Goal: Information Seeking & Learning: Learn about a topic

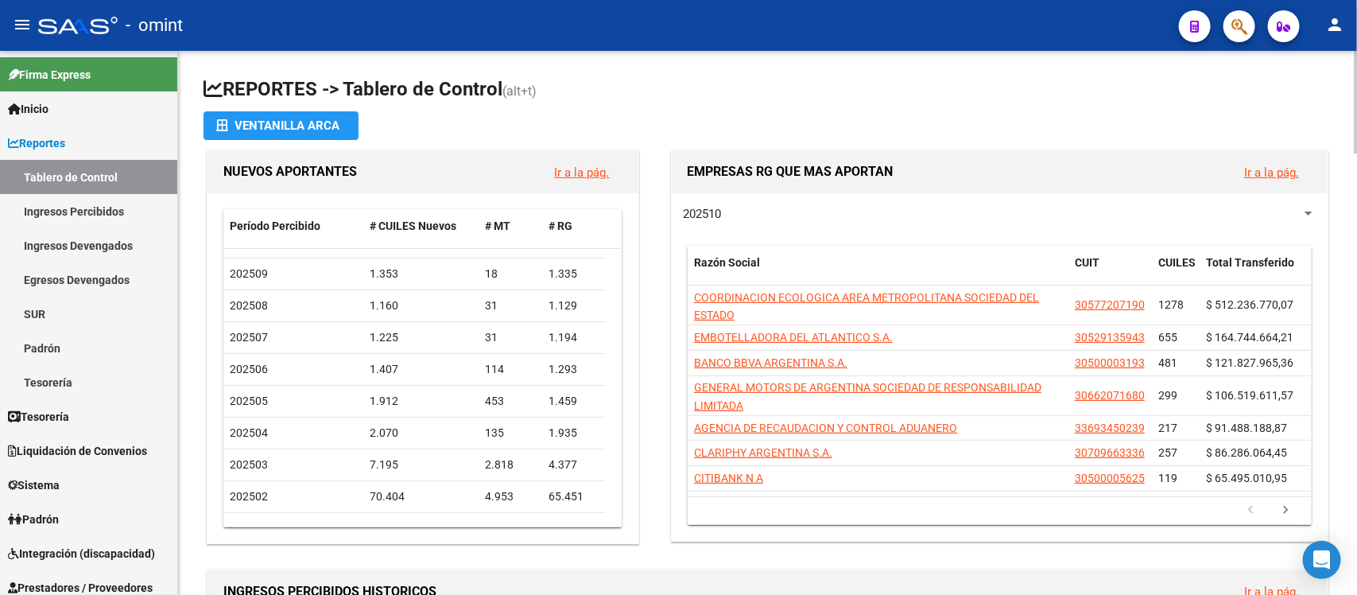
scroll to position [25, 0]
click at [855, 79] on h1 "REPORTES -> Tablero de Control (alt+t)" at bounding box center [768, 90] width 1128 height 28
click at [584, 82] on h1 "REPORTES -> Tablero de Control (alt+t)" at bounding box center [768, 90] width 1128 height 28
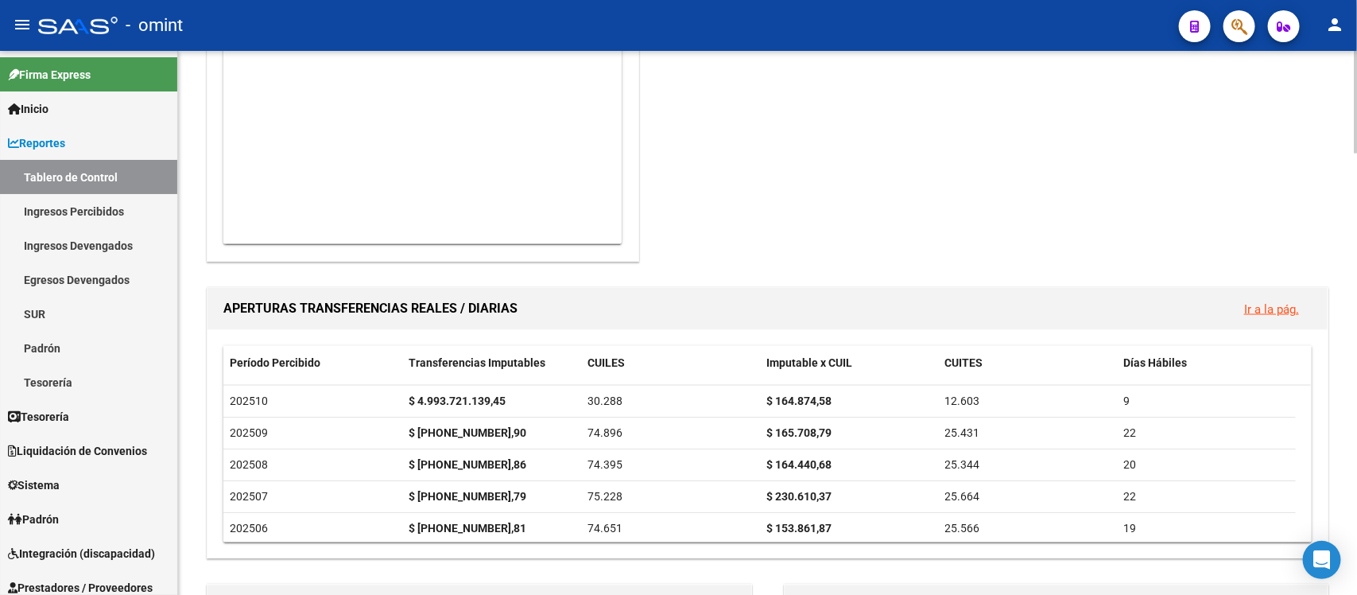
scroll to position [1002, 0]
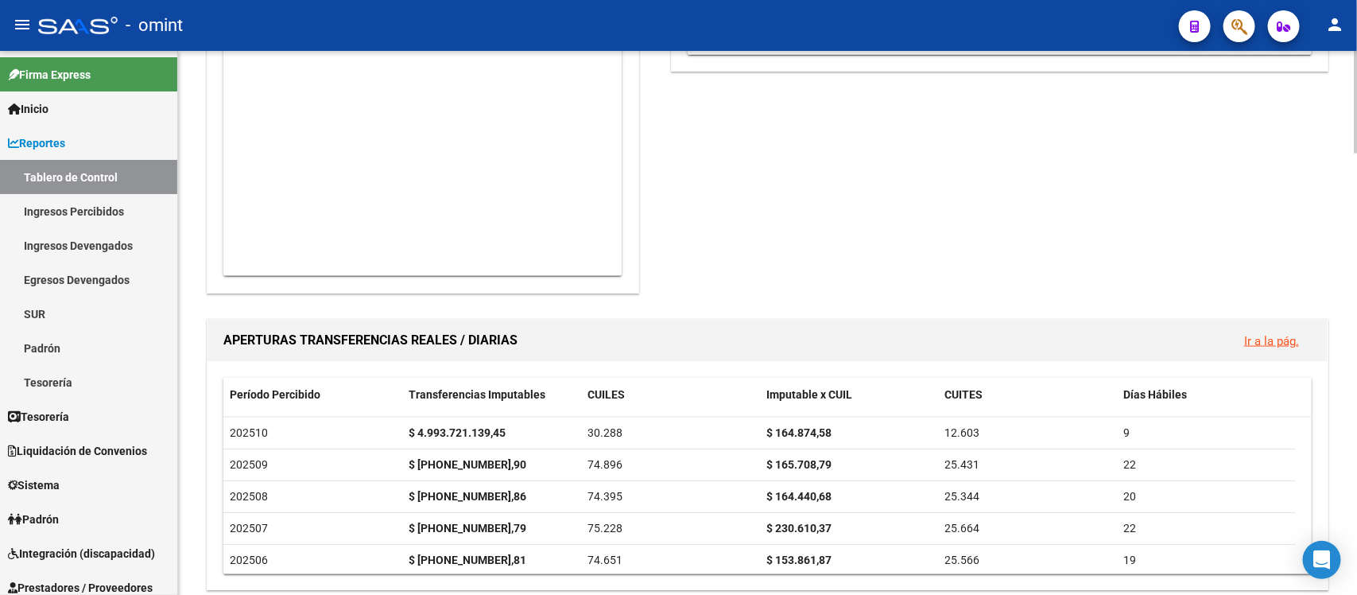
click at [1320, 265] on div "REPORTES -> Tablero de Control (alt+t) Ventanilla ARCA NUEVOS APORTANTES Ir a l…" at bounding box center [769, 532] width 1183 height 2890
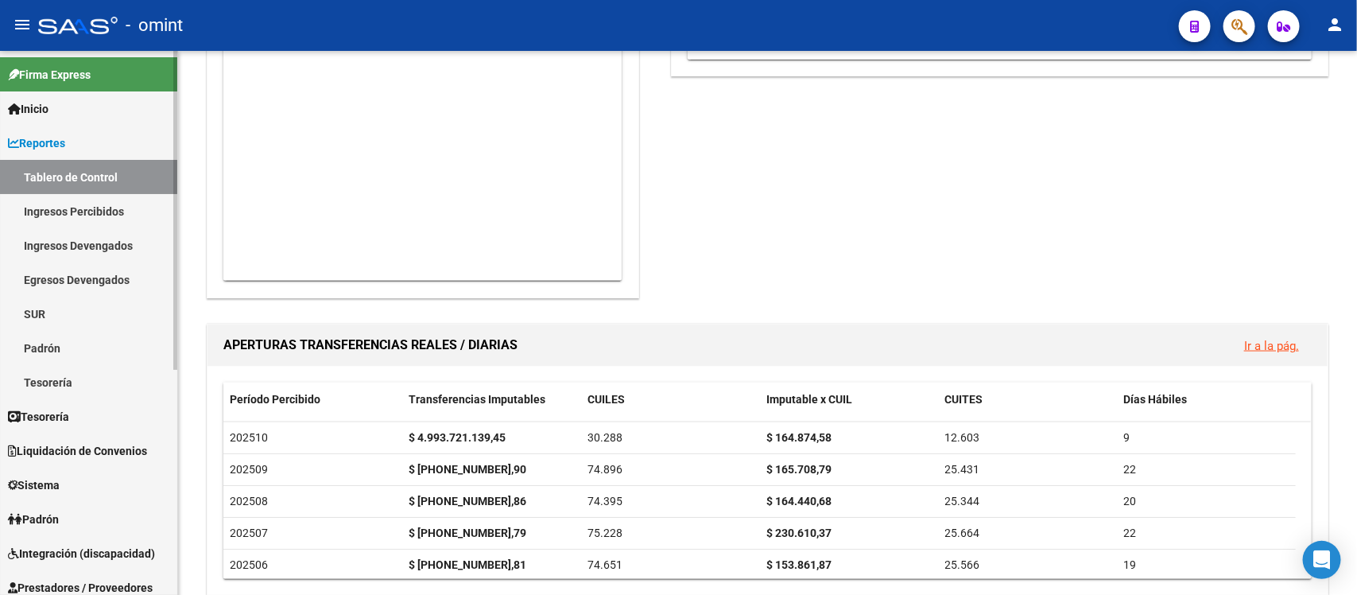
click at [58, 140] on span "Reportes" at bounding box center [36, 142] width 57 height 17
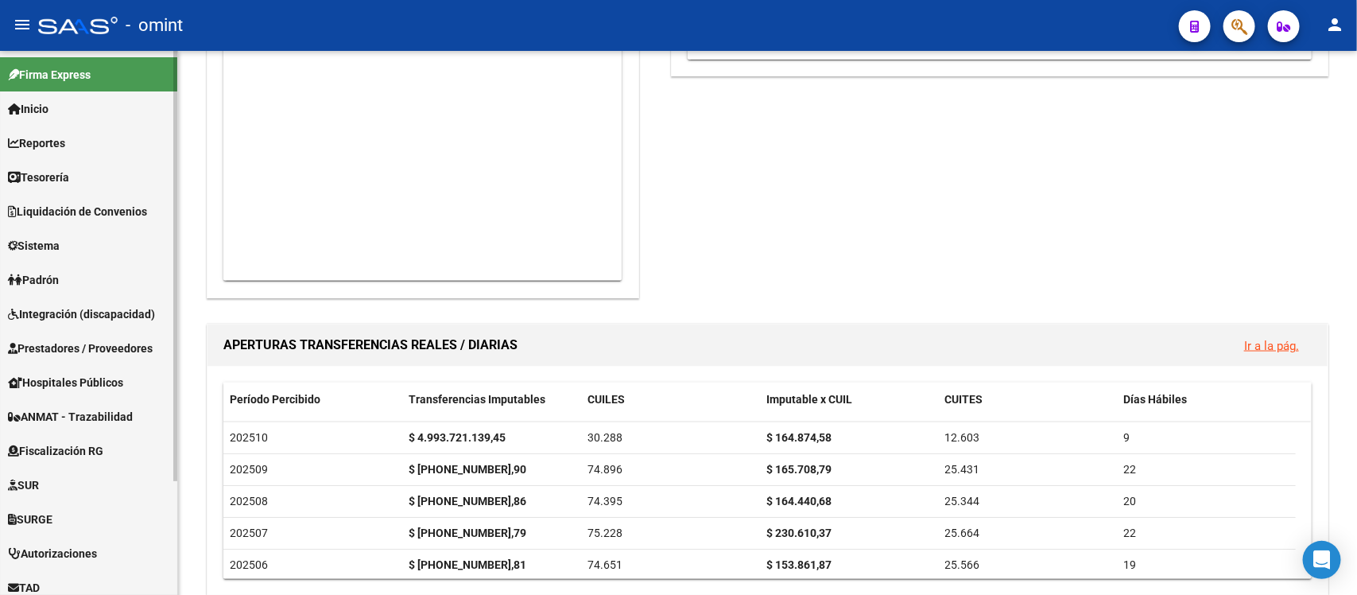
click at [58, 140] on span "Reportes" at bounding box center [36, 142] width 57 height 17
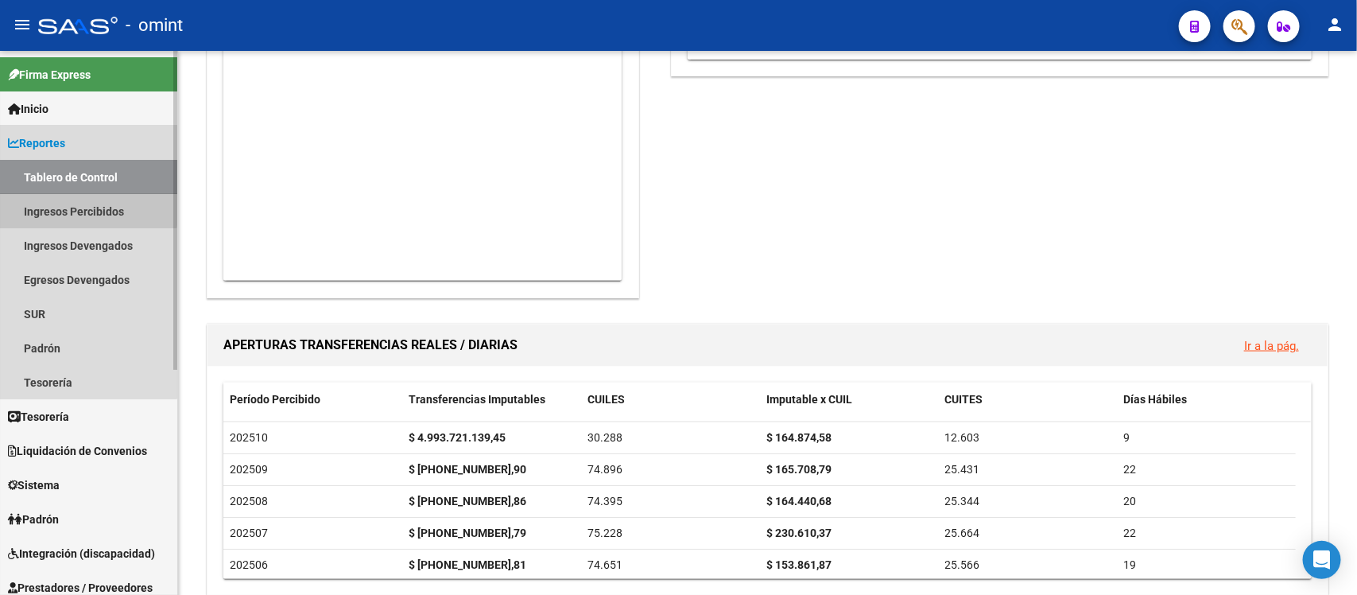
click at [77, 204] on link "Ingresos Percibidos" at bounding box center [88, 211] width 177 height 34
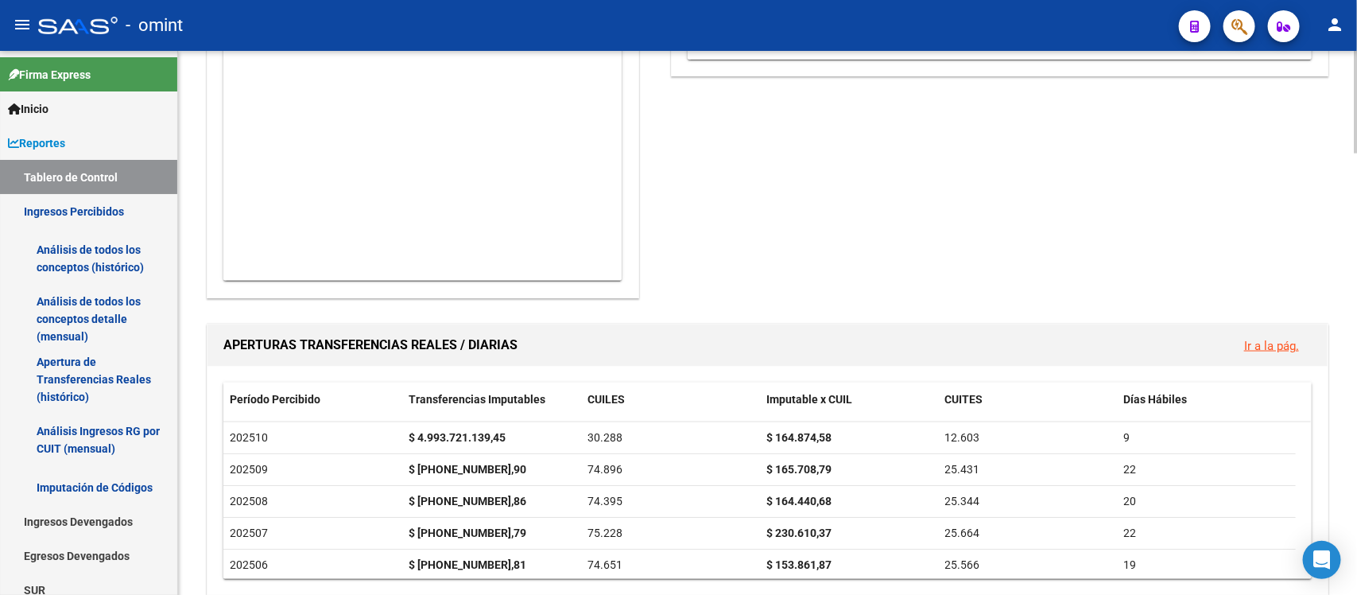
drag, startPoint x: 1057, startPoint y: 252, endPoint x: 1036, endPoint y: 238, distance: 25.4
click at [1039, 239] on div "SUR - EXPEDIENTES INTERNOS Ir a la pág. Estado Total Facturas Importe Reconocid…" at bounding box center [993, 103] width 676 height 397
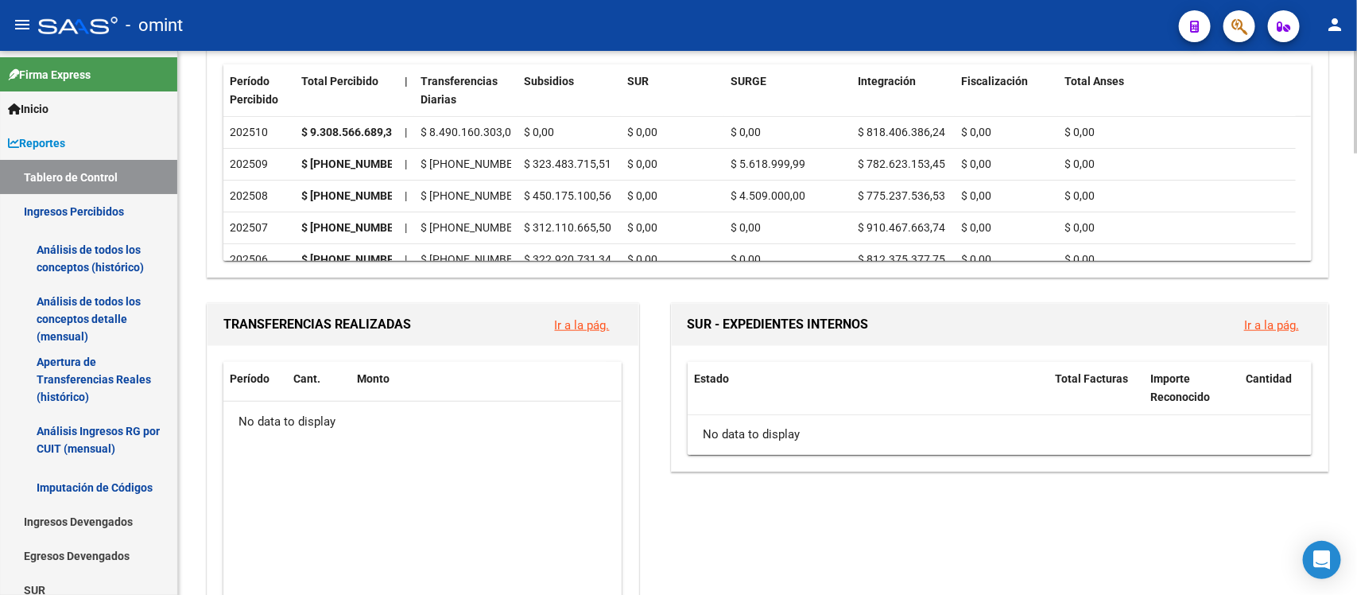
scroll to position [569, 0]
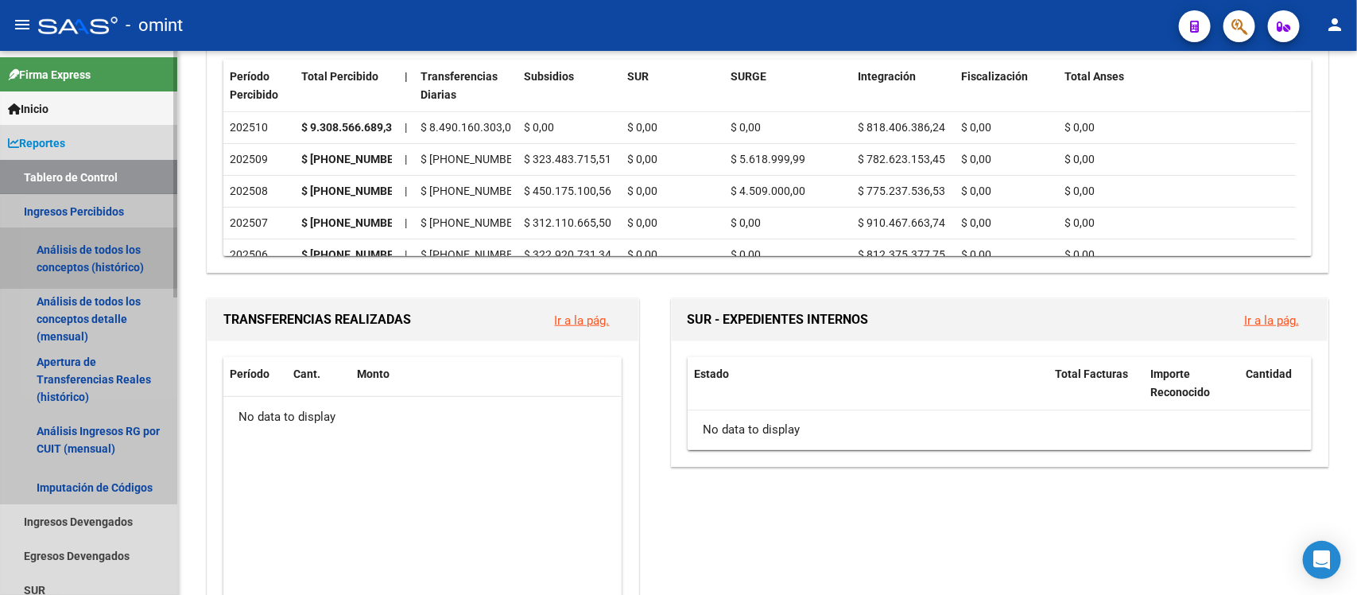
click at [83, 257] on link "Análisis de todos los conceptos (histórico)" at bounding box center [88, 258] width 177 height 60
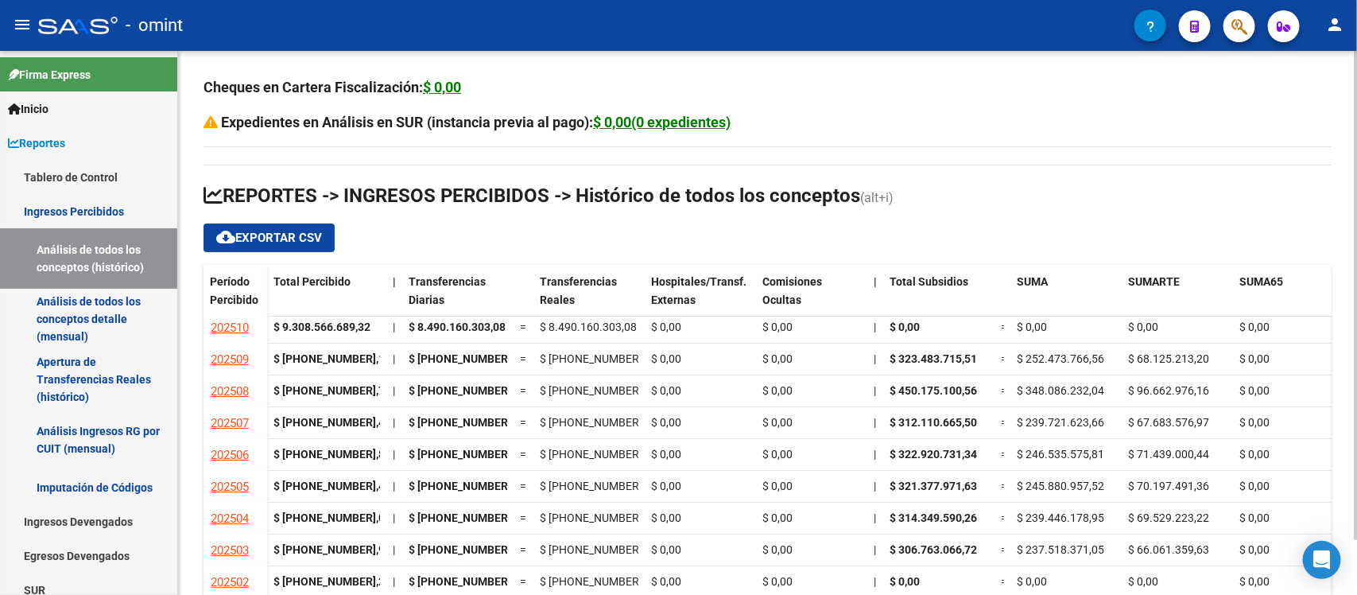
scroll to position [21, 0]
click at [1235, 183] on h1 "REPORTES -> INGRESOS PERCIBIDOS -> Histórico de todos los conceptos (alt+i)" at bounding box center [768, 197] width 1128 height 28
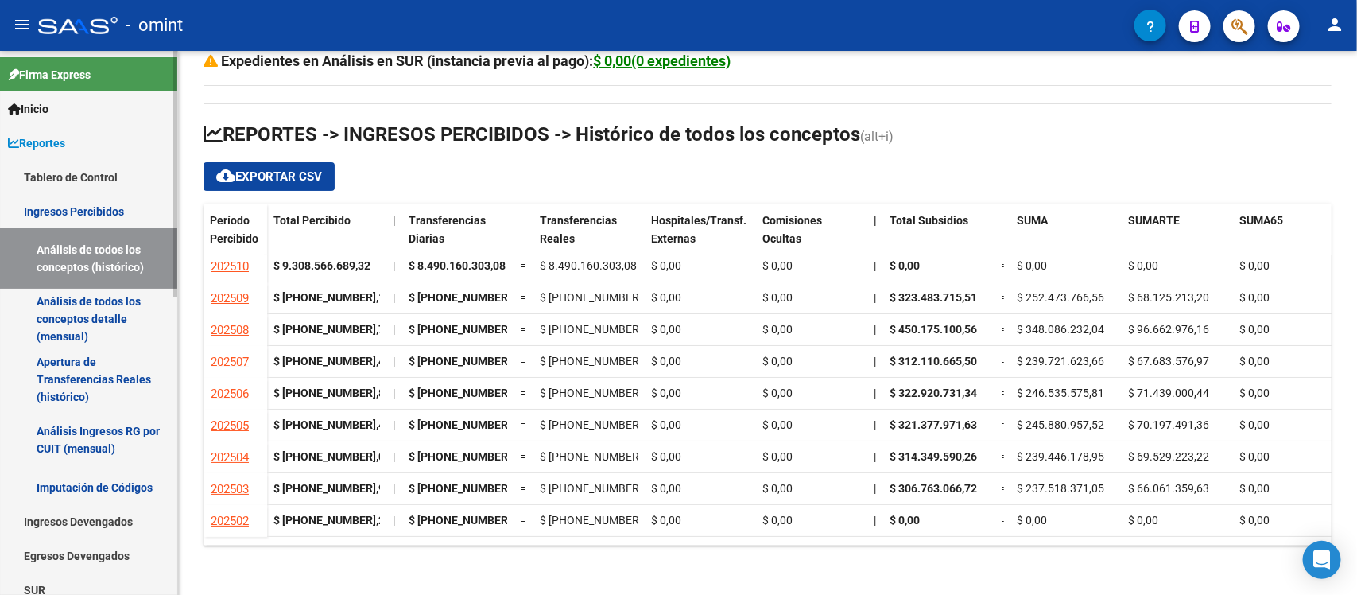
click at [64, 304] on link "Análisis de todos los conceptos detalle (mensual)" at bounding box center [88, 319] width 177 height 60
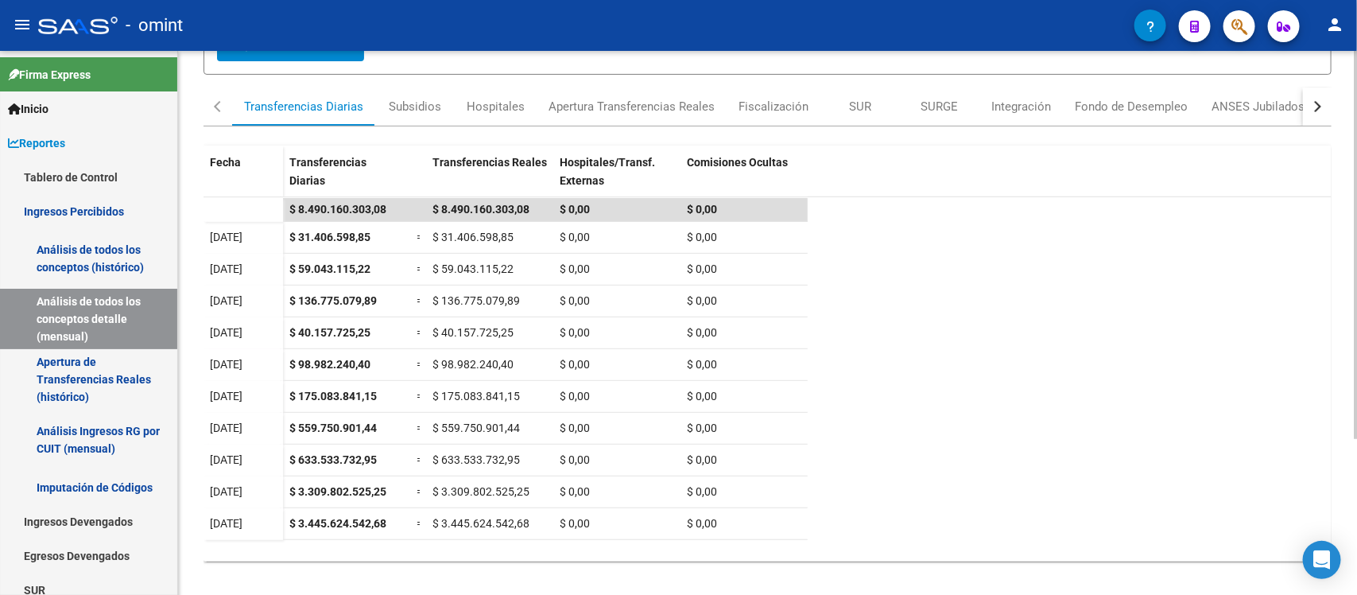
scroll to position [207, 0]
click at [1278, 452] on div "REPORTES -> INGRESOS PERCIBIDOS -> Detalle mensual de todos los conceptos cloud…" at bounding box center [769, 227] width 1183 height 766
click at [645, 101] on div "Apertura Transferencias Reales" at bounding box center [632, 106] width 166 height 17
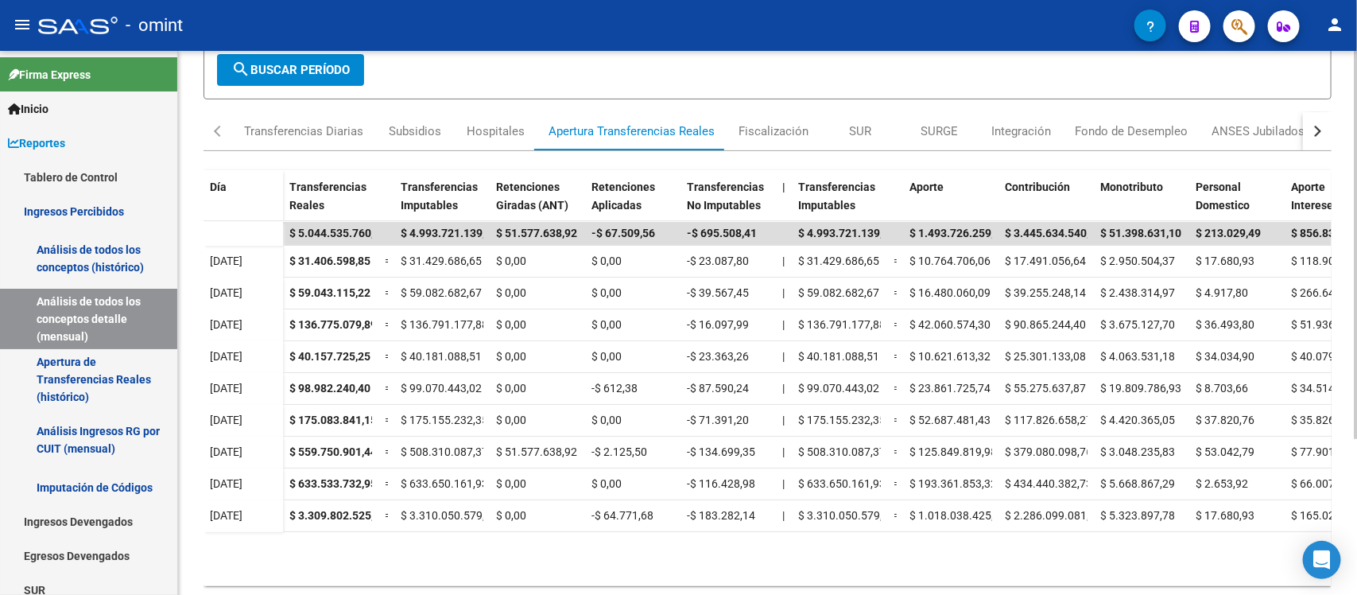
click at [1354, 418] on div at bounding box center [1356, 372] width 4 height 388
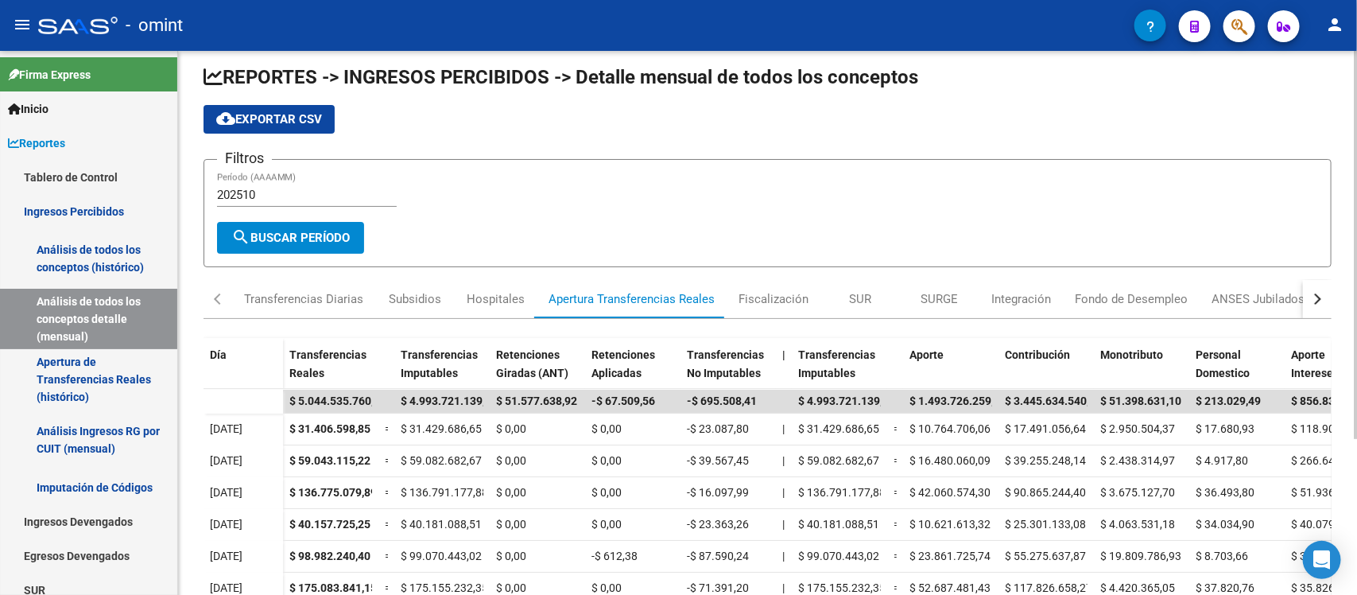
scroll to position [5, 0]
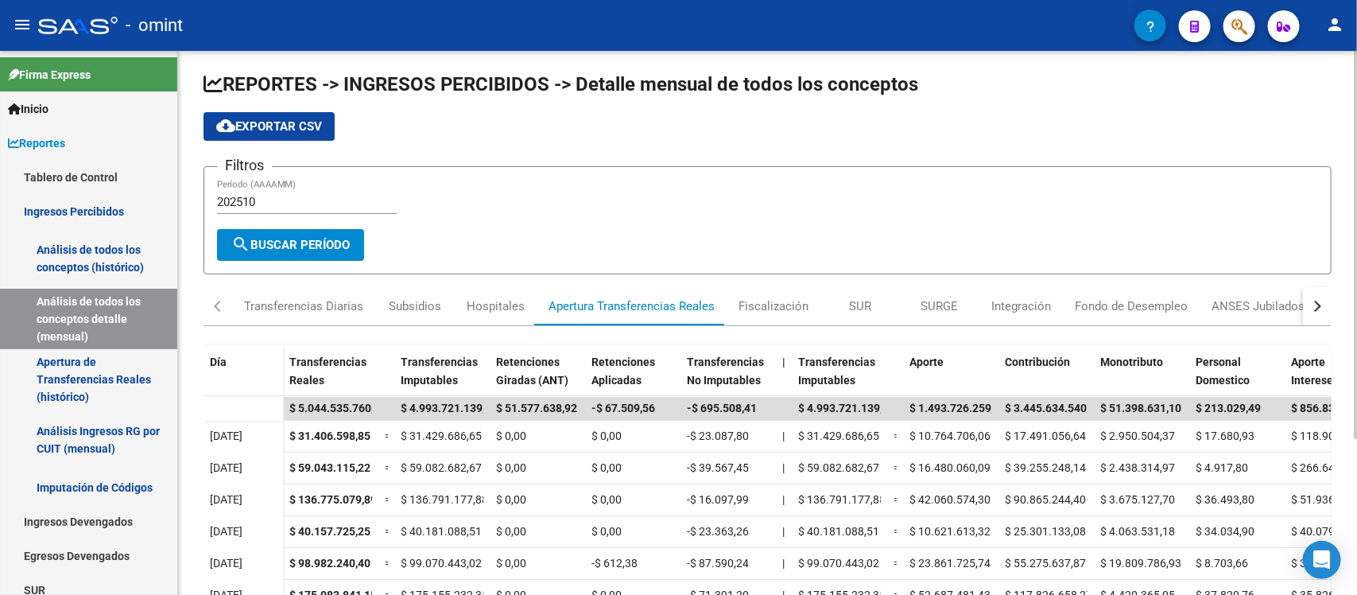
click at [1298, 235] on div "REPORTES -> INGRESOS PERCIBIDOS -> Detalle mensual de todos los conceptos cloud…" at bounding box center [769, 429] width 1183 height 766
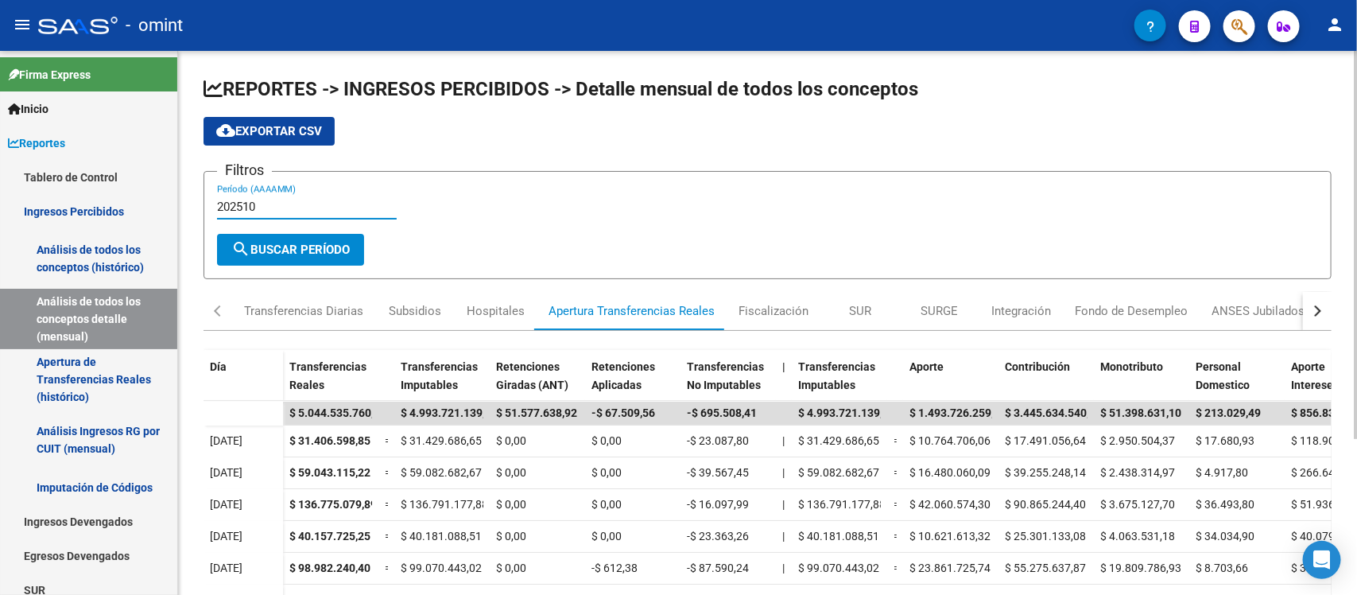
click at [290, 200] on input "202510" at bounding box center [307, 207] width 180 height 14
type input "202509"
click at [306, 243] on span "search Buscar Período" at bounding box center [290, 249] width 118 height 14
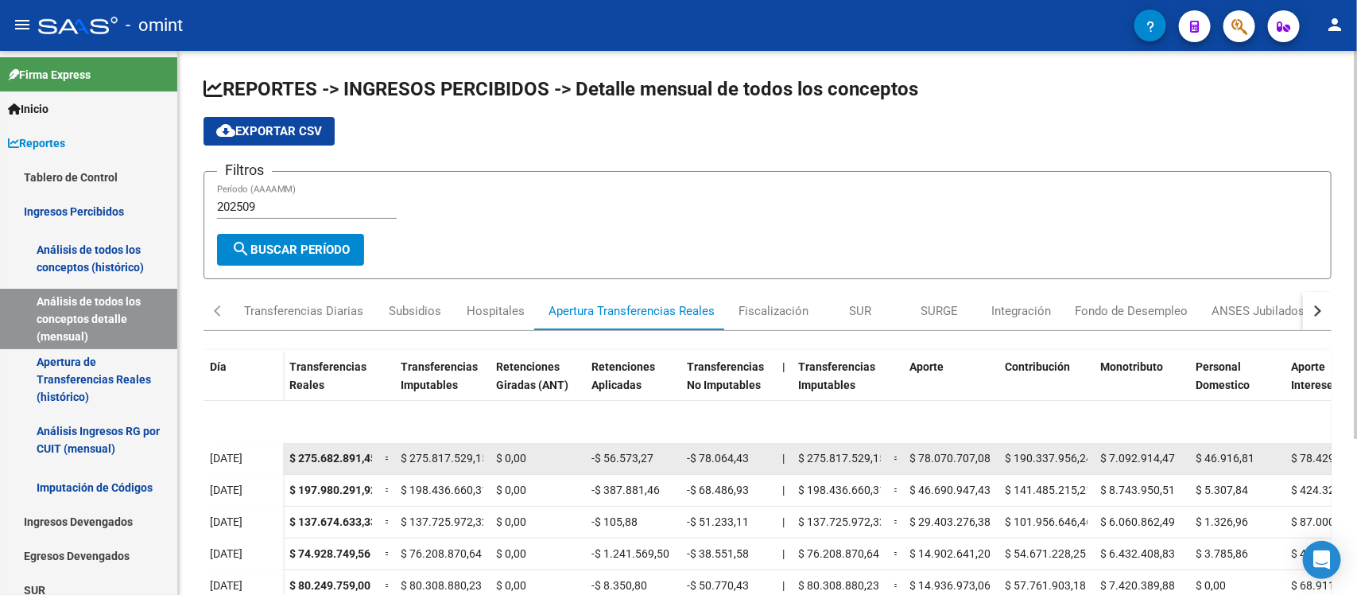
scroll to position [273, 0]
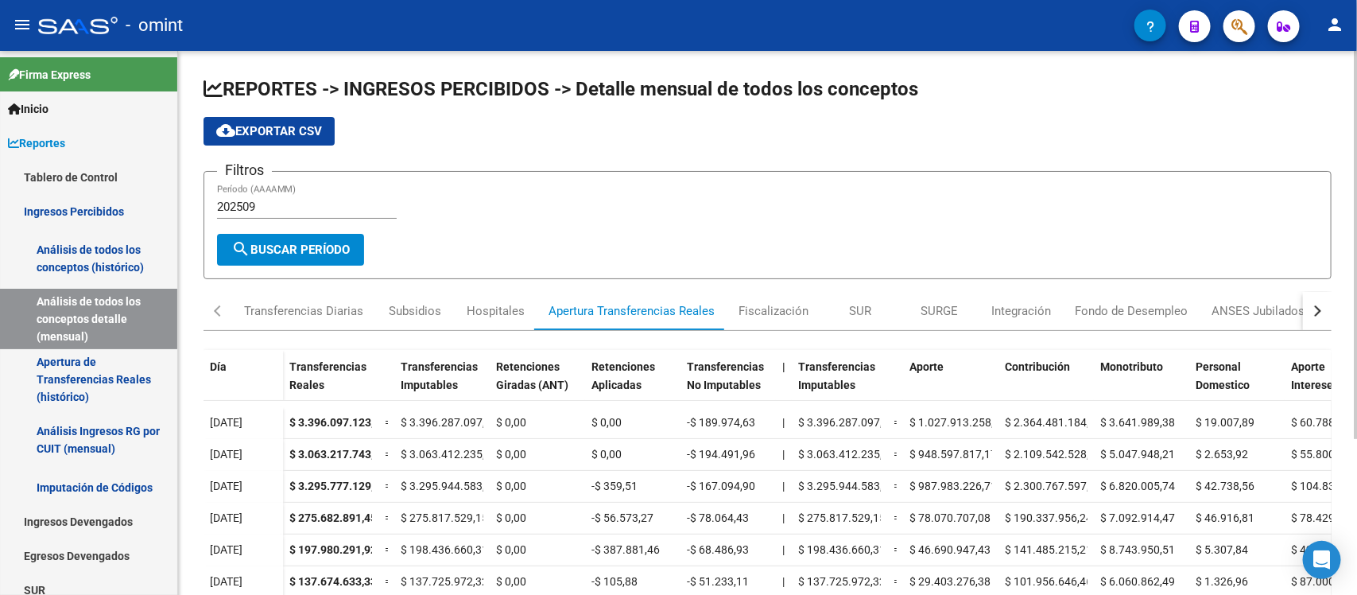
click at [1257, 171] on form "Filtros 202509 Período (AAAAMM) search Buscar Período" at bounding box center [768, 225] width 1128 height 108
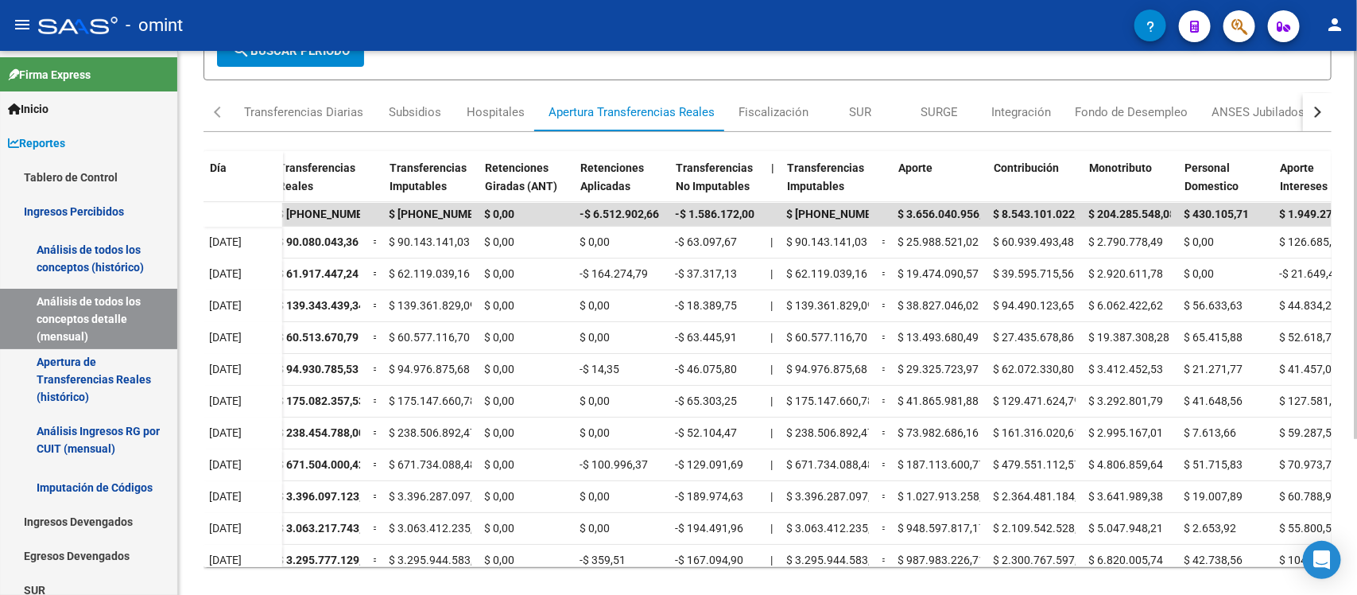
scroll to position [0, 0]
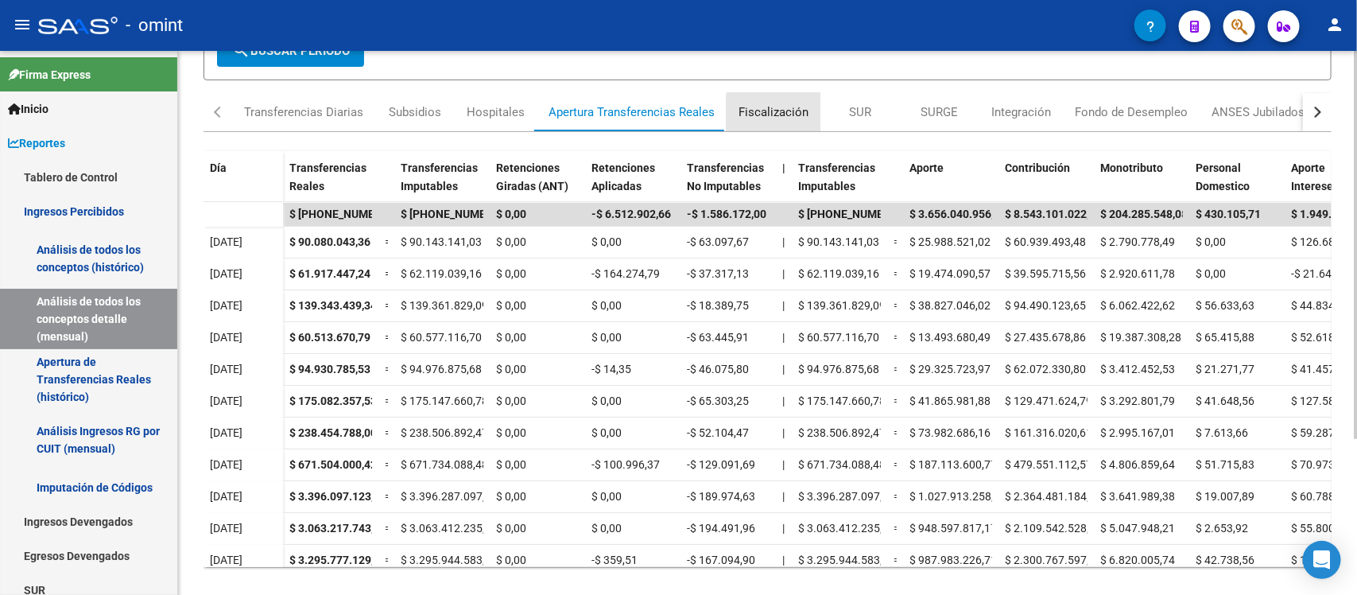
click at [776, 112] on div "Fiscalización" at bounding box center [774, 111] width 70 height 17
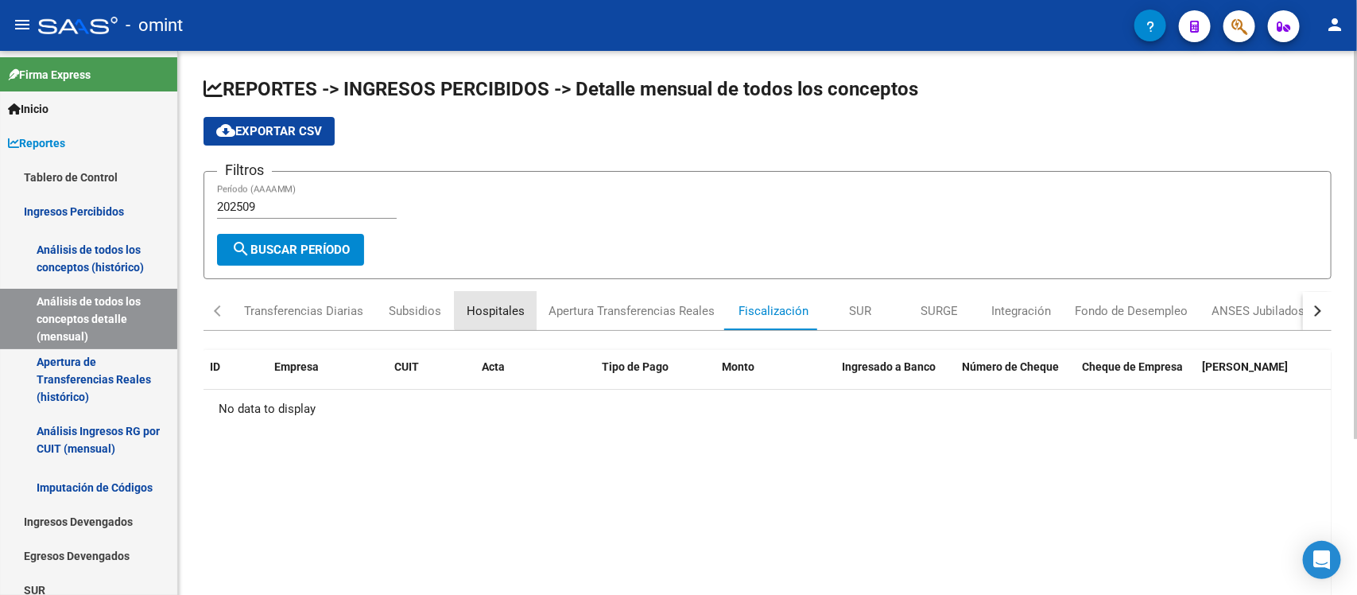
click at [498, 302] on div "Hospitales" at bounding box center [496, 310] width 58 height 17
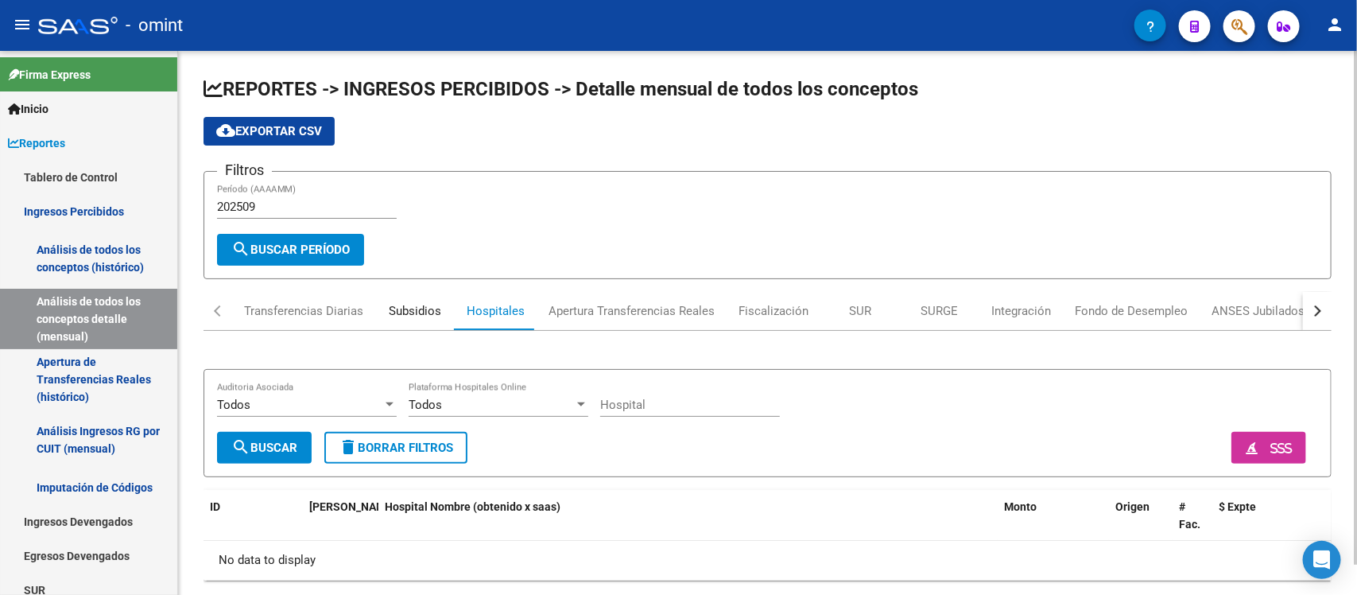
click at [394, 308] on div "Subsidios" at bounding box center [415, 310] width 52 height 17
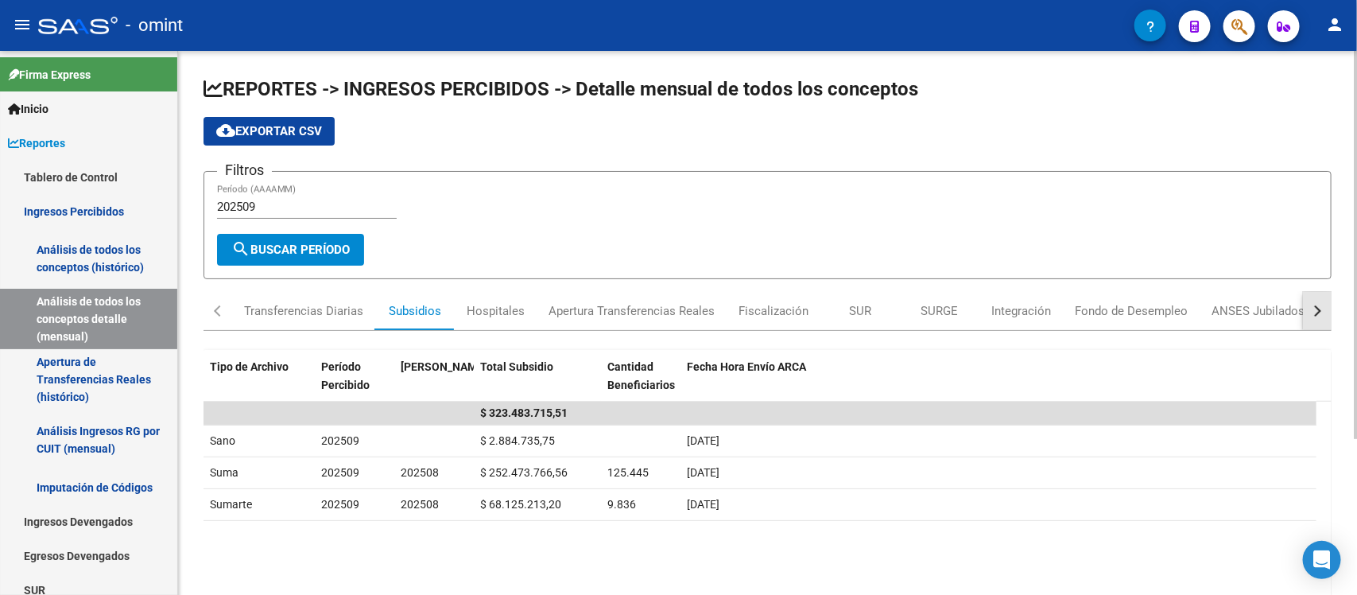
click at [1321, 308] on button "button" at bounding box center [1317, 311] width 29 height 38
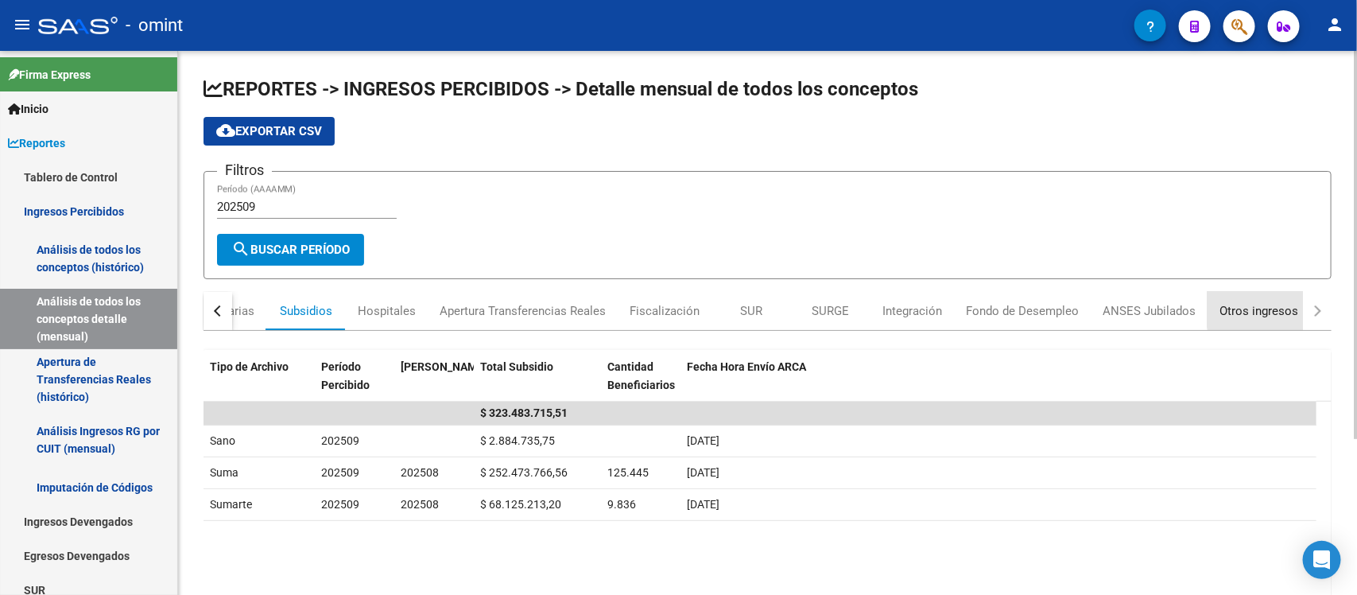
click at [1260, 306] on div "Otros ingresos" at bounding box center [1258, 310] width 79 height 17
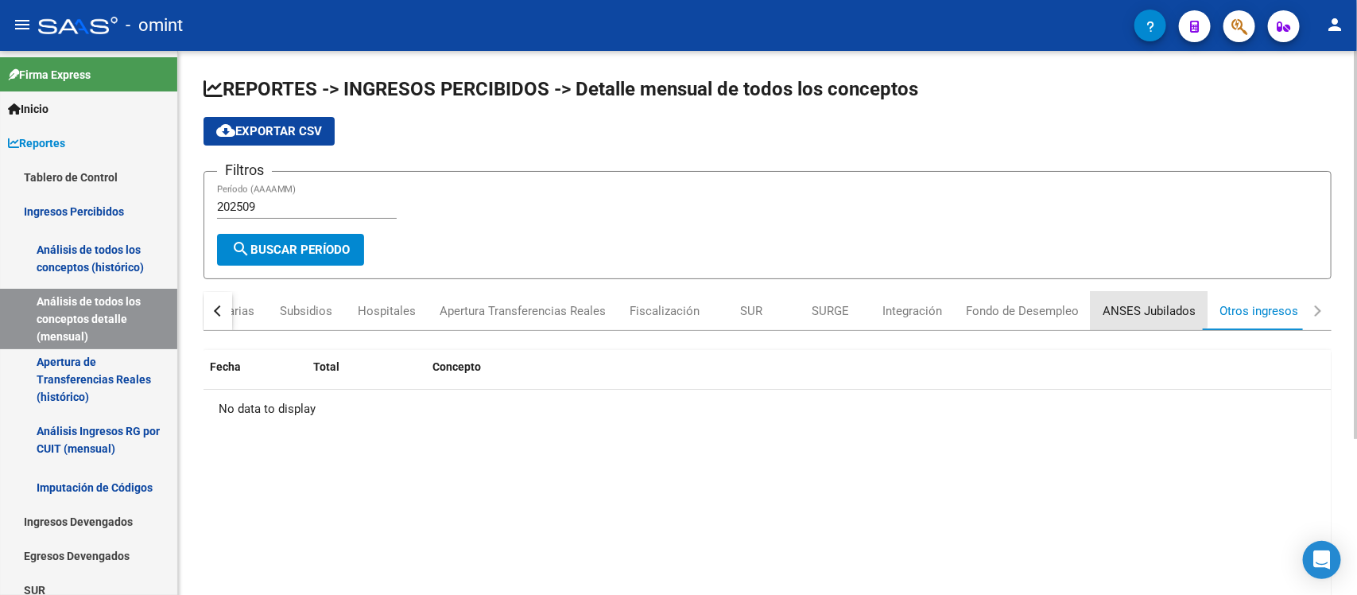
click at [1133, 304] on div "ANSES Jubilados" at bounding box center [1149, 310] width 93 height 17
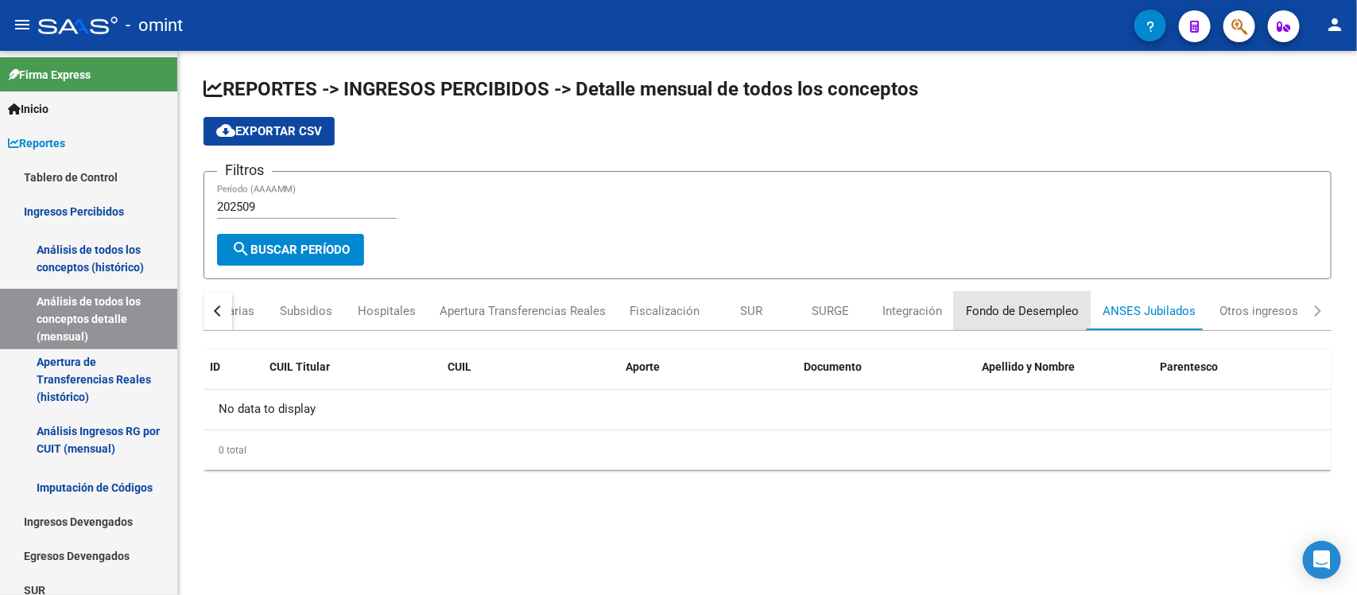
click at [991, 303] on div "Fondo de Desempleo" at bounding box center [1022, 310] width 113 height 17
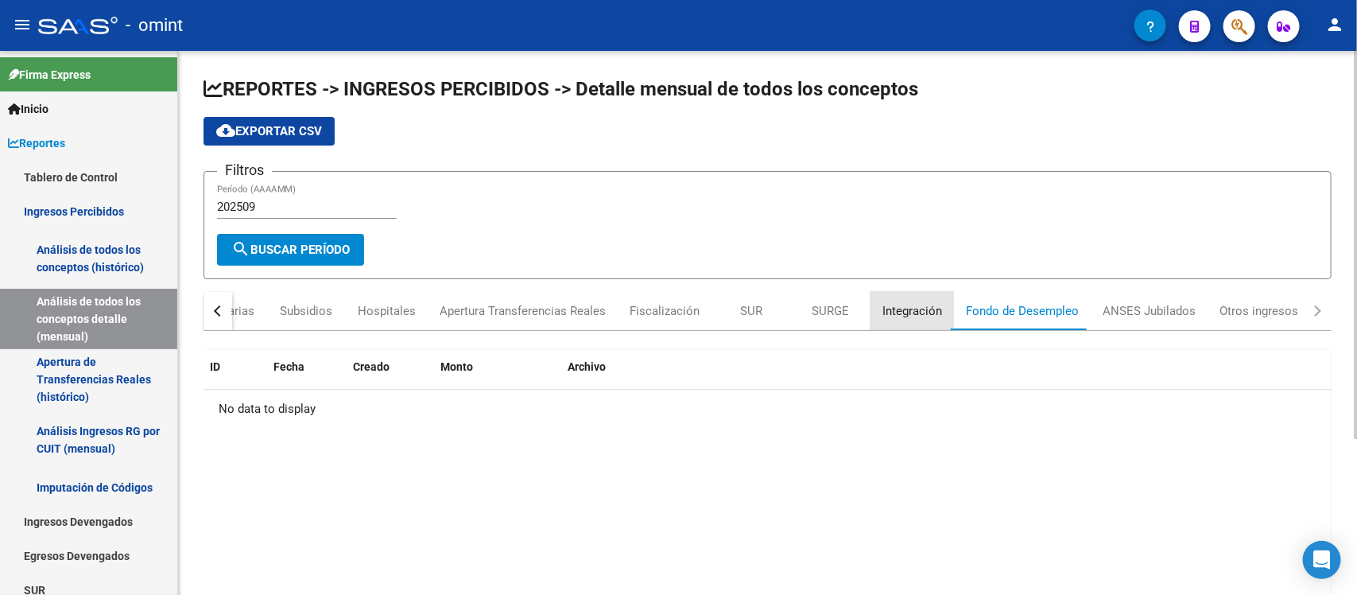
click at [893, 308] on div "Integración" at bounding box center [912, 310] width 60 height 17
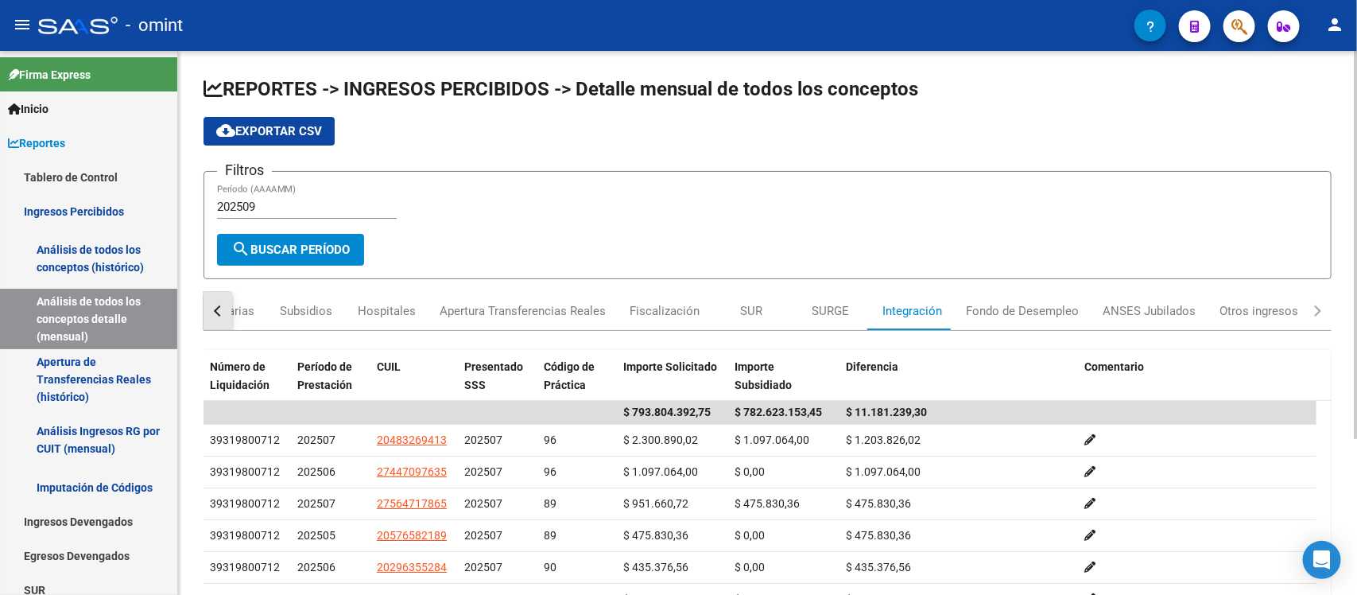
click at [216, 310] on div "button" at bounding box center [219, 310] width 11 height 11
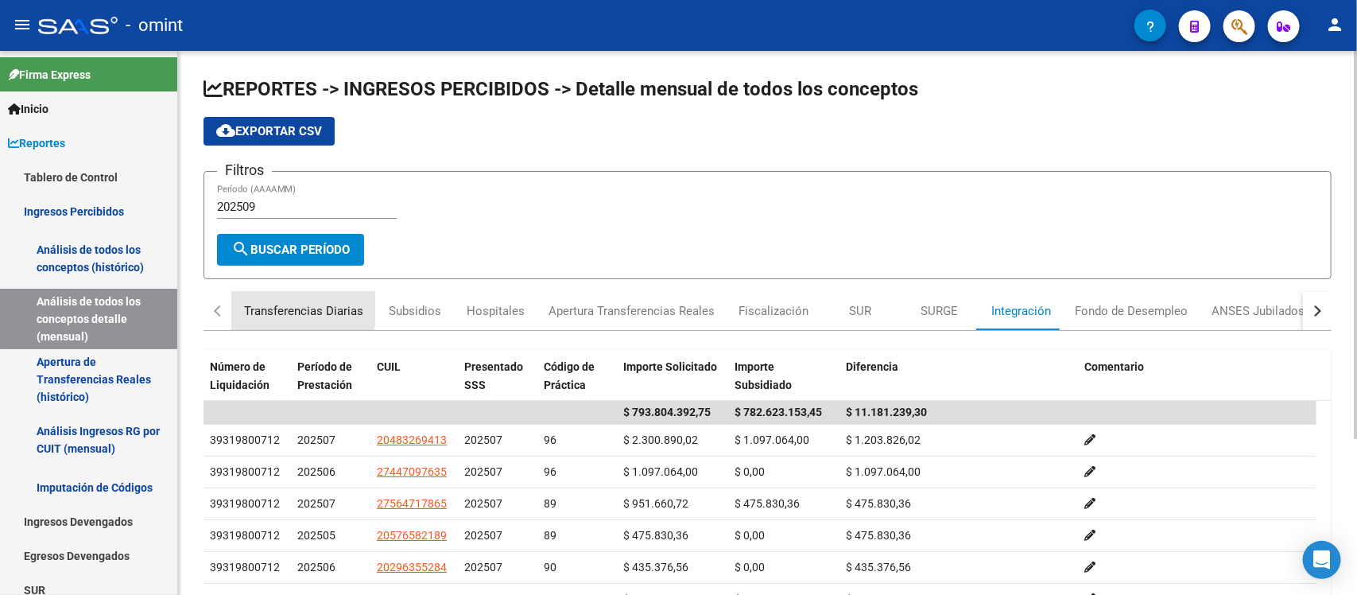
click at [291, 304] on div "Transferencias Diarias" at bounding box center [303, 310] width 119 height 17
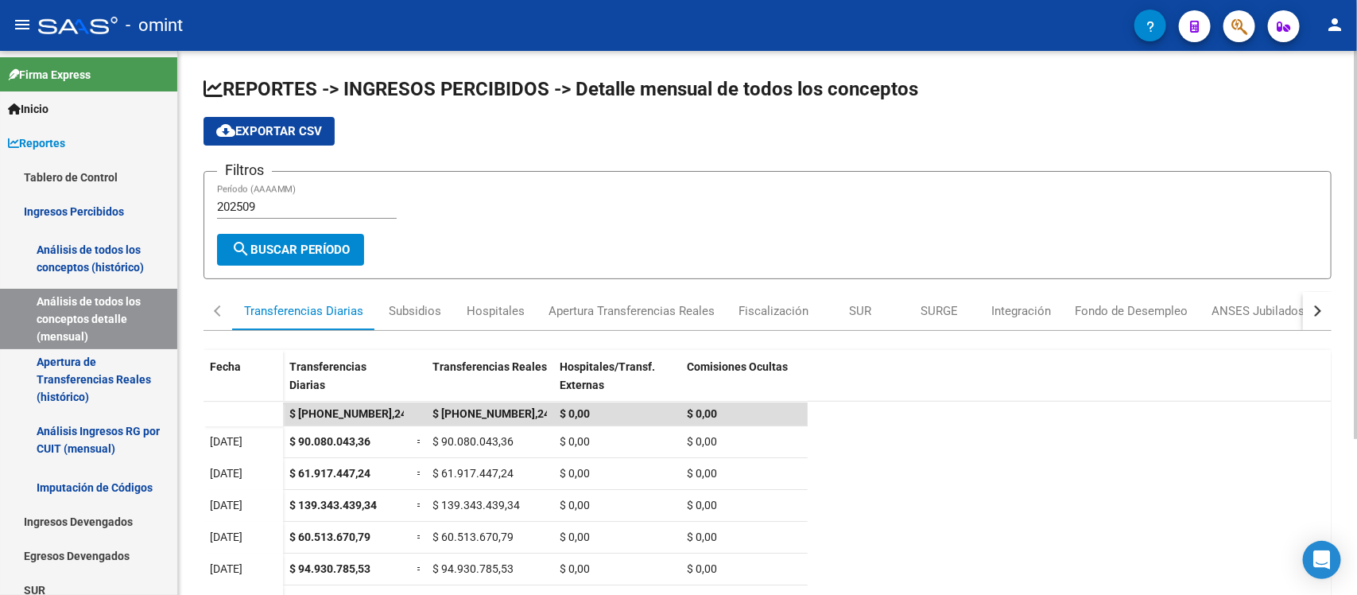
click at [1344, 537] on div "REPORTES -> INGRESOS PERCIBIDOS -> Detalle mensual de todos los conceptos cloud…" at bounding box center [767, 434] width 1179 height 766
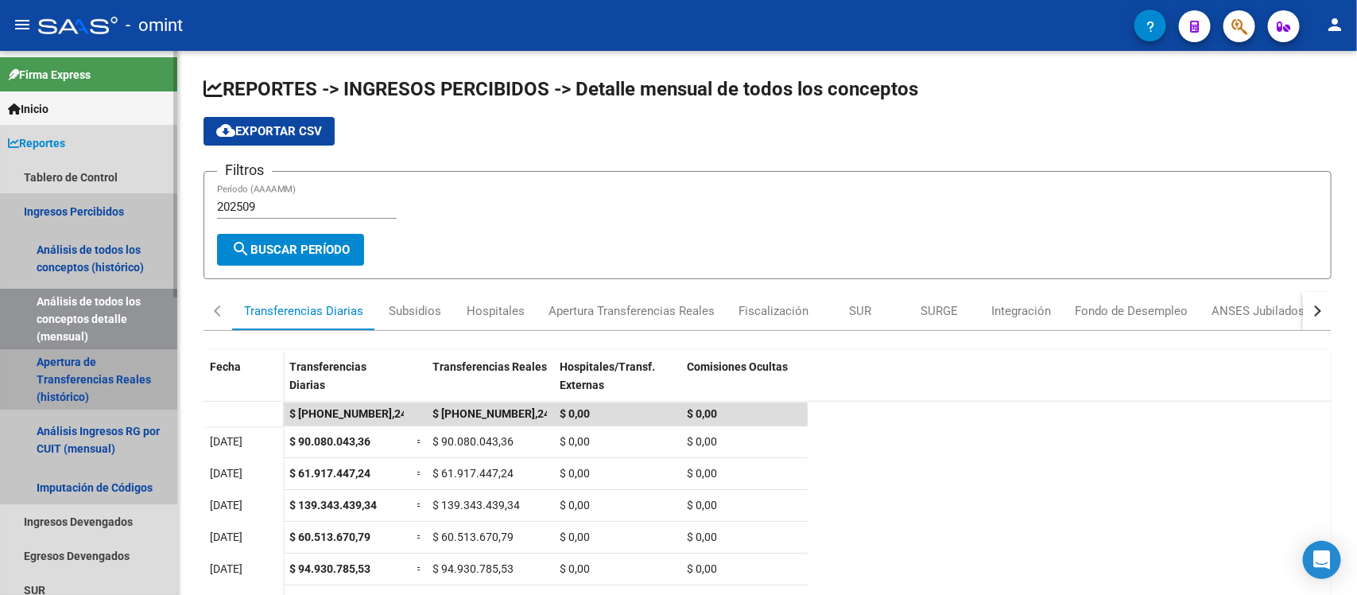
click at [68, 370] on link "Apertura de Transferencias Reales (histórico)" at bounding box center [88, 379] width 177 height 60
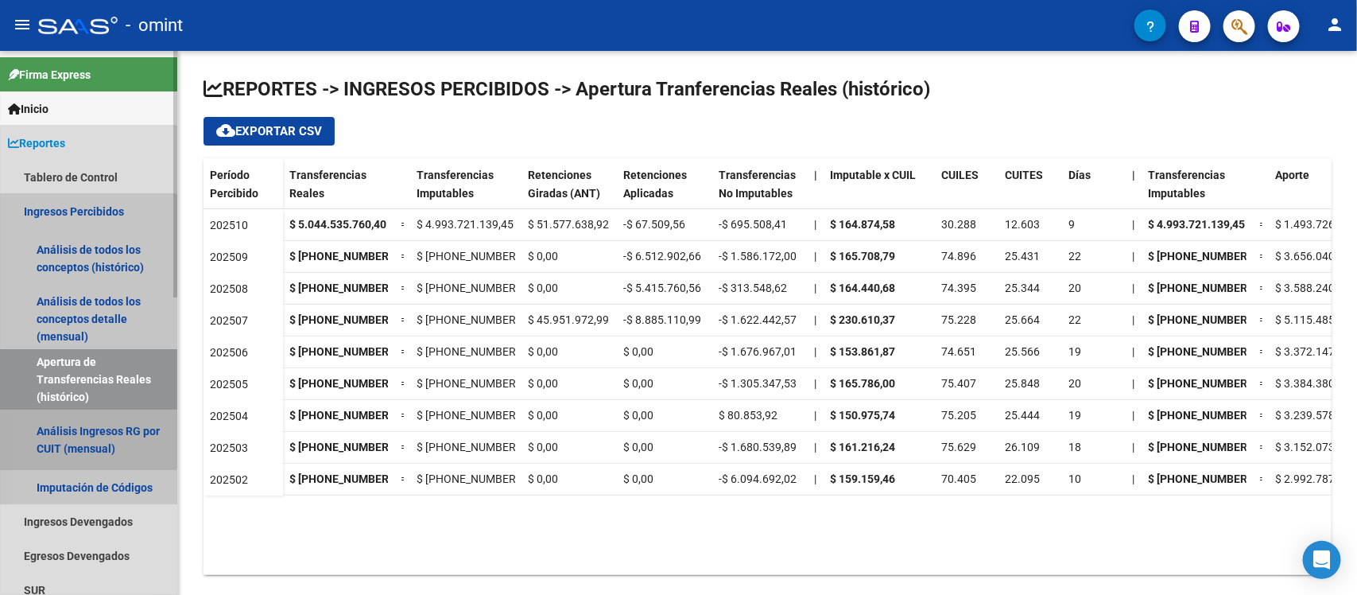
click at [70, 431] on link "Análisis Ingresos RG por CUIT (mensual)" at bounding box center [88, 439] width 177 height 60
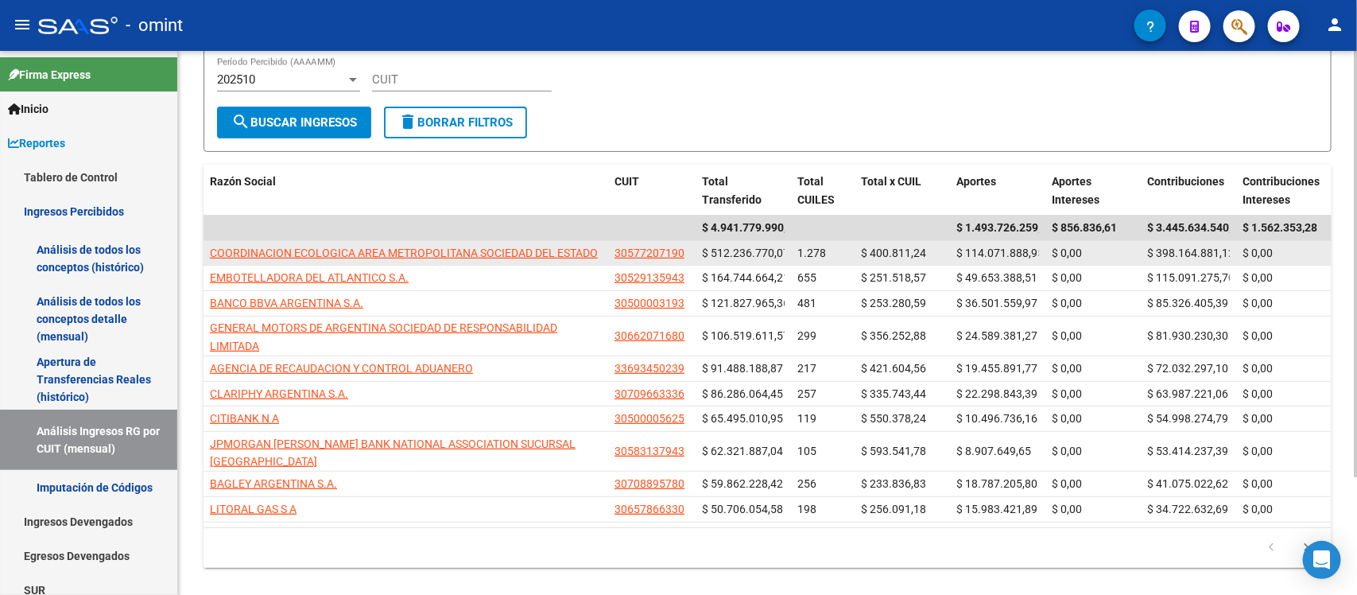
scroll to position [151, 0]
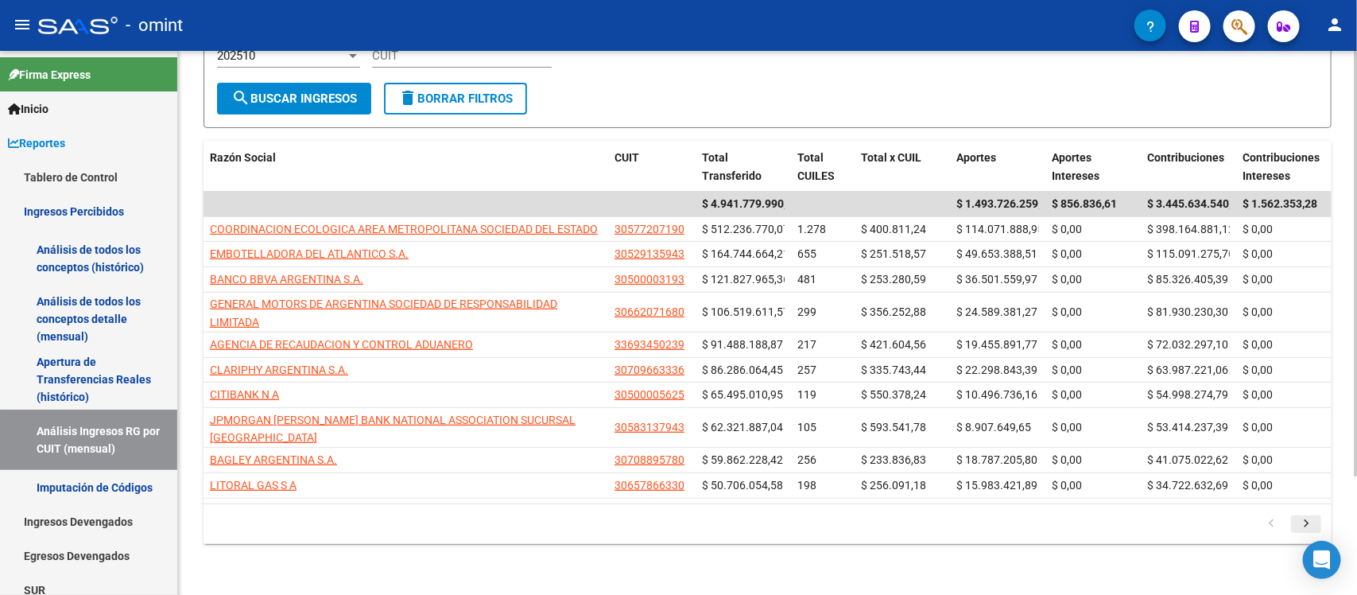
click at [1308, 522] on icon "go to next page" at bounding box center [1306, 525] width 21 height 19
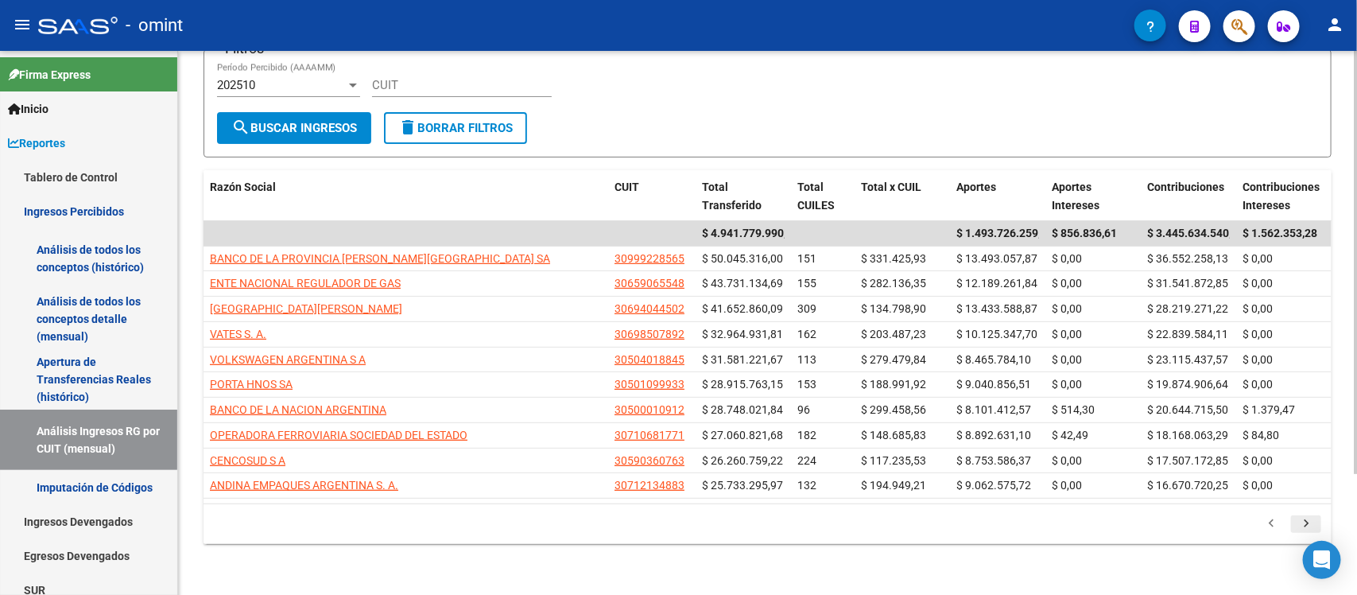
scroll to position [122, 0]
click at [1273, 523] on icon "go to previous page" at bounding box center [1271, 525] width 21 height 19
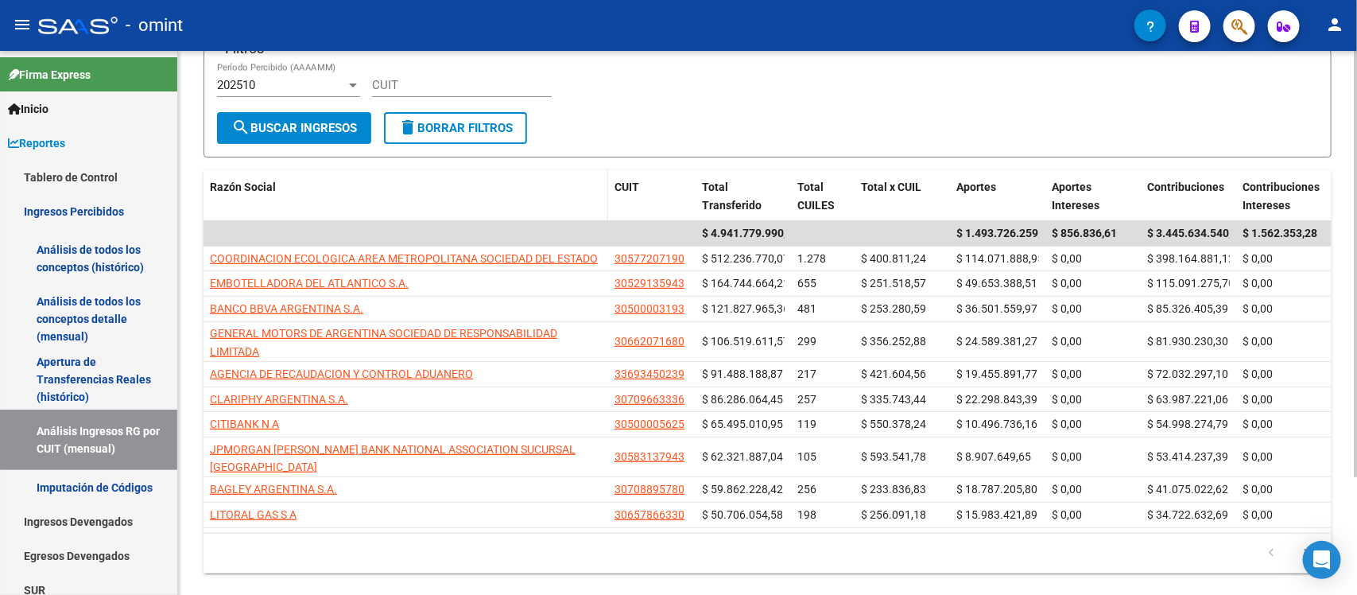
click at [421, 180] on div "Razón Social" at bounding box center [406, 187] width 392 height 18
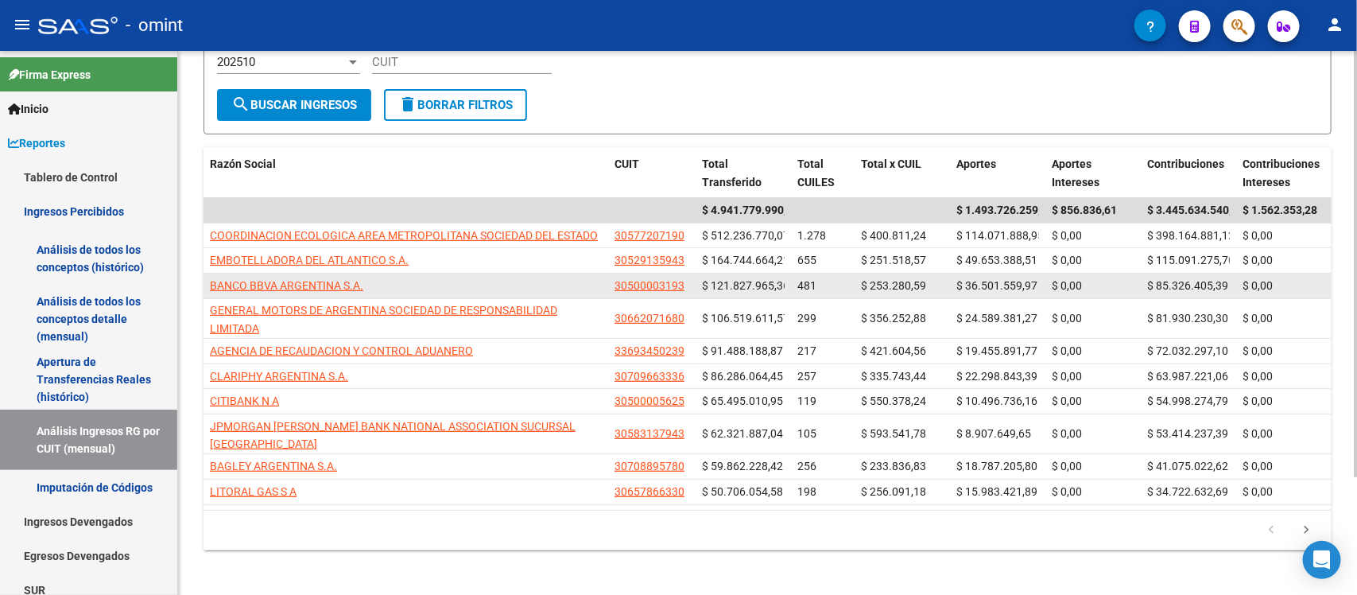
scroll to position [151, 0]
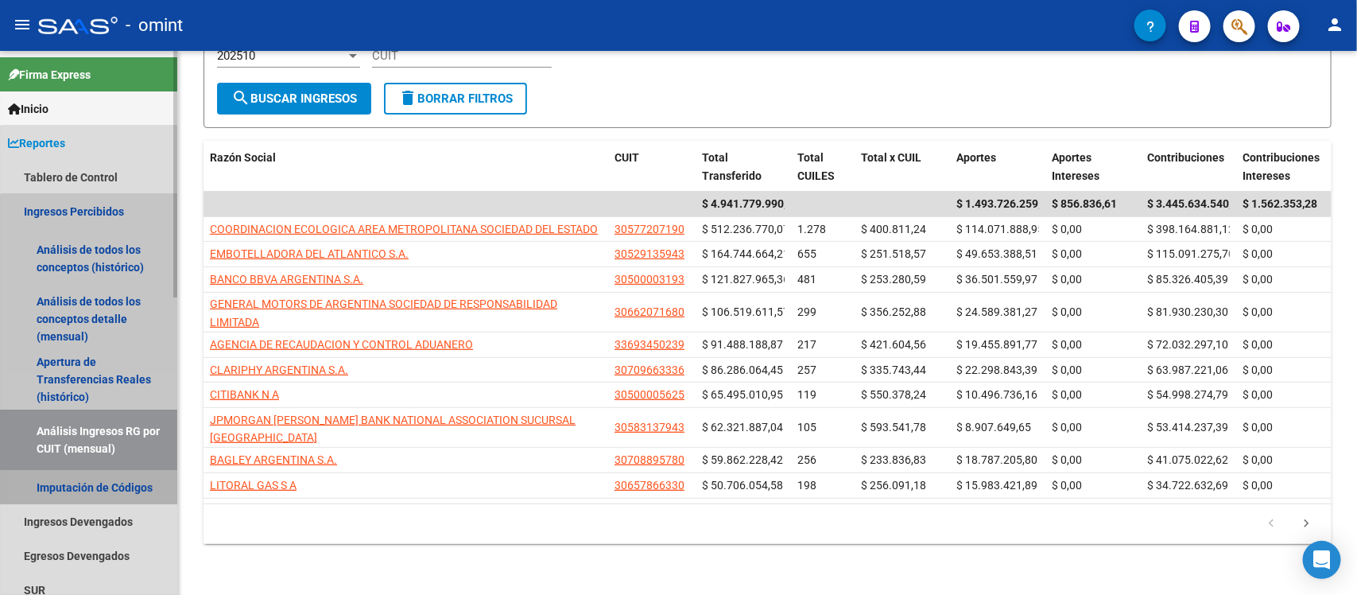
click at [118, 483] on link "Imputación de Códigos" at bounding box center [88, 487] width 177 height 34
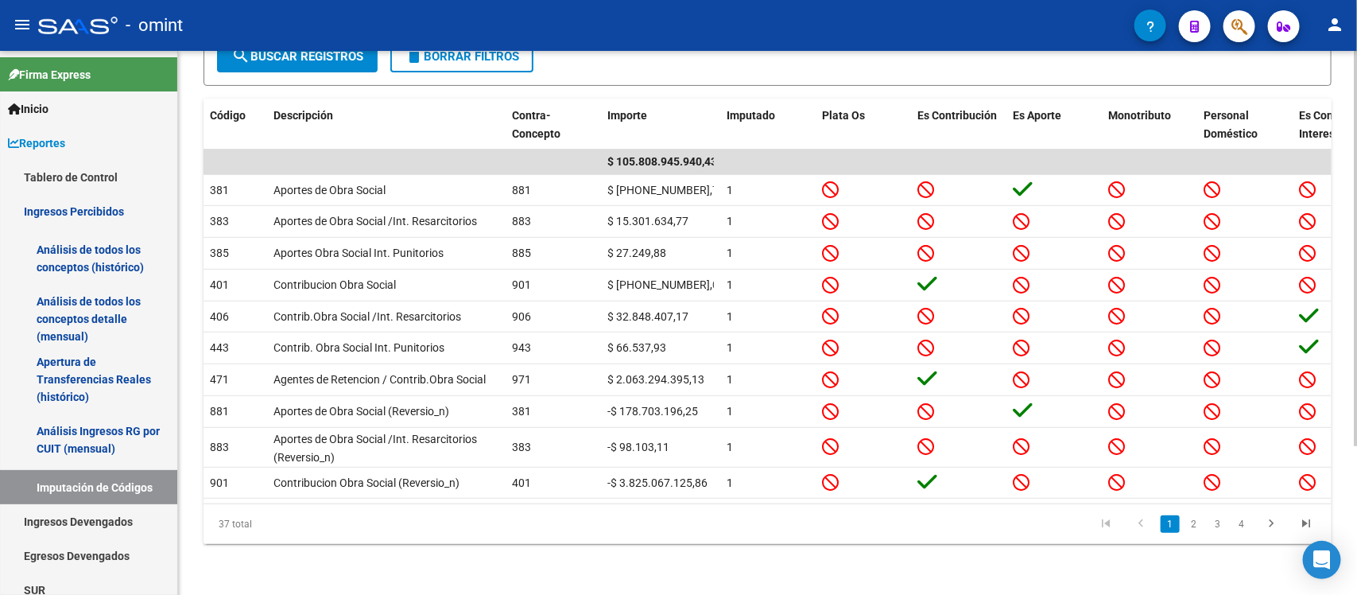
scroll to position [204, 0]
click at [1351, 344] on div "REPORTES -> INGRESOS PERCIBIDOS -> Imputación de Códigos de Transferencias clou…" at bounding box center [769, 226] width 1183 height 737
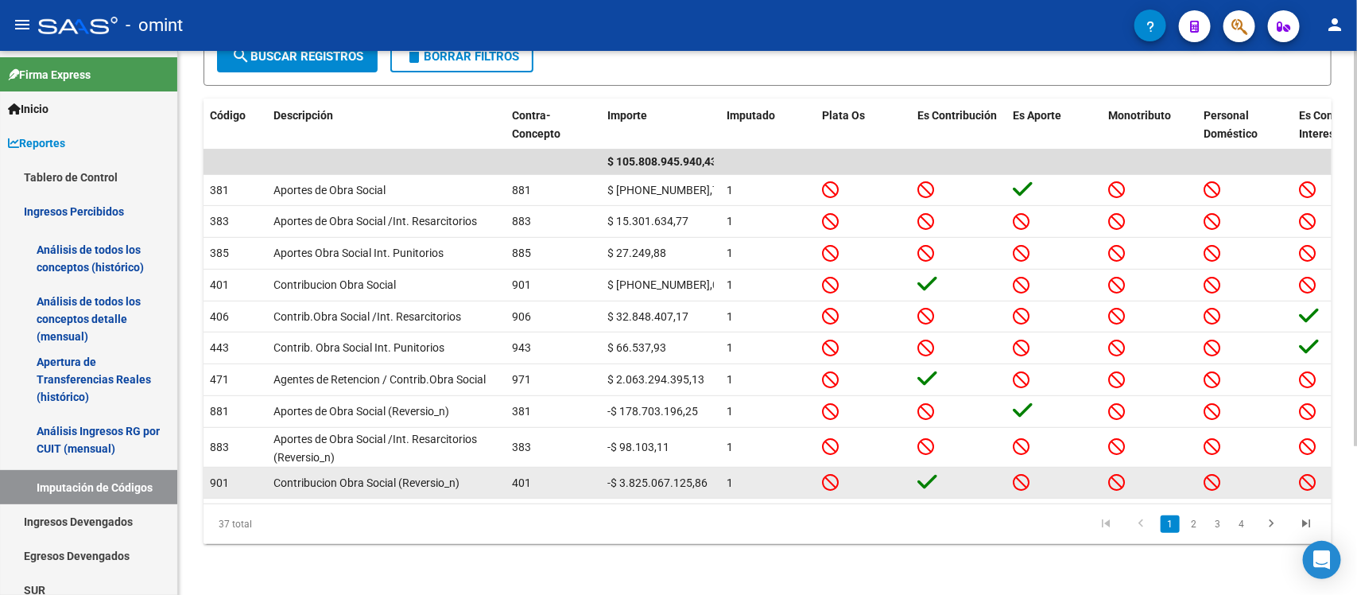
click at [409, 476] on span "Contribucion Obra Social (Reversio_n)" at bounding box center [366, 482] width 186 height 13
drag, startPoint x: 208, startPoint y: 465, endPoint x: 231, endPoint y: 465, distance: 23.1
click at [231, 474] on div "901" at bounding box center [235, 483] width 51 height 18
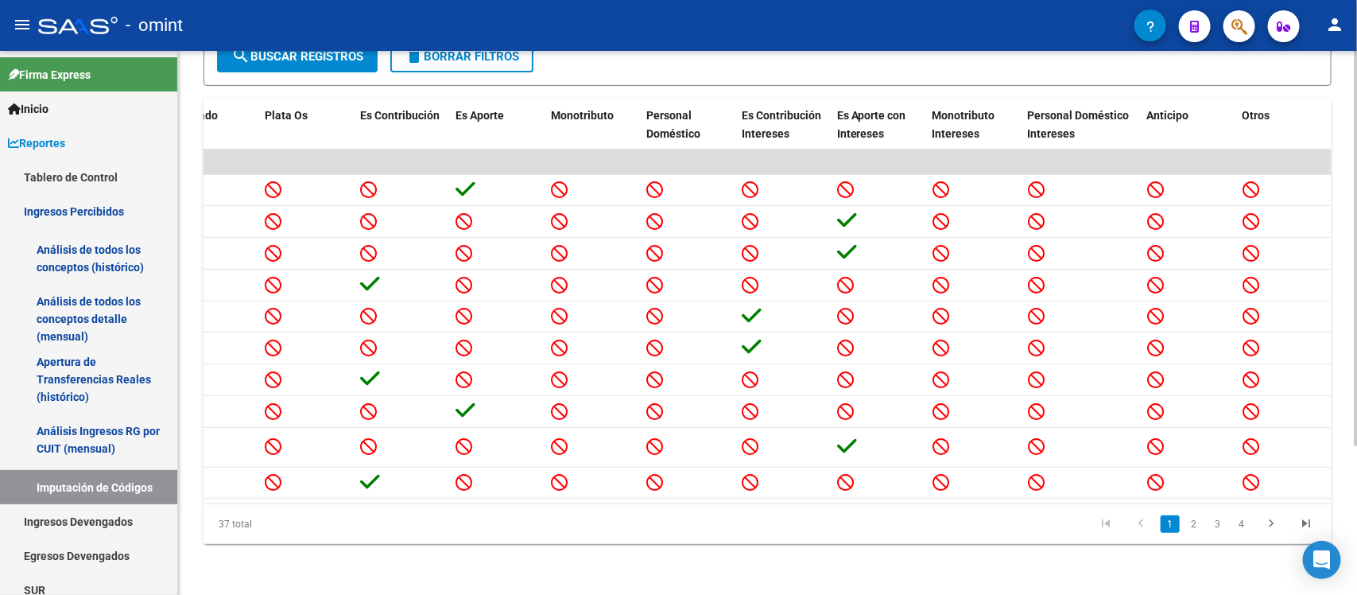
scroll to position [0, 0]
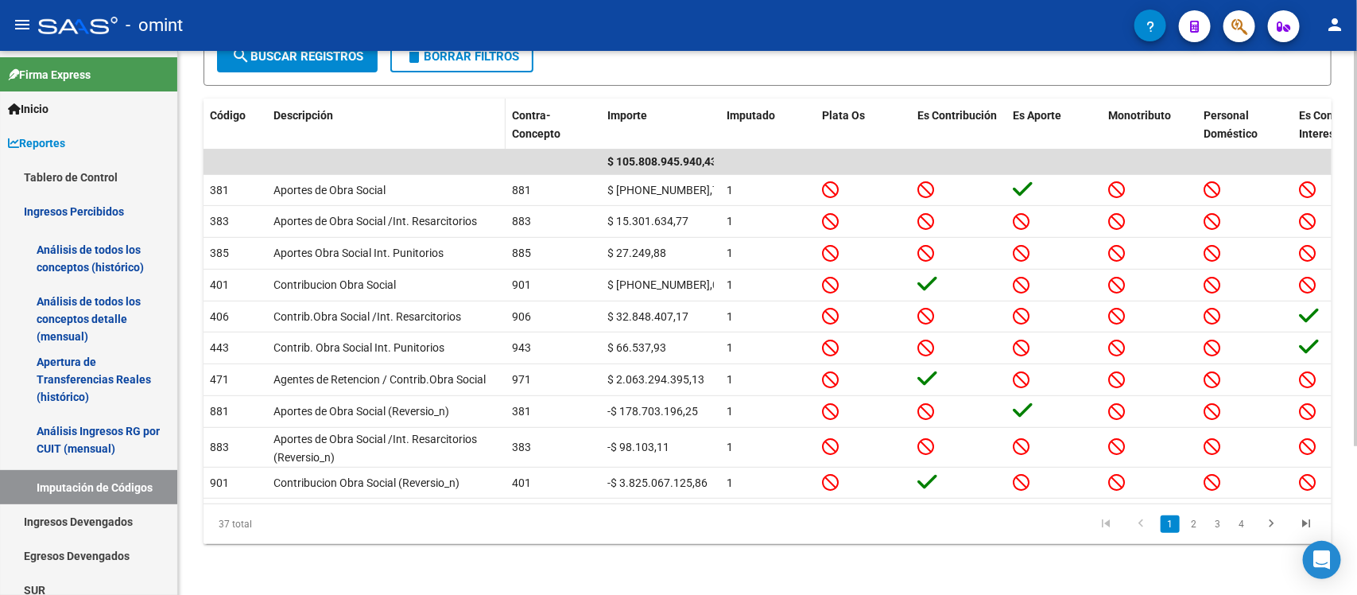
click at [490, 107] on div "Descripción" at bounding box center [386, 116] width 226 height 18
drag, startPoint x: 1349, startPoint y: 498, endPoint x: 1345, endPoint y: 296, distance: 202.7
click at [1346, 297] on div "REPORTES -> INGRESOS PERCIBIDOS -> Imputación de Códigos de Transferencias clou…" at bounding box center [767, 226] width 1179 height 737
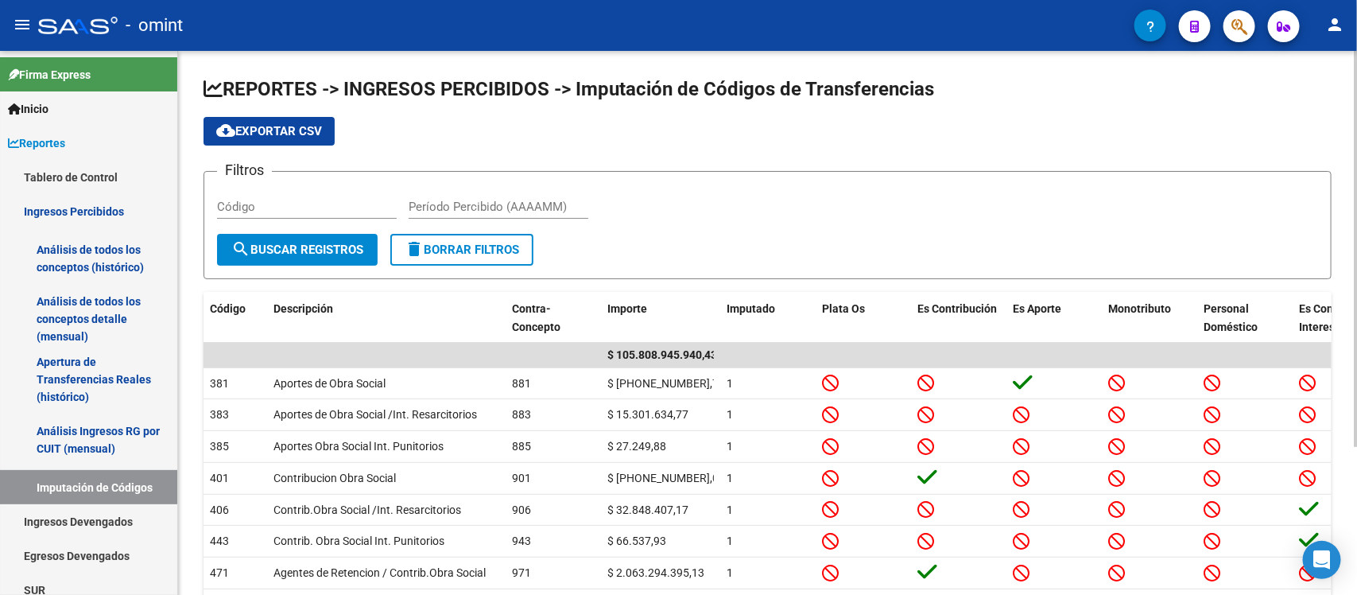
click at [1309, 99] on div "REPORTES -> INGRESOS PERCIBIDOS -> Imputación de Códigos de Transferencias clou…" at bounding box center [769, 419] width 1183 height 737
click at [262, 203] on input "Código" at bounding box center [307, 207] width 180 height 14
type input "901"
click at [451, 200] on input "Período Percibido (AAAAMM)" at bounding box center [499, 207] width 180 height 14
type input "202509"
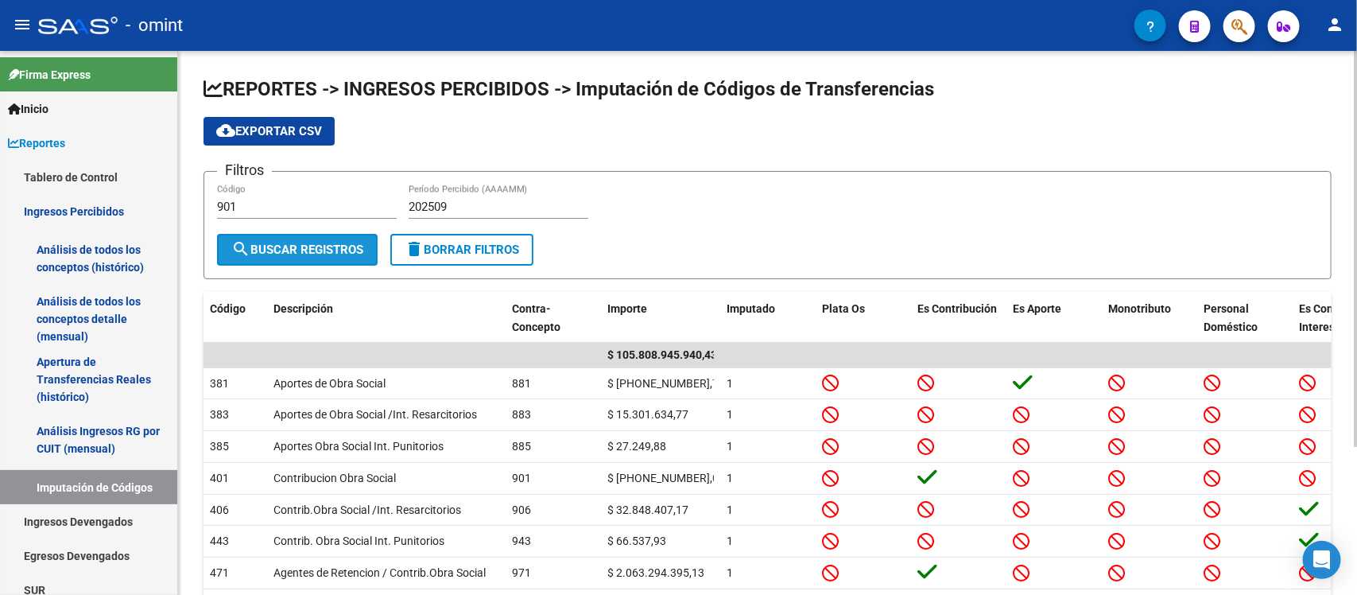
click at [314, 256] on button "search Buscar Registros" at bounding box center [297, 250] width 161 height 32
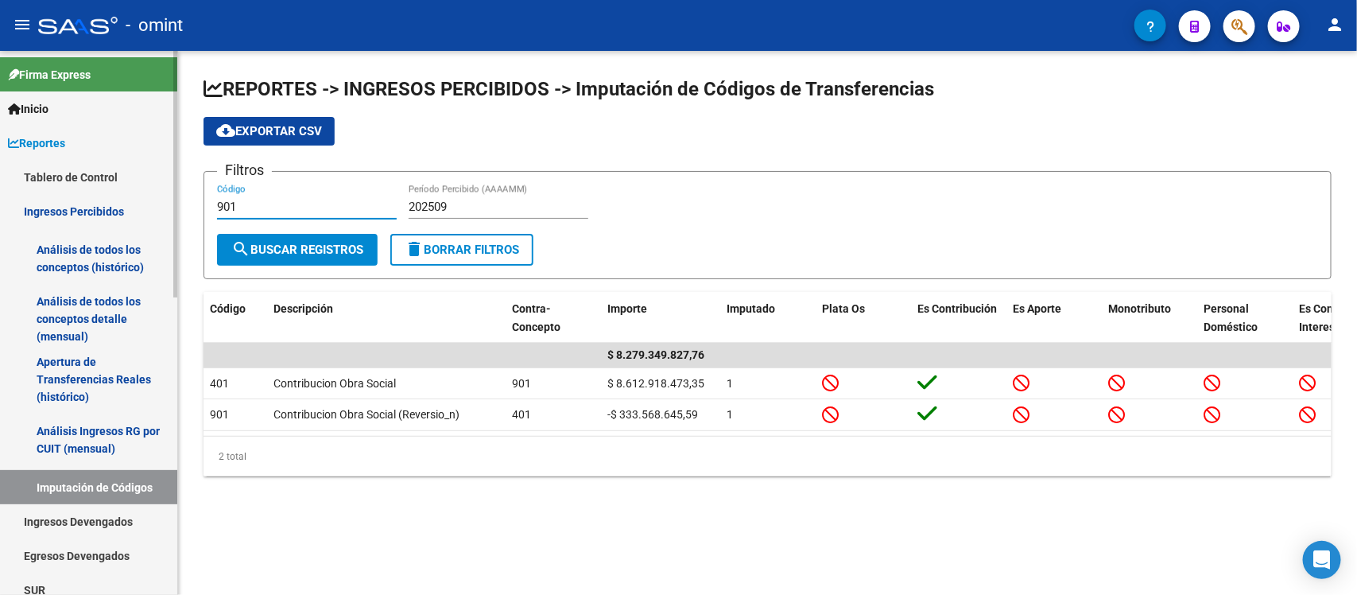
drag, startPoint x: 278, startPoint y: 211, endPoint x: 110, endPoint y: 200, distance: 168.9
click at [110, 200] on mat-sidenav-container "Firma Express Inicio Calendario SSS Instructivos Contacto OS Reportes Tablero d…" at bounding box center [678, 323] width 1357 height 544
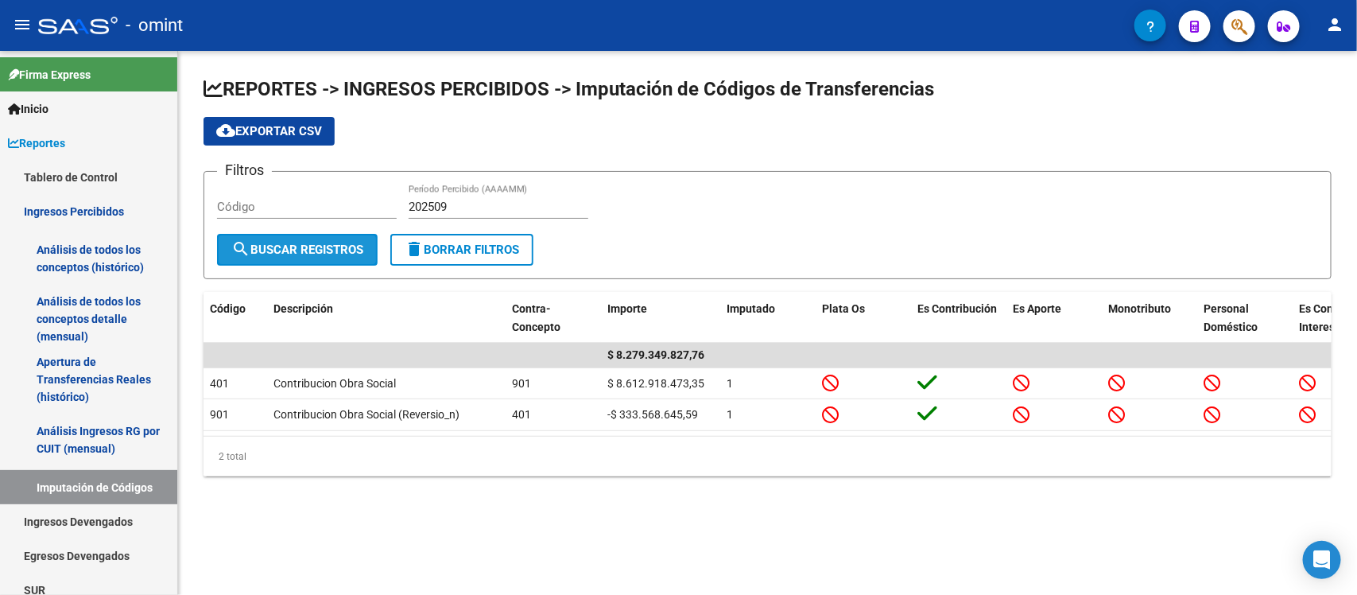
click at [344, 245] on span "search Buscar Registros" at bounding box center [297, 249] width 132 height 14
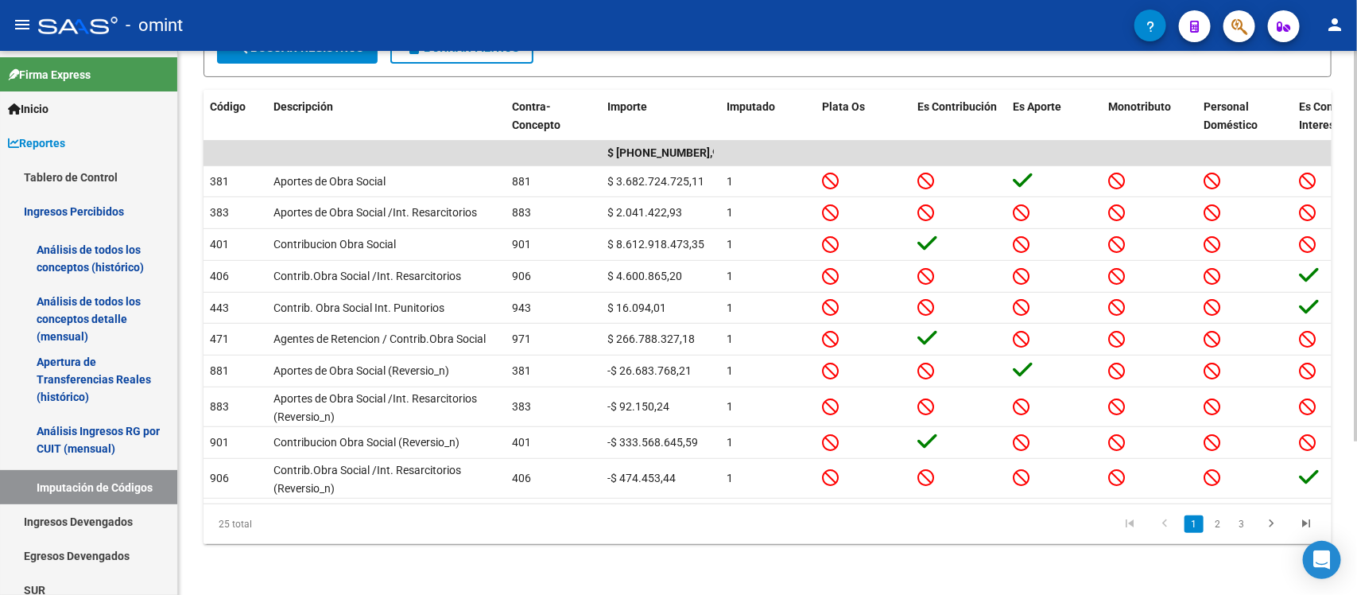
scroll to position [213, 0]
click at [1345, 398] on div "REPORTES -> INGRESOS PERCIBIDOS -> Imputación de Códigos de Transferencias clou…" at bounding box center [769, 222] width 1183 height 746
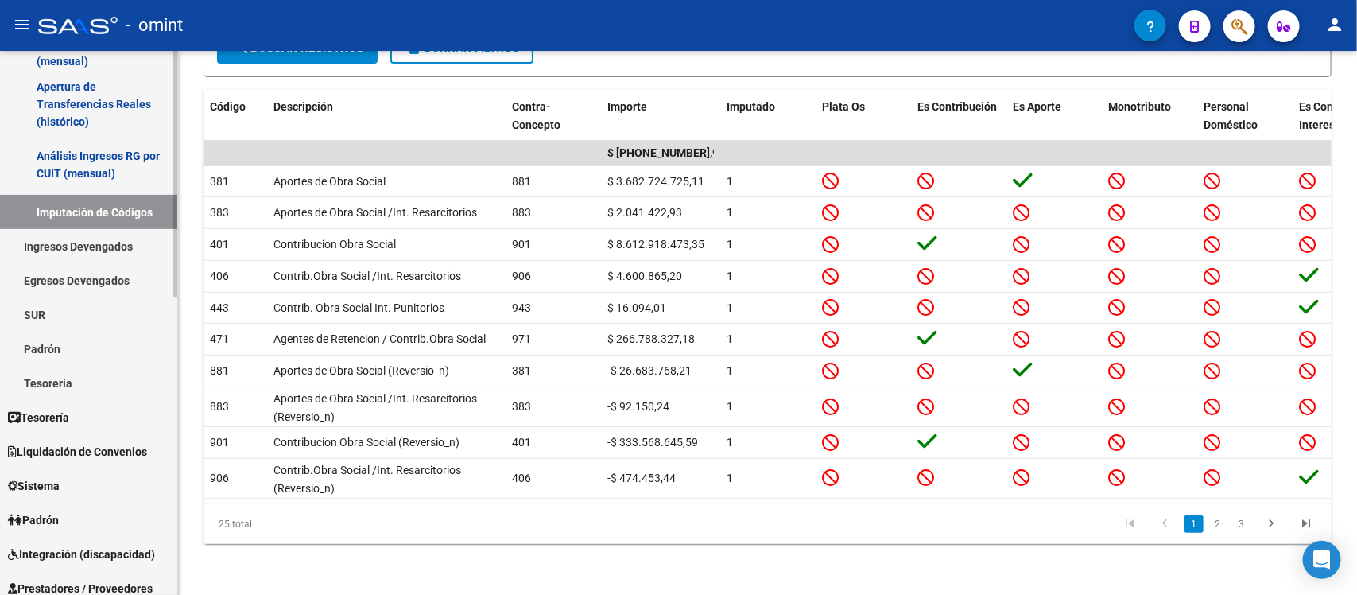
scroll to position [288, 0]
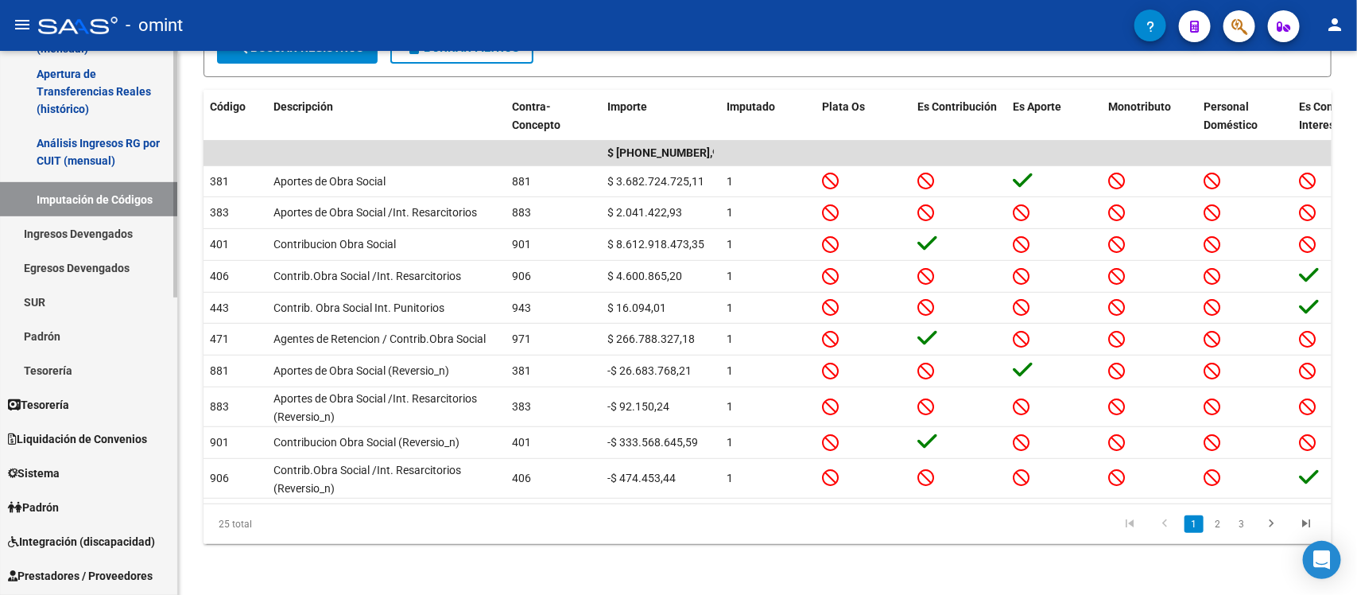
click at [176, 265] on div at bounding box center [175, 303] width 4 height 246
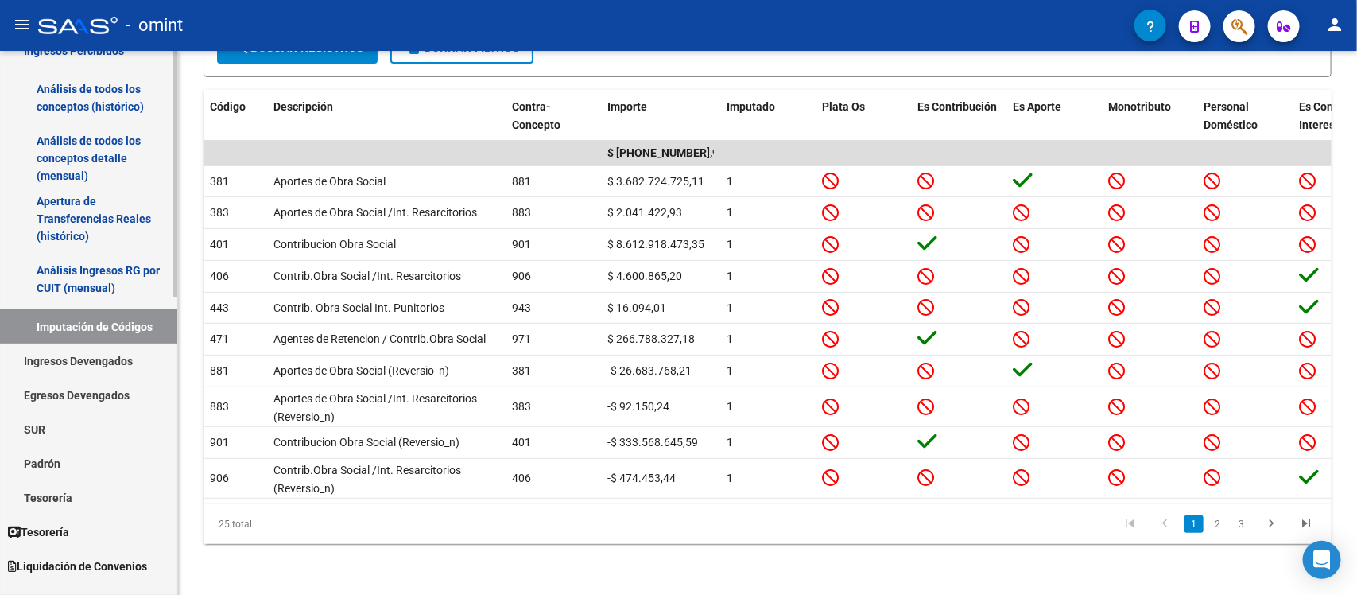
scroll to position [156, 0]
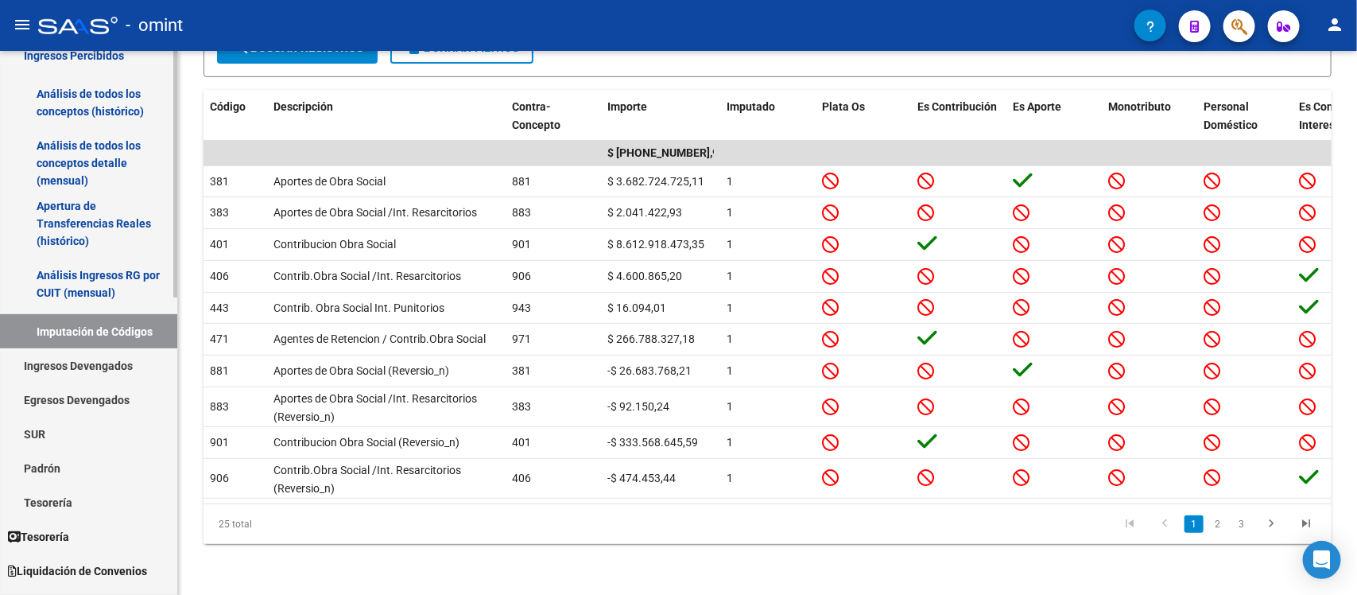
click at [180, 304] on mat-sidenav-container "Firma Express Inicio Calendario SSS Instructivos Contacto OS Reportes Tablero d…" at bounding box center [678, 323] width 1357 height 544
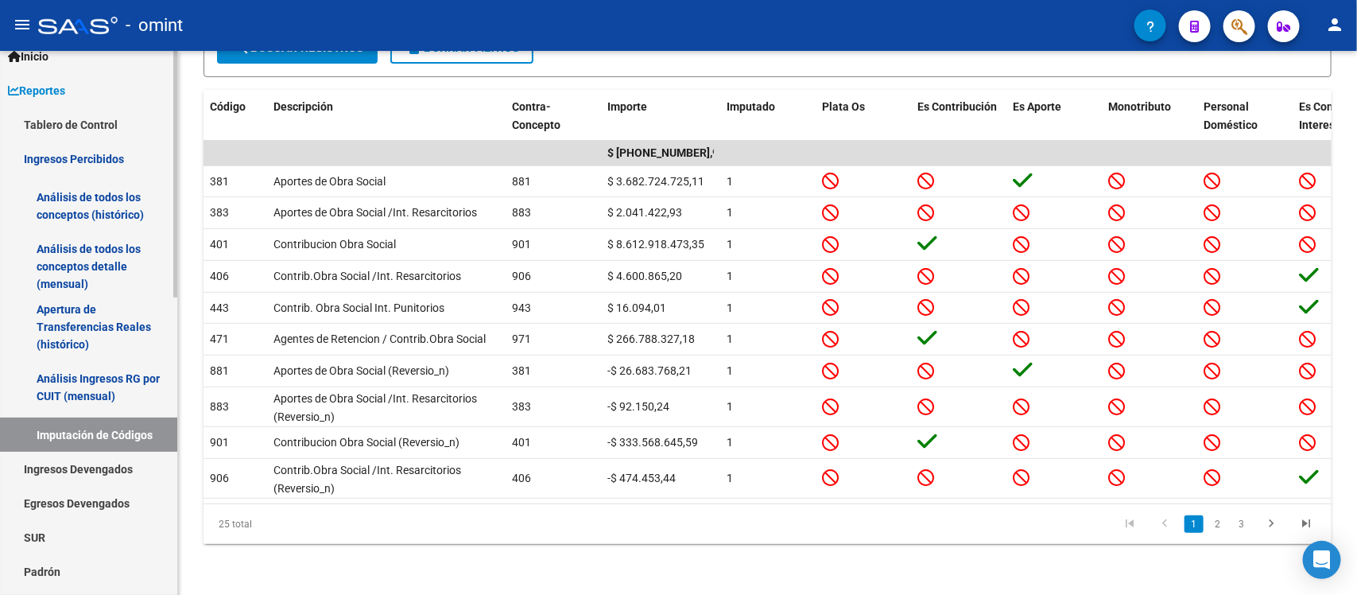
scroll to position [44, 0]
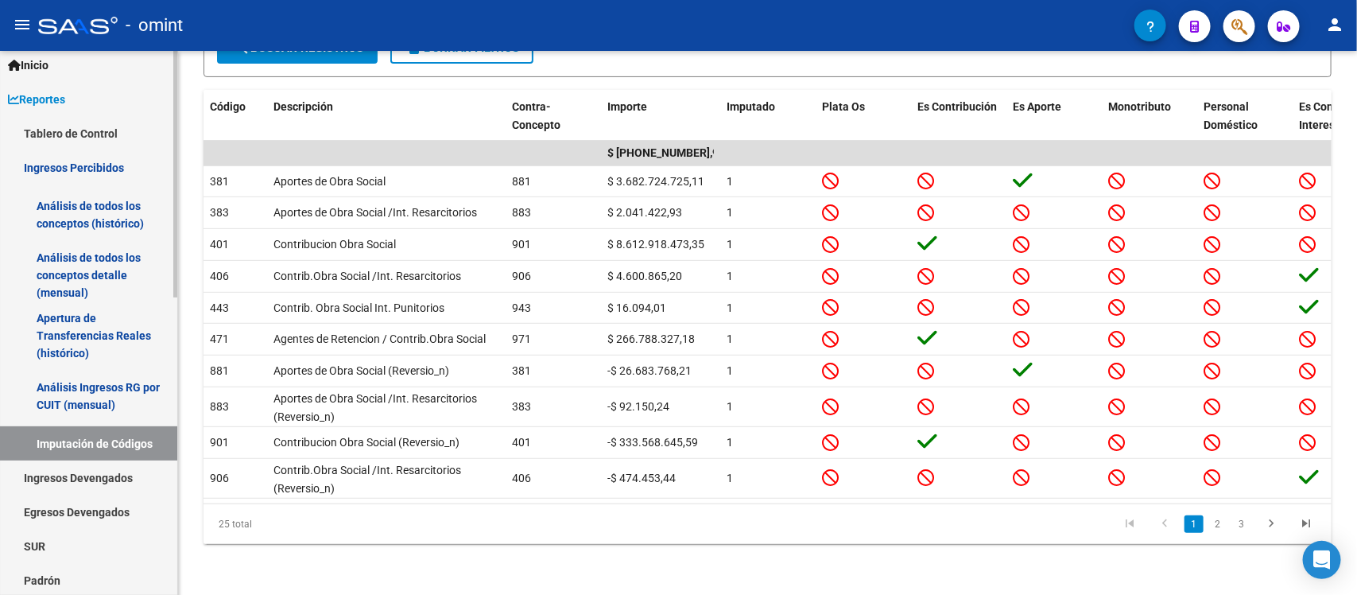
click at [184, 200] on mat-sidenav-container "Firma Express Inicio Calendario SSS Instructivos Contacto OS Reportes Tablero d…" at bounding box center [678, 323] width 1357 height 544
click at [74, 262] on link "Análisis de todos los conceptos detalle (mensual)" at bounding box center [88, 275] width 177 height 60
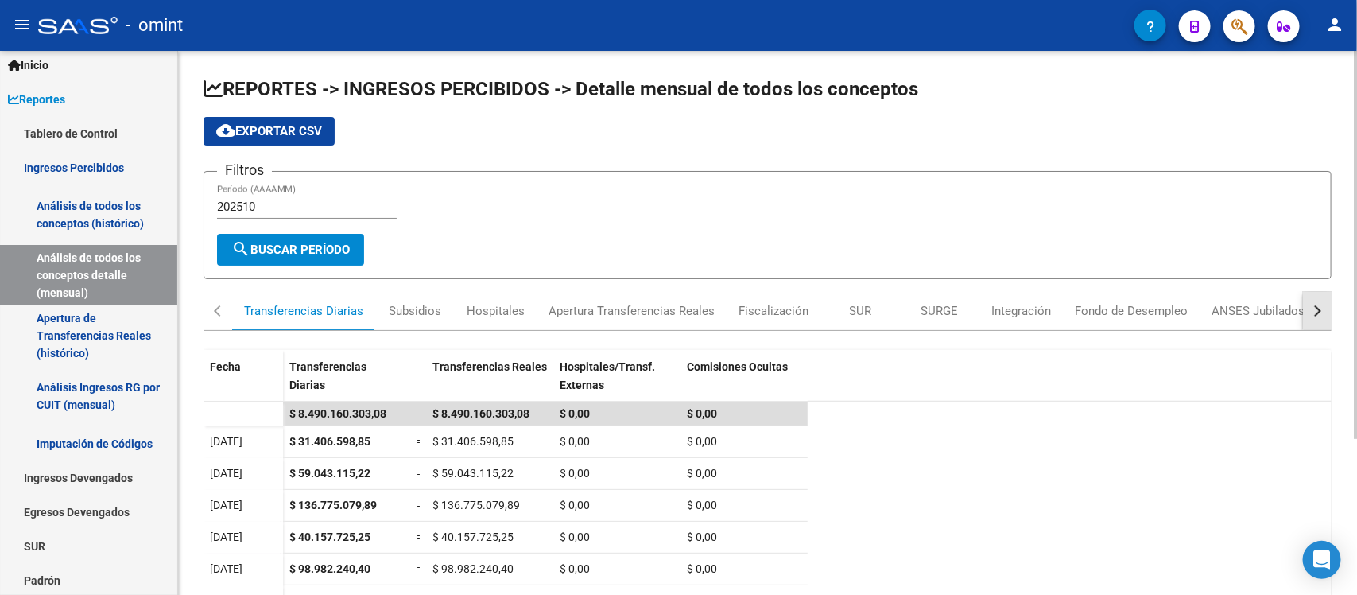
click at [1321, 300] on button "button" at bounding box center [1317, 311] width 29 height 38
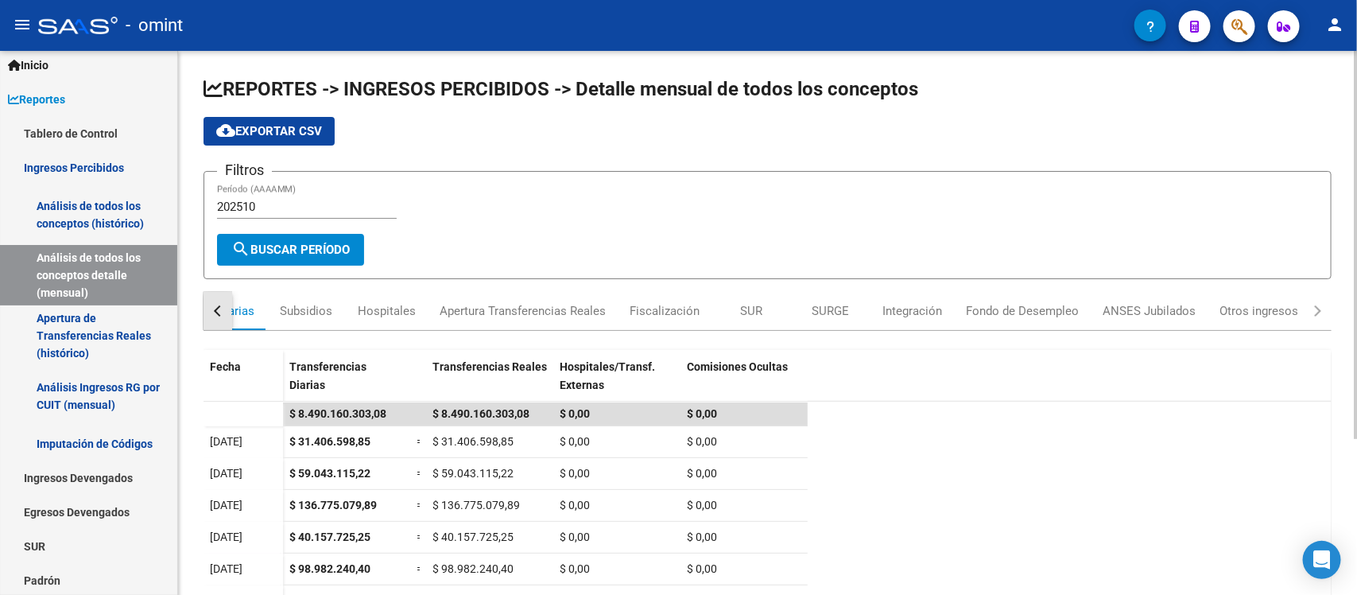
click at [219, 312] on div "button" at bounding box center [219, 310] width 11 height 11
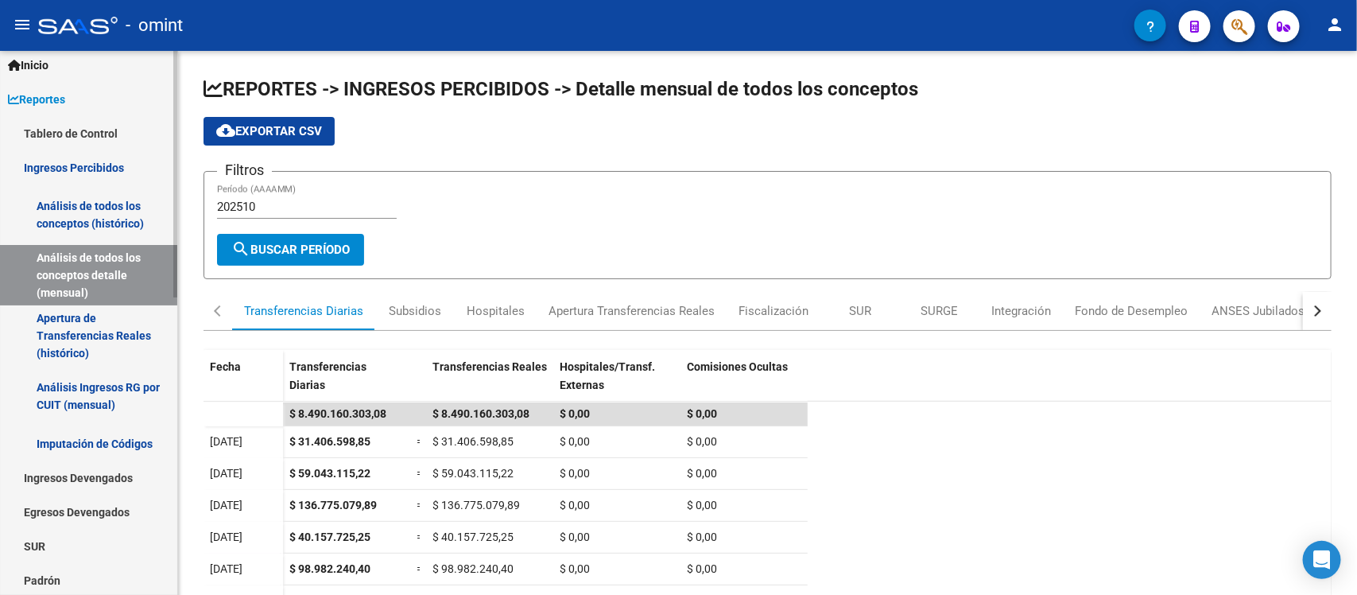
click at [64, 159] on link "Ingresos Percibidos" at bounding box center [88, 167] width 177 height 34
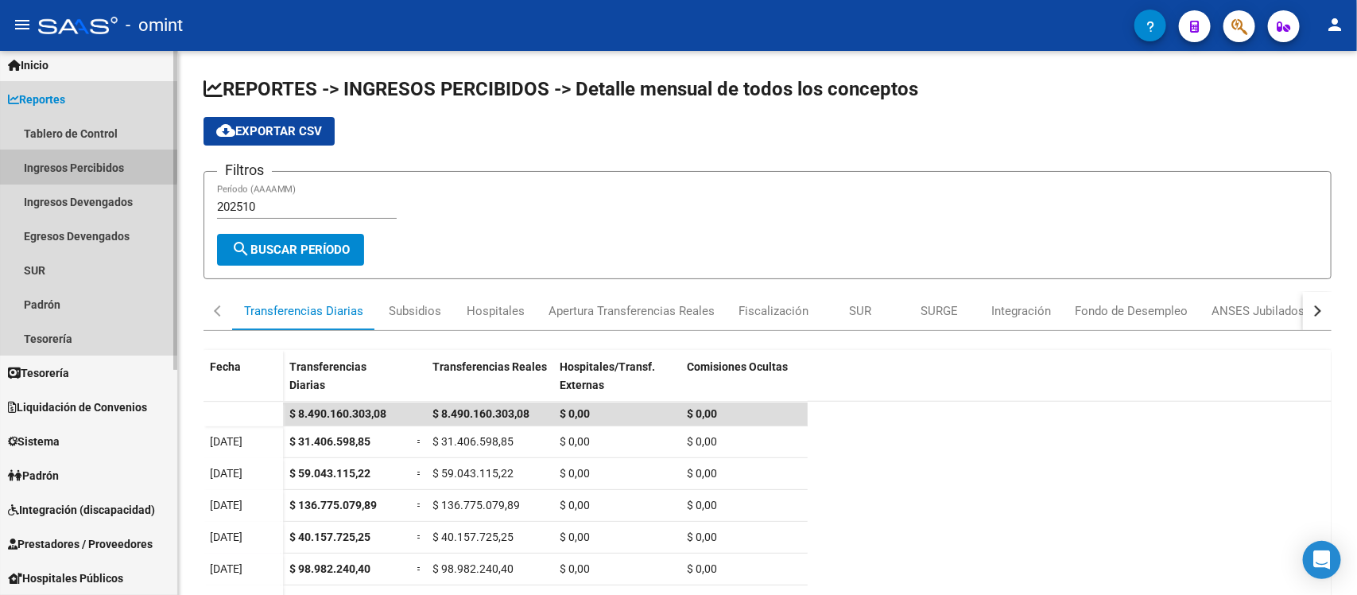
click at [66, 164] on link "Ingresos Percibidos" at bounding box center [88, 167] width 177 height 34
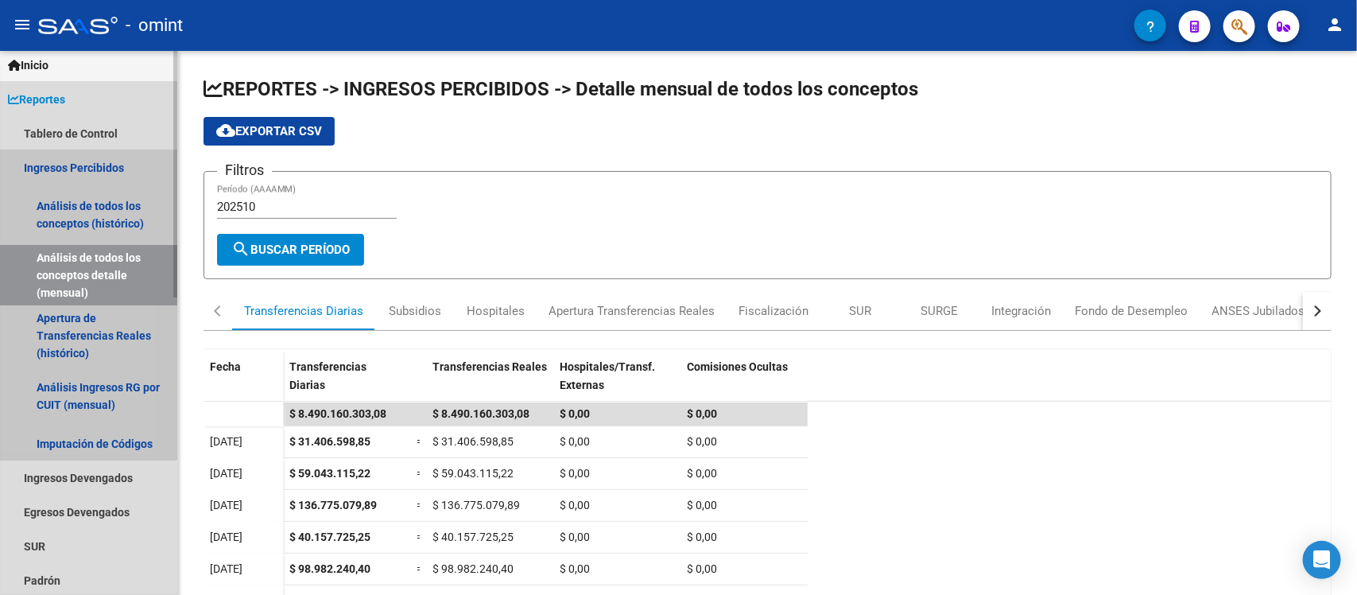
click at [66, 164] on link "Ingresos Percibidos" at bounding box center [88, 167] width 177 height 34
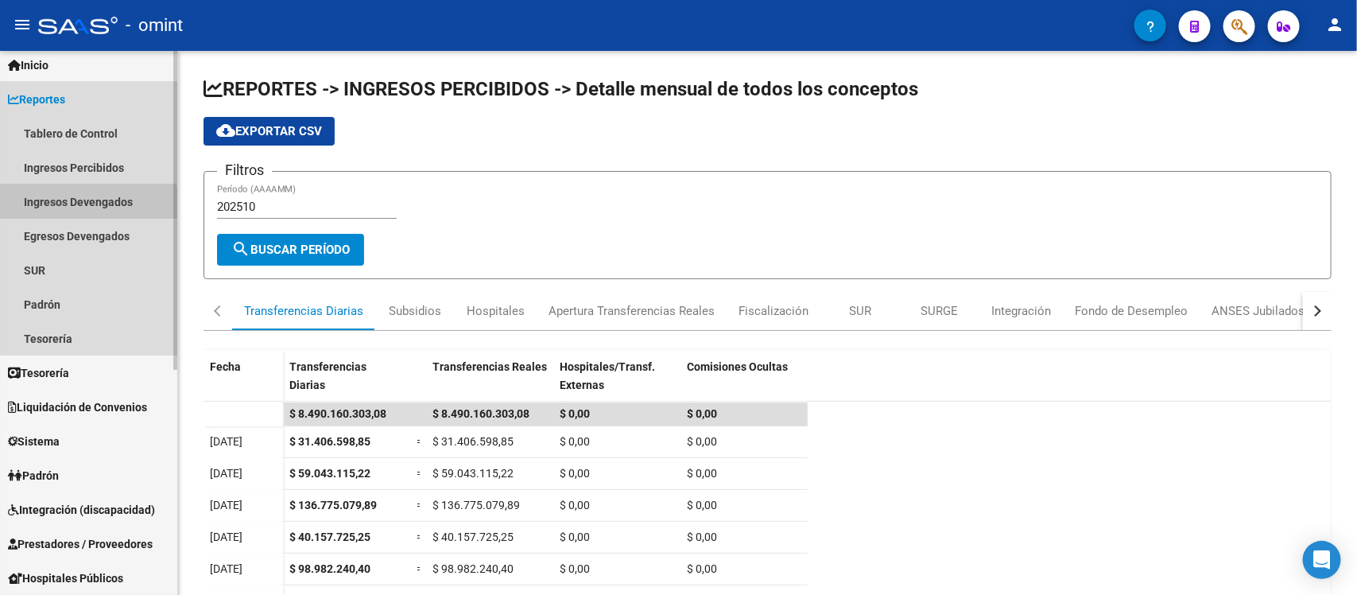
click at [56, 203] on link "Ingresos Devengados" at bounding box center [88, 201] width 177 height 34
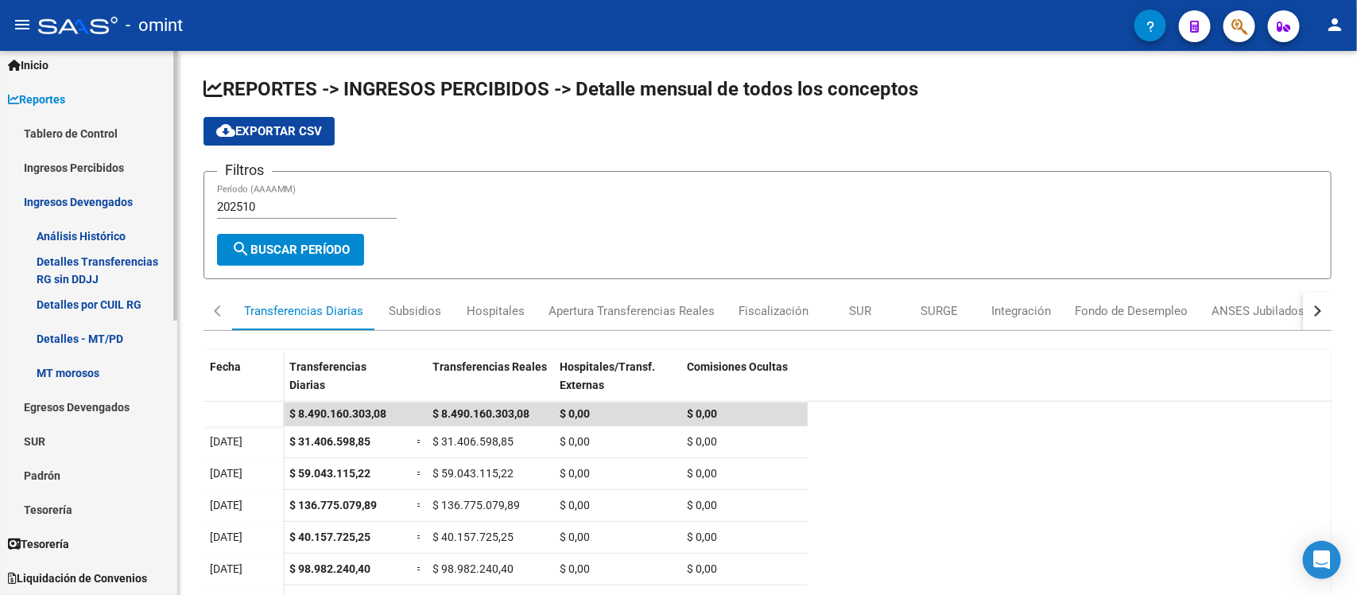
click at [68, 228] on link "Análisis Histórico" at bounding box center [88, 236] width 177 height 34
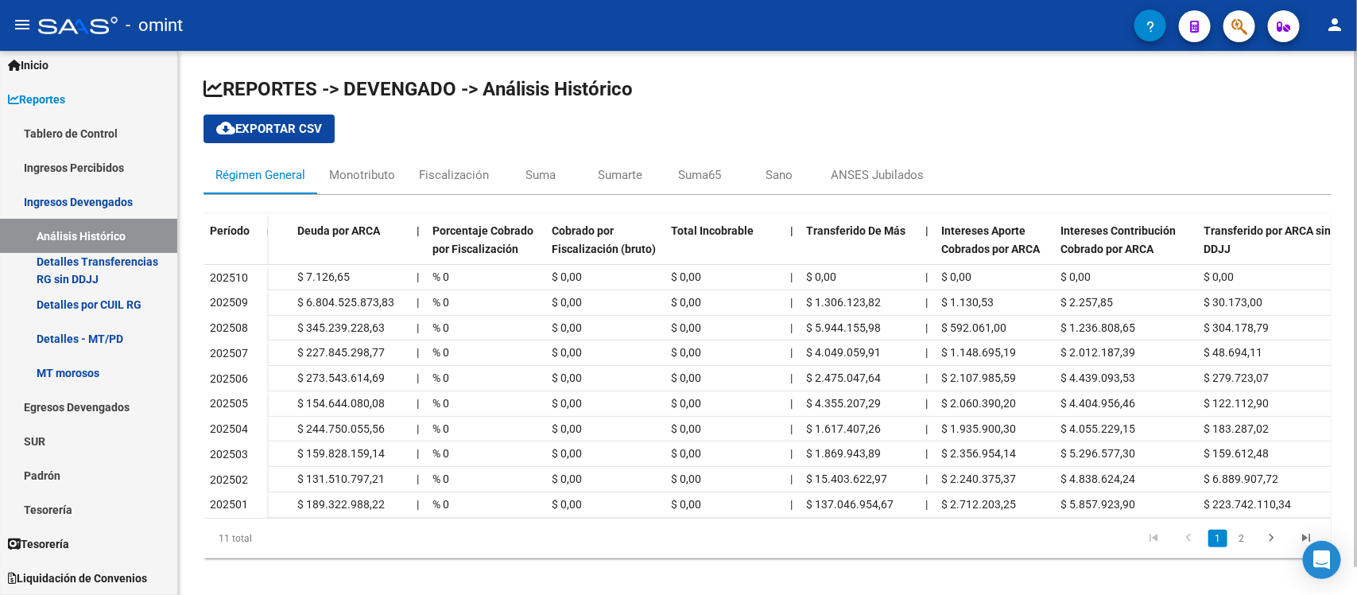
scroll to position [0, 525]
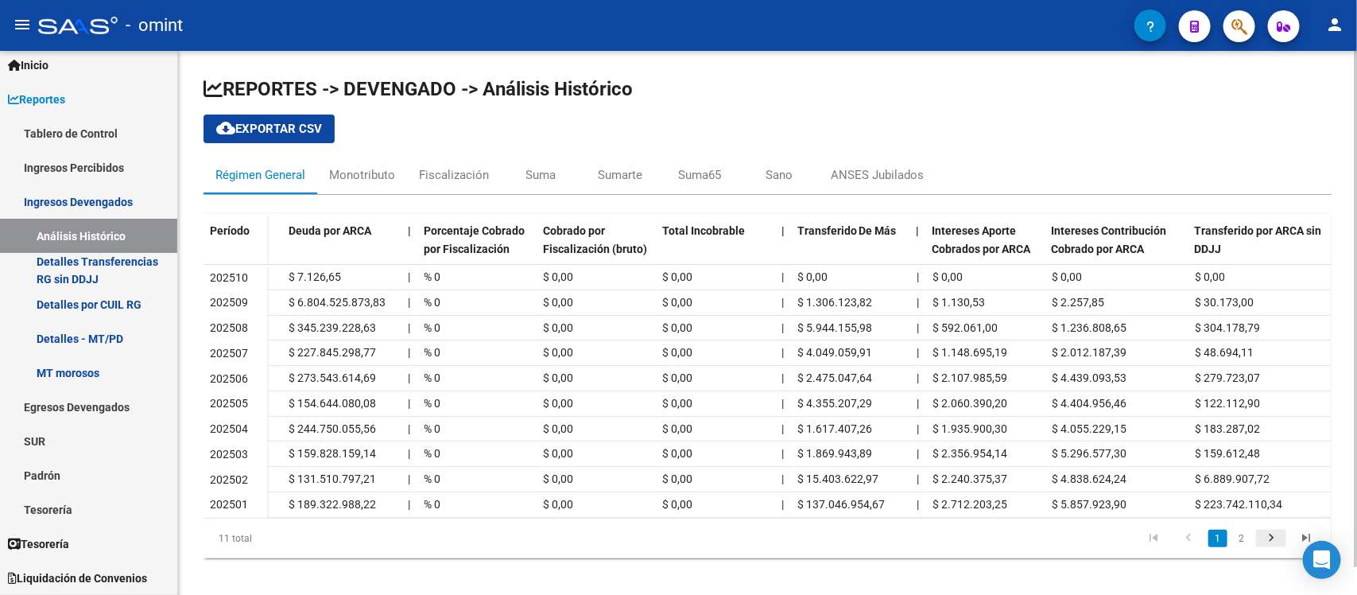
click at [1274, 547] on icon "go to next page" at bounding box center [1271, 539] width 21 height 19
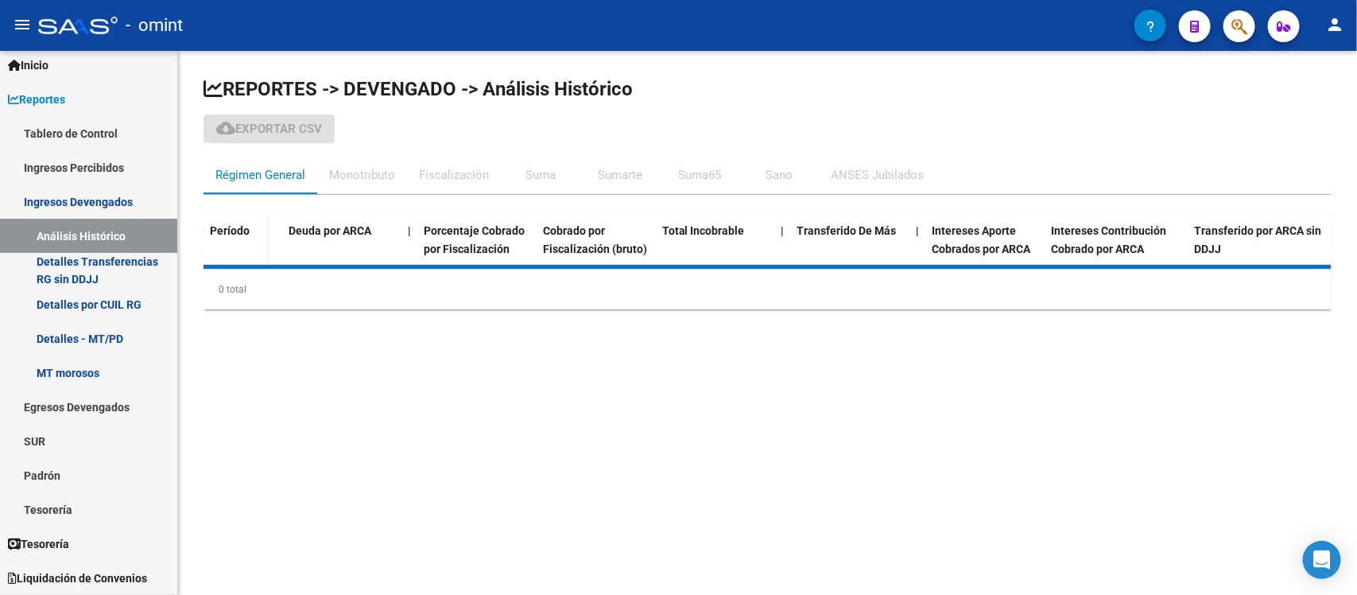
scroll to position [0, 0]
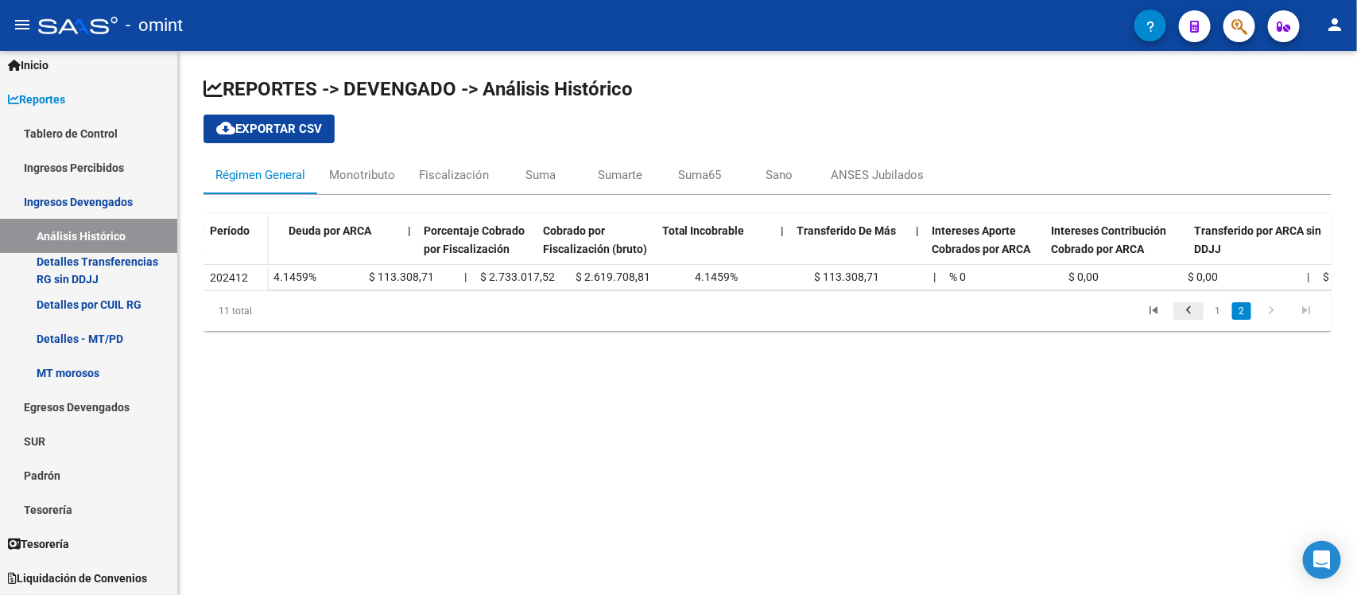
click at [1183, 322] on icon "go to previous page" at bounding box center [1188, 312] width 21 height 19
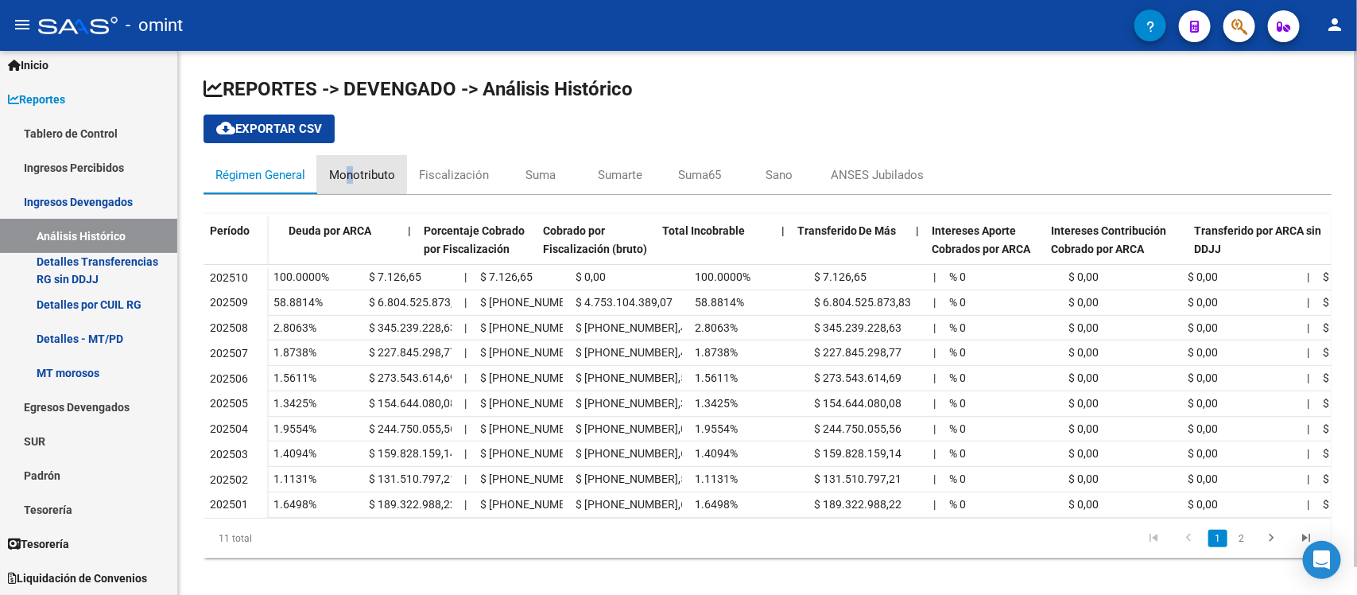
click at [350, 172] on div "Monotributo" at bounding box center [362, 174] width 66 height 17
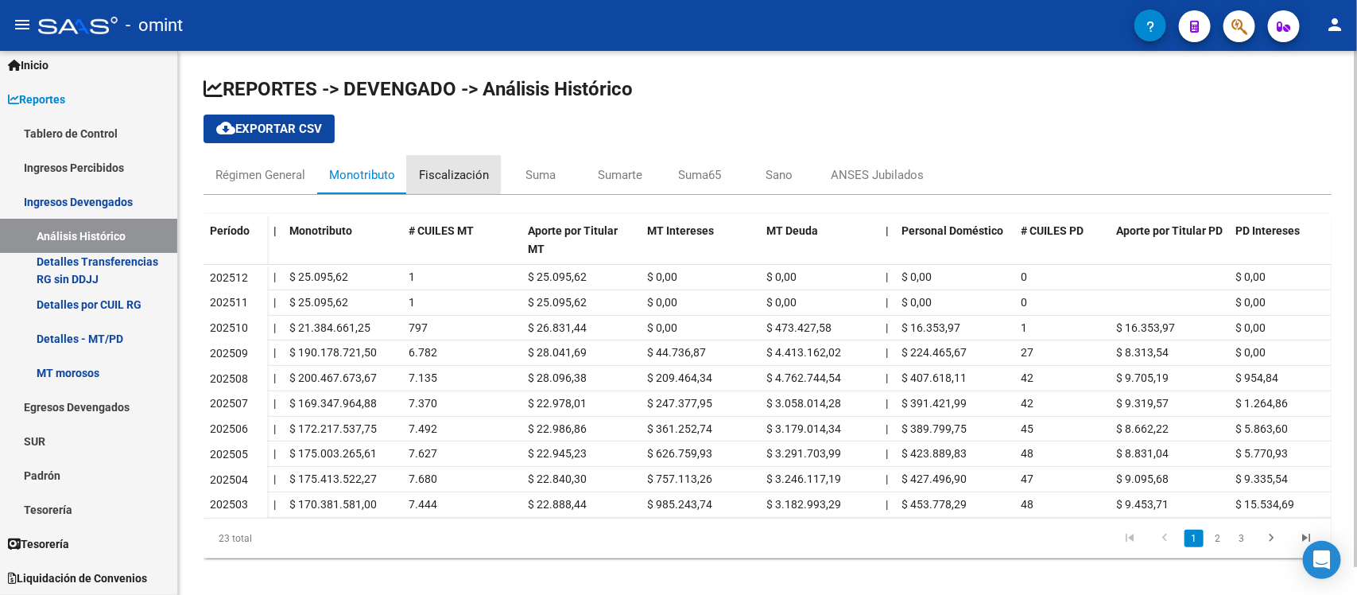
click at [437, 169] on div "Fiscalización" at bounding box center [454, 174] width 70 height 17
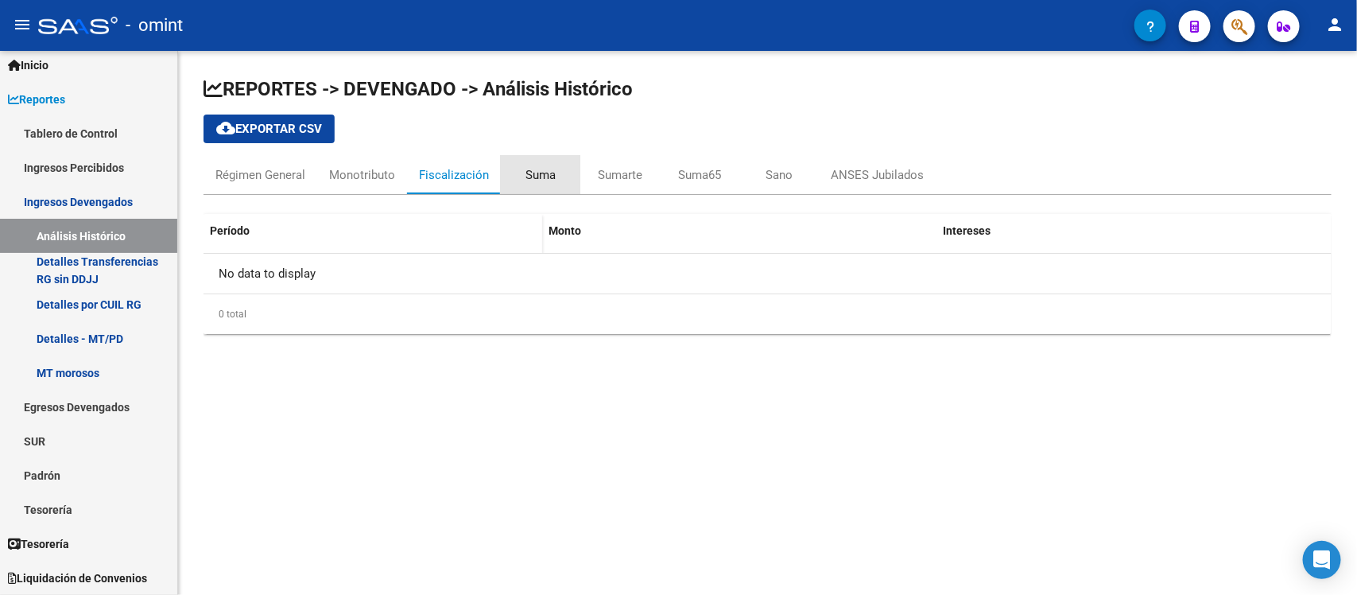
click at [538, 173] on div "Suma" at bounding box center [540, 174] width 30 height 17
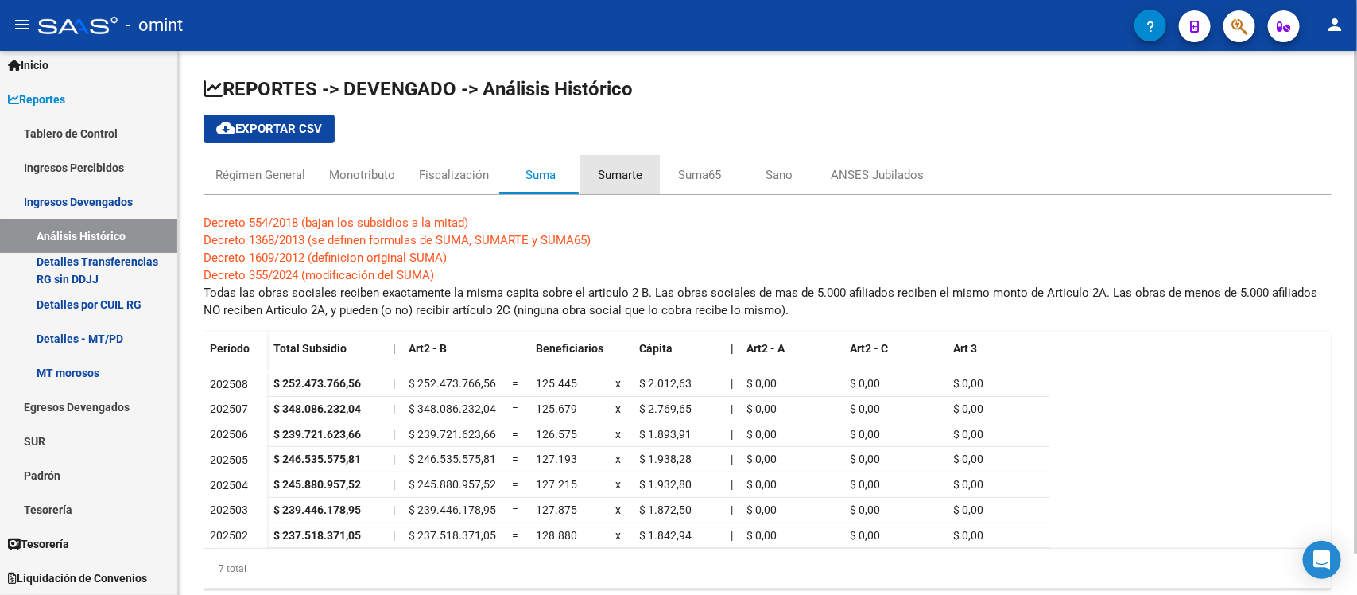
click at [621, 173] on div "Sumarte" at bounding box center [620, 174] width 45 height 17
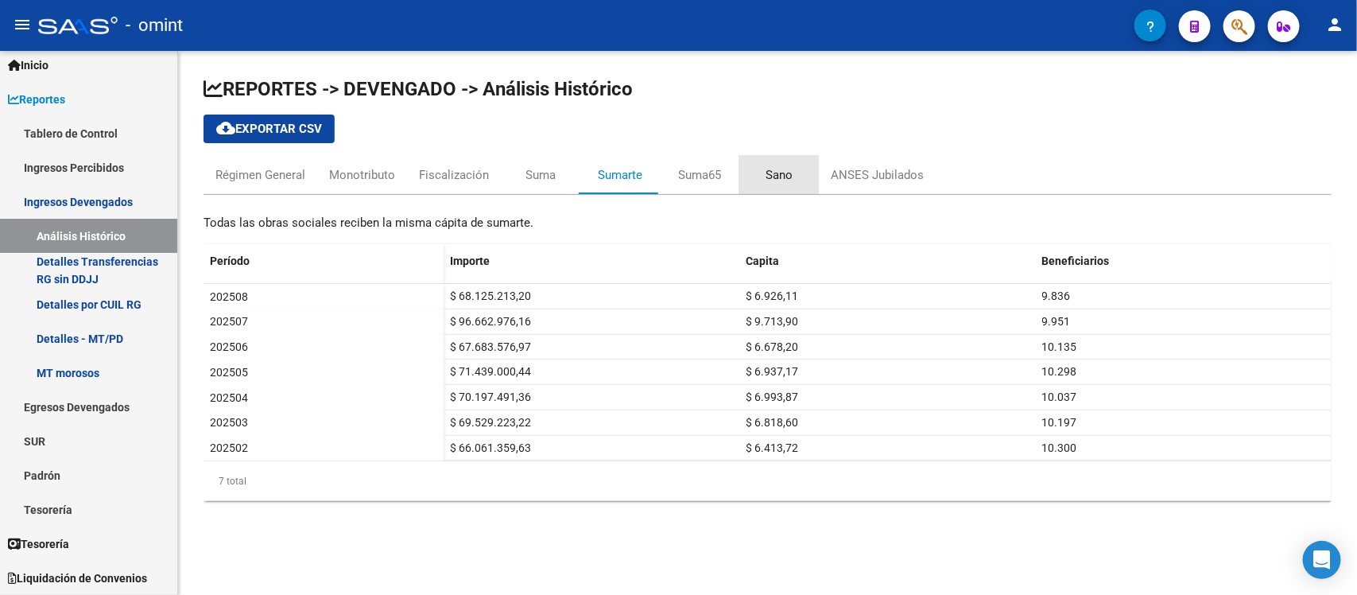
click at [768, 176] on div "Sano" at bounding box center [779, 174] width 27 height 17
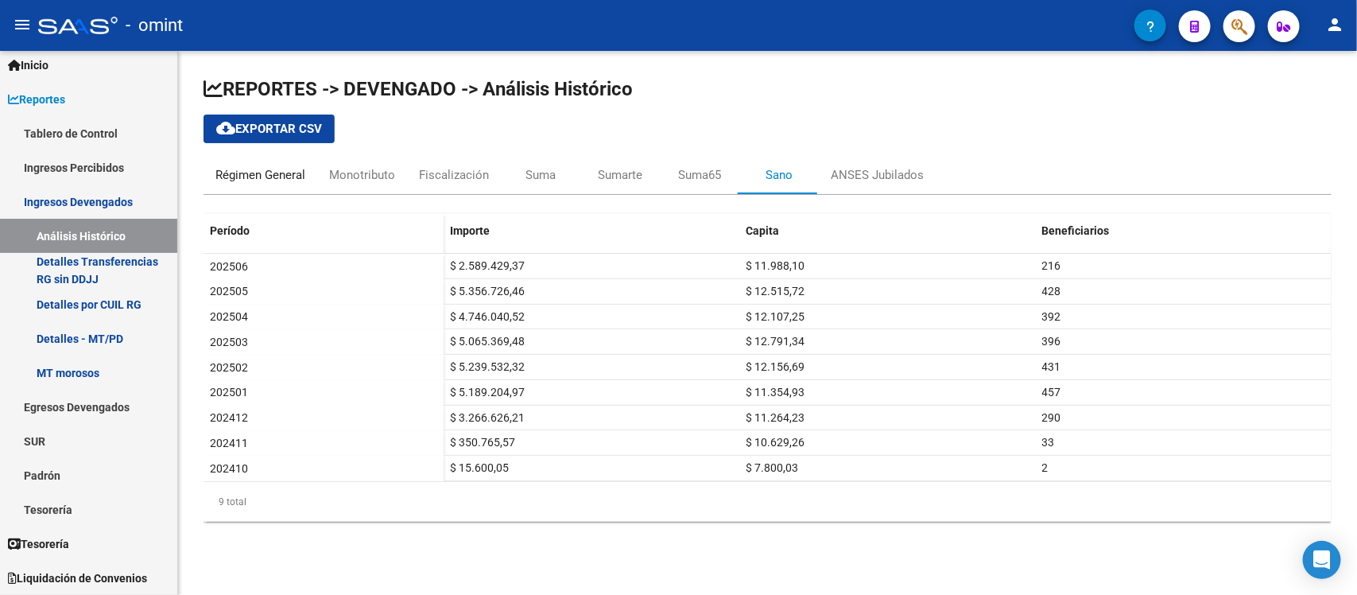
click at [241, 171] on div "Régimen General" at bounding box center [260, 174] width 90 height 17
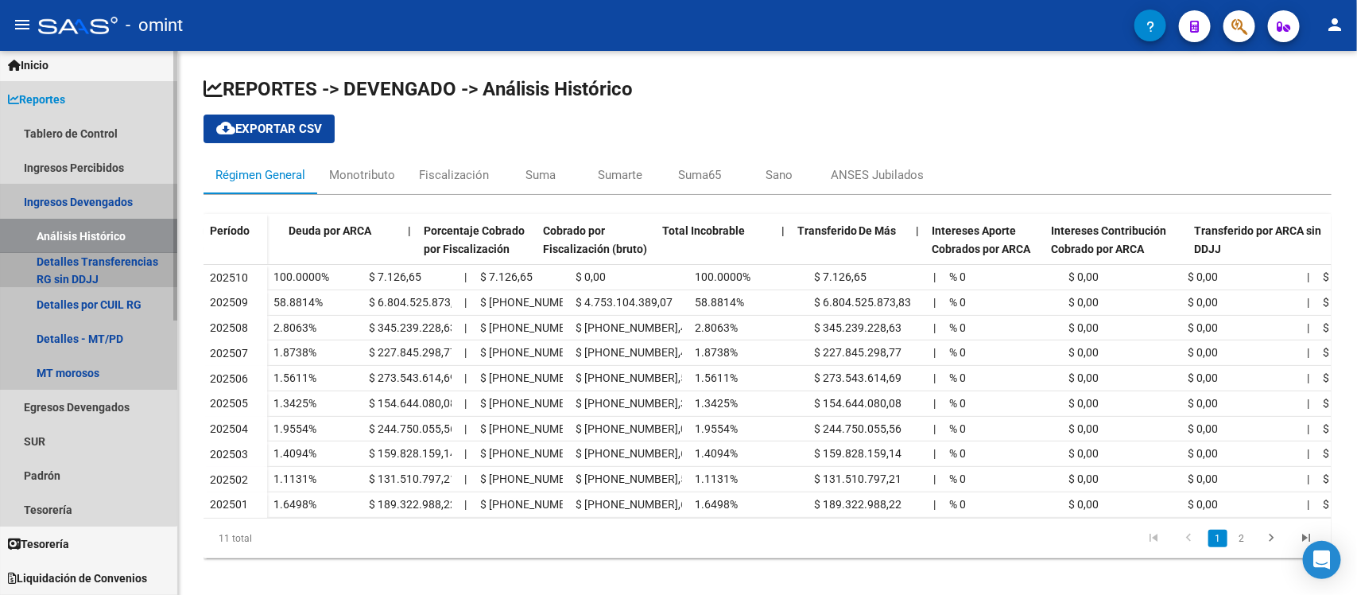
click at [66, 263] on link "Detalles Transferencias RG sin DDJJ" at bounding box center [88, 270] width 177 height 34
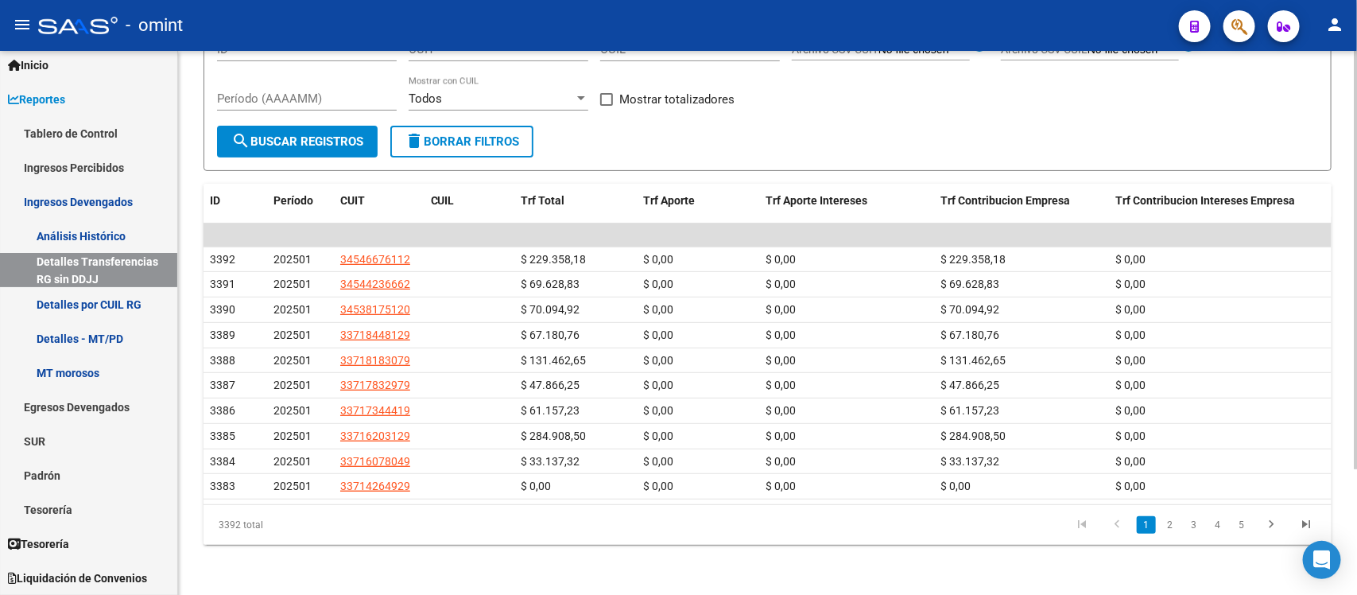
scroll to position [164, 0]
click at [1356, 386] on div at bounding box center [1356, 385] width 4 height 418
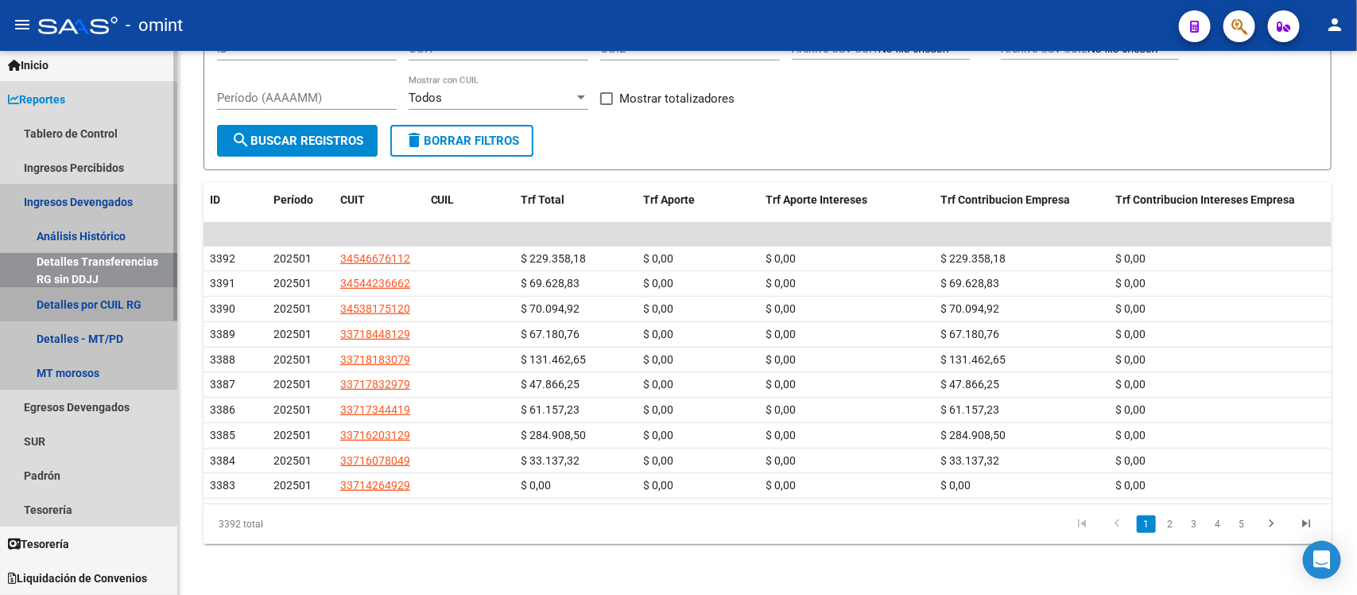
click at [85, 310] on link "Detalles por CUIL RG" at bounding box center [88, 304] width 177 height 34
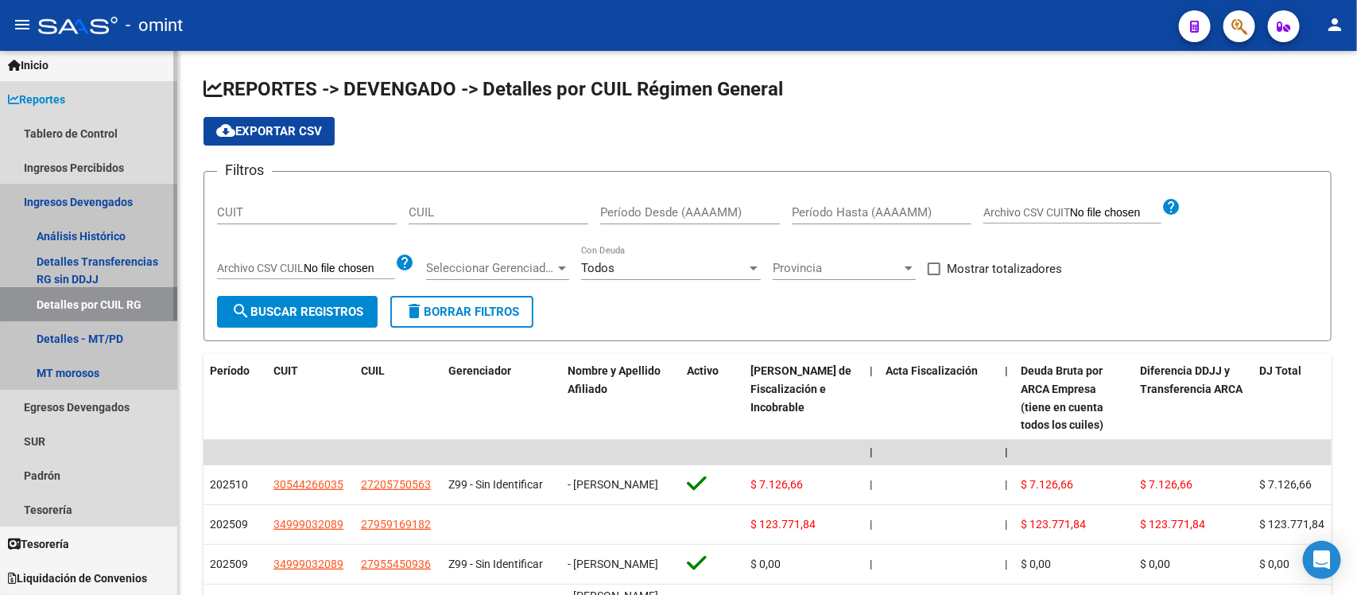
click at [82, 197] on link "Ingresos Devengados" at bounding box center [88, 201] width 177 height 34
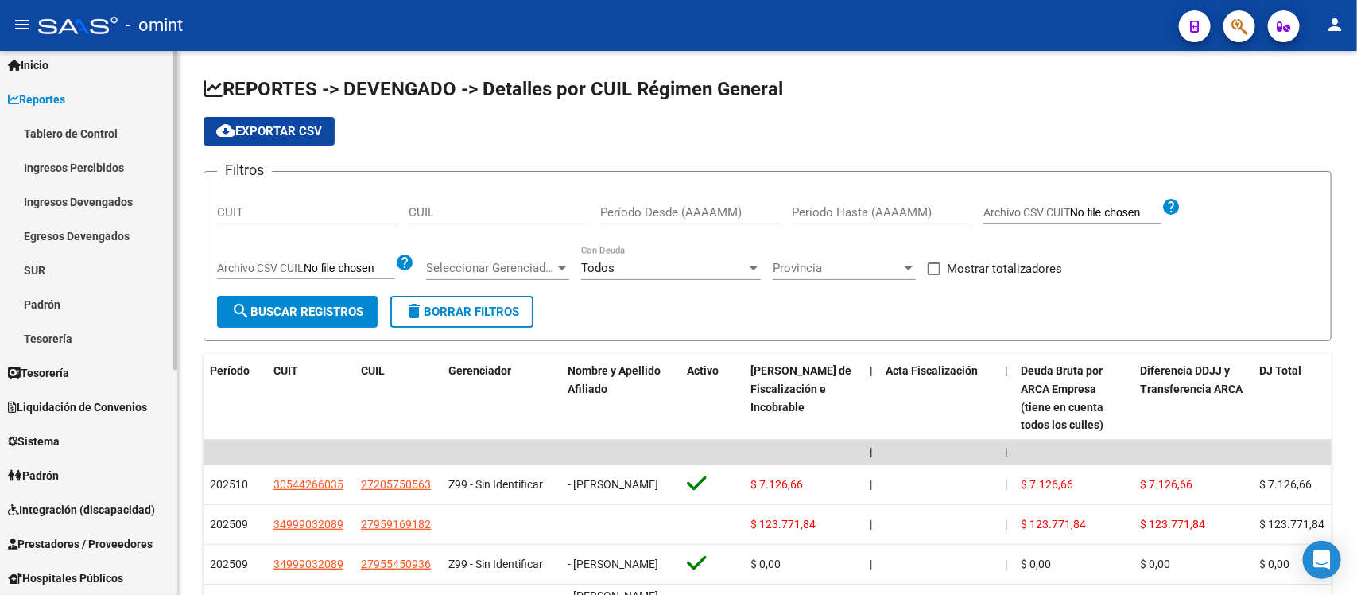
click at [52, 339] on link "Tesorería" at bounding box center [88, 338] width 177 height 34
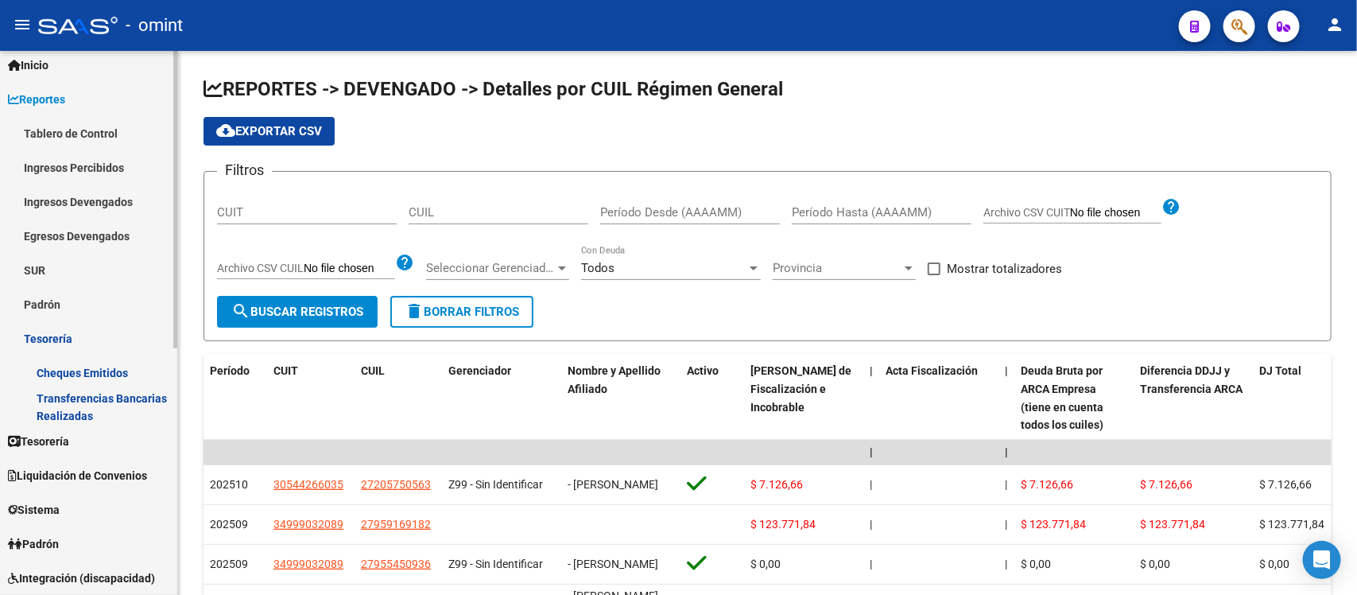
click at [50, 332] on link "Tesorería" at bounding box center [88, 338] width 177 height 34
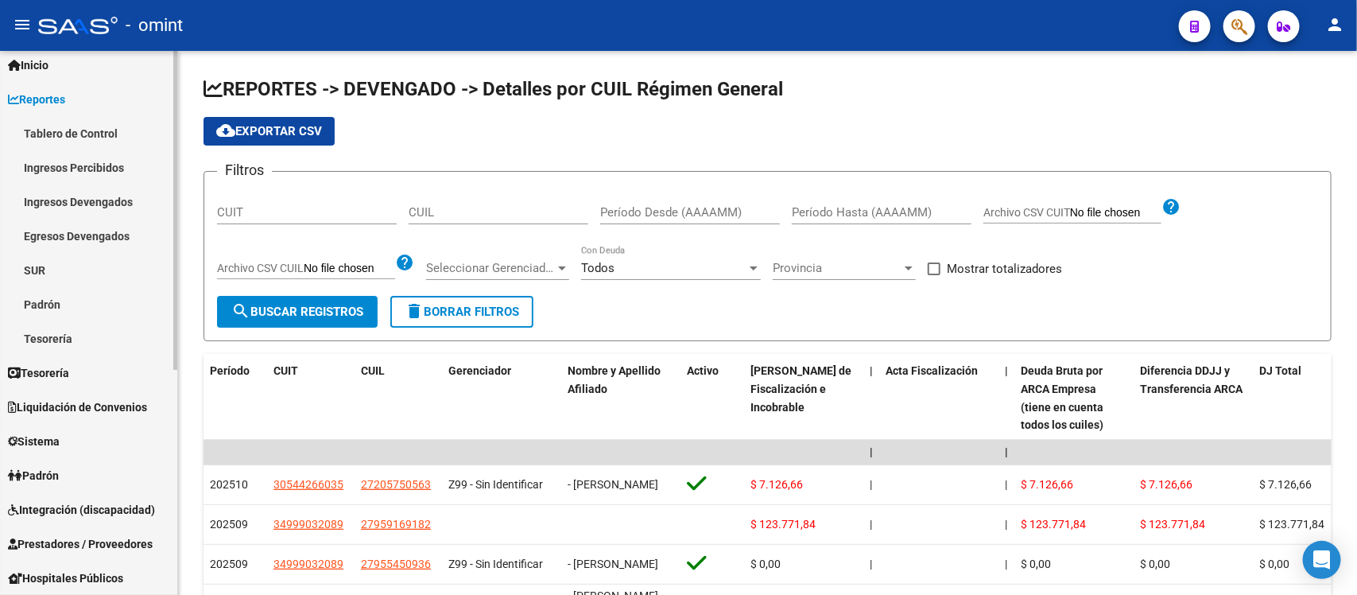
click at [45, 94] on span "Reportes" at bounding box center [36, 99] width 57 height 17
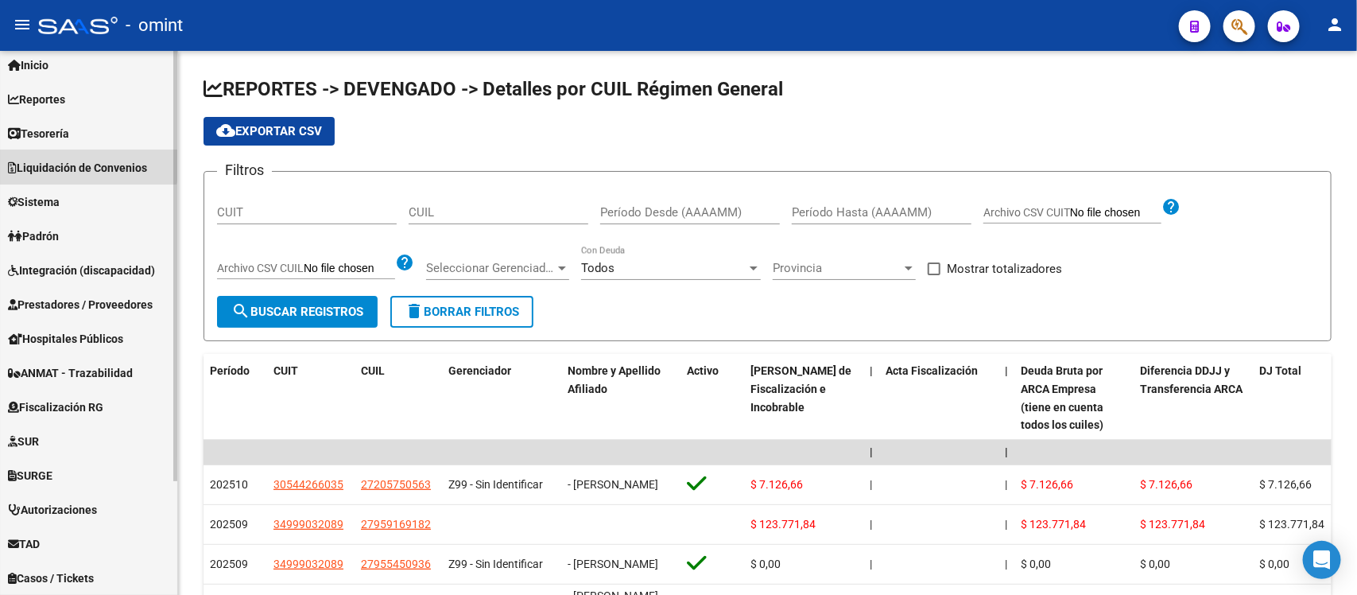
click at [86, 165] on span "Liquidación de Convenios" at bounding box center [77, 167] width 139 height 17
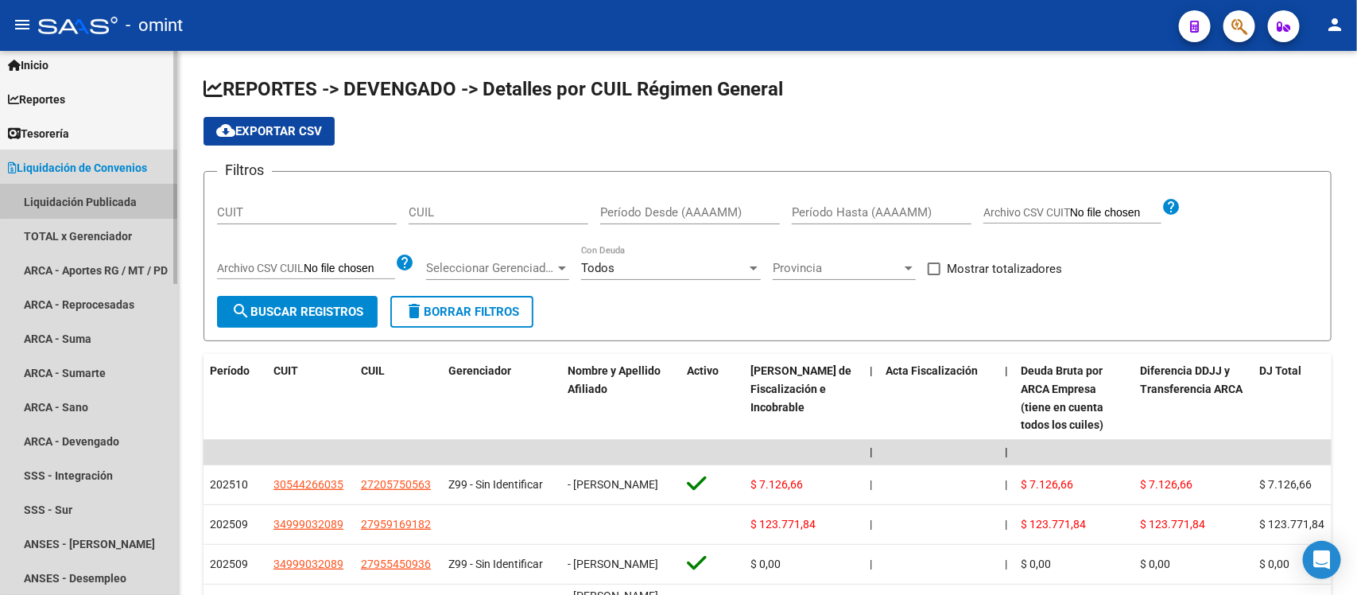
click at [73, 200] on link "Liquidación Publicada" at bounding box center [88, 201] width 177 height 34
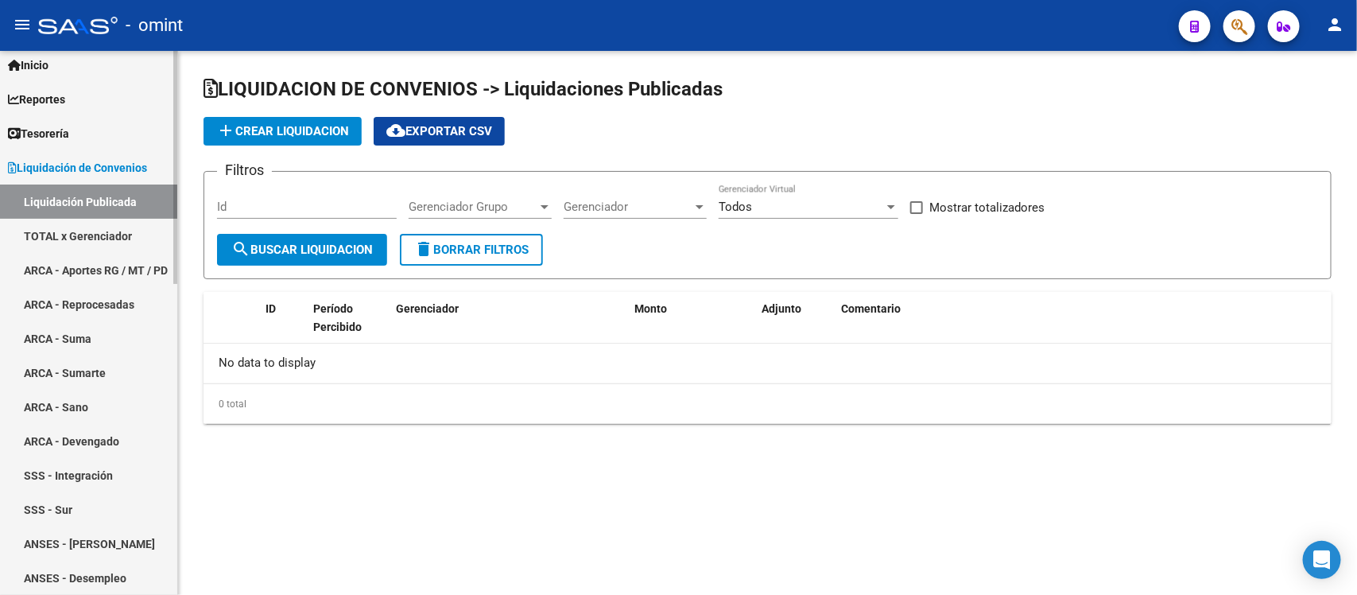
checkbox input "true"
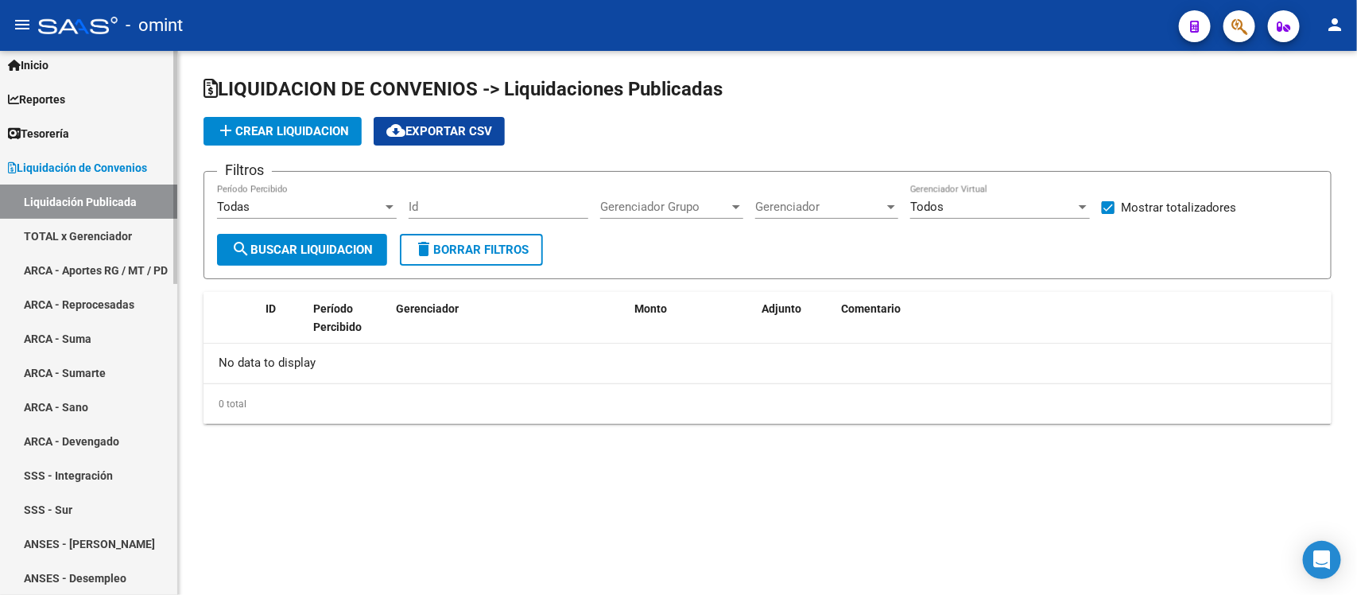
click at [68, 227] on link "TOTAL x Gerenciador" at bounding box center [88, 236] width 177 height 34
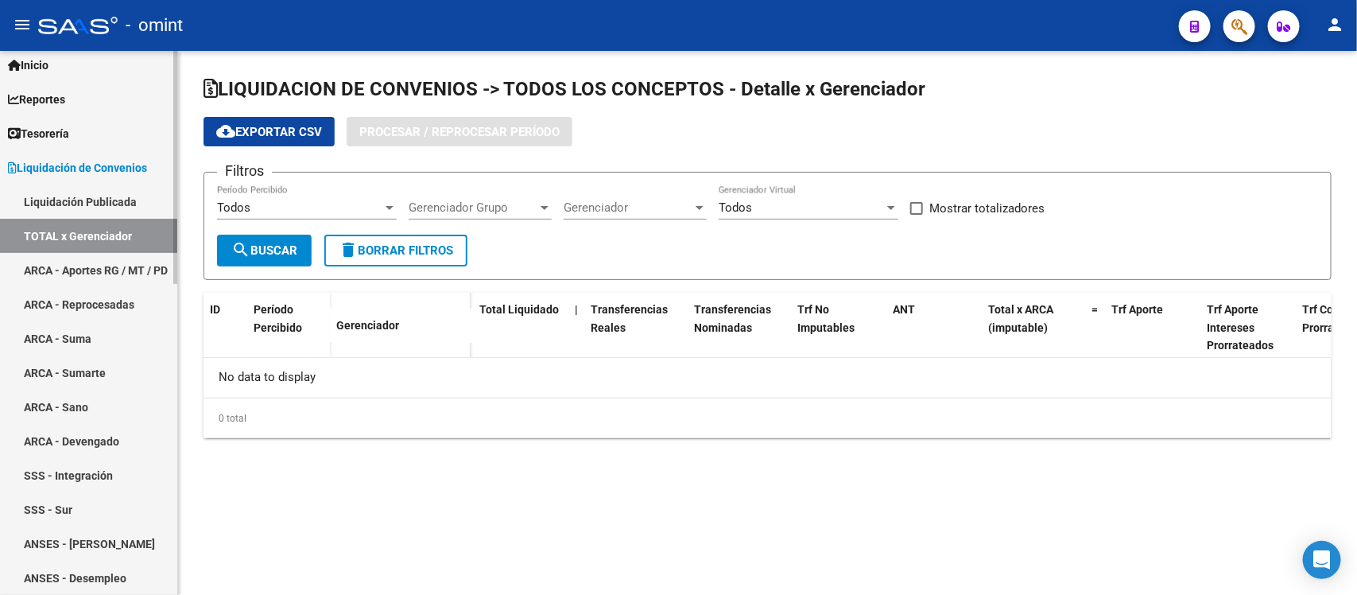
checkbox input "true"
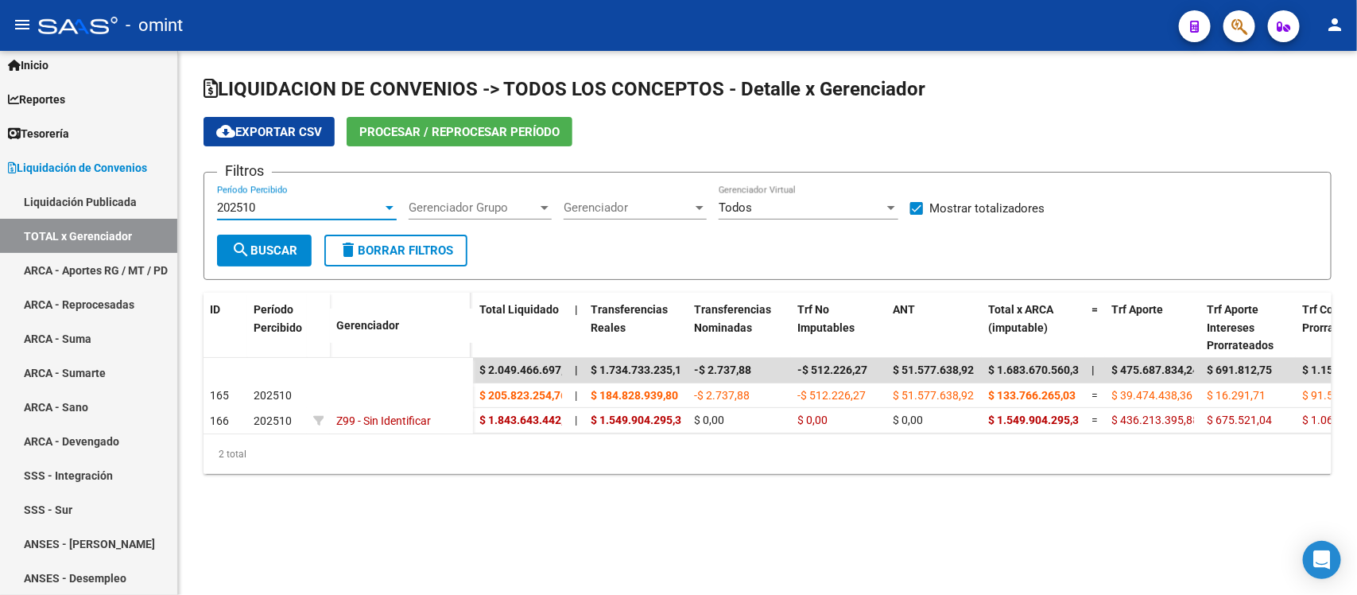
click at [269, 200] on div "202510" at bounding box center [299, 207] width 165 height 14
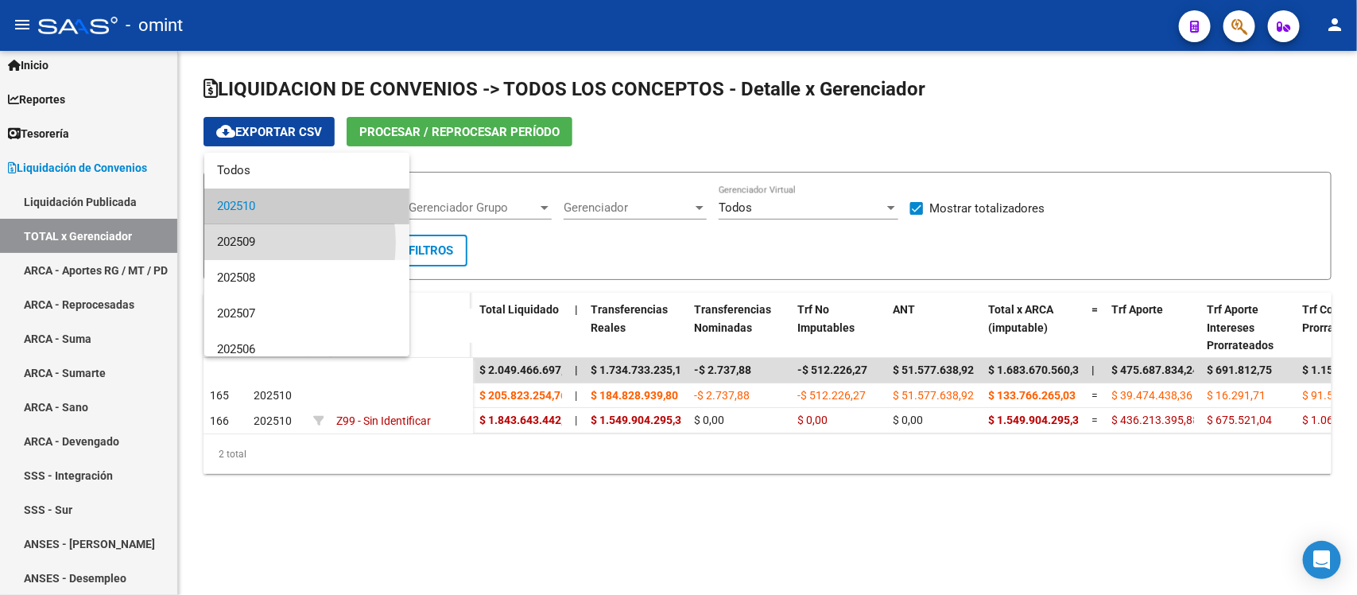
click at [256, 242] on span "202509" at bounding box center [307, 242] width 180 height 36
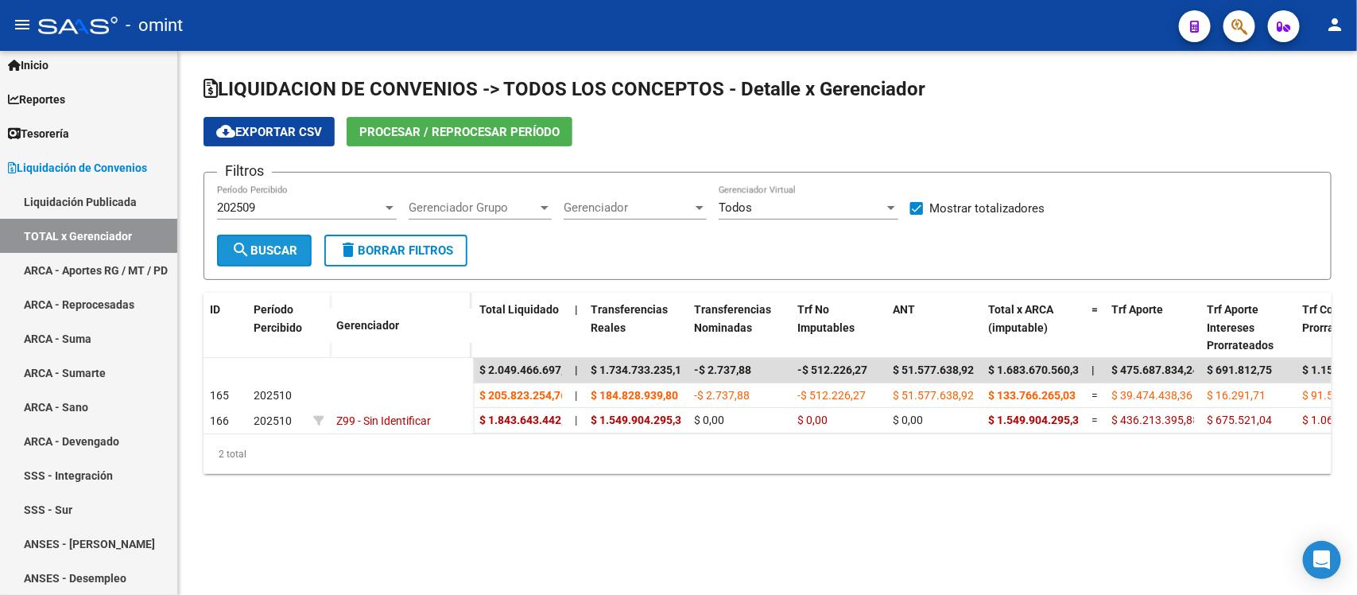
click at [256, 243] on span "search Buscar" at bounding box center [264, 250] width 66 height 14
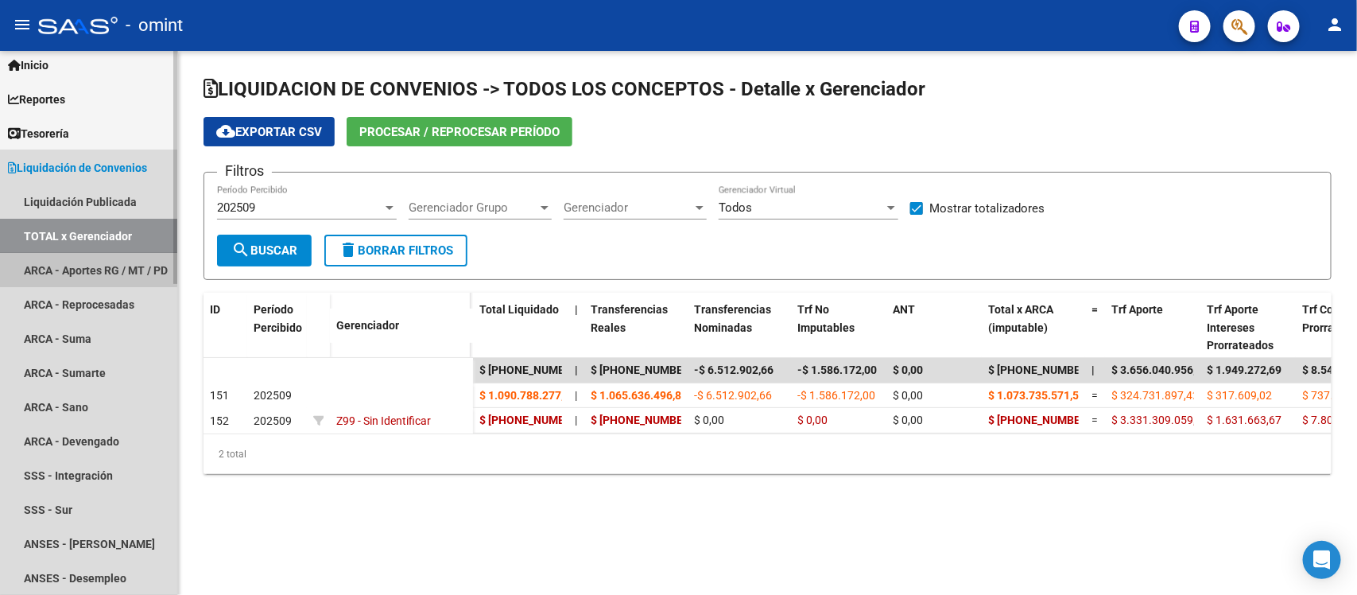
click at [86, 259] on link "ARCA - Aportes RG / MT / PD" at bounding box center [88, 270] width 177 height 34
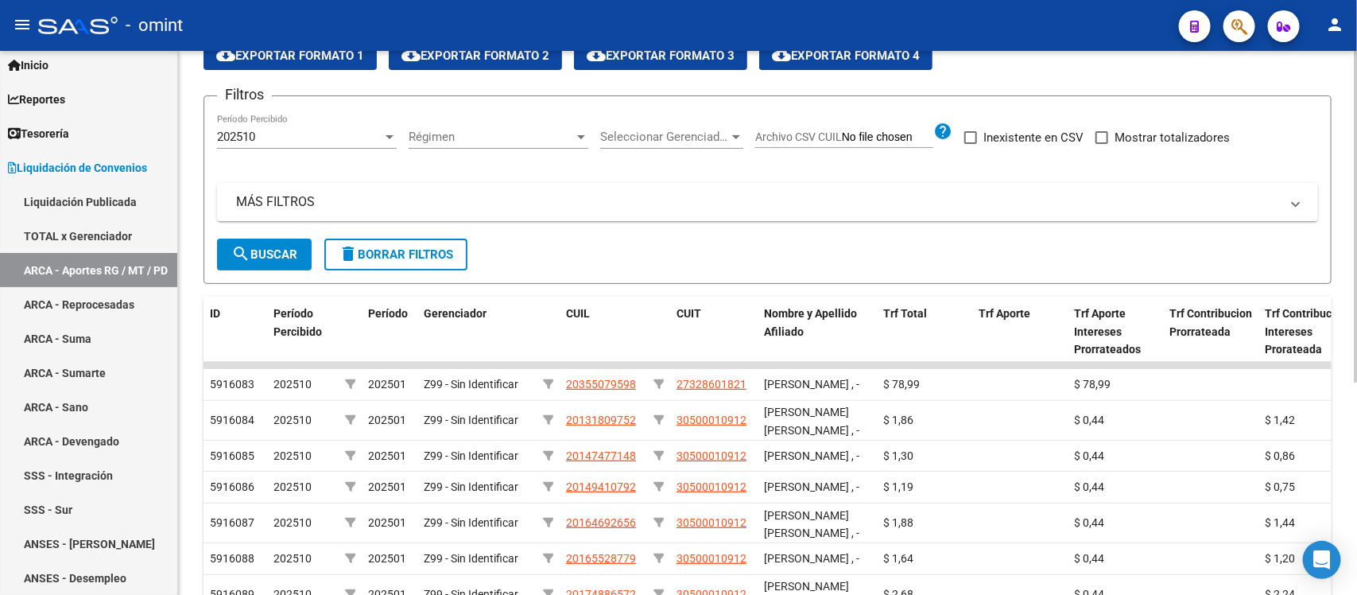
scroll to position [199, 0]
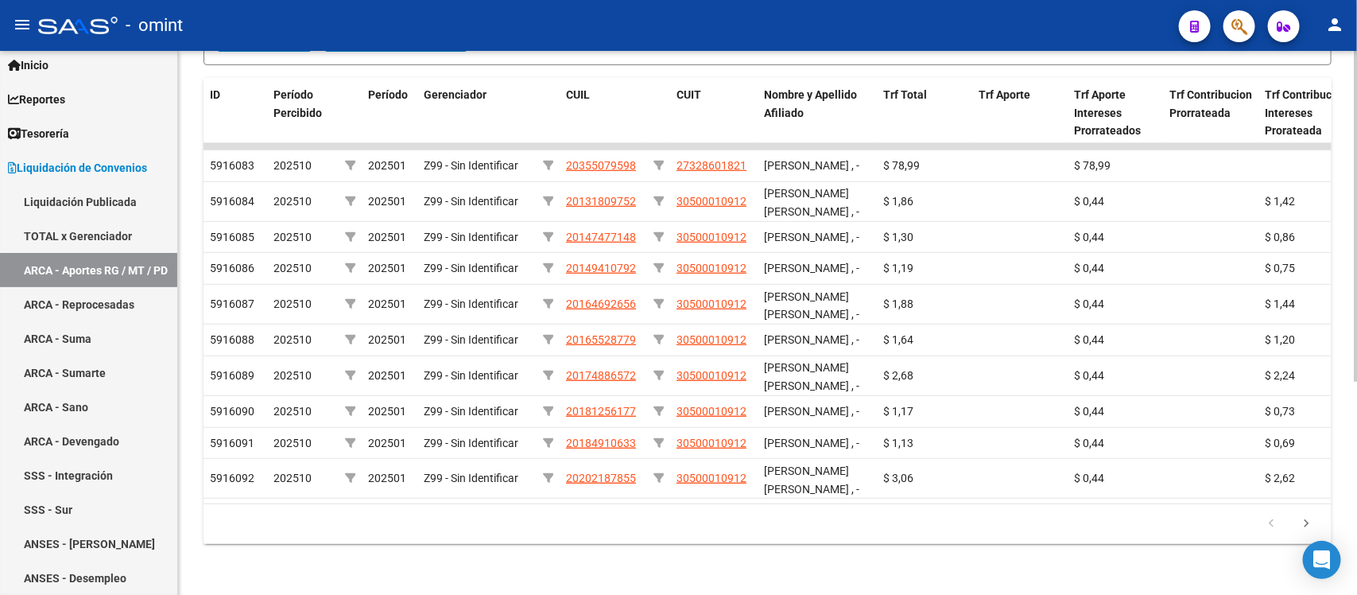
click at [1328, 265] on div "LIQUIDACION DE CONVENIOS -> ARCA - Régimen General / Monotributo / Personal Dom…" at bounding box center [769, 176] width 1183 height 838
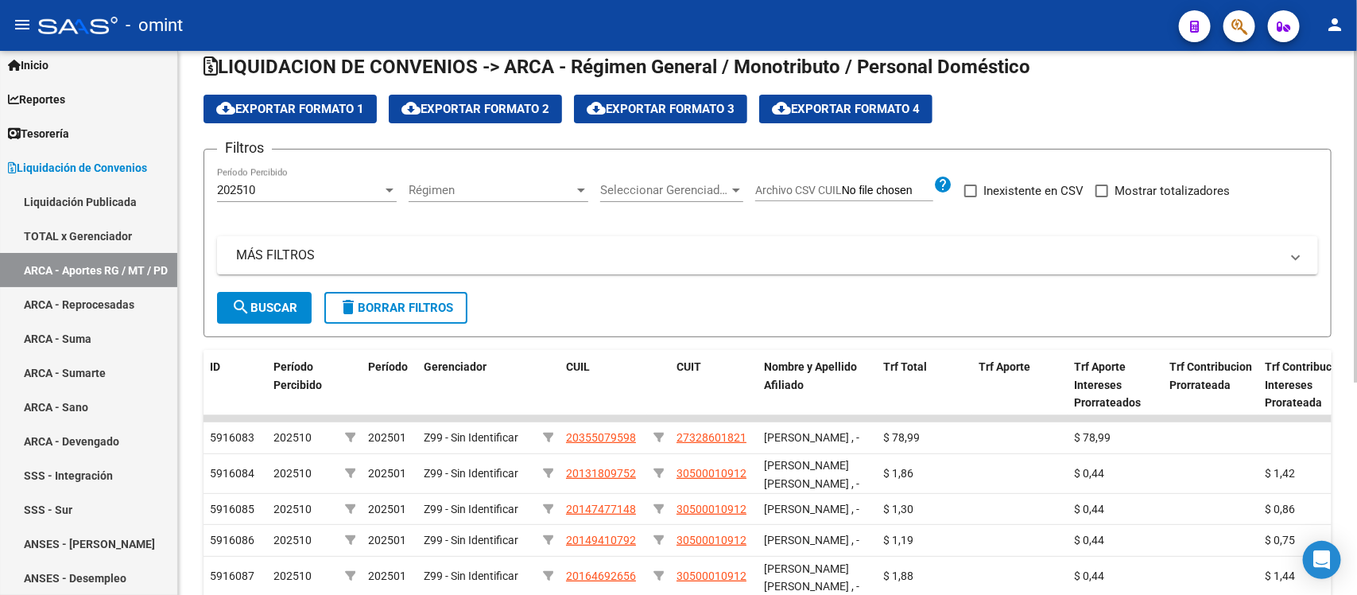
scroll to position [0, 0]
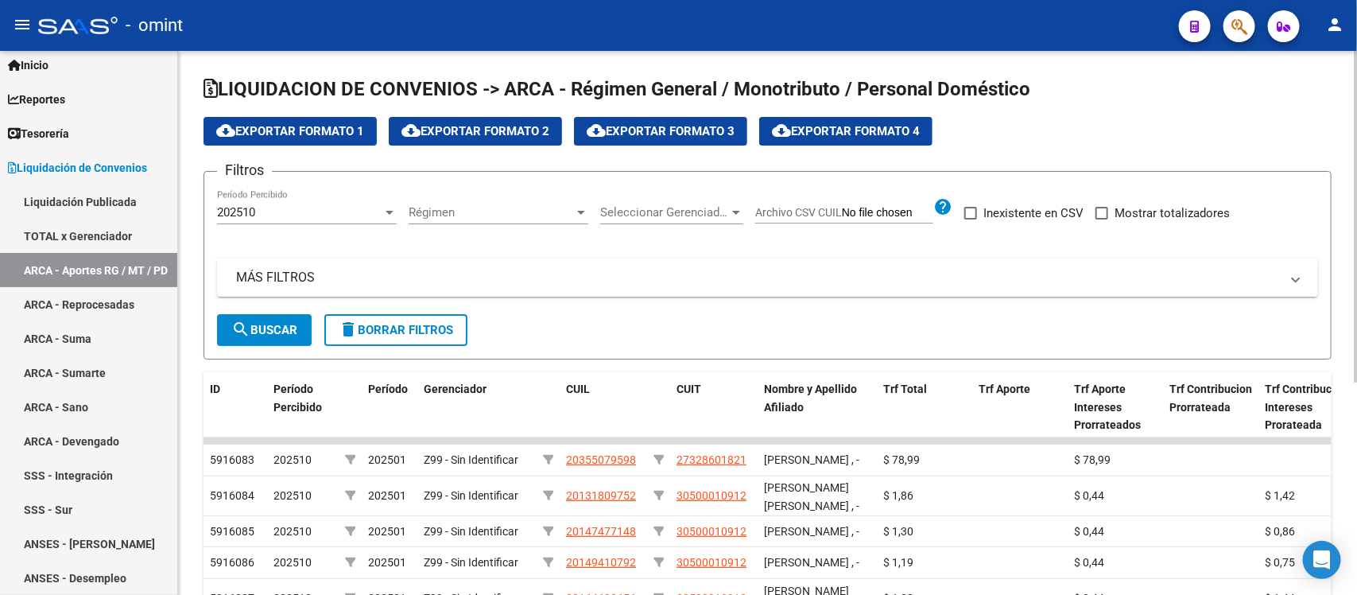
click at [1346, 205] on div "LIQUIDACION DE CONVENIOS -> ARCA - Régimen General / Monotributo / Personal Dom…" at bounding box center [769, 470] width 1183 height 838
click at [577, 204] on div "Régimen Régimen" at bounding box center [499, 207] width 180 height 34
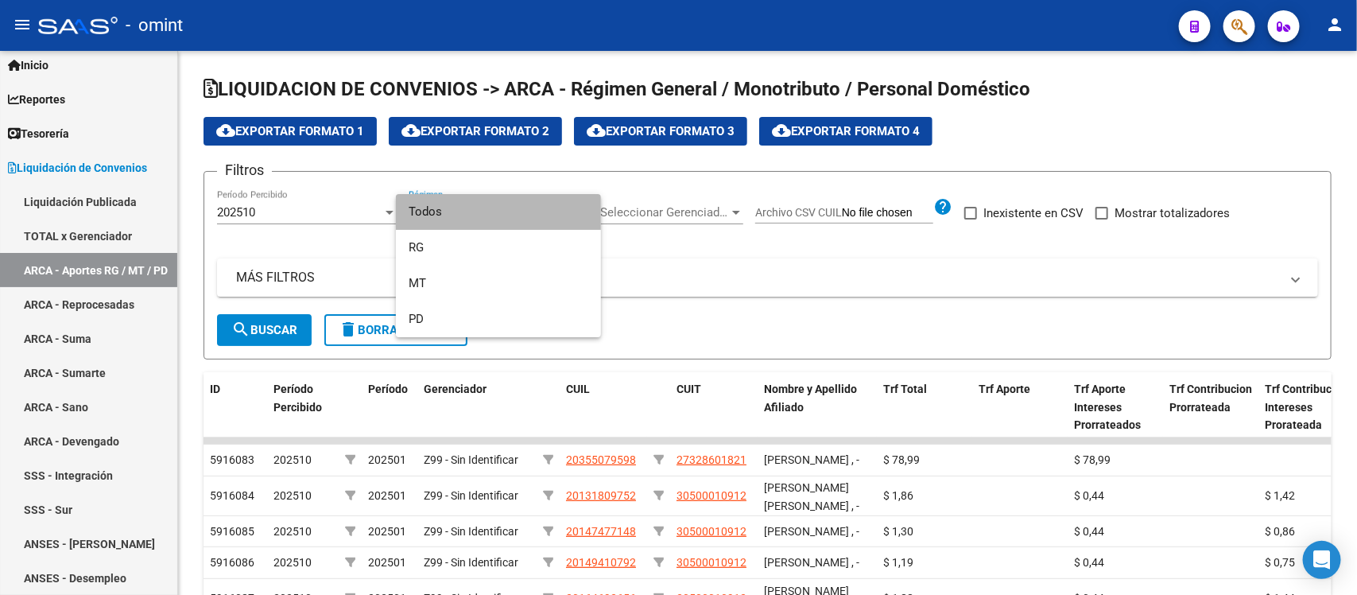
click at [573, 207] on span "Todos" at bounding box center [499, 212] width 180 height 36
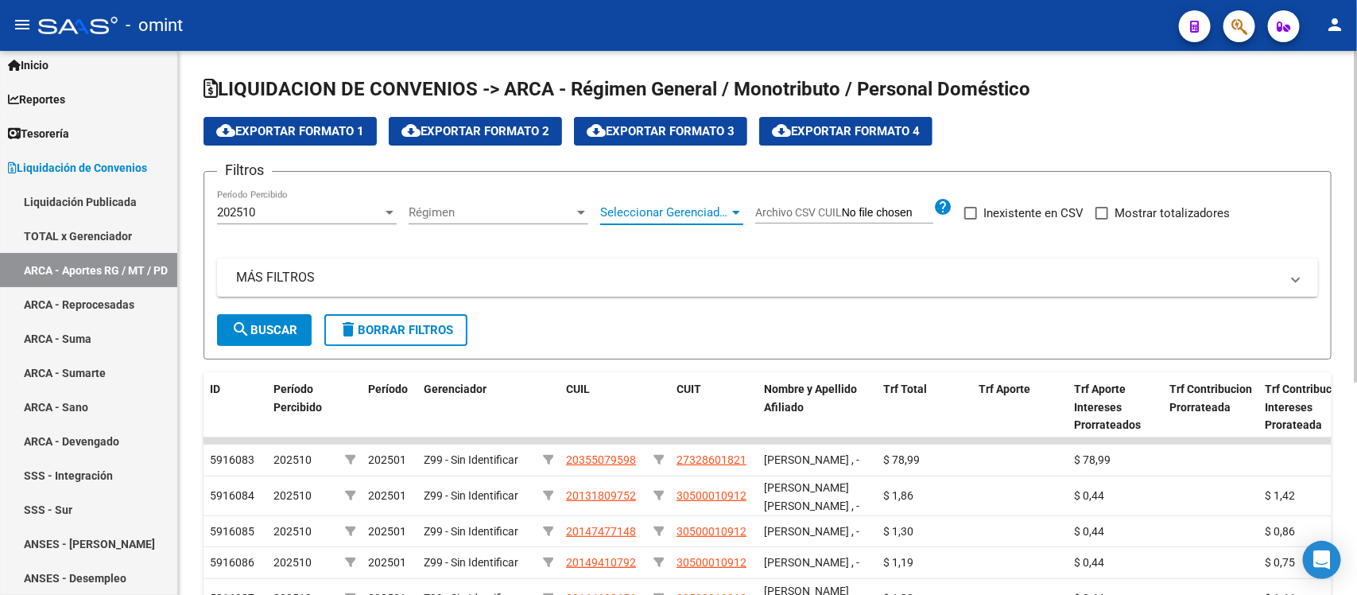
click at [737, 215] on div at bounding box center [736, 212] width 14 height 13
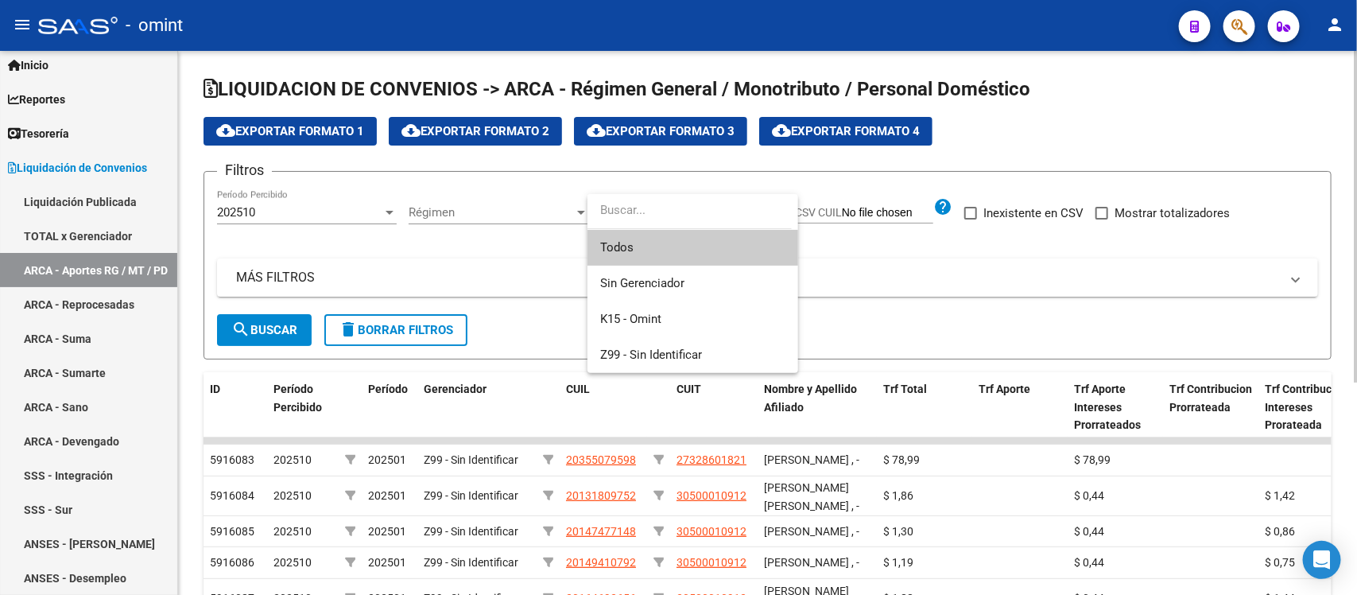
click at [737, 215] on input "dropdown search" at bounding box center [689, 210] width 204 height 36
click at [884, 243] on div at bounding box center [678, 297] width 1357 height 595
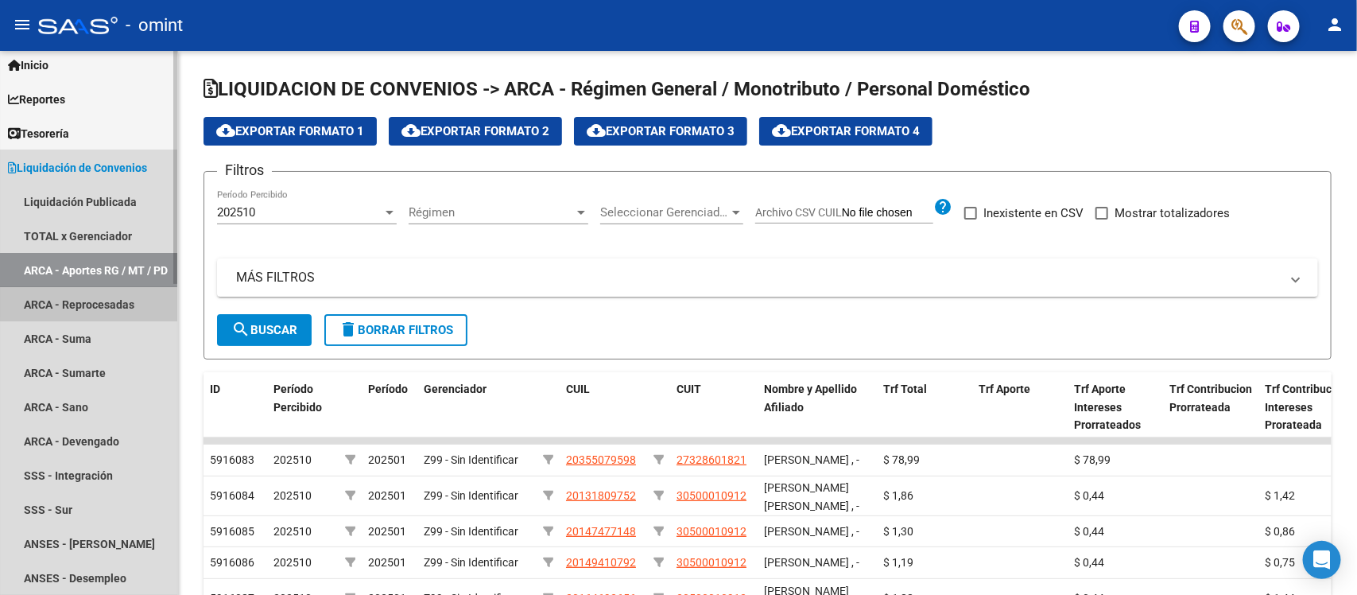
click at [101, 300] on link "ARCA - Reprocesadas" at bounding box center [88, 304] width 177 height 34
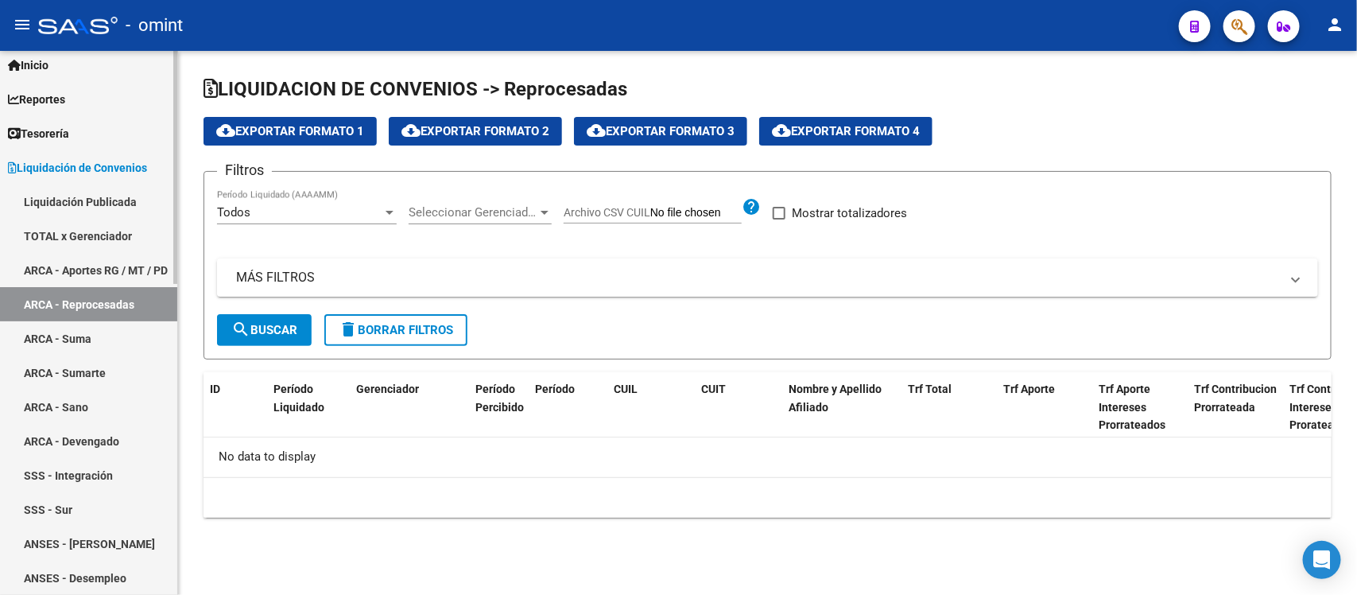
checkbox input "true"
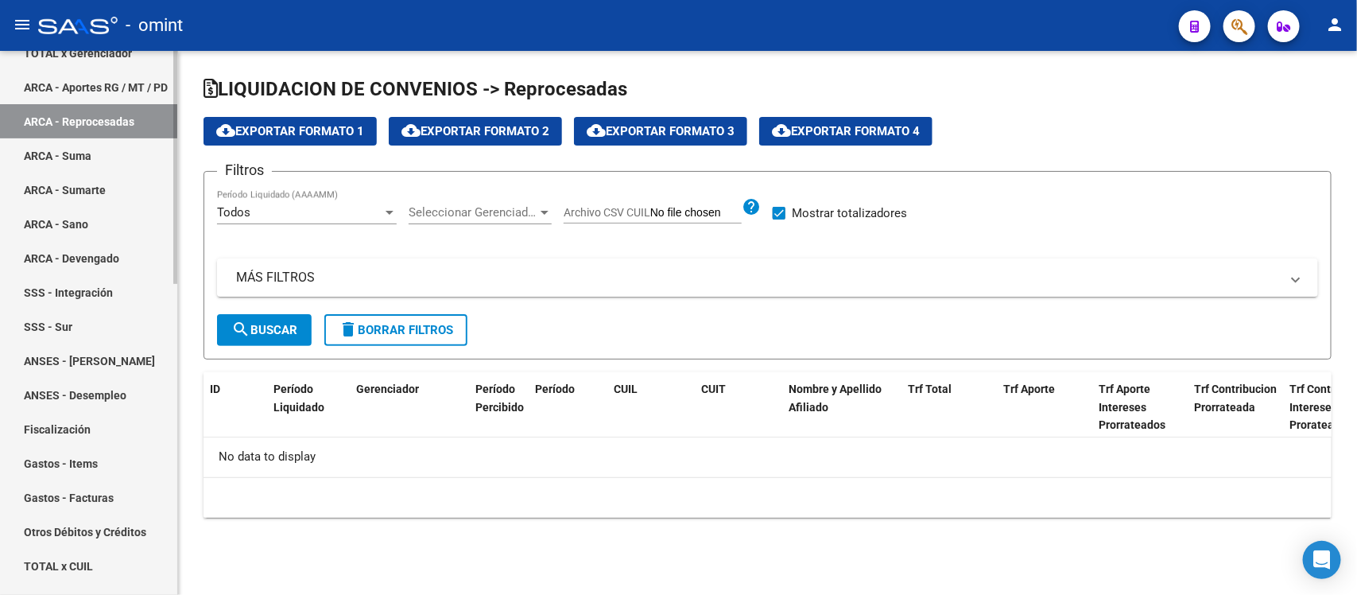
scroll to position [229, 0]
click at [156, 342] on div "Firma Express Inicio Calendario SSS Instructivos Contacto OS Reportes Tablero d…" at bounding box center [90, 457] width 181 height 1271
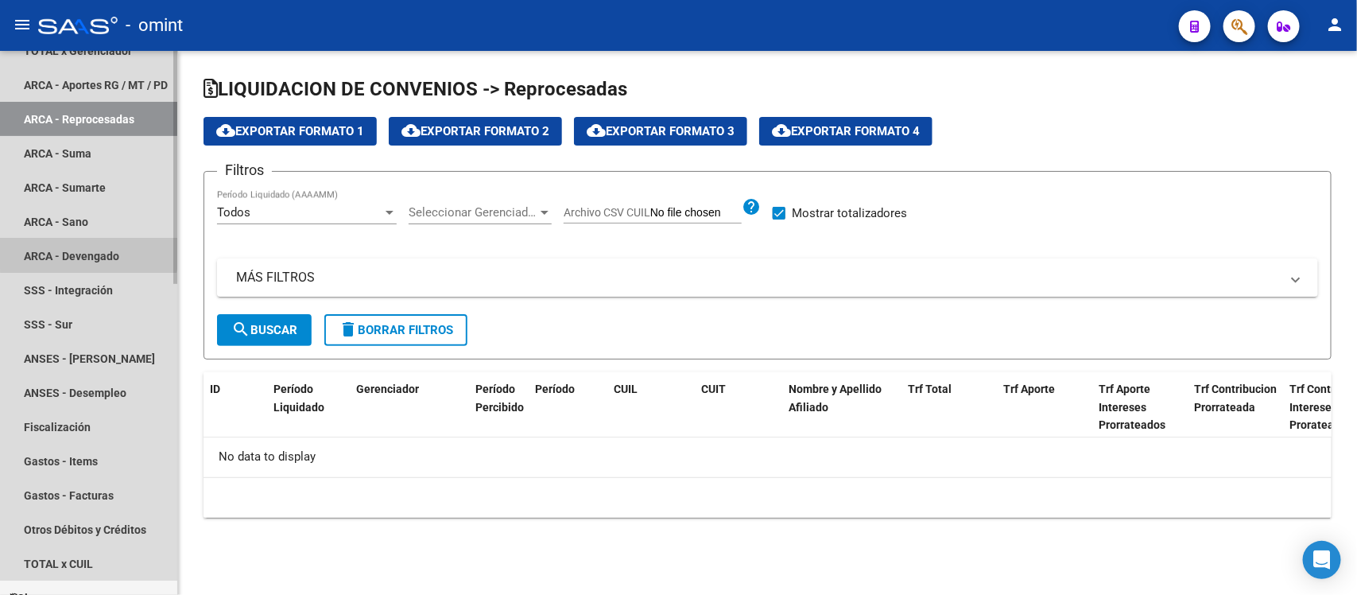
click at [88, 249] on link "ARCA - Devengado" at bounding box center [88, 255] width 177 height 34
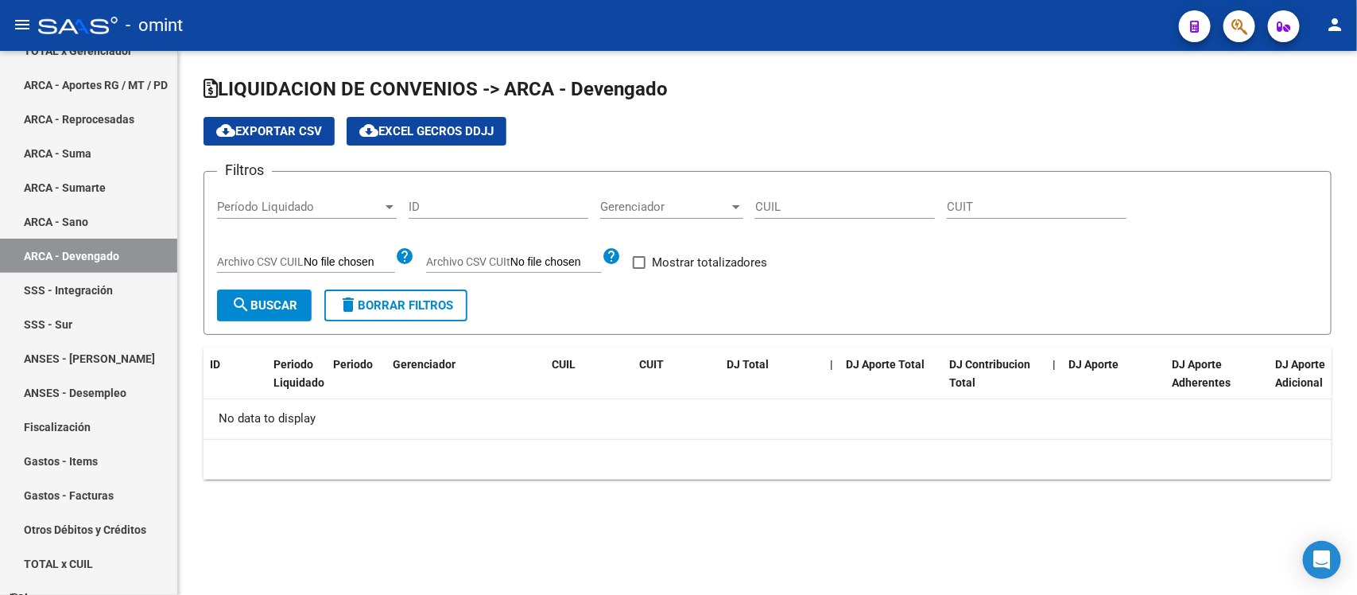
click at [193, 207] on div "LIQUIDACION DE CONVENIOS -> ARCA - Devengado cloud_download Exportar CSV cloud_…" at bounding box center [767, 290] width 1179 height 479
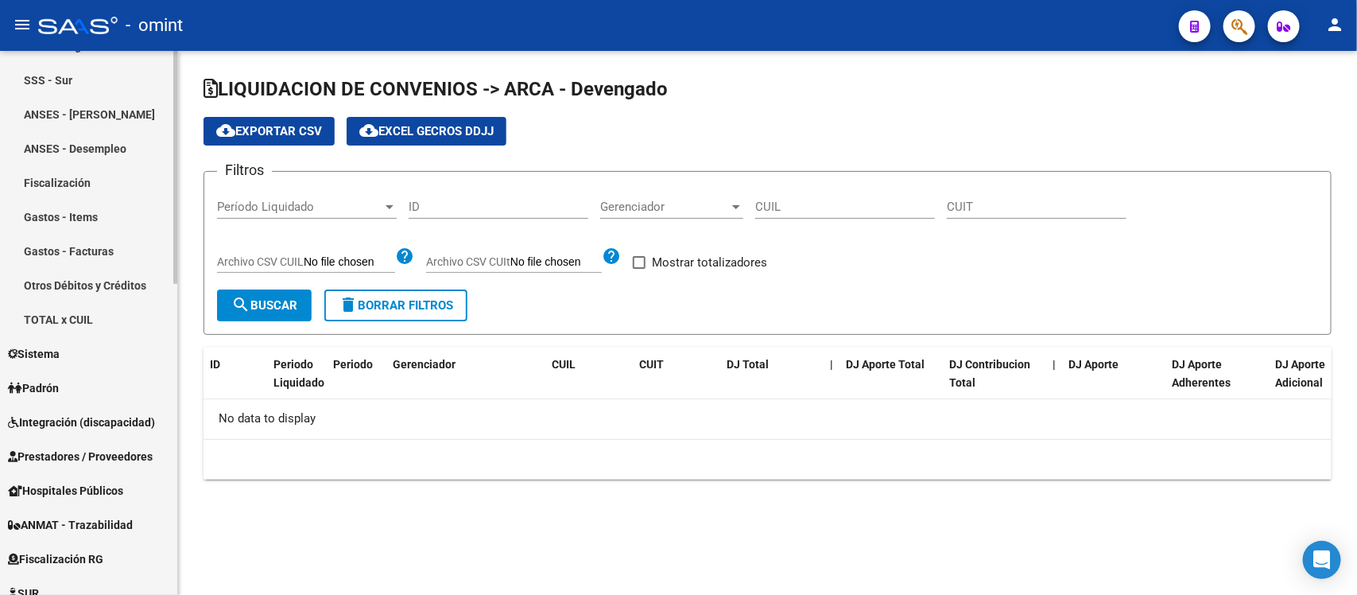
scroll to position [479, 0]
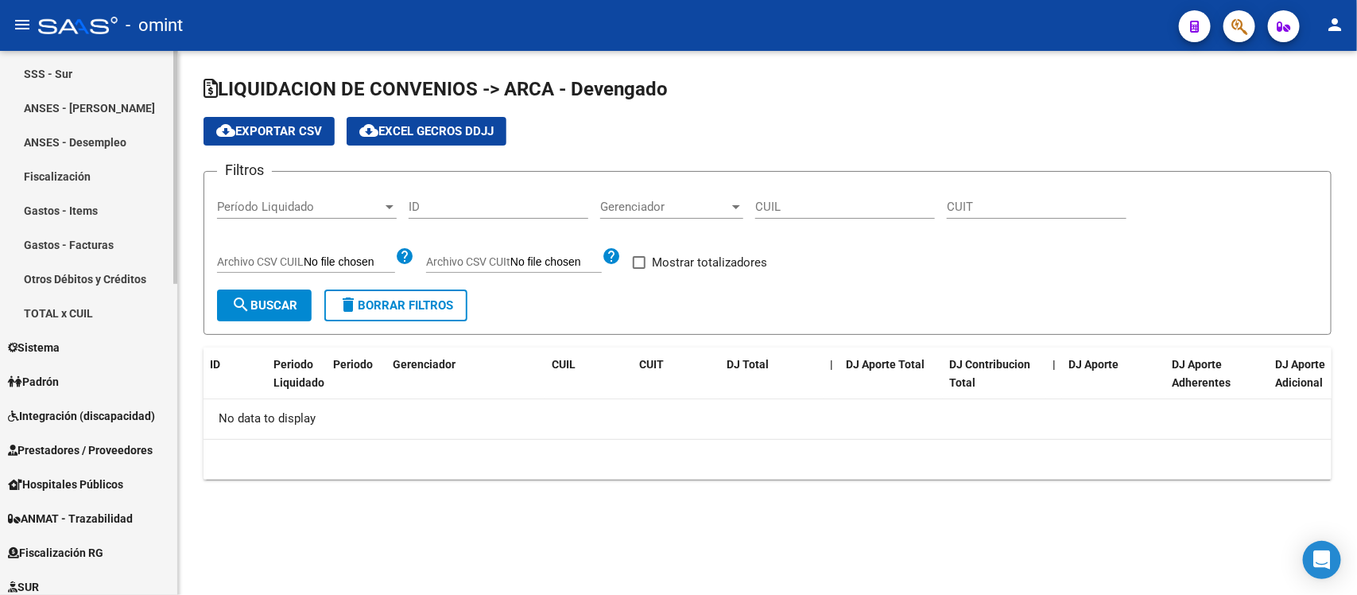
click at [159, 298] on div "Firma Express Inicio Calendario SSS Instructivos Contacto OS Reportes Tablero d…" at bounding box center [90, 207] width 181 height 1271
click at [99, 277] on link "Otros Débitos y Créditos" at bounding box center [88, 279] width 177 height 34
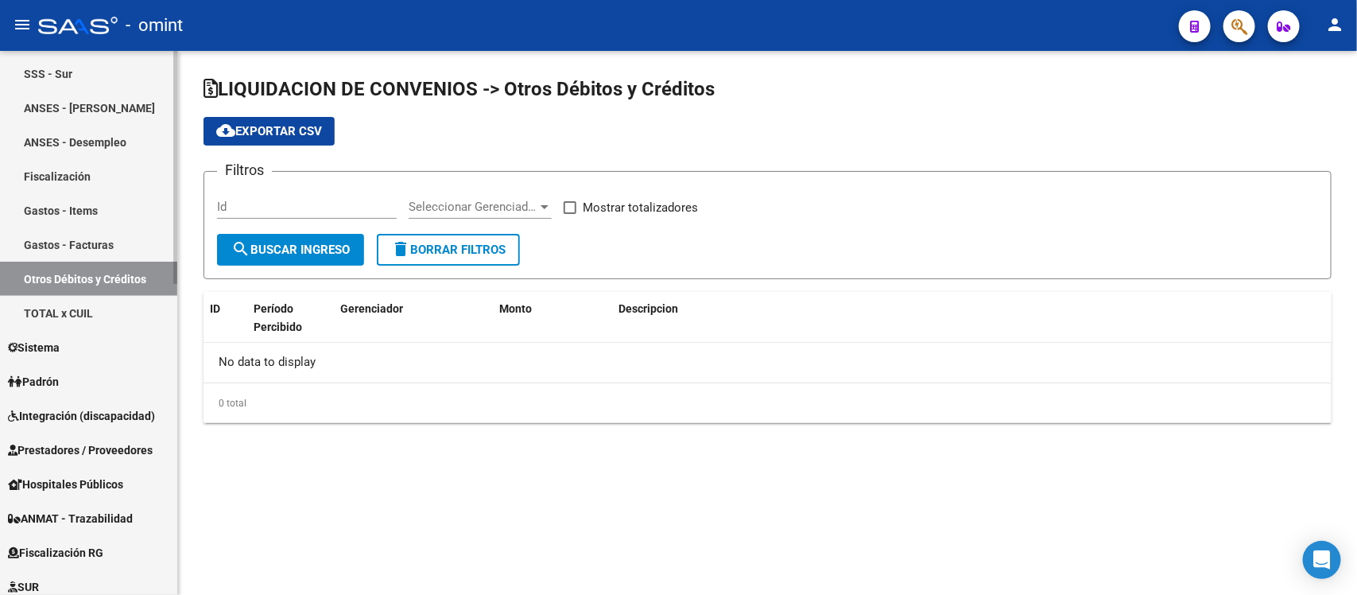
checkbox input "true"
click at [78, 308] on link "TOTAL x CUIL" at bounding box center [88, 313] width 177 height 34
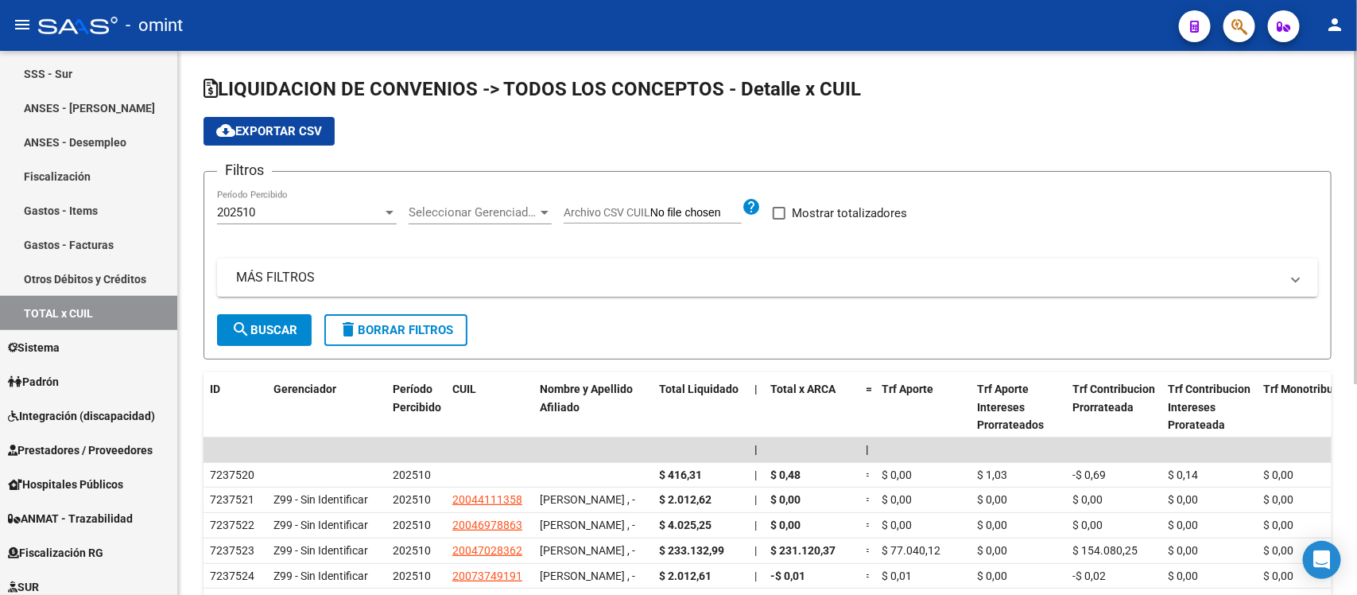
click at [1040, 228] on div "Filtros 202510 Período Percibido Seleccionar Gerenciador Seleccionar Gerenciado…" at bounding box center [767, 249] width 1101 height 130
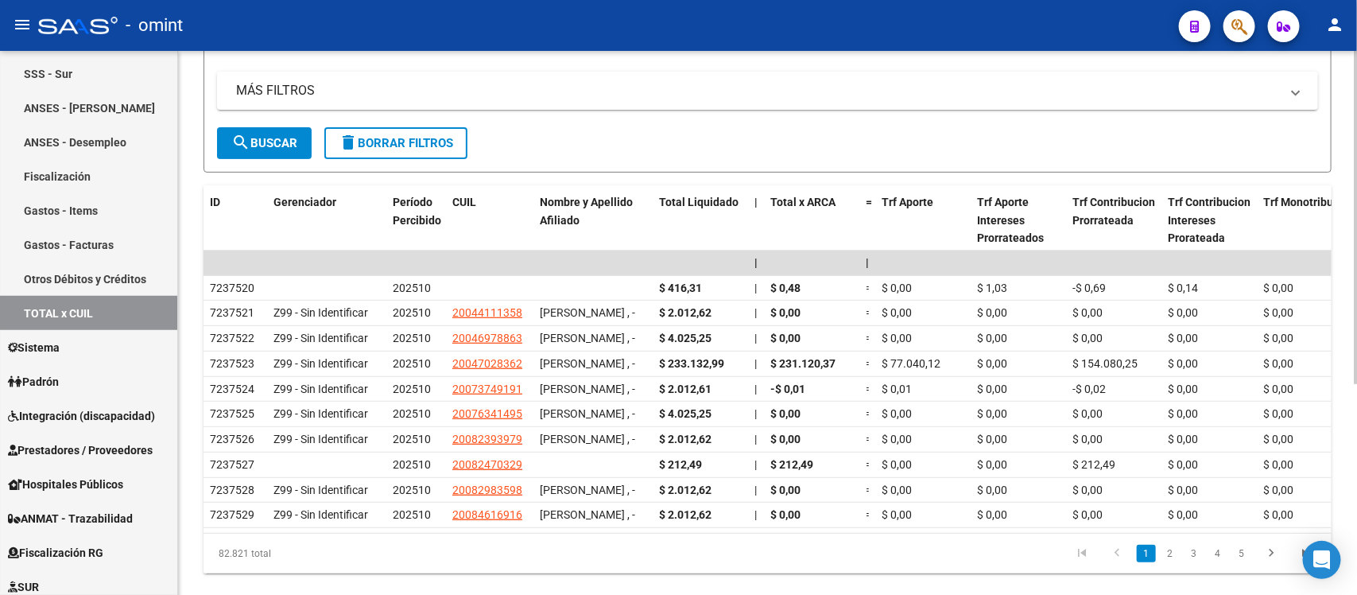
scroll to position [148, 0]
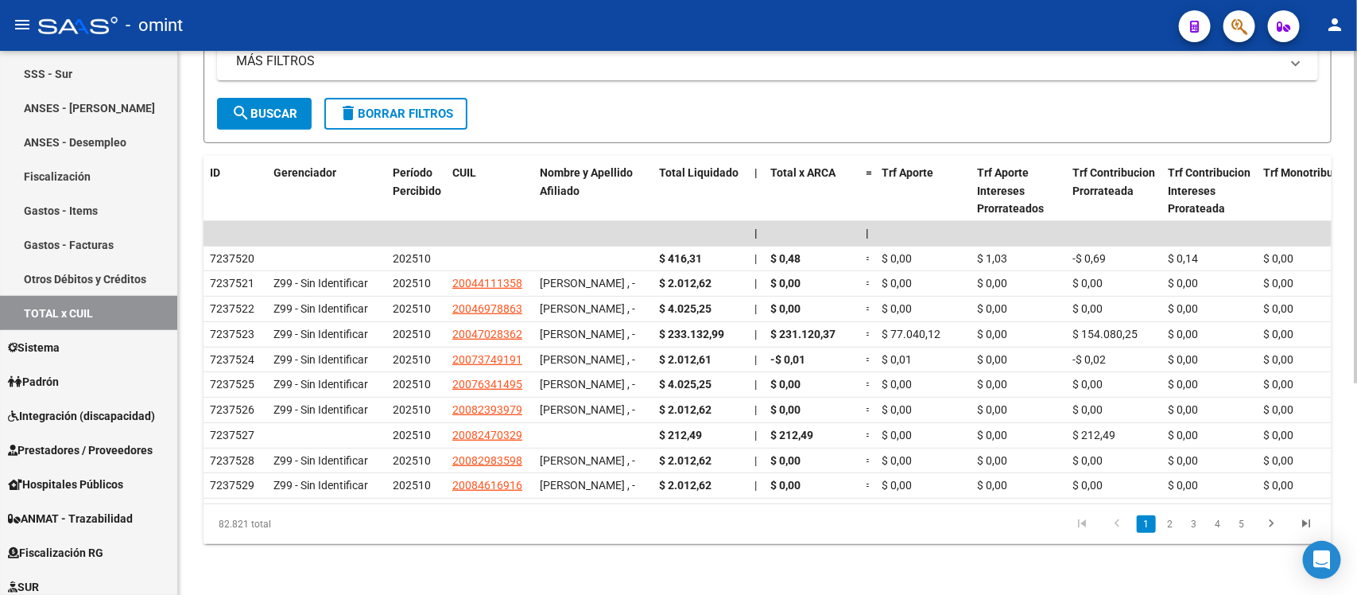
click at [1336, 316] on div "LIQUIDACION DE CONVENIOS -> TODOS LOS CONCEPTOS - Detalle x CUIL cloud_download…" at bounding box center [769, 215] width 1183 height 760
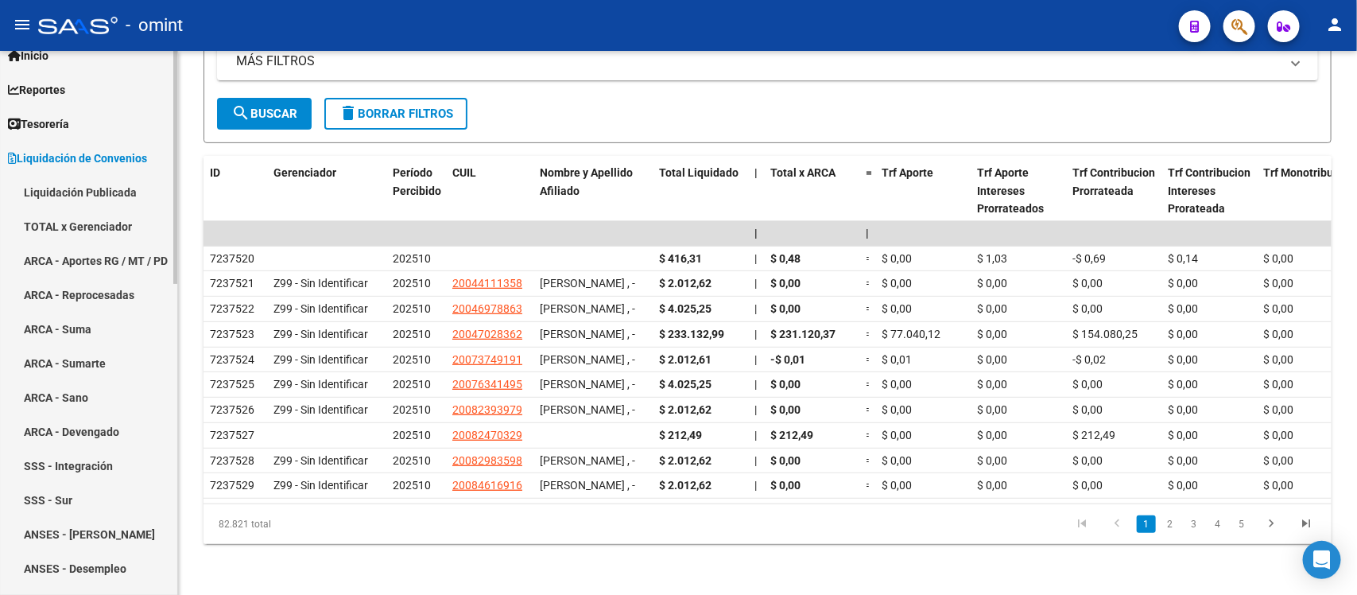
scroll to position [50, 0]
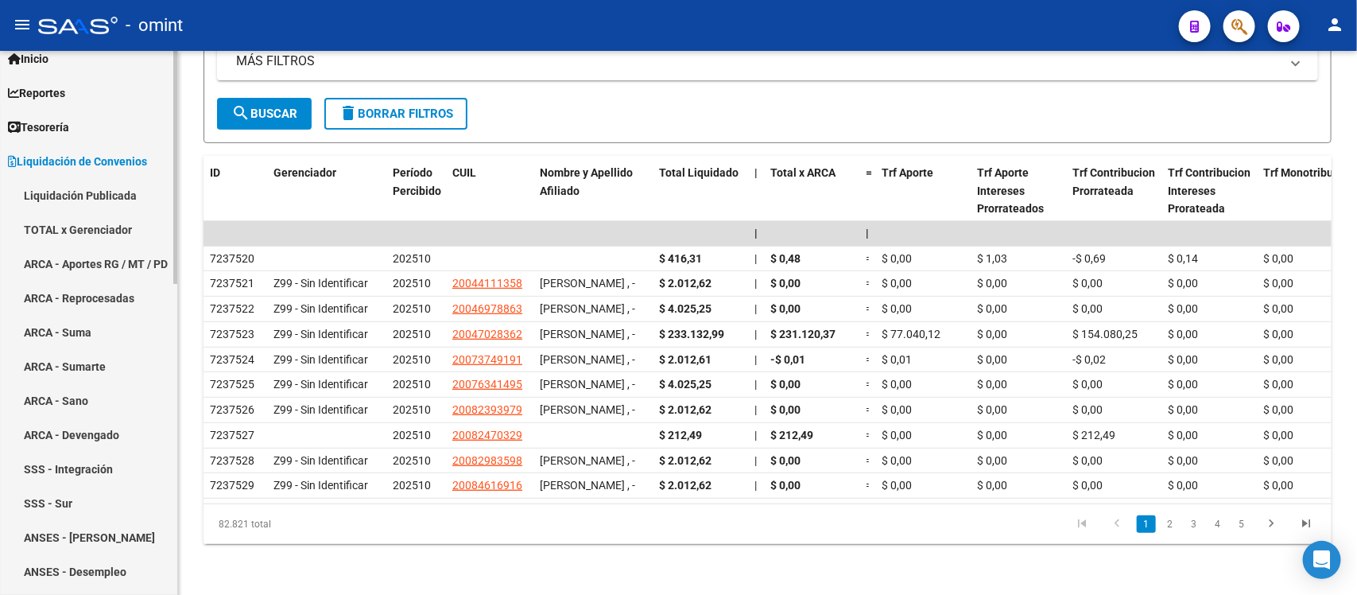
click at [180, 153] on mat-sidenav-container "Firma Express Inicio Calendario SSS Instructivos Contacto OS Reportes Tablero d…" at bounding box center [678, 323] width 1357 height 544
click at [48, 160] on span "Liquidación de Convenios" at bounding box center [77, 161] width 139 height 17
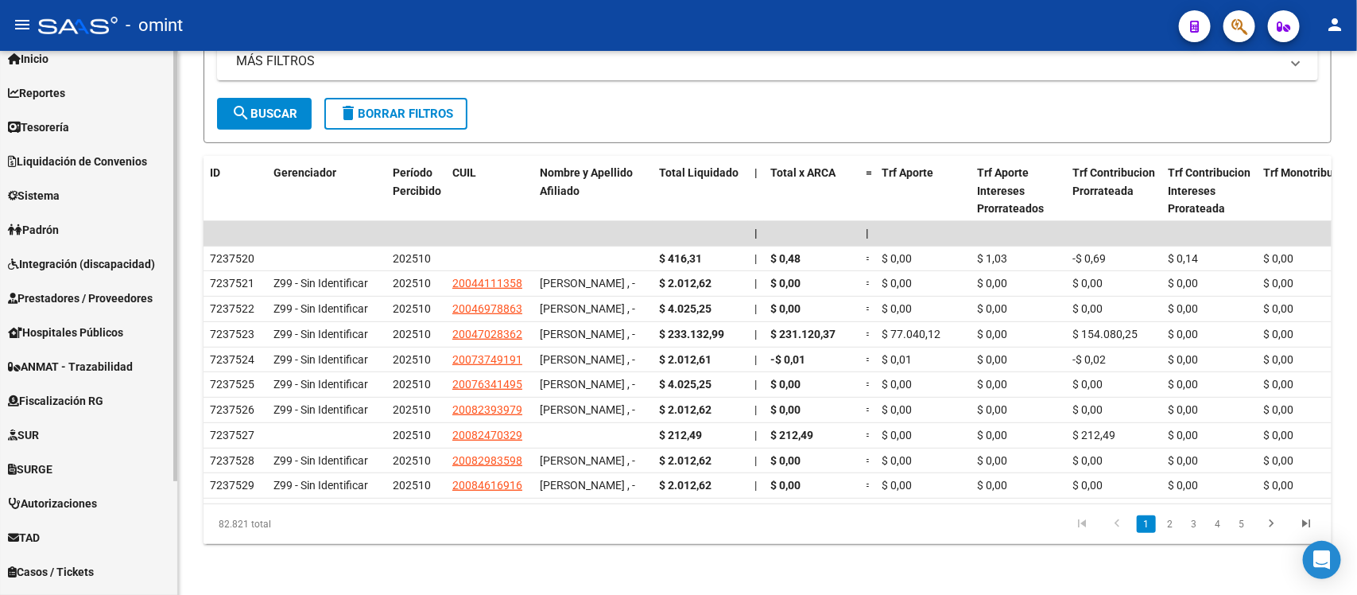
click at [37, 189] on span "Sistema" at bounding box center [34, 195] width 52 height 17
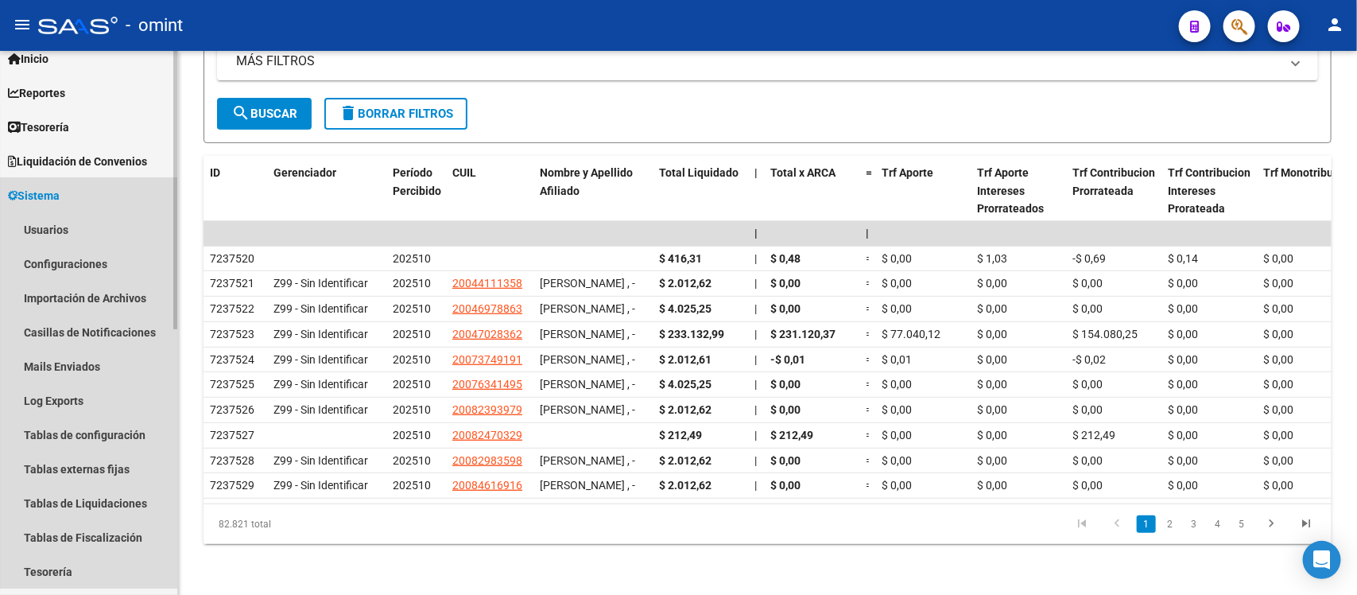
click at [37, 189] on span "Sistema" at bounding box center [34, 195] width 52 height 17
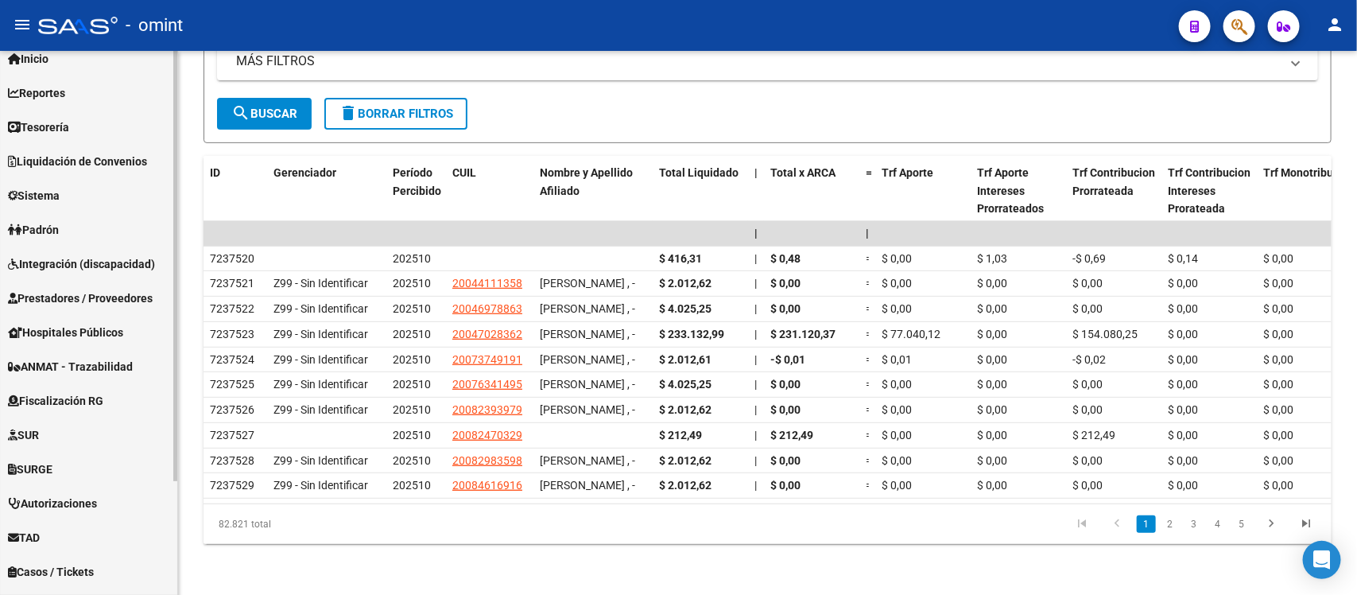
click at [60, 394] on span "Fiscalización RG" at bounding box center [55, 400] width 95 height 17
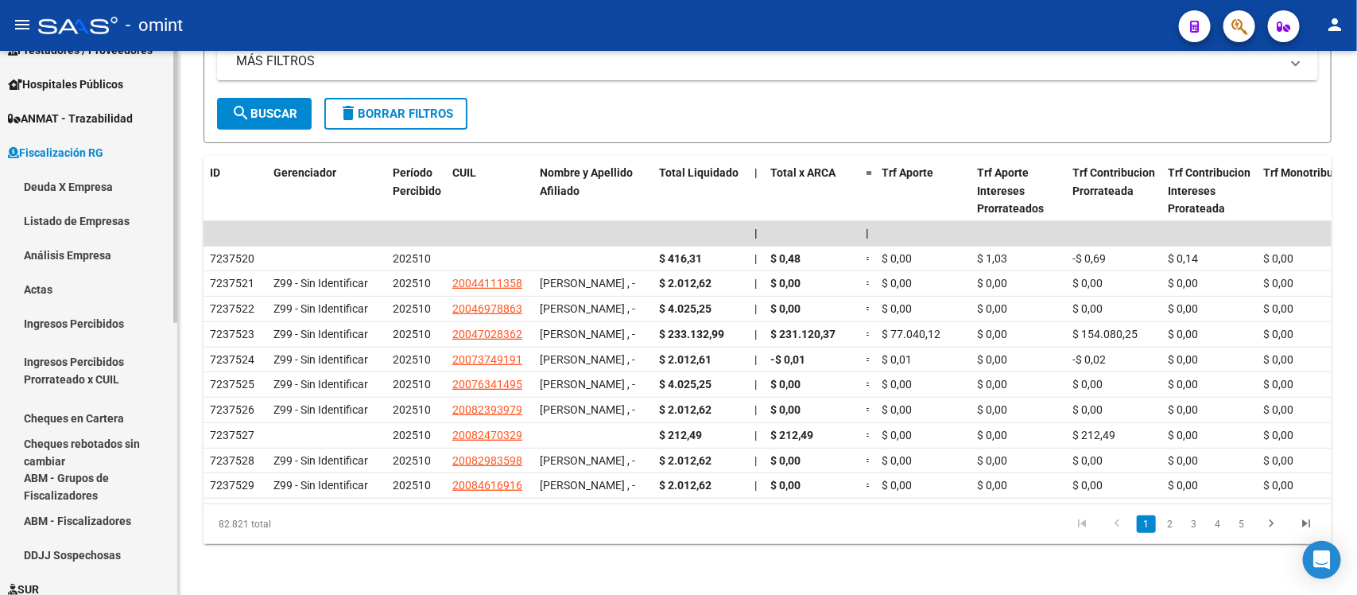
scroll to position [308, 0]
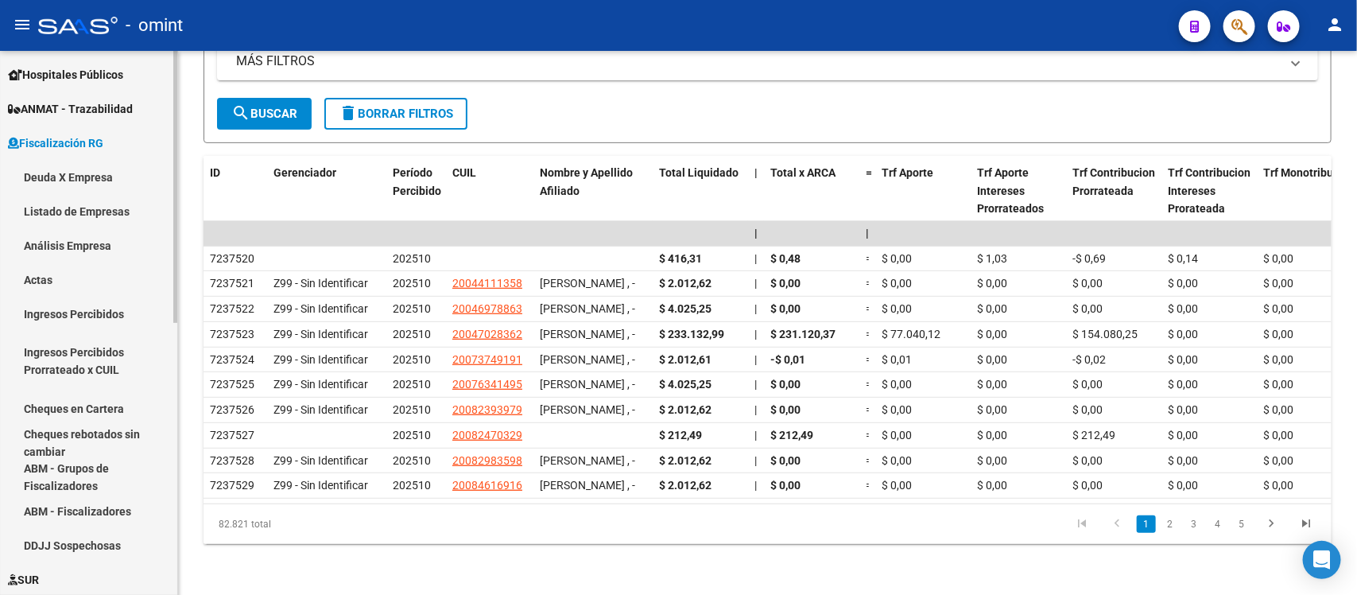
click at [156, 427] on div "Firma Express Inicio Calendario SSS Instructivos Contacto OS Reportes Tablero d…" at bounding box center [90, 289] width 181 height 1092
drag, startPoint x: 139, startPoint y: 343, endPoint x: 191, endPoint y: 264, distance: 94.8
click at [191, 264] on div "LIQUIDACION DE CONVENIOS -> TODOS LOS CONCEPTOS - Detalle x CUIL cloud_download…" at bounding box center [767, 215] width 1179 height 760
click at [176, 288] on div at bounding box center [175, 340] width 4 height 272
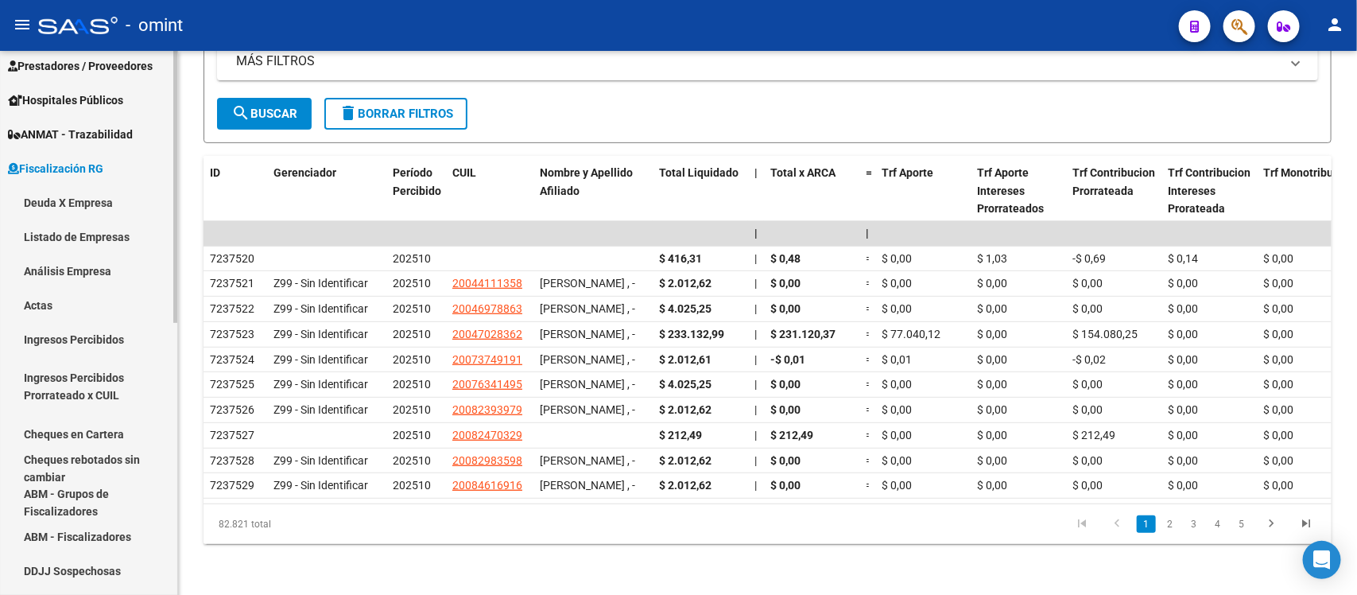
scroll to position [256, 0]
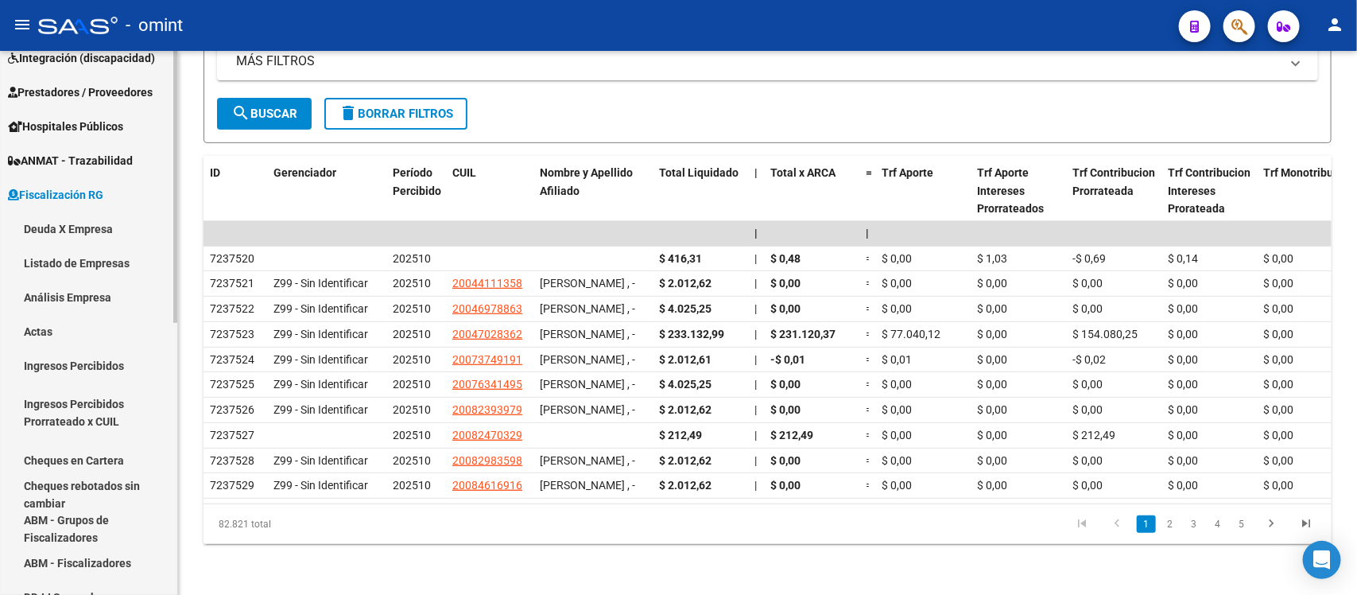
click at [179, 265] on mat-sidenav-container "Firma Express Inicio Calendario SSS Instructivos Contacto OS Reportes Tablero d…" at bounding box center [678, 323] width 1357 height 544
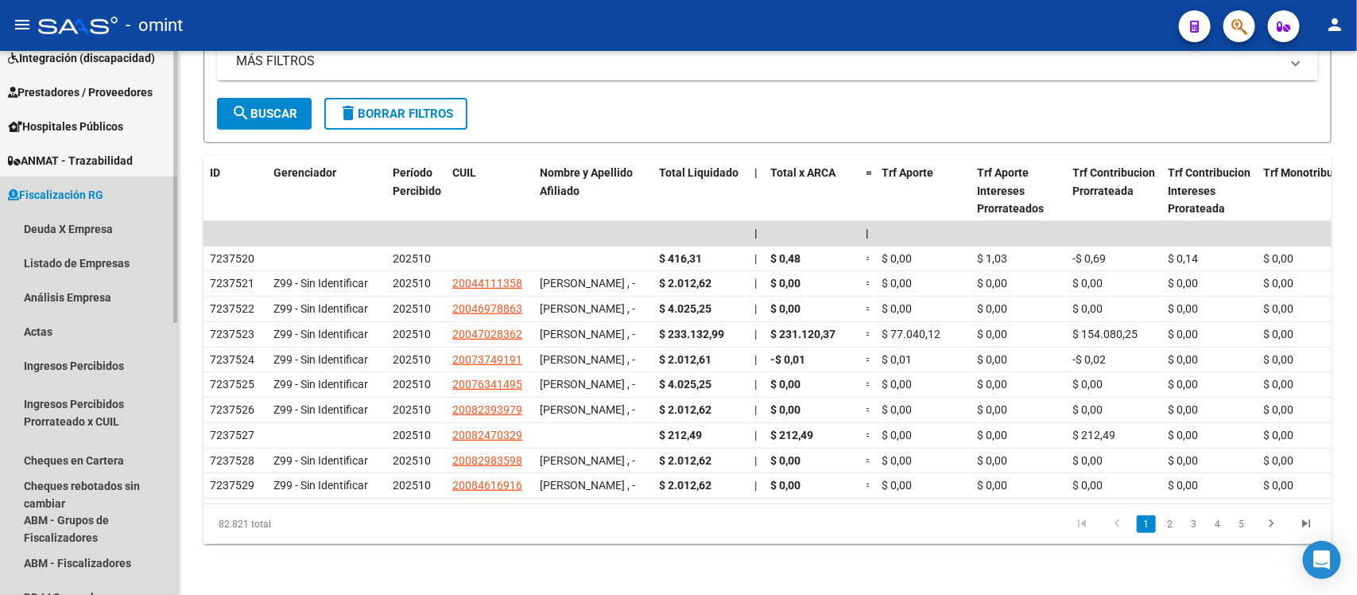
click at [44, 191] on span "Fiscalización RG" at bounding box center [55, 194] width 95 height 17
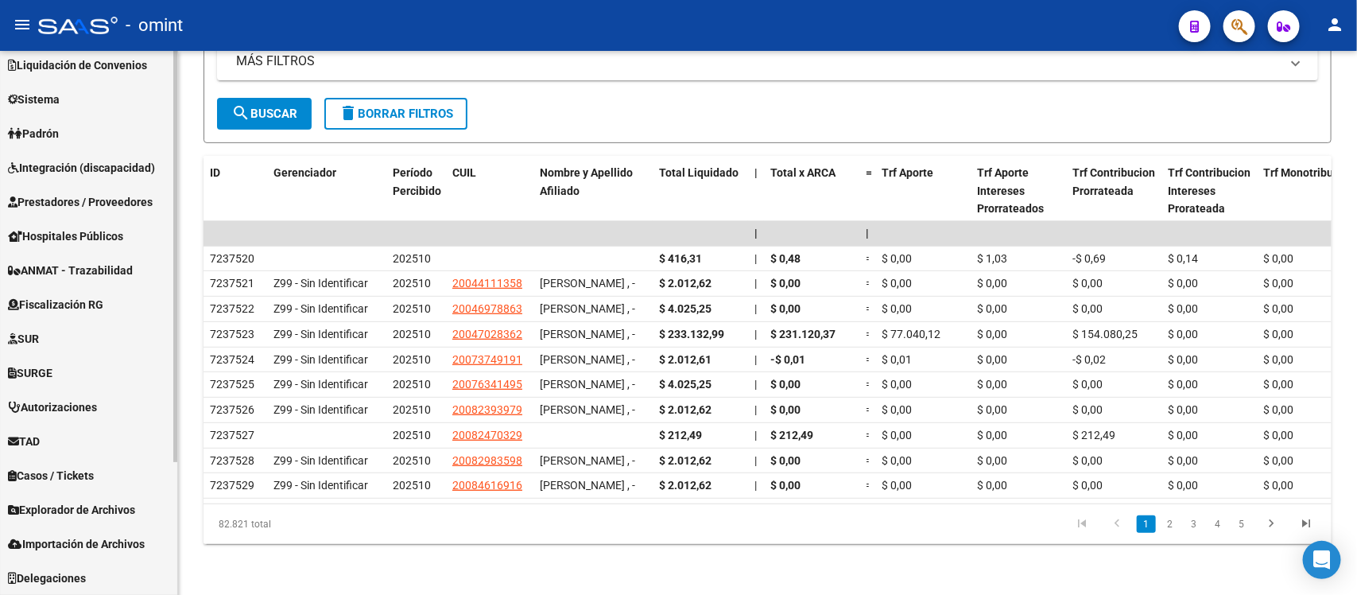
scroll to position [145, 0]
click at [165, 447] on div "Firma Express Inicio Calendario SSS Instructivos Contacto OS Reportes Tablero d…" at bounding box center [90, 251] width 181 height 690
click at [163, 497] on div "Firma Express Inicio Calendario SSS Instructivos Contacto OS Reportes Tablero d…" at bounding box center [90, 251] width 181 height 690
click at [60, 506] on span "Explorador de Archivos" at bounding box center [71, 510] width 127 height 17
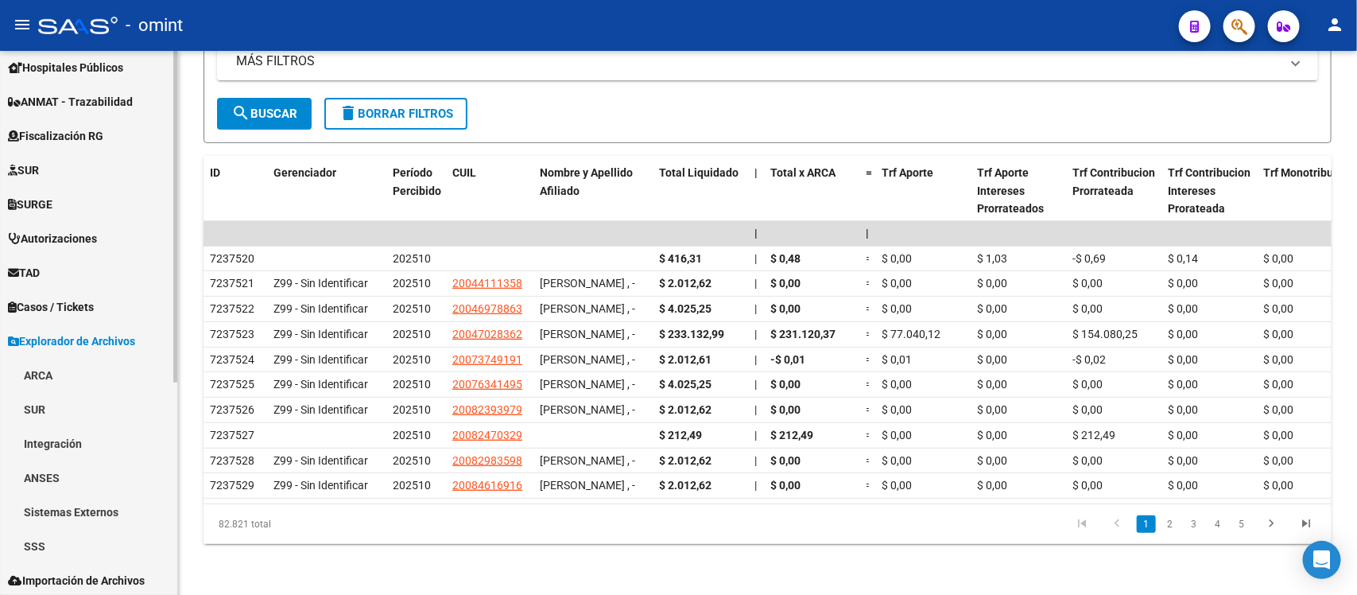
scroll to position [351, 0]
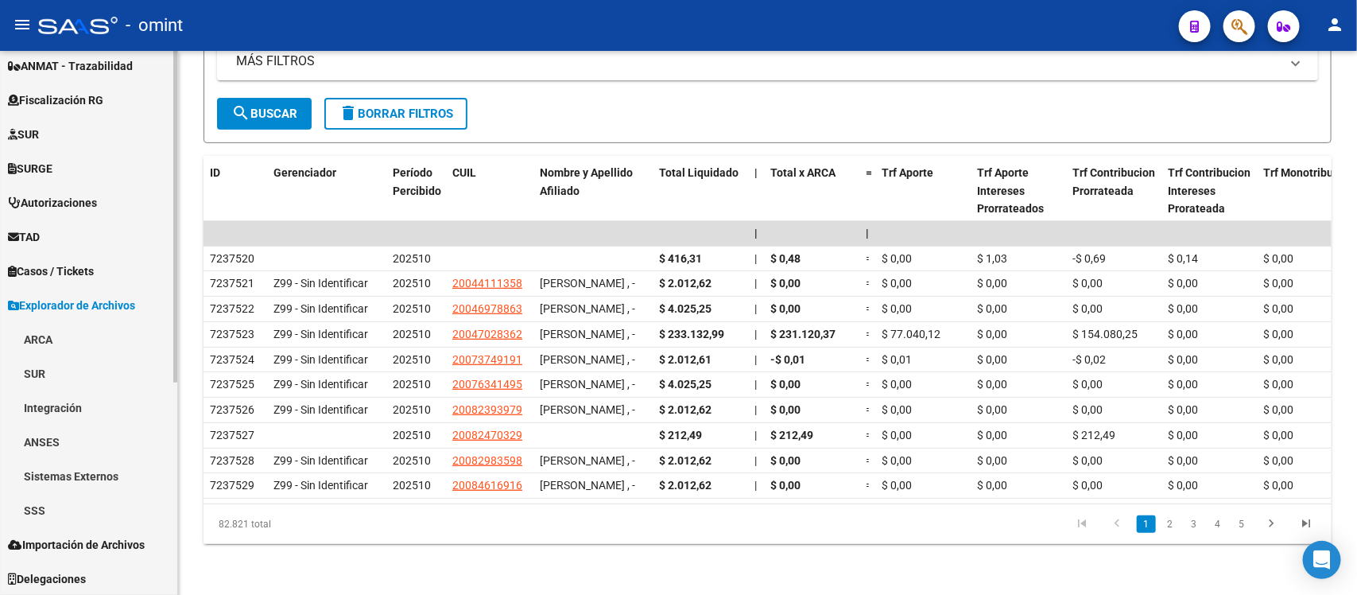
click at [153, 594] on html "menu - omint person Firma Express Inicio Calendario SSS Instructivos Contacto O…" at bounding box center [678, 297] width 1357 height 595
click at [48, 339] on link "ARCA" at bounding box center [88, 339] width 177 height 34
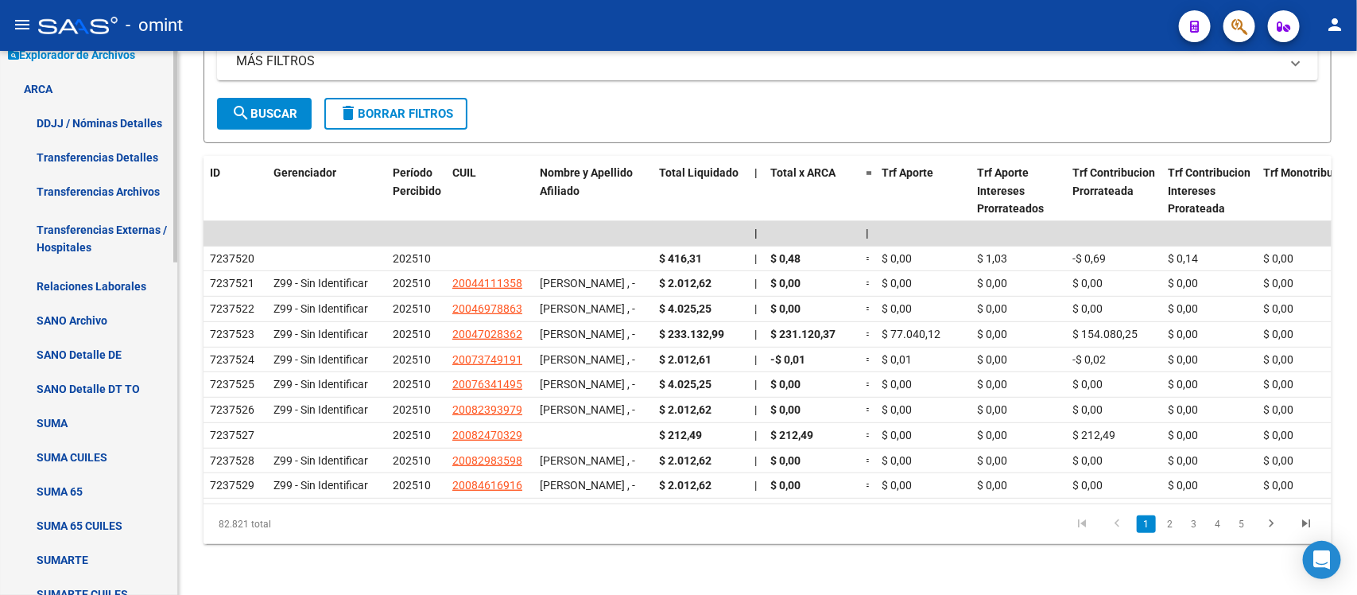
scroll to position [612, 0]
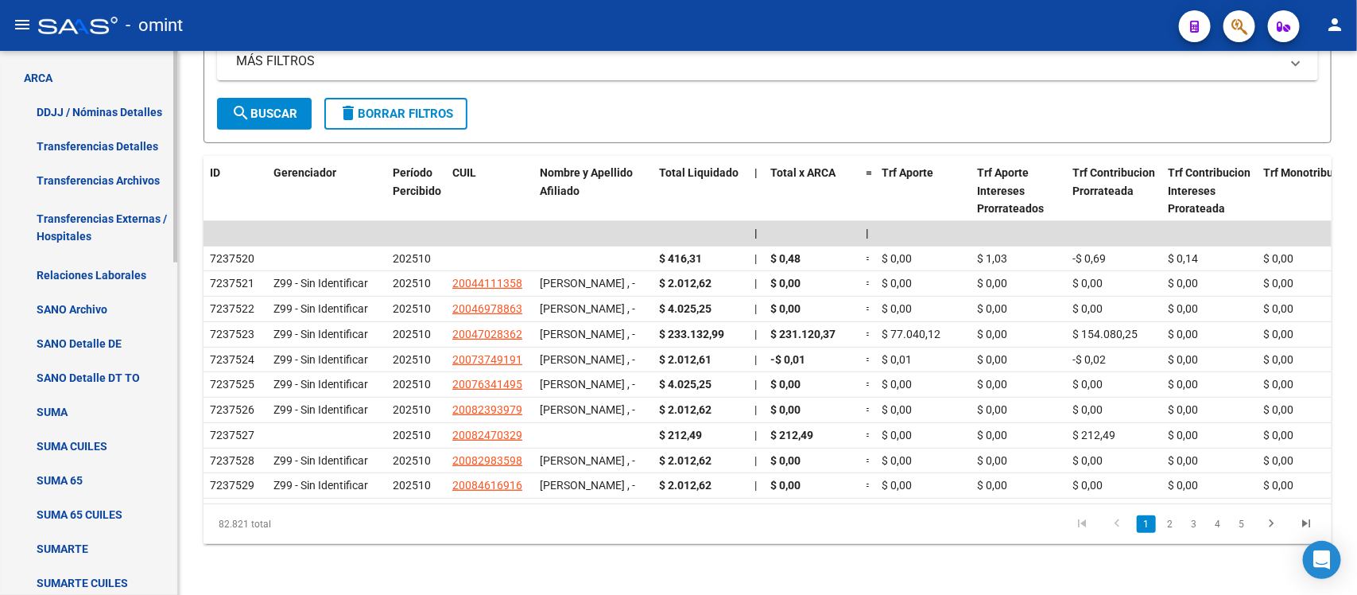
click at [168, 404] on div "Firma Express Inicio Calendario SSS Instructivos Contacto OS Reportes Tablero d…" at bounding box center [90, 139] width 181 height 1400
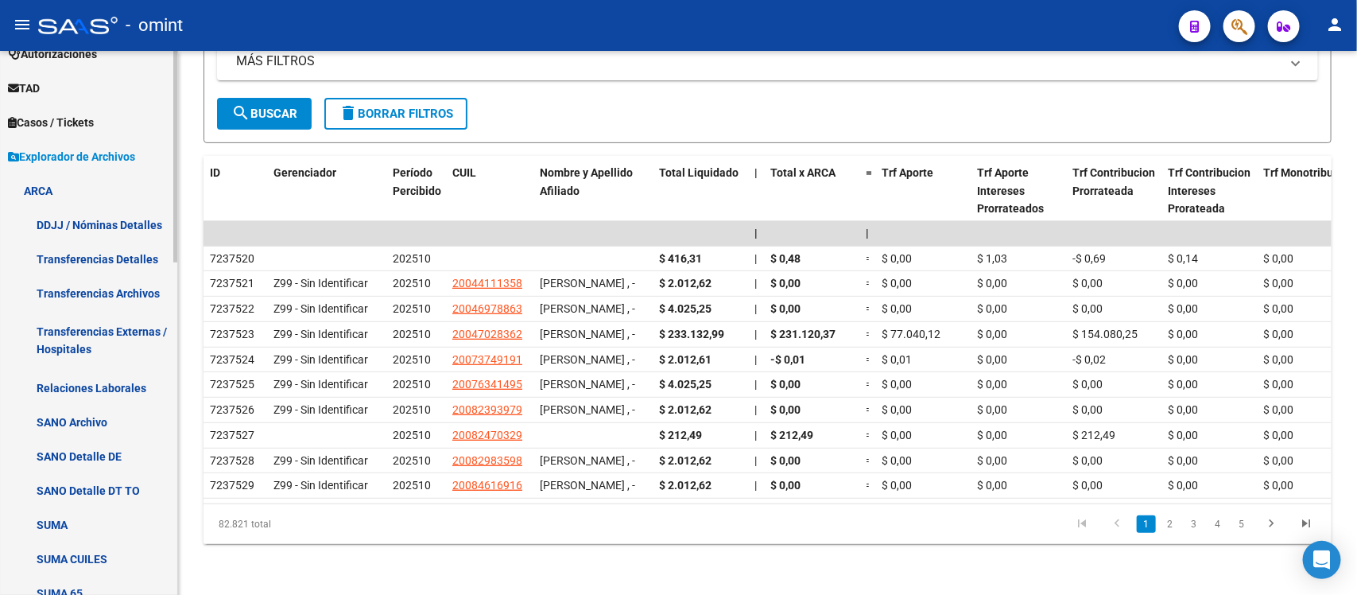
scroll to position [475, 0]
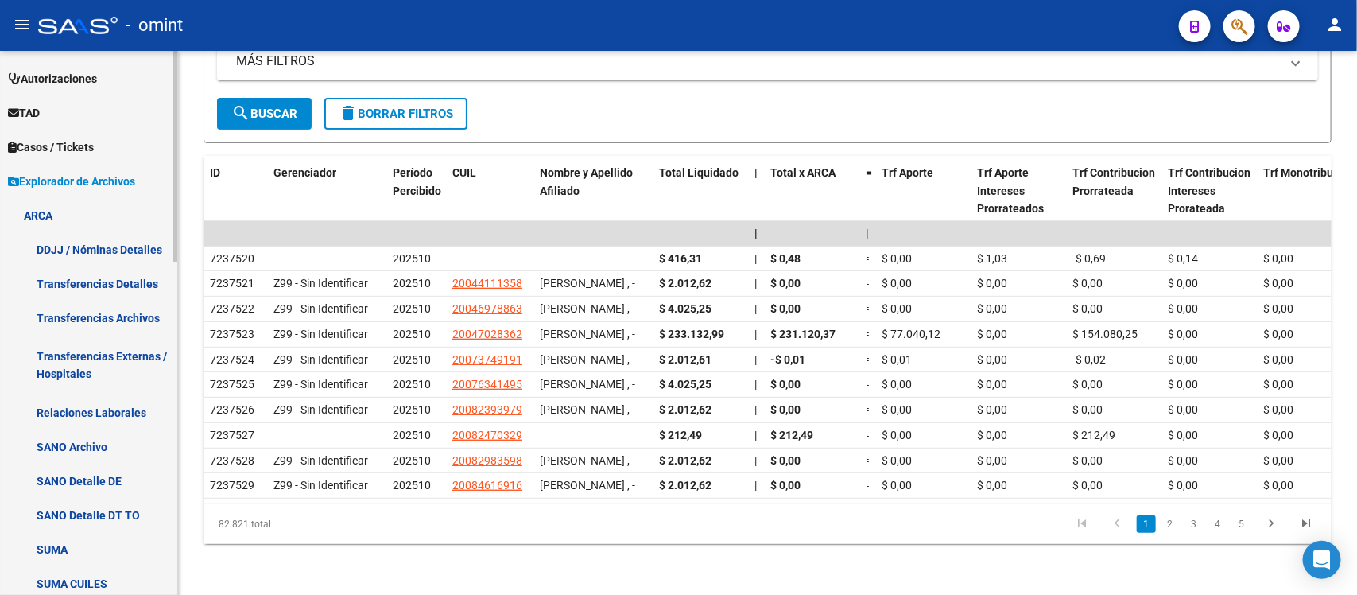
click at [173, 360] on div at bounding box center [175, 340] width 4 height 211
drag, startPoint x: 173, startPoint y: 360, endPoint x: 200, endPoint y: 383, distance: 36.1
click at [200, 383] on div "LIQUIDACION DE CONVENIOS -> TODOS LOS CONCEPTOS - Detalle x CUIL cloud_download…" at bounding box center [767, 215] width 1179 height 760
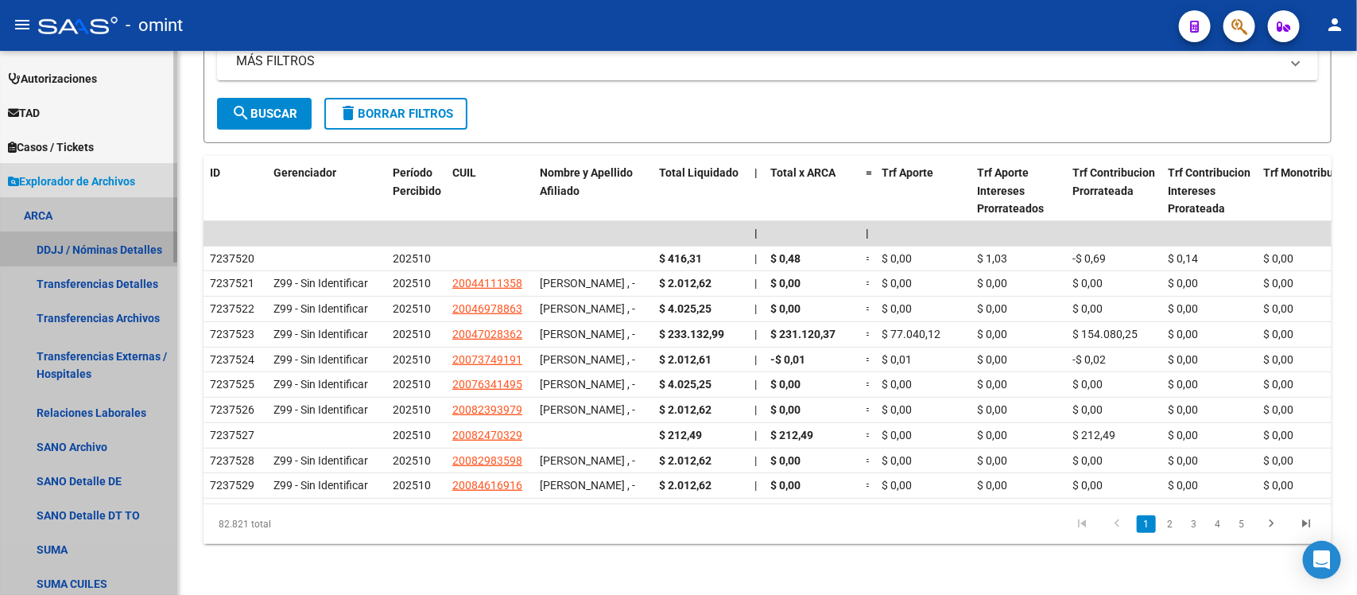
click at [86, 241] on link "DDJJ / Nóminas Detalles" at bounding box center [88, 249] width 177 height 34
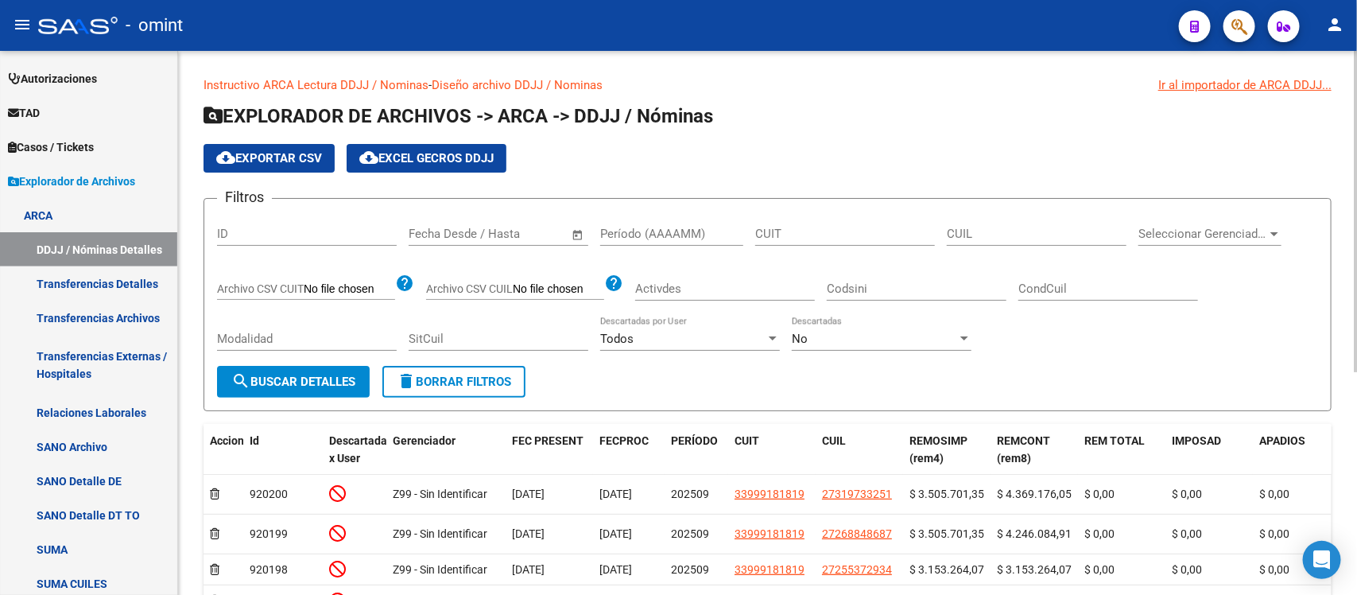
click at [1246, 324] on div "Filtros ID Fecha inicio – Fecha fin Fecha Desde / Hasta Período (AAAAMM) CUIT C…" at bounding box center [767, 288] width 1101 height 154
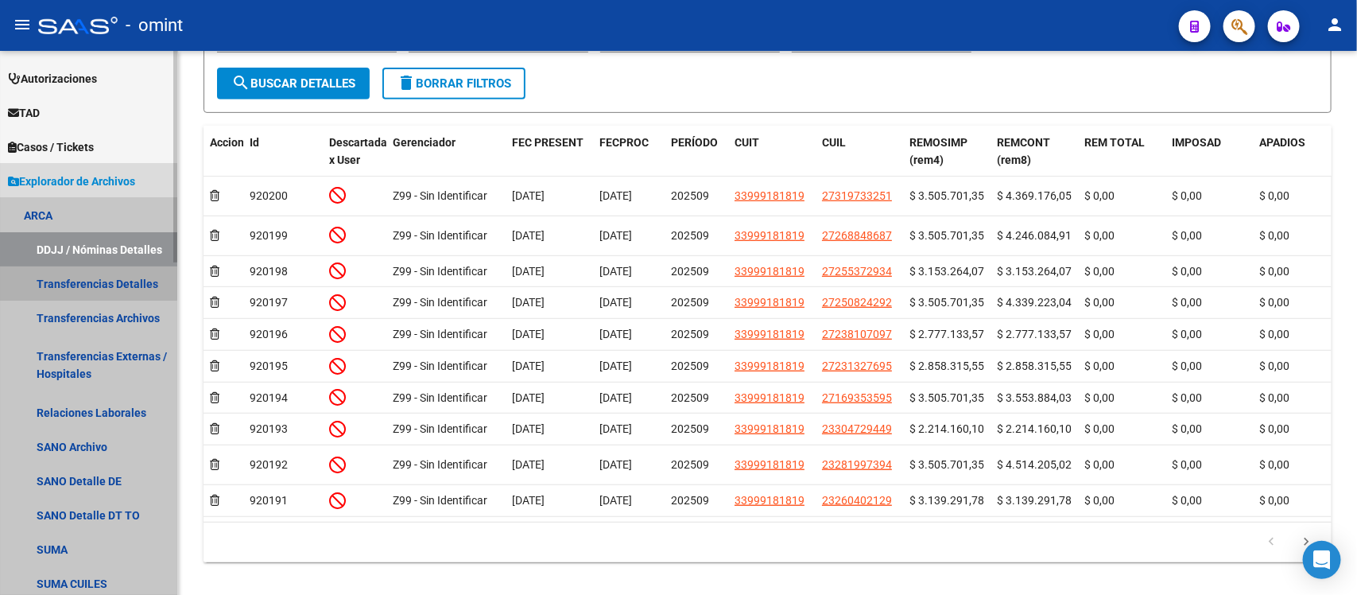
click at [54, 280] on link "Transferencias Detalles" at bounding box center [88, 283] width 177 height 34
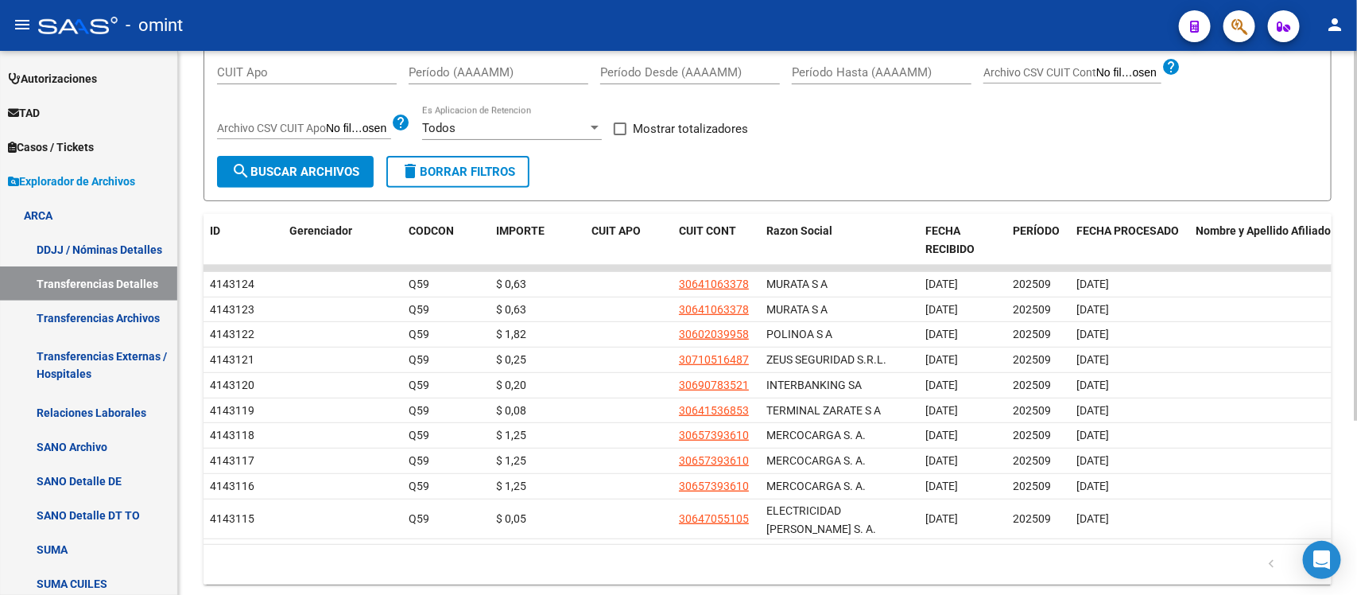
scroll to position [241, 0]
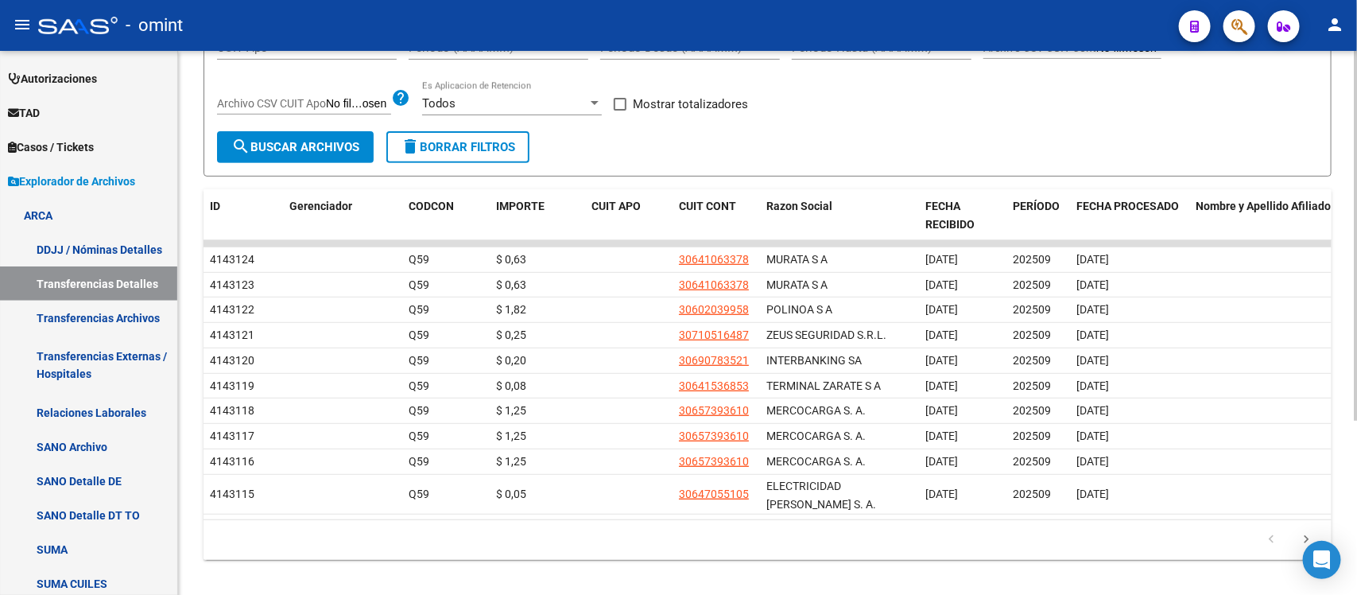
click at [1345, 350] on div "Instructivo ARCA Lectura Transferencias Diarias - Diseño de Archivo Transferenc…" at bounding box center [769, 210] width 1183 height 801
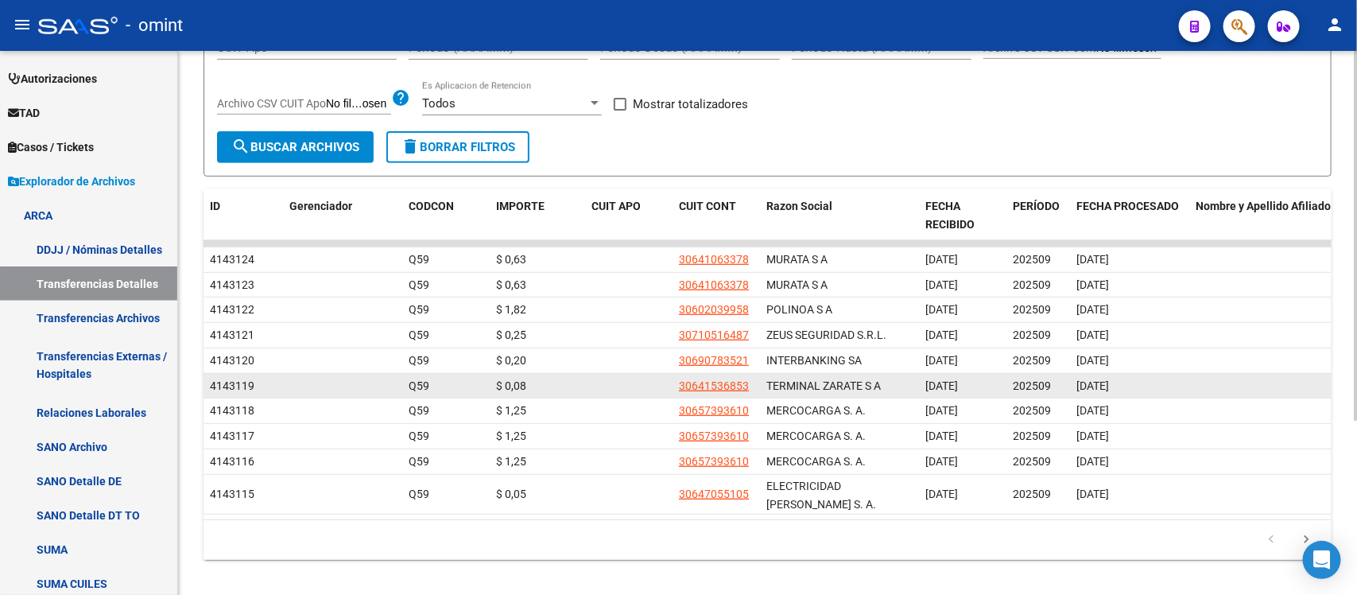
drag, startPoint x: 1226, startPoint y: 324, endPoint x: 1296, endPoint y: 374, distance: 85.6
click at [1296, 374] on datatable-body-cell at bounding box center [1268, 386] width 159 height 25
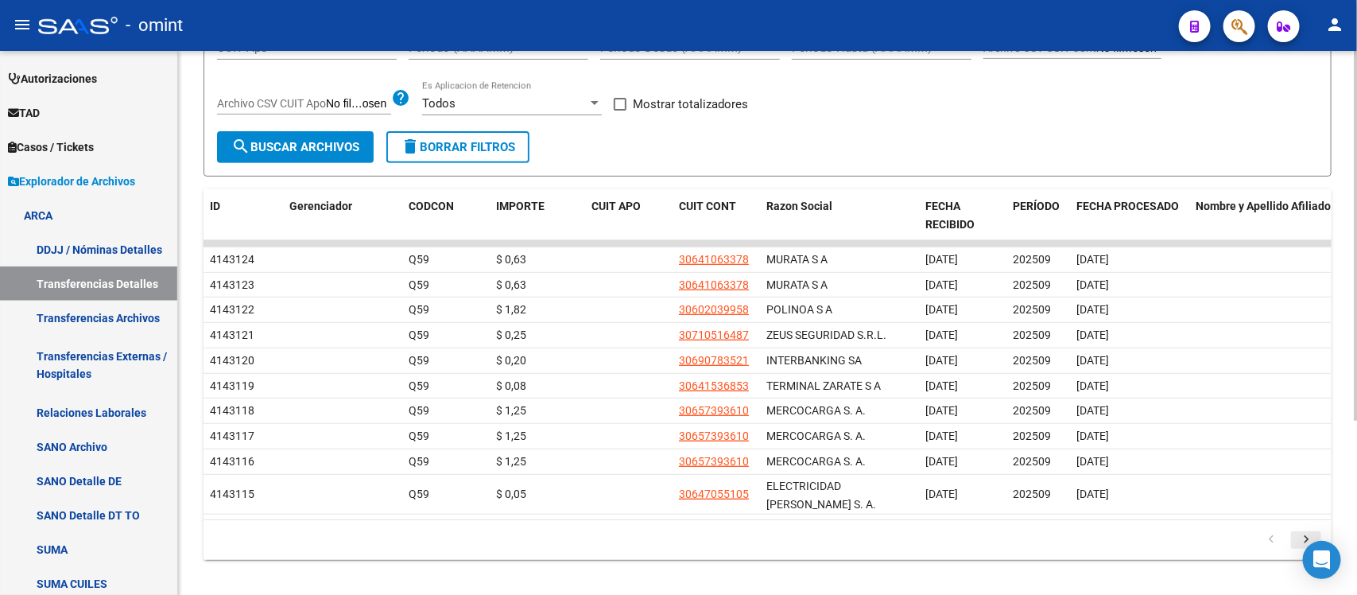
click at [1304, 537] on icon "go to next page" at bounding box center [1306, 541] width 21 height 19
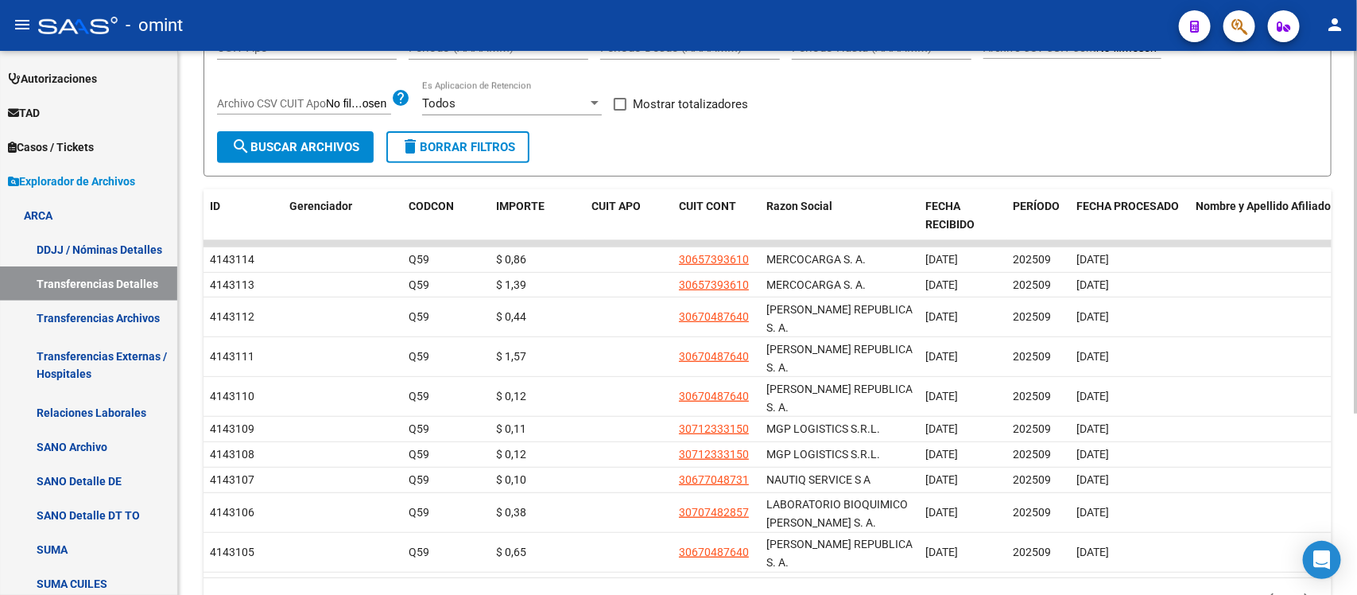
click at [1301, 584] on li at bounding box center [1306, 597] width 35 height 27
click at [1301, 590] on icon "go to next page" at bounding box center [1306, 599] width 21 height 19
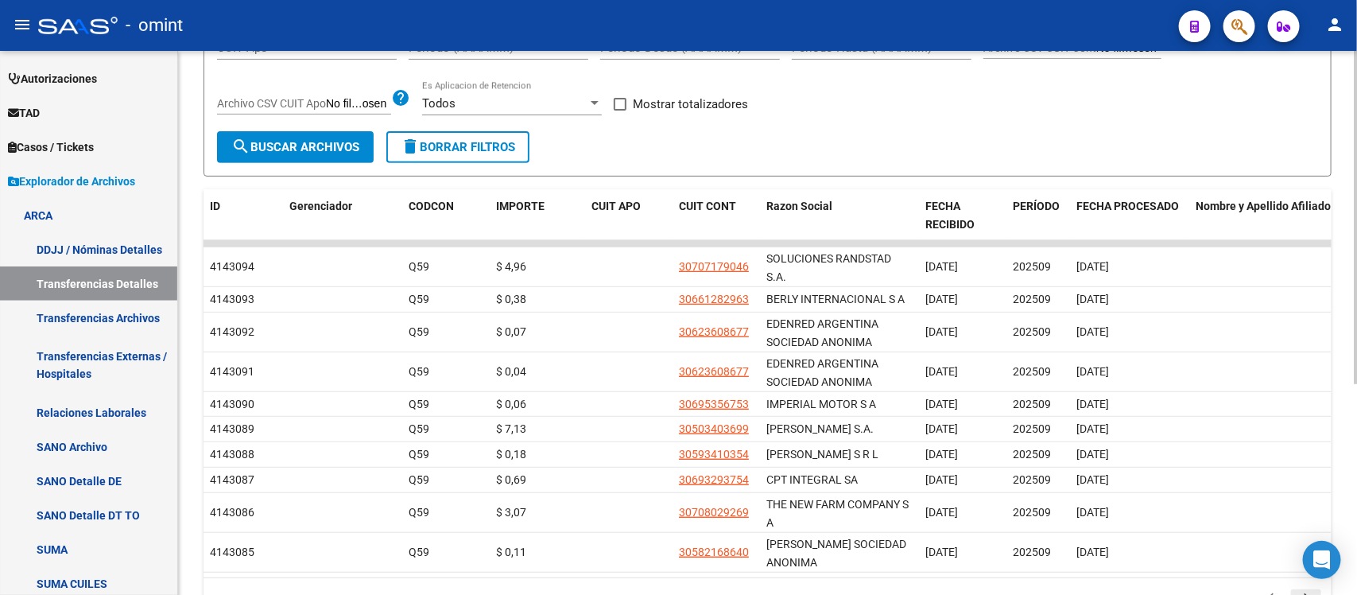
click at [1301, 550] on datatable-body-cell at bounding box center [1268, 552] width 159 height 39
click at [99, 316] on link "Transferencias Archivos" at bounding box center [88, 317] width 177 height 34
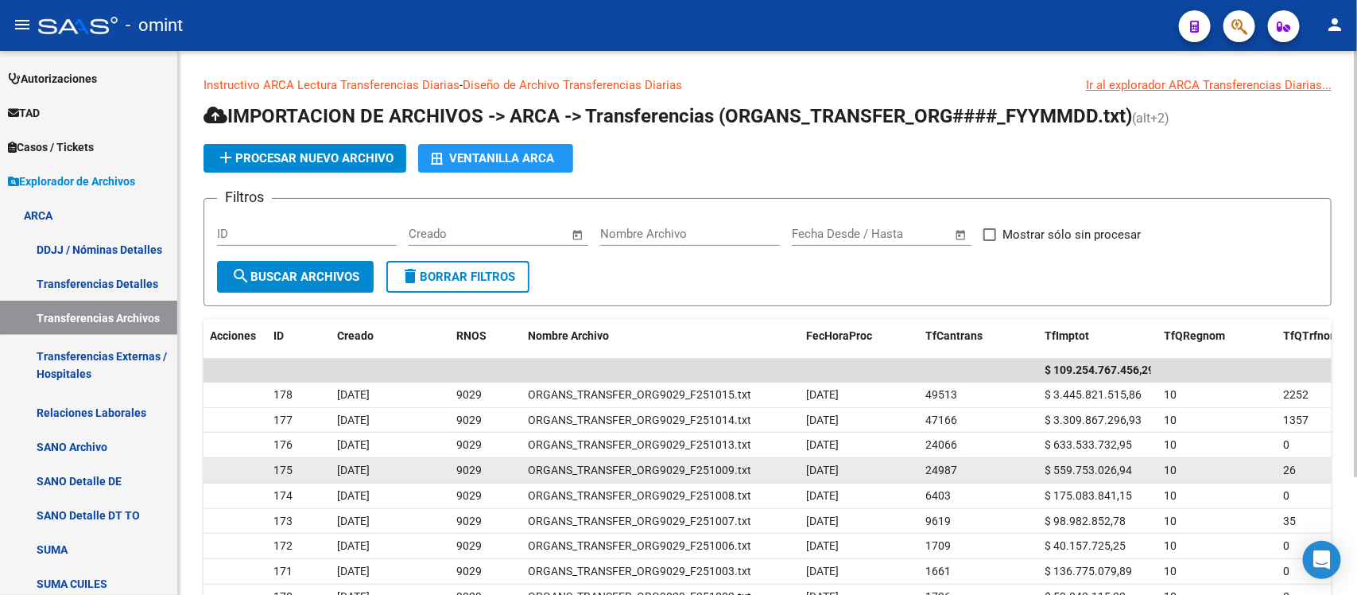
scroll to position [99, 0]
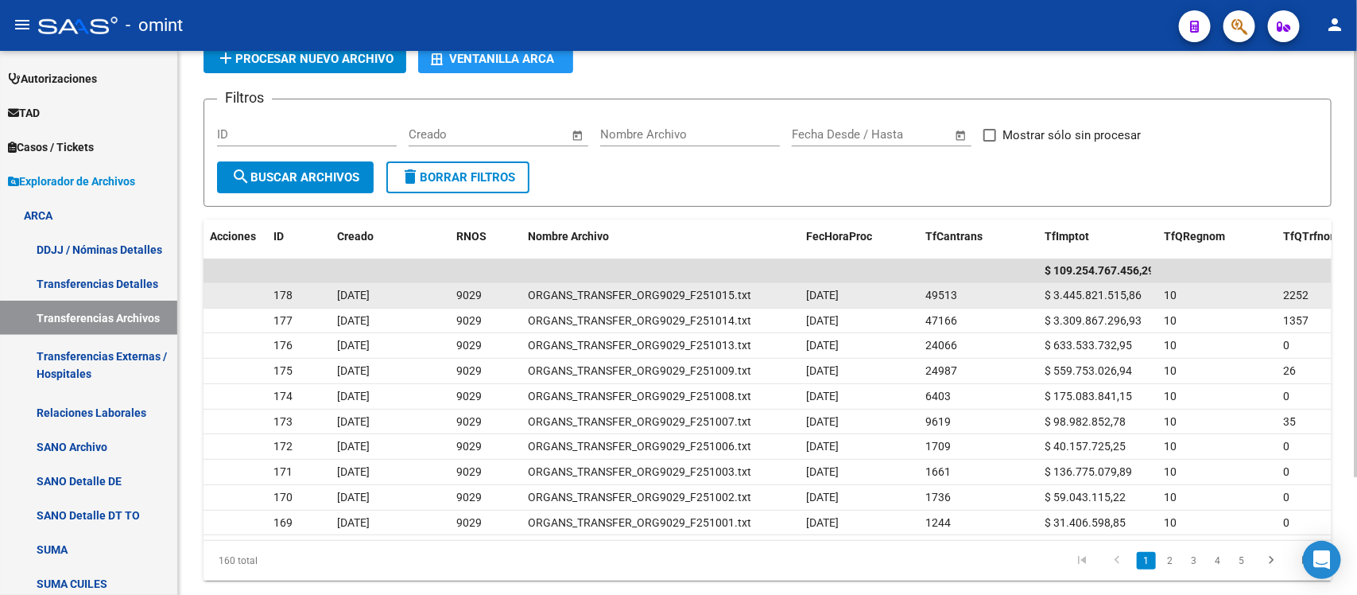
click at [616, 289] on span "ORGANS_TRANSFER_ORG9029_F251015.txt" at bounding box center [639, 295] width 223 height 13
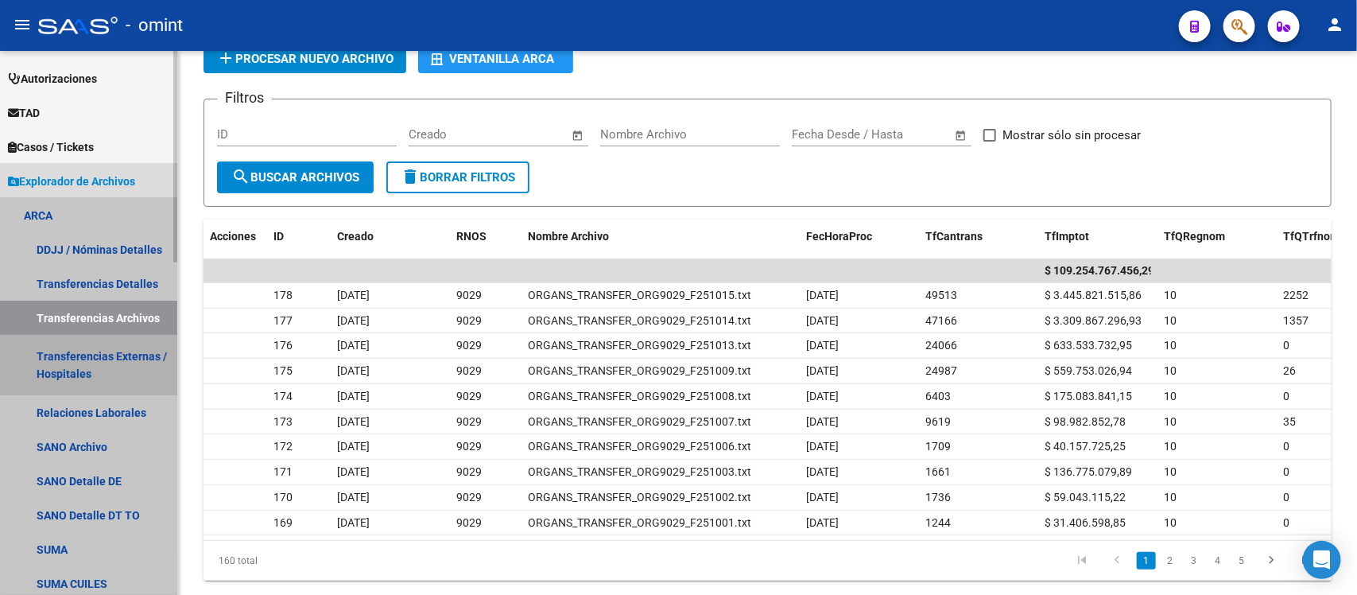
click at [66, 351] on link "Transferencias Externas / Hospitales" at bounding box center [88, 365] width 177 height 60
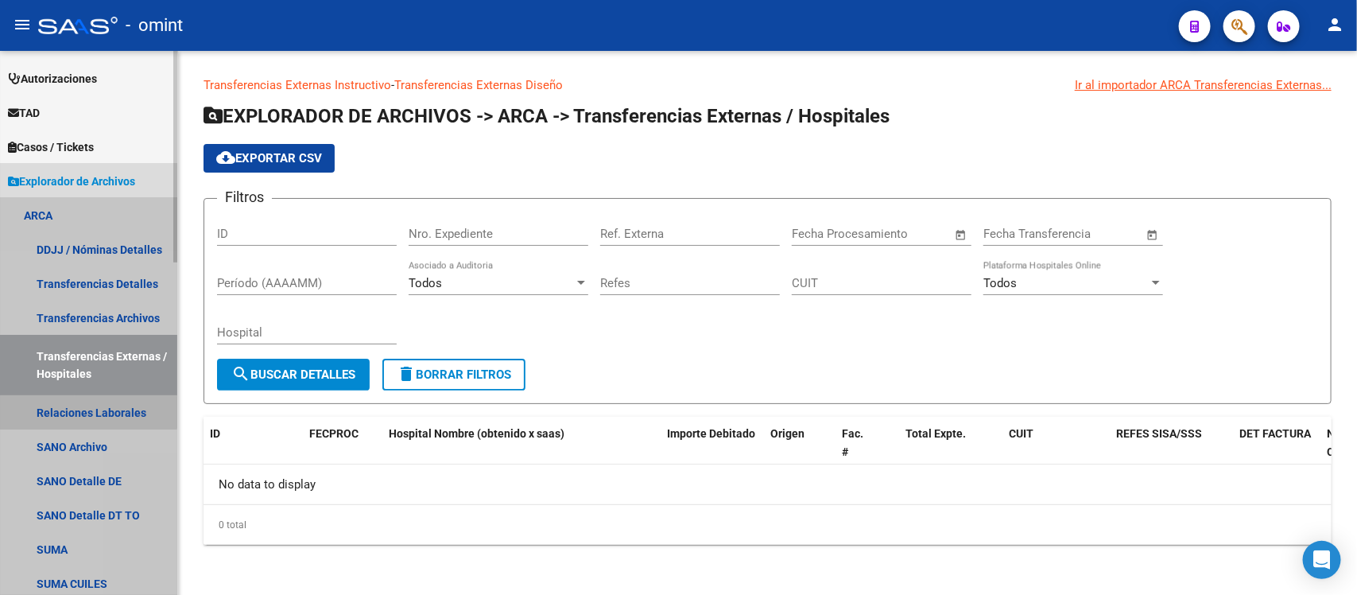
click at [53, 403] on link "Relaciones Laborales" at bounding box center [88, 412] width 177 height 34
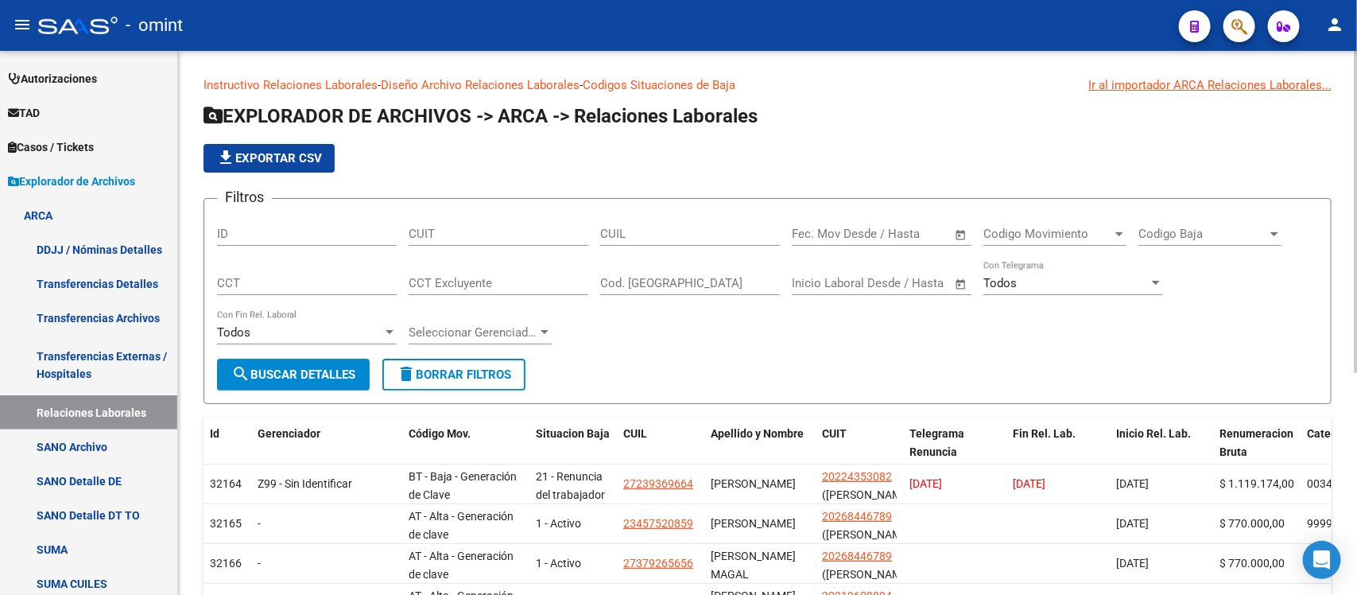
drag, startPoint x: 50, startPoint y: 401, endPoint x: 728, endPoint y: 351, distance: 679.9
click at [728, 351] on div "Filtros ID CUIT CUIL Fecha inicio – Fecha fin Fec. Mov Desde / Hasta Codigo Mov…" at bounding box center [767, 284] width 1101 height 147
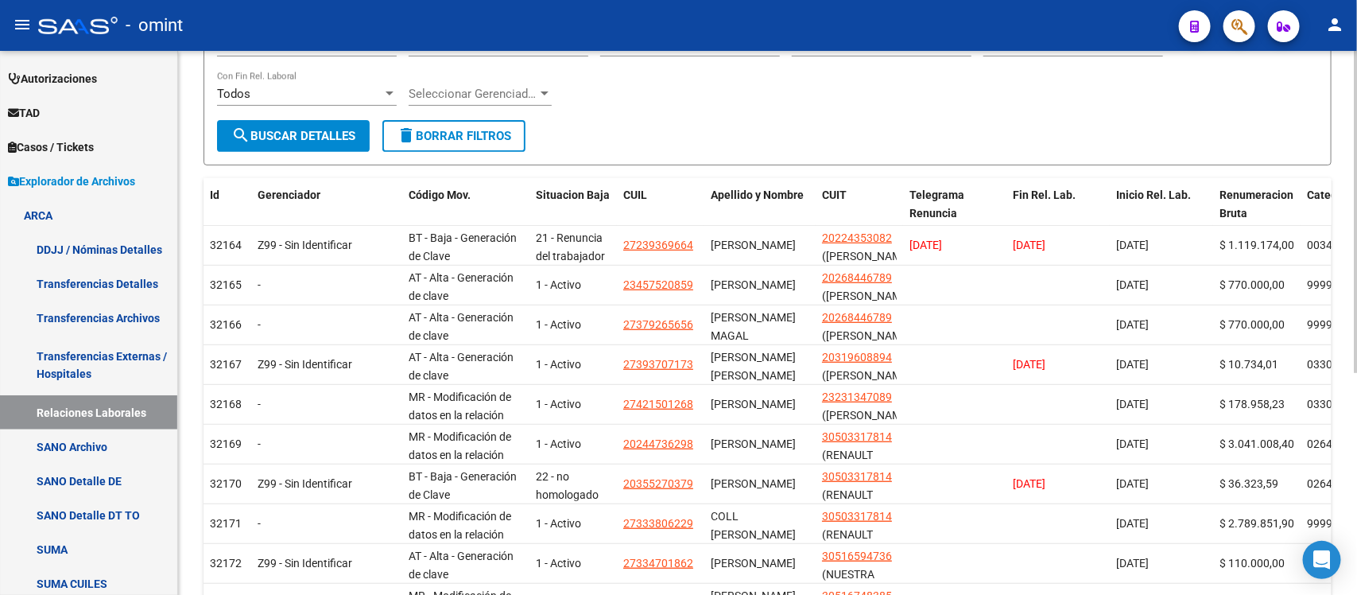
scroll to position [246, 0]
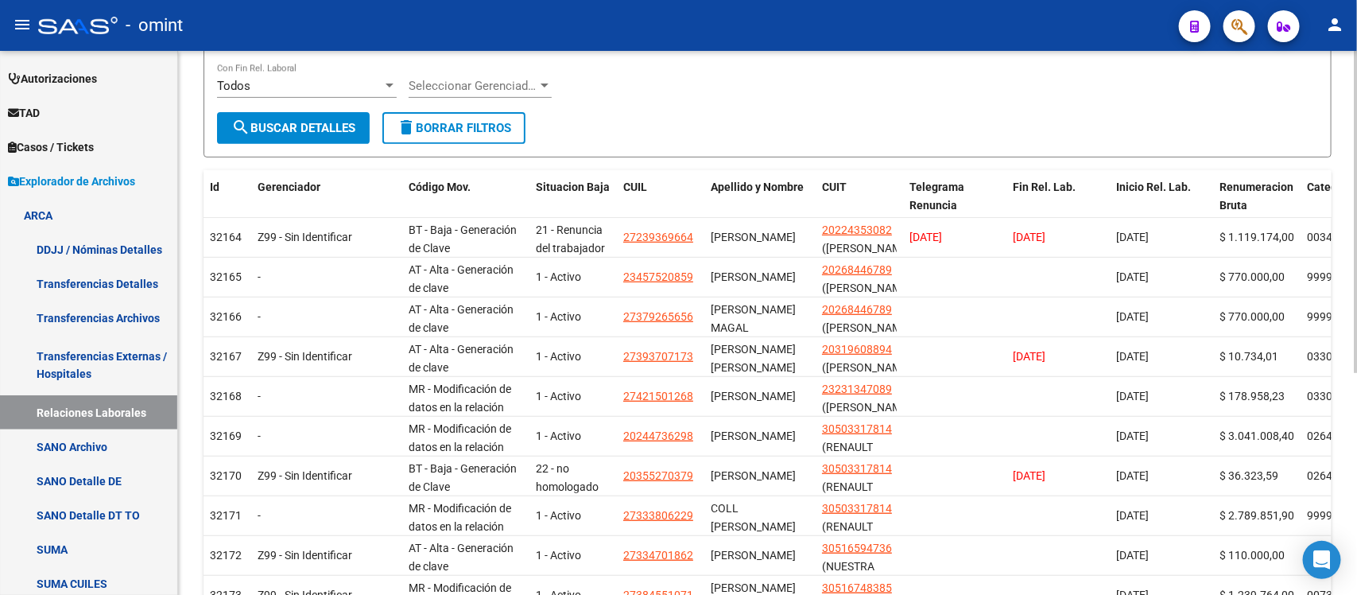
click at [1308, 379] on div "Instructivo Relaciones Laborales - Diseño Archivo Relaciones Laborales - Codigo…" at bounding box center [769, 257] width 1183 height 907
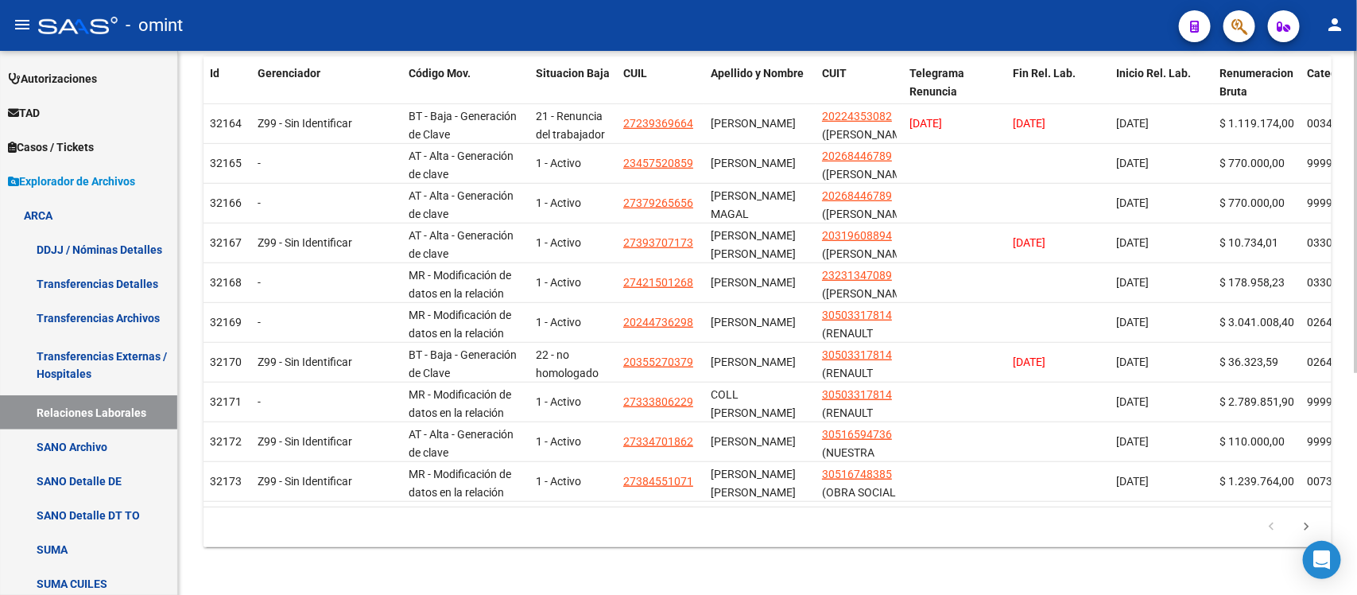
scroll to position [372, 0]
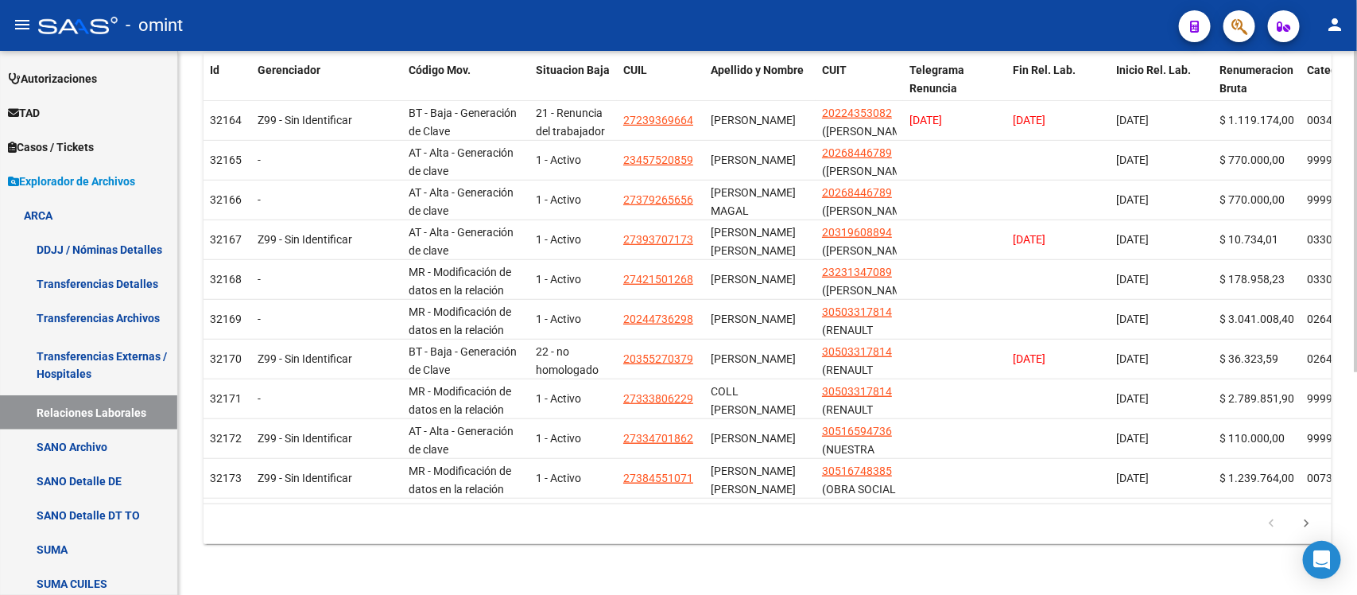
click at [1354, 298] on div at bounding box center [1356, 434] width 4 height 322
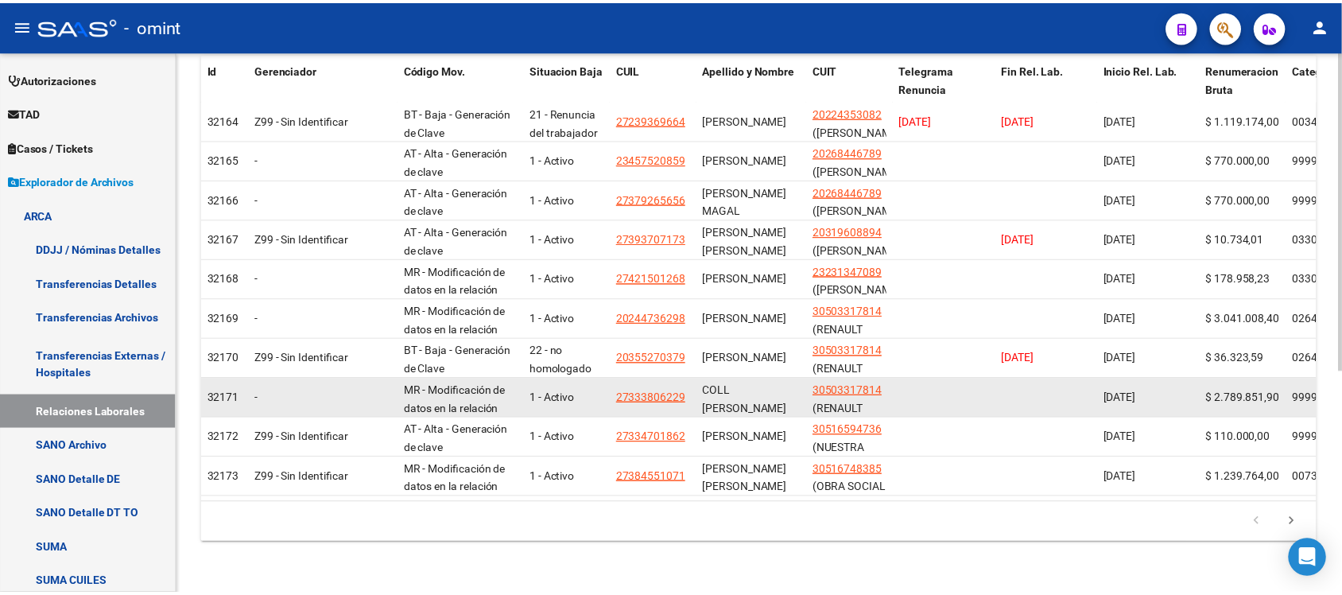
scroll to position [375, 0]
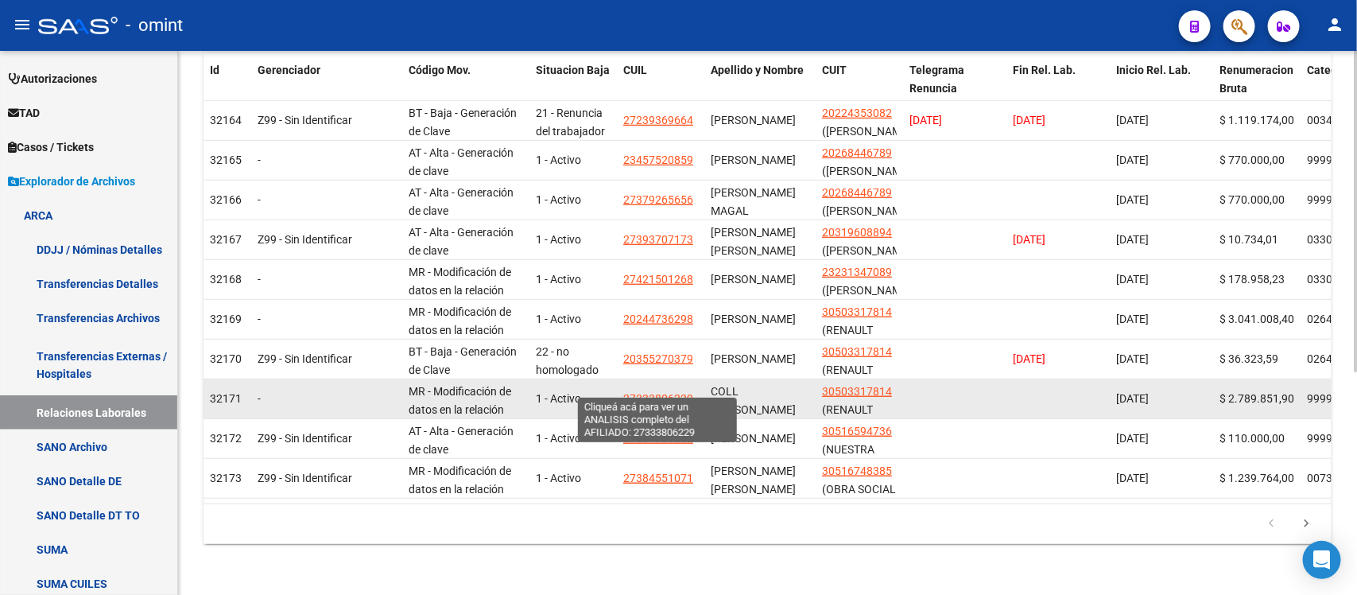
click at [648, 392] on span "27333806229" at bounding box center [658, 398] width 70 height 13
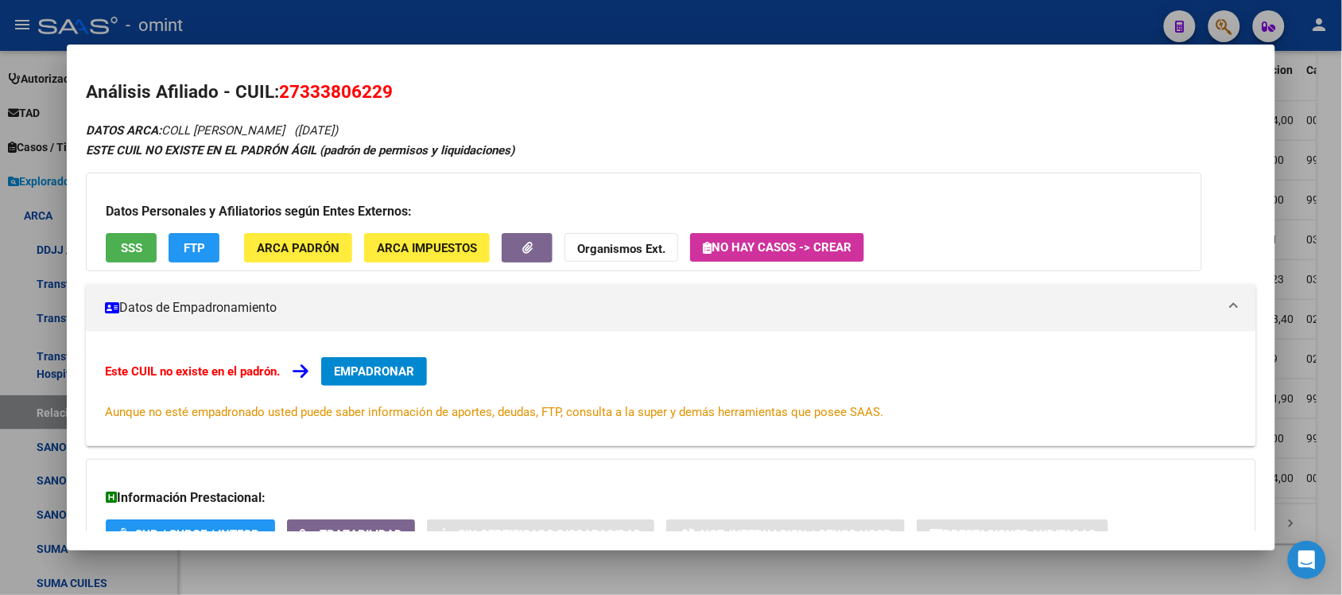
drag, startPoint x: 293, startPoint y: 94, endPoint x: 376, endPoint y: 93, distance: 83.5
click at [376, 93] on span "27333806229" at bounding box center [336, 91] width 114 height 21
copy span "33380622"
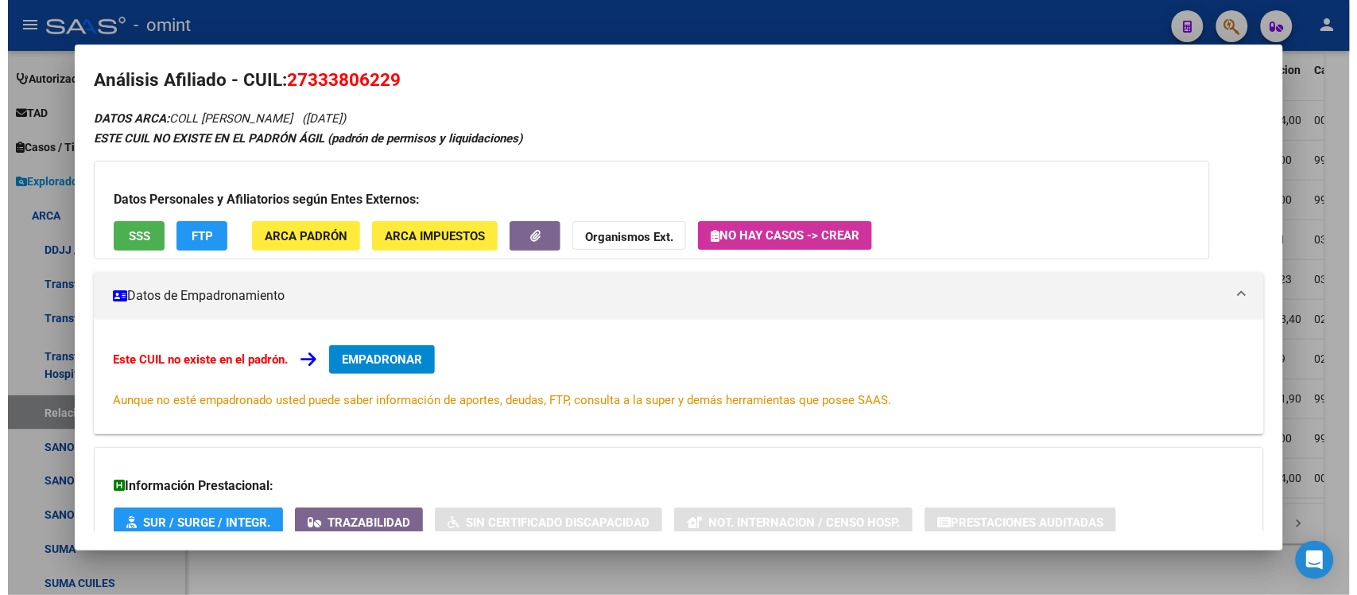
scroll to position [0, 0]
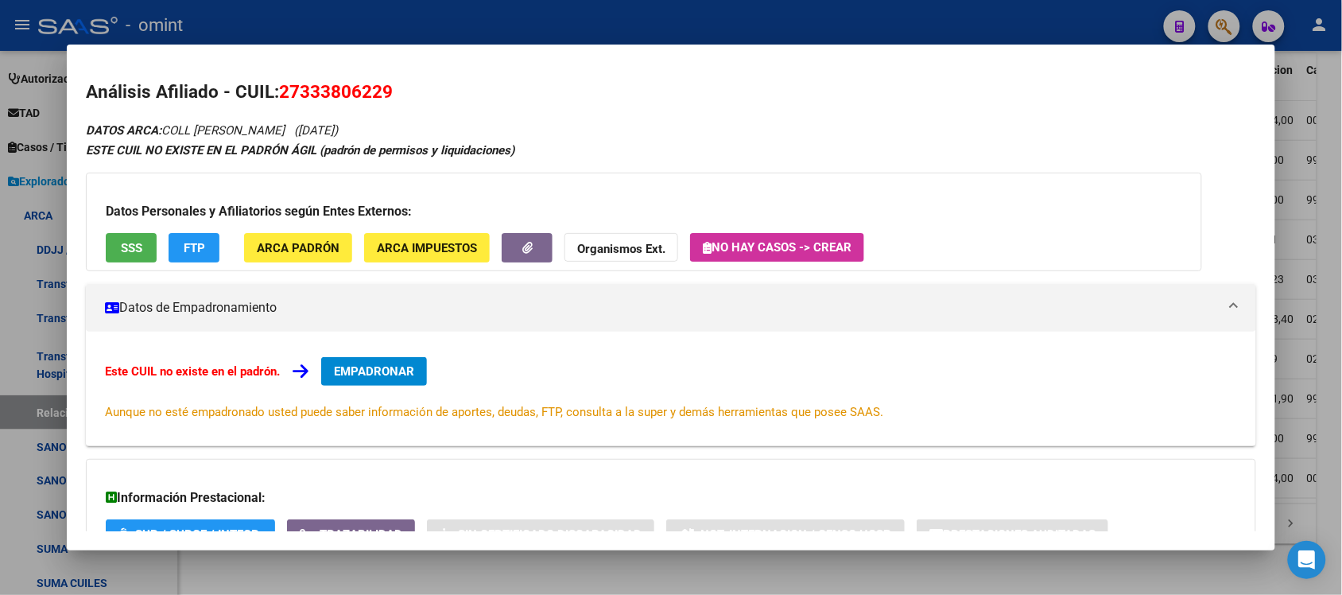
click at [1333, 101] on div at bounding box center [671, 297] width 1342 height 595
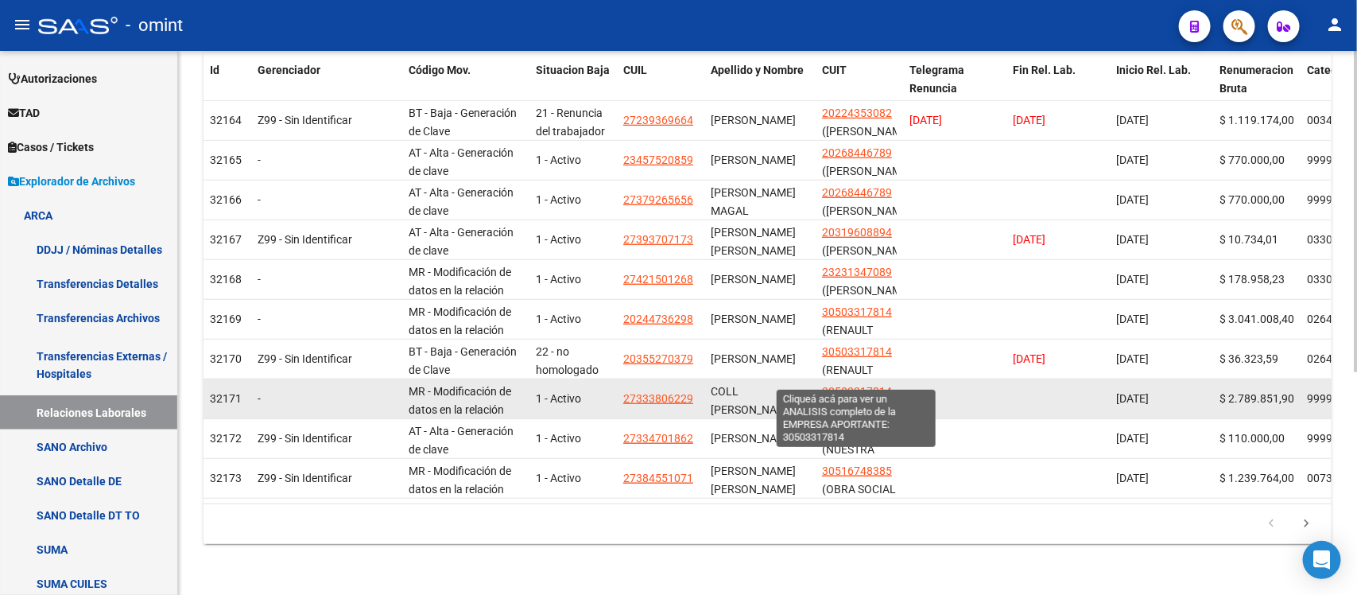
click at [866, 385] on span "30503317814" at bounding box center [857, 391] width 70 height 13
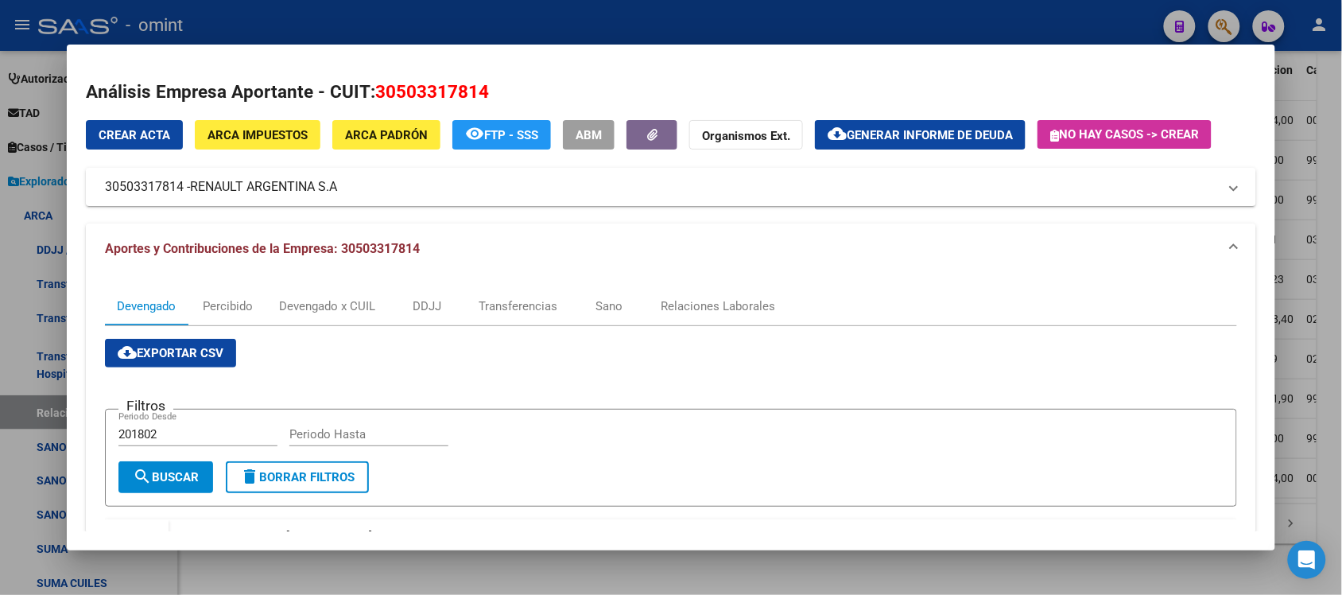
click at [1332, 188] on div at bounding box center [671, 297] width 1342 height 595
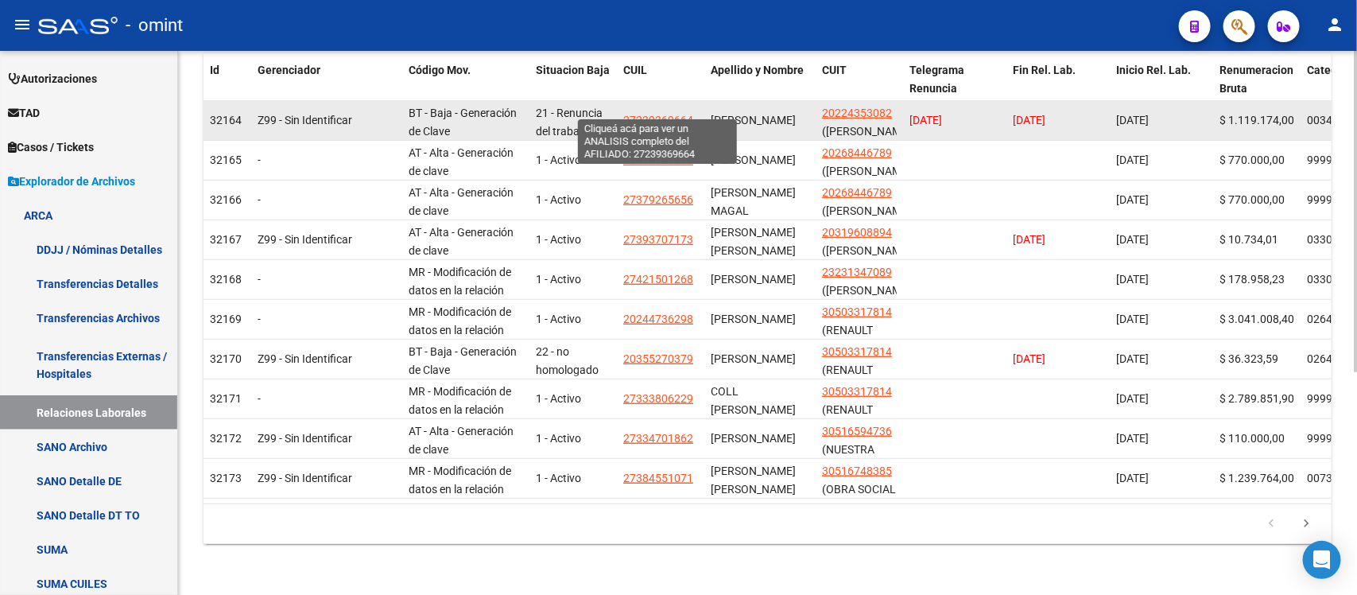
click at [649, 114] on span "27239369664" at bounding box center [658, 120] width 70 height 13
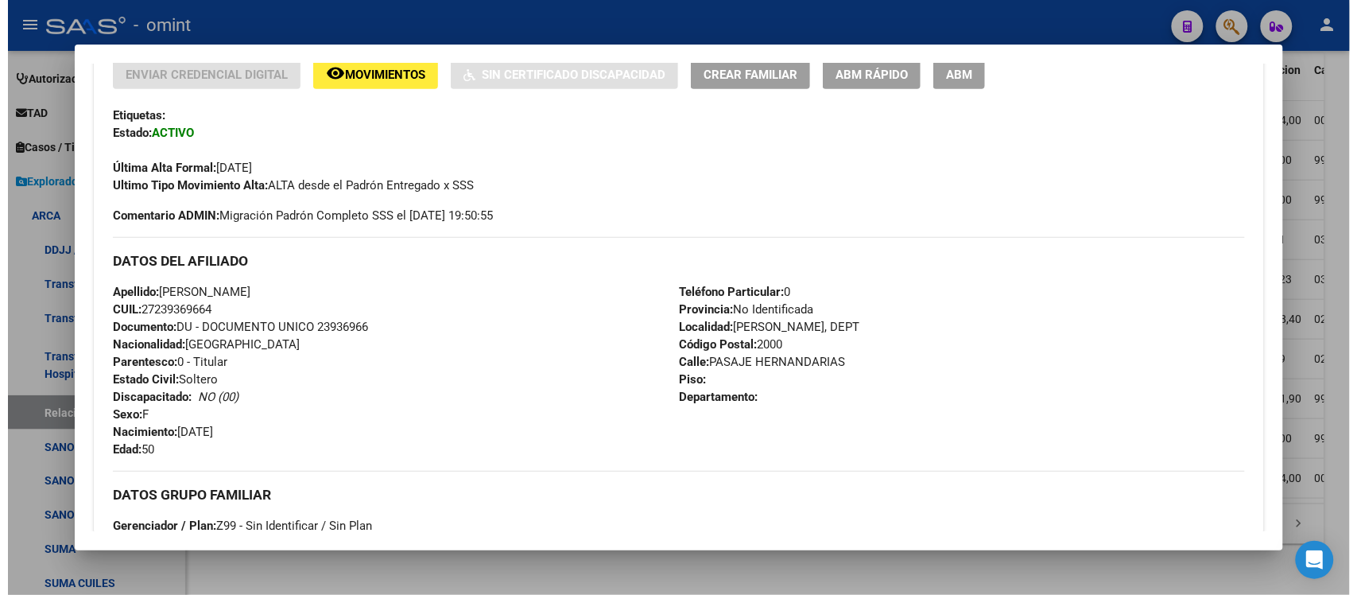
scroll to position [336, 0]
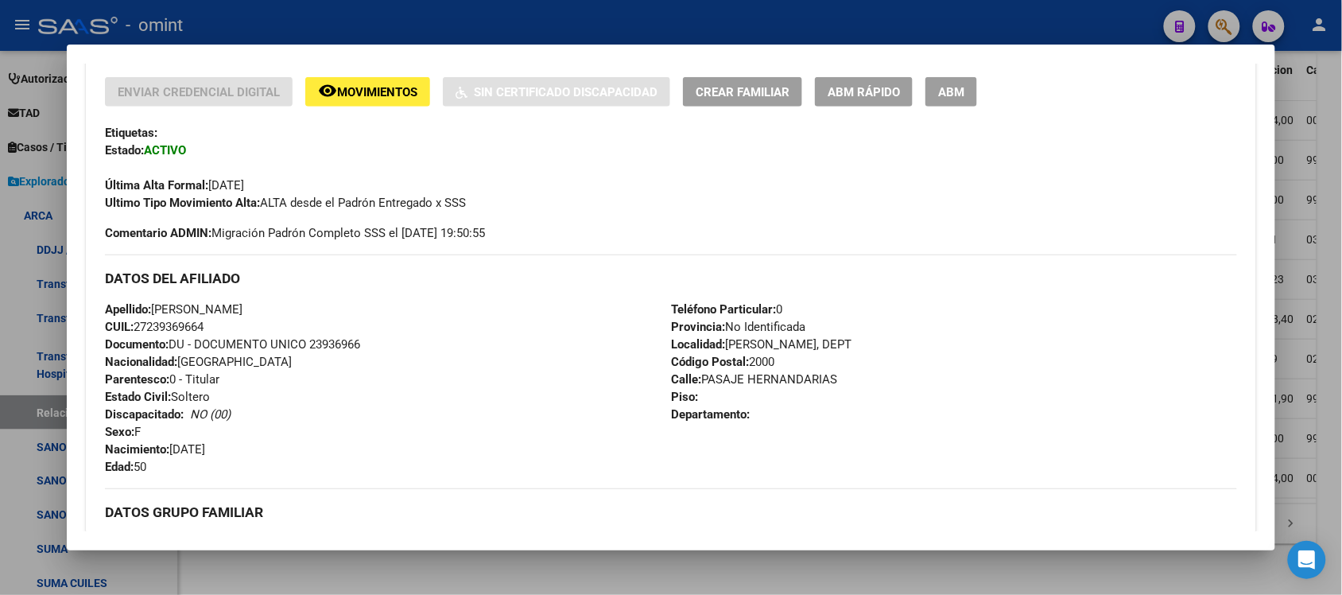
click at [323, 337] on span "Documento: DU - DOCUMENTO UNICO 23936966" at bounding box center [232, 344] width 255 height 14
click at [326, 347] on span "Documento: DU - DOCUMENTO UNICO 23936966" at bounding box center [232, 344] width 255 height 14
copy span "23936966"
click at [1328, 135] on div at bounding box center [671, 297] width 1342 height 595
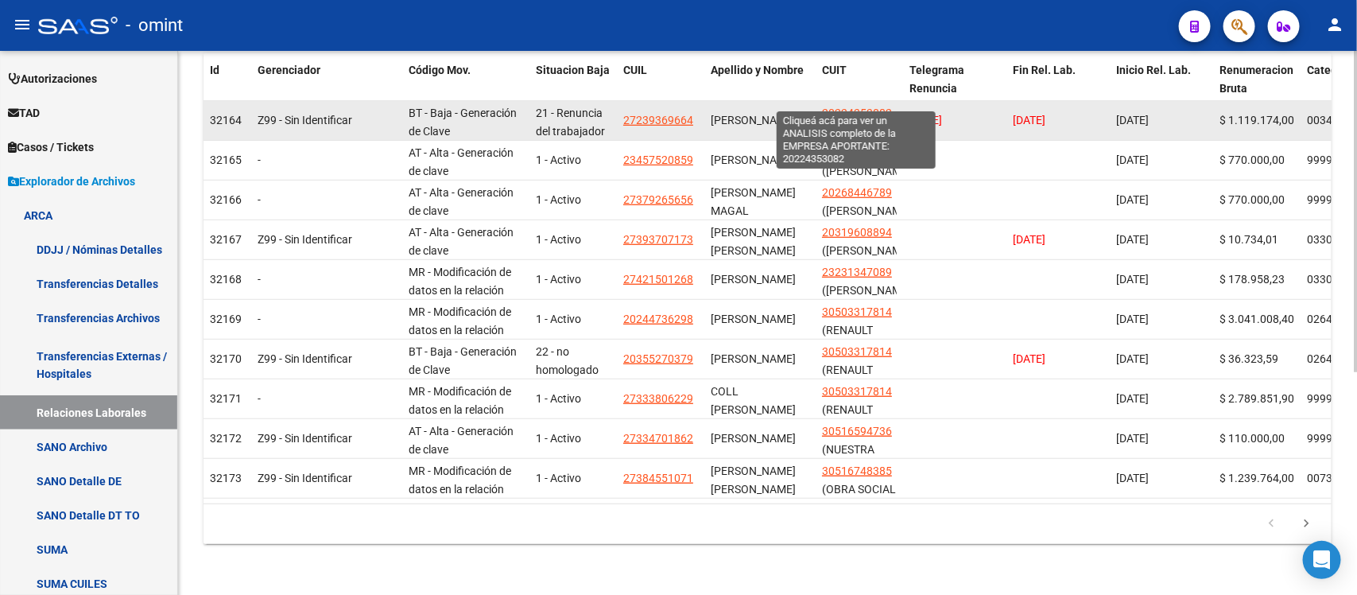
click at [868, 107] on span "20224353082" at bounding box center [857, 113] width 70 height 13
type textarea "20224353082"
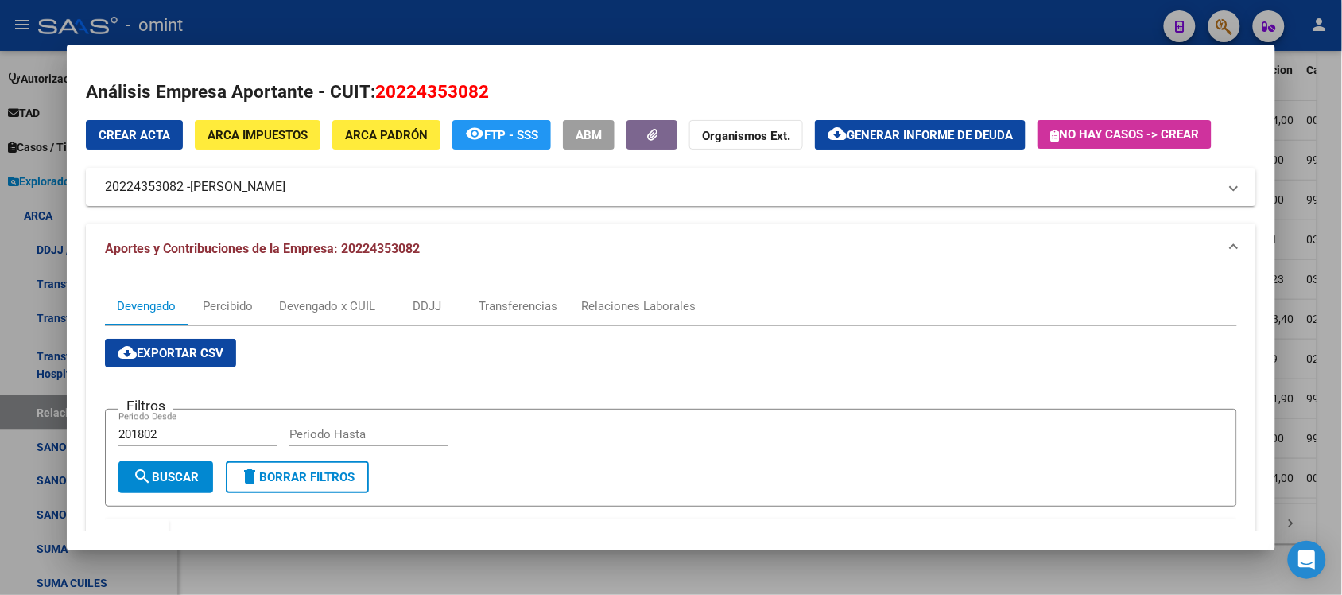
click at [951, 239] on mat-panel-title "Aportes y Contribuciones de la Empresa: 20224353082" at bounding box center [661, 248] width 1112 height 19
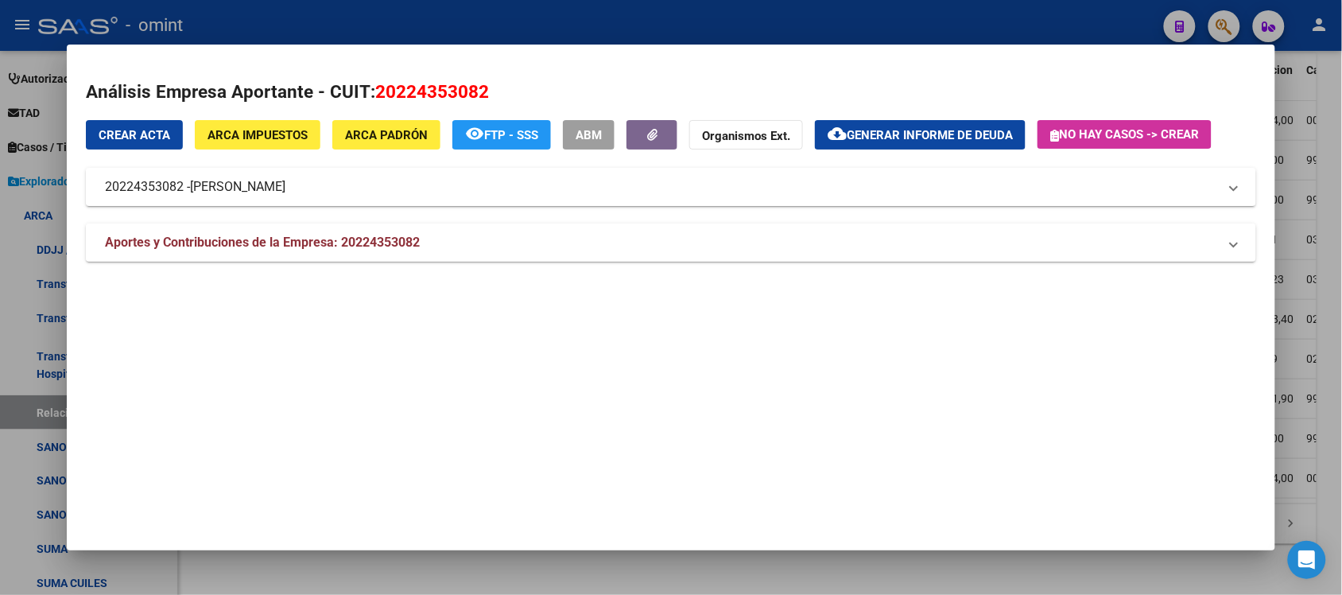
click at [891, 249] on mat-panel-title "Aportes y Contribuciones de la Empresa: 20224353082" at bounding box center [661, 242] width 1112 height 19
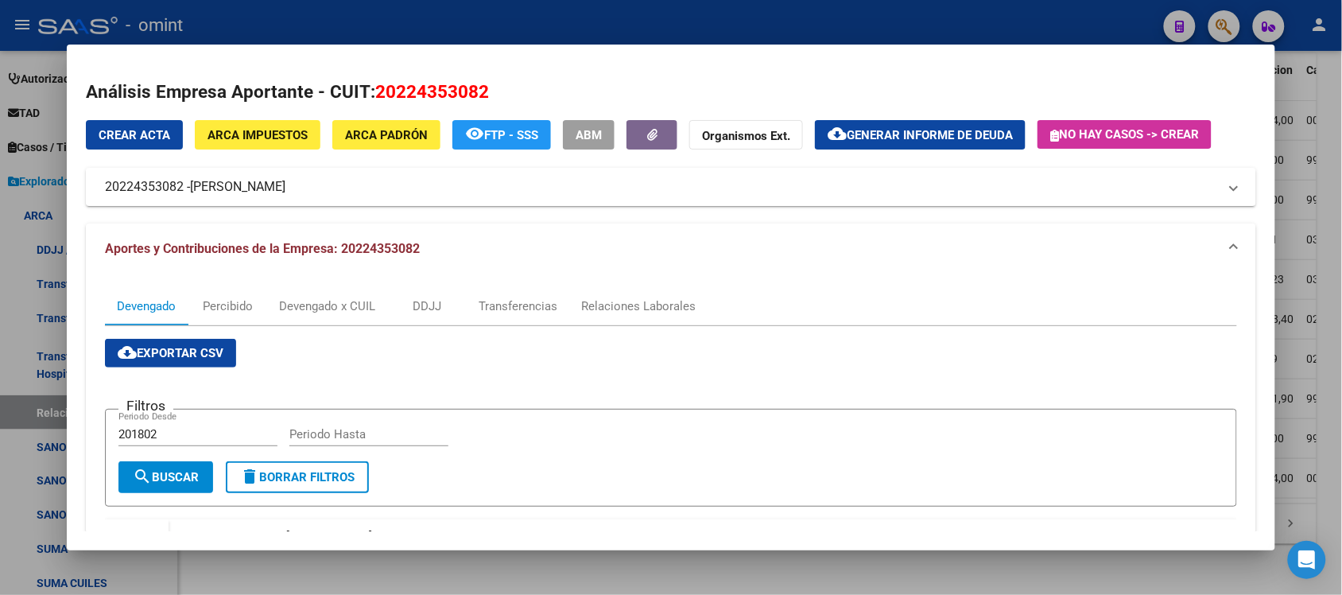
click at [1332, 119] on div at bounding box center [671, 297] width 1342 height 595
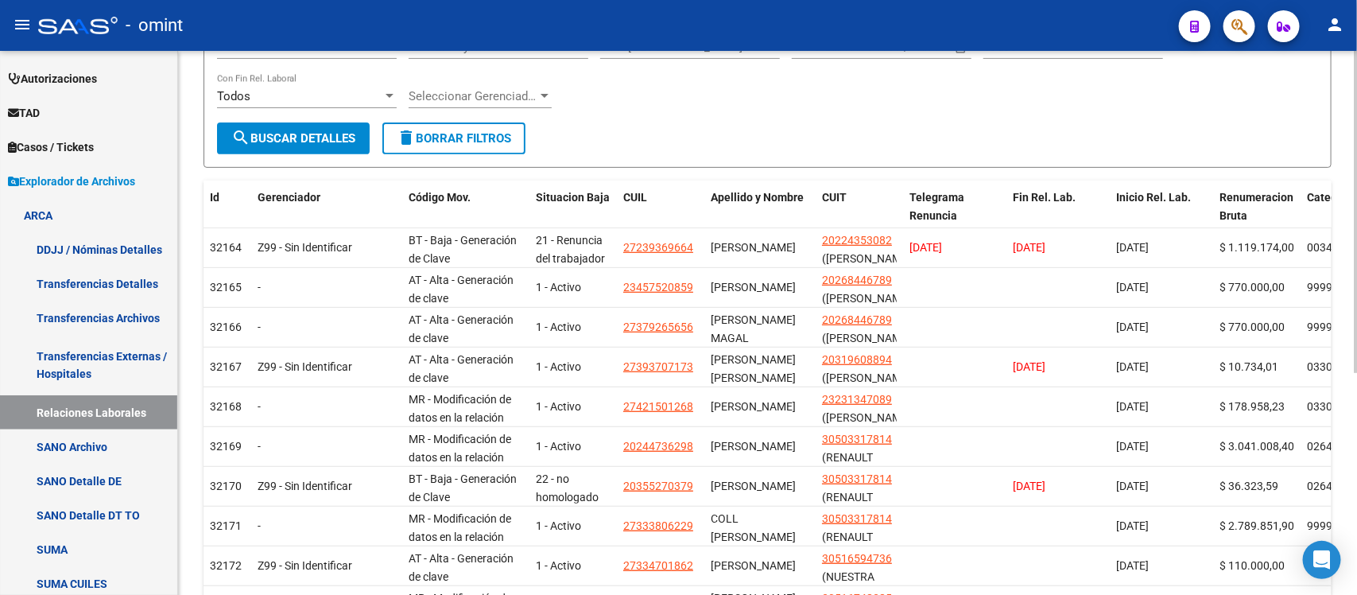
scroll to position [224, 0]
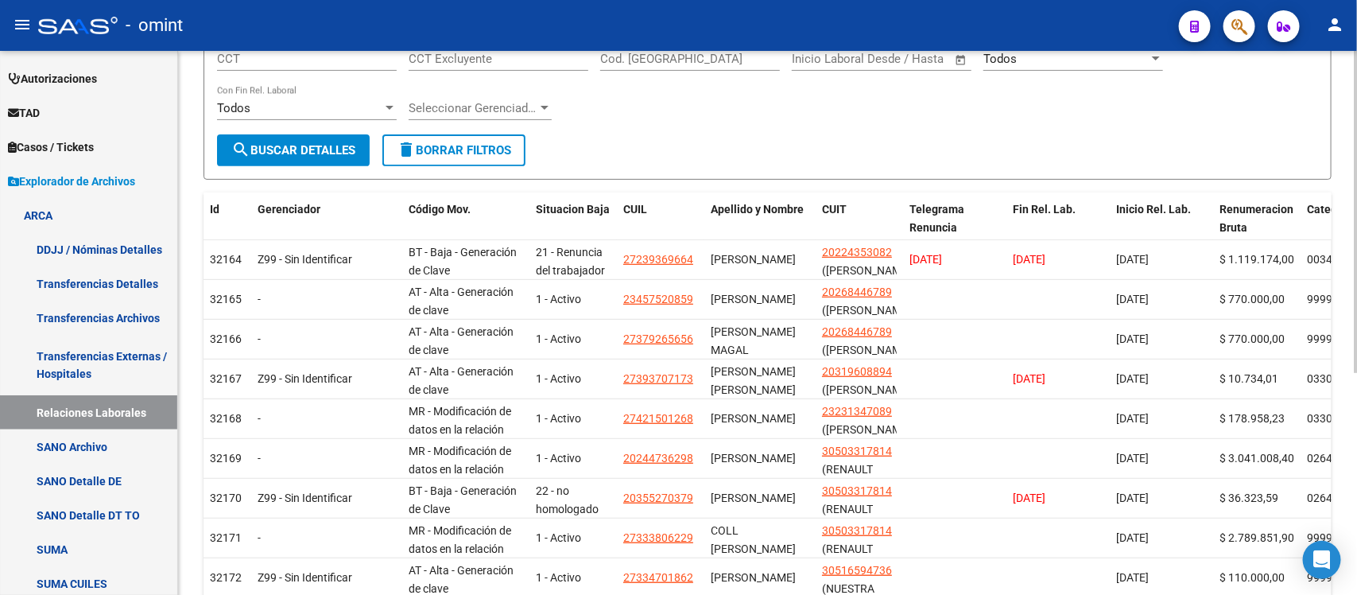
click at [1354, 197] on div at bounding box center [1356, 349] width 4 height 322
click at [720, 132] on form "Filtros ID CUIT CUIL Fecha inicio – Fecha fin Fec. Mov Desde / Hasta Codigo Mov…" at bounding box center [768, 77] width 1128 height 206
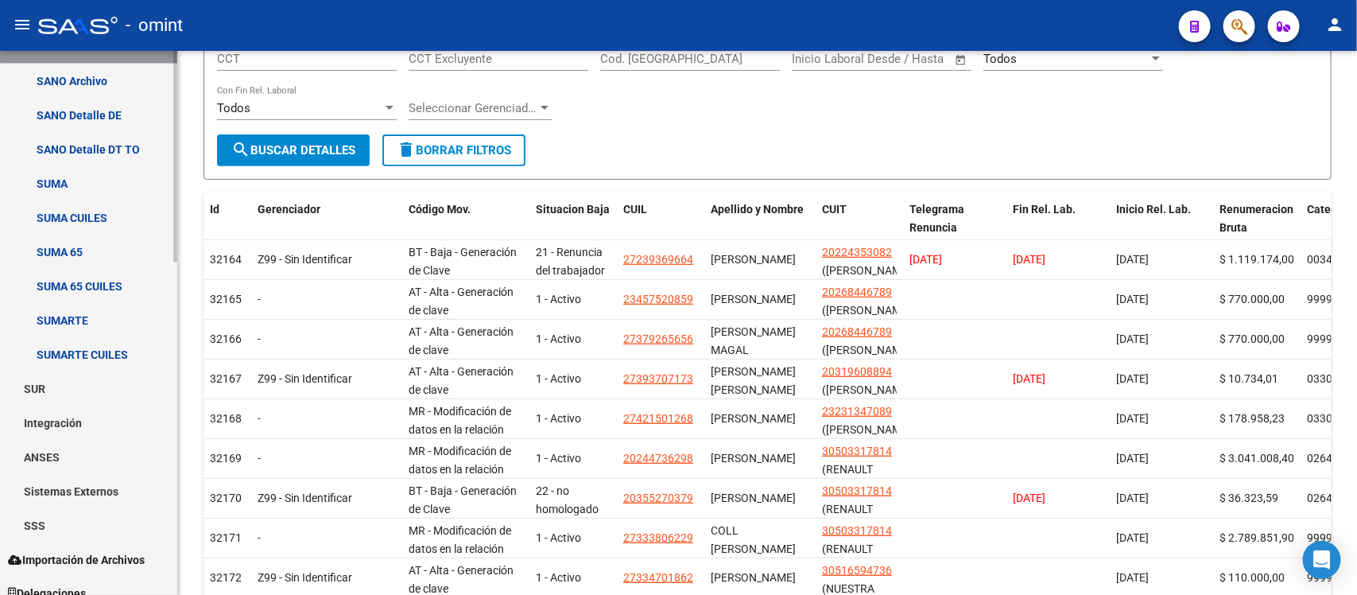
scroll to position [855, 0]
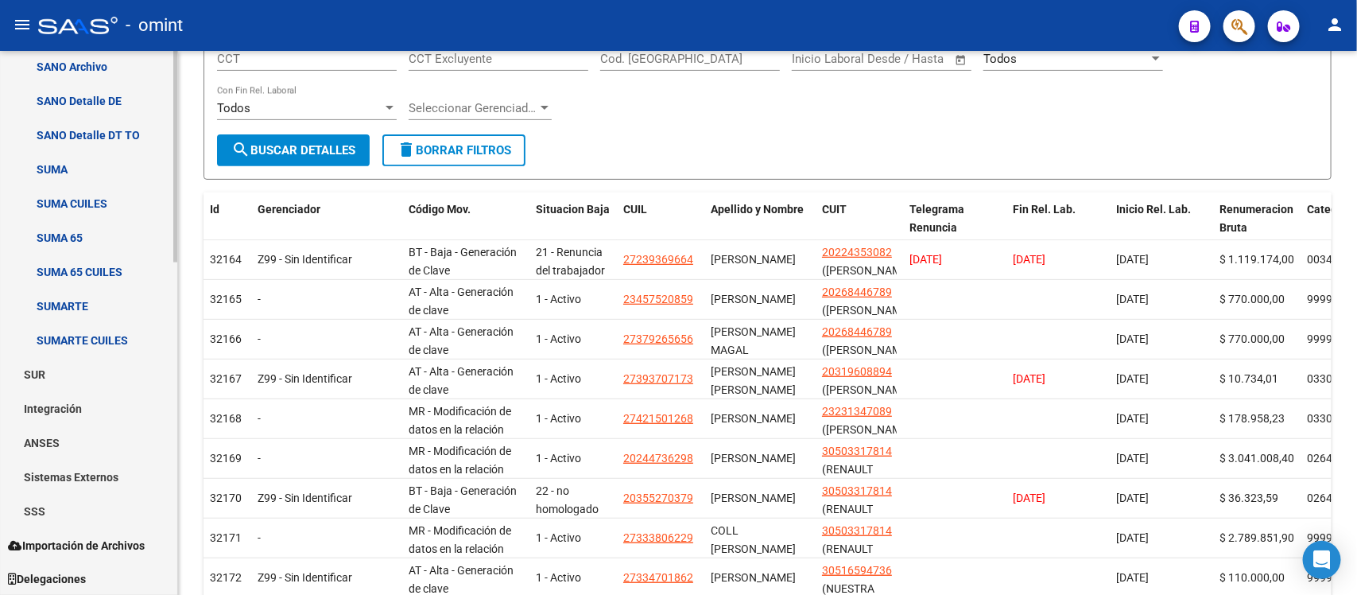
click at [76, 473] on link "Sistemas Externos" at bounding box center [88, 476] width 177 height 34
drag, startPoint x: 177, startPoint y: 451, endPoint x: 176, endPoint y: 487, distance: 35.8
click at [176, 487] on mat-sidenav-container "Firma Express Inicio Calendario SSS Instructivos Contacto OS Reportes Tablero d…" at bounding box center [678, 323] width 1357 height 544
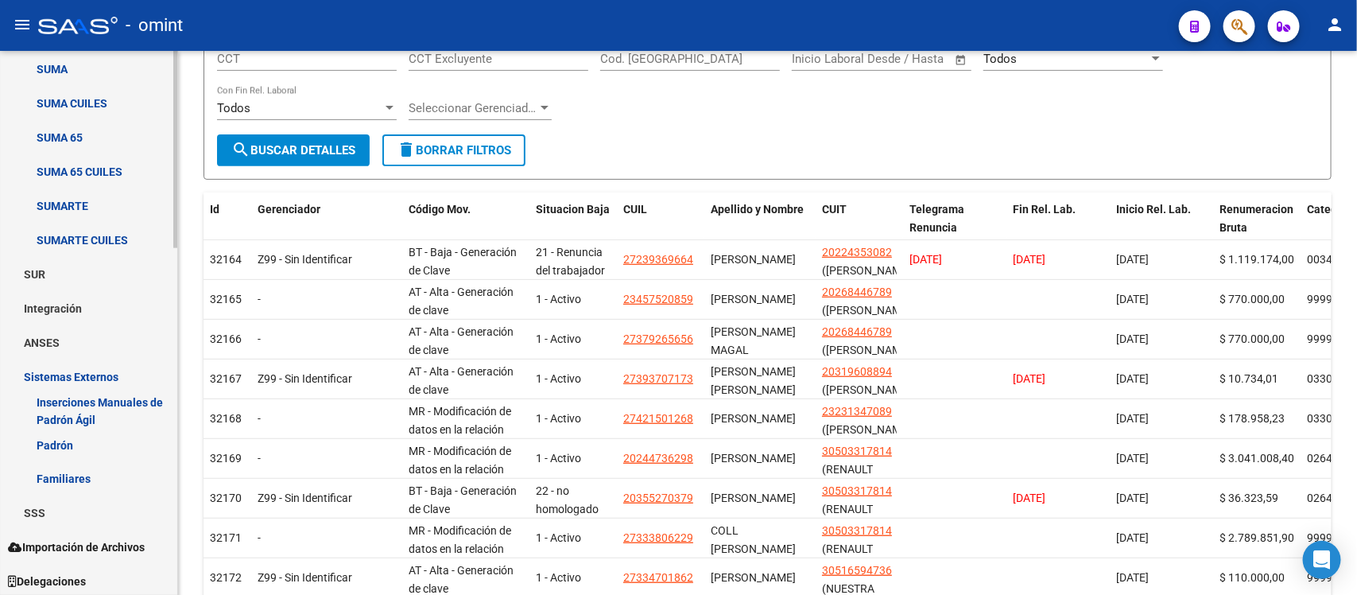
scroll to position [958, 0]
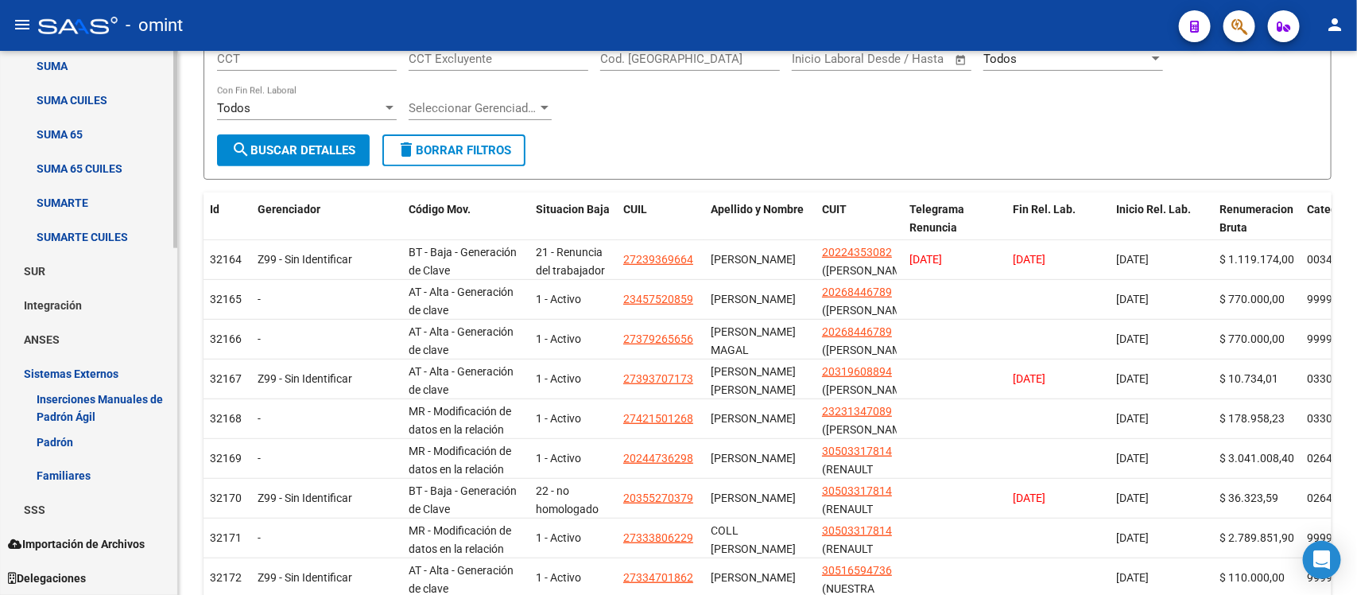
click at [176, 539] on div at bounding box center [175, 495] width 4 height 197
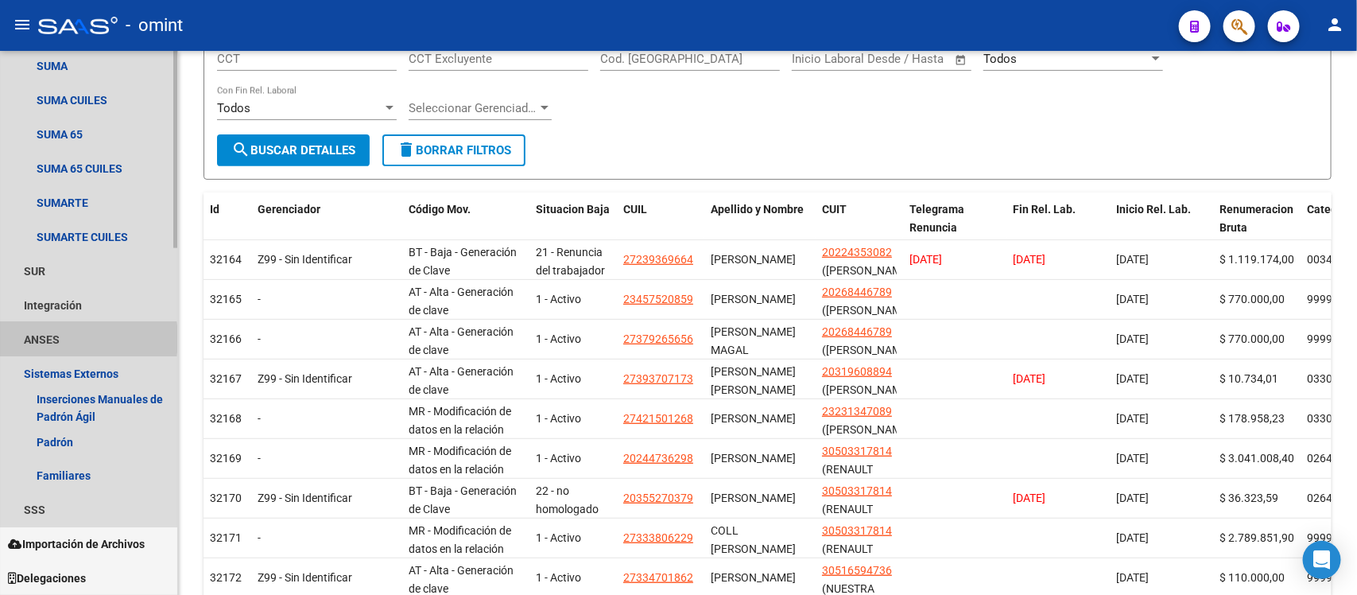
click at [53, 339] on link "ANSES" at bounding box center [88, 339] width 177 height 34
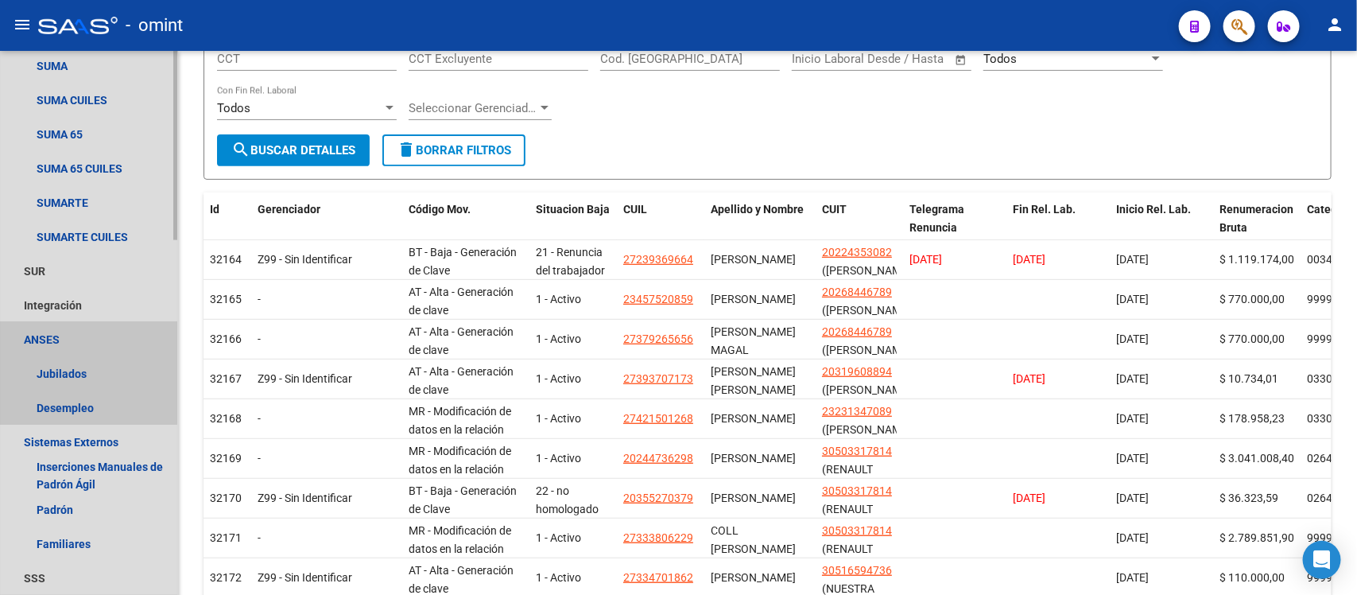
click at [50, 335] on link "ANSES" at bounding box center [88, 339] width 177 height 34
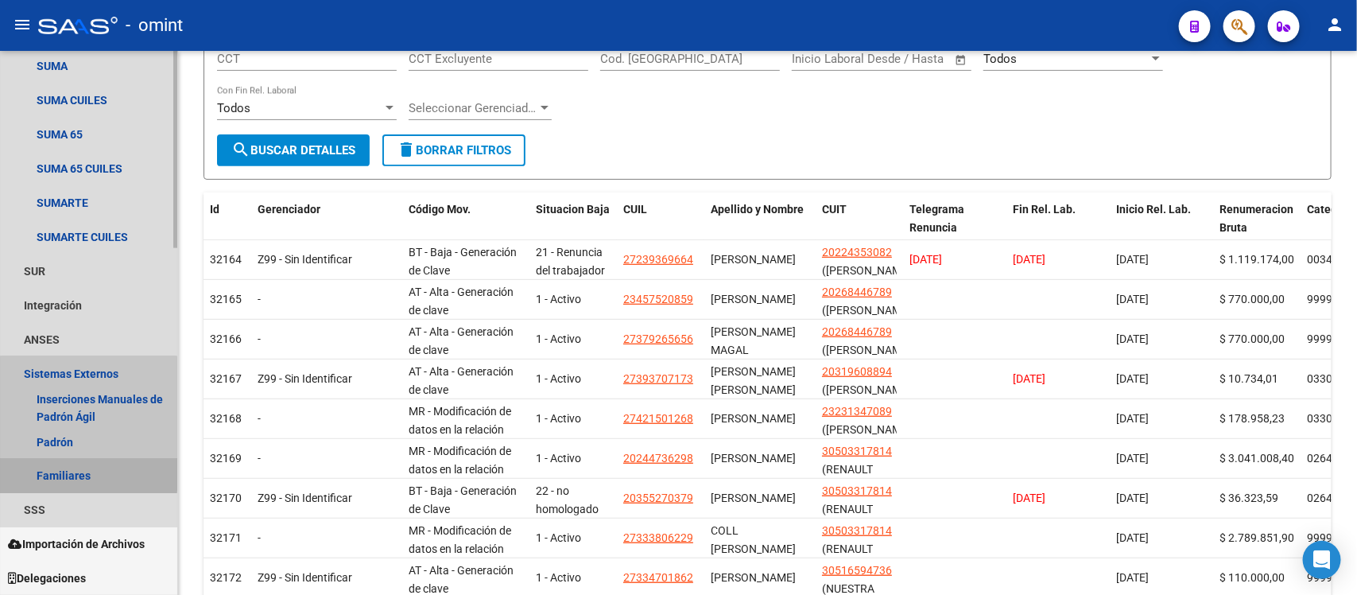
click at [88, 470] on link "Familiares" at bounding box center [88, 476] width 177 height 34
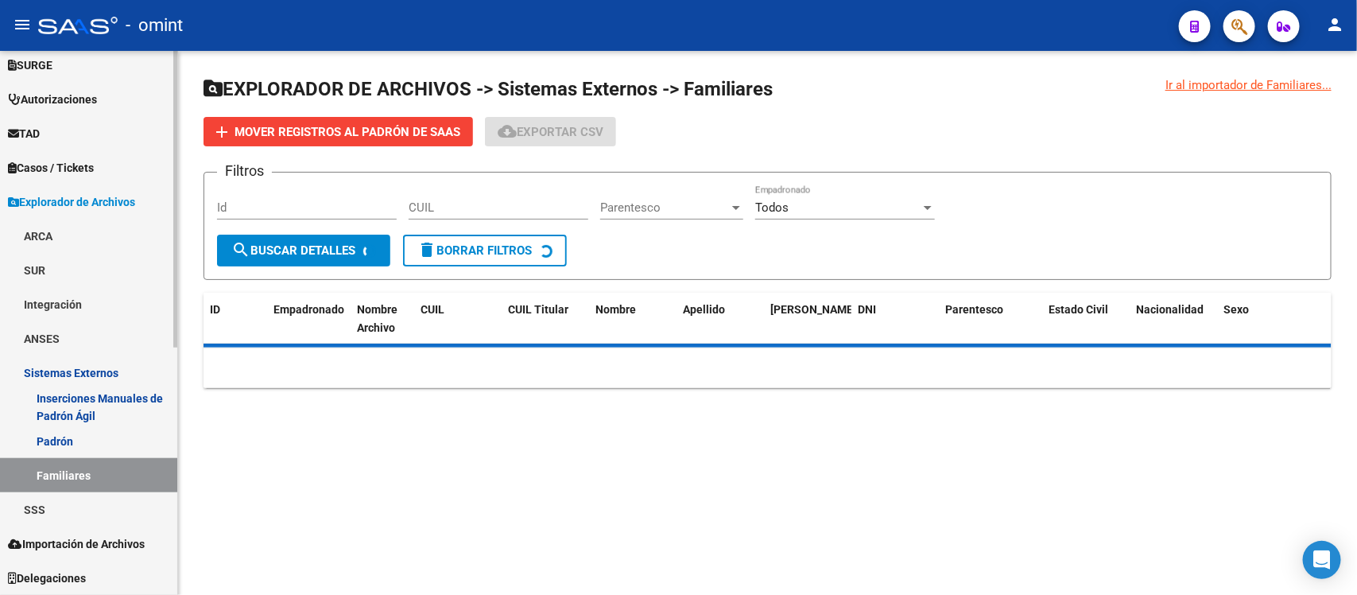
scroll to position [453, 0]
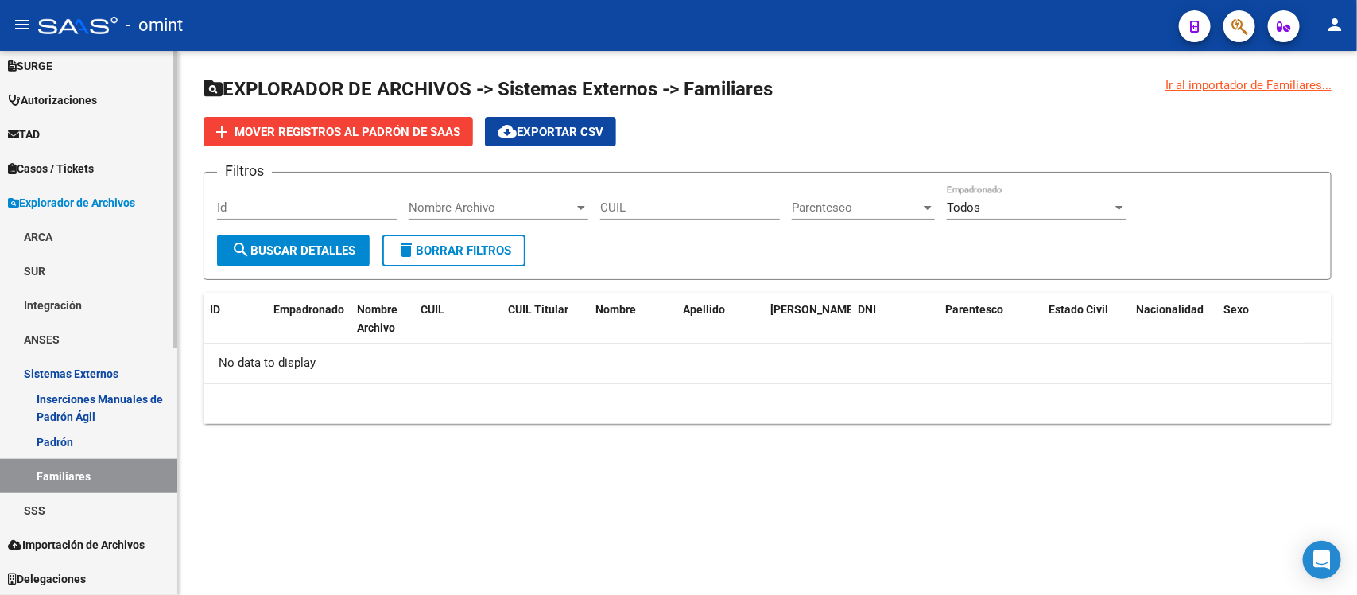
click at [175, 424] on div at bounding box center [175, 446] width 4 height 297
click at [167, 490] on div "Firma Express Inicio Calendario SSS Instructivos Contacto OS Reportes Tablero d…" at bounding box center [90, 97] width 181 height 998
click at [72, 200] on span "Explorador de Archivos" at bounding box center [71, 202] width 127 height 17
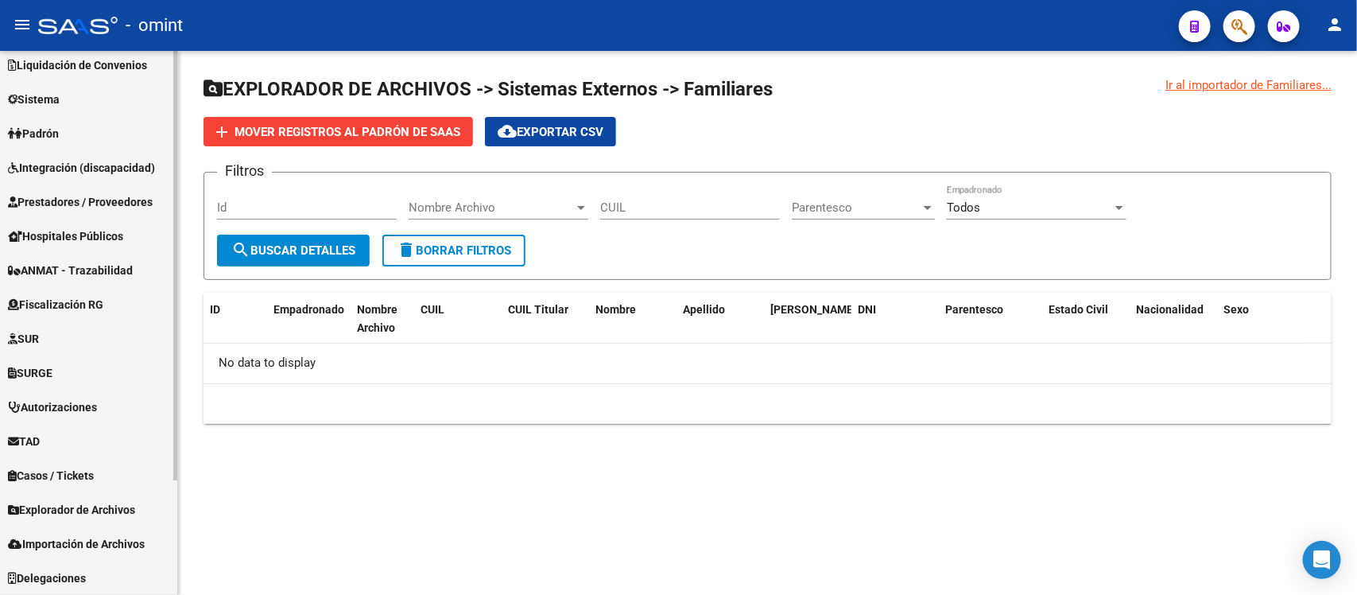
scroll to position [145, 0]
click at [102, 541] on span "Importación de Archivos" at bounding box center [76, 545] width 137 height 17
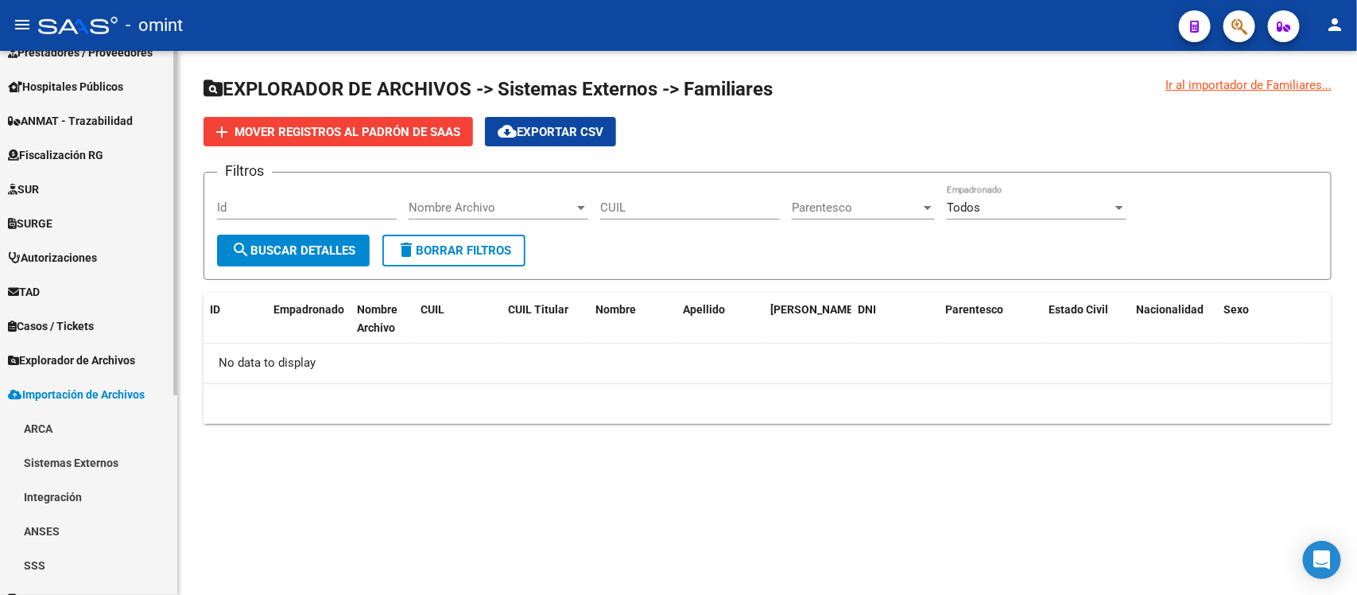
scroll to position [316, 0]
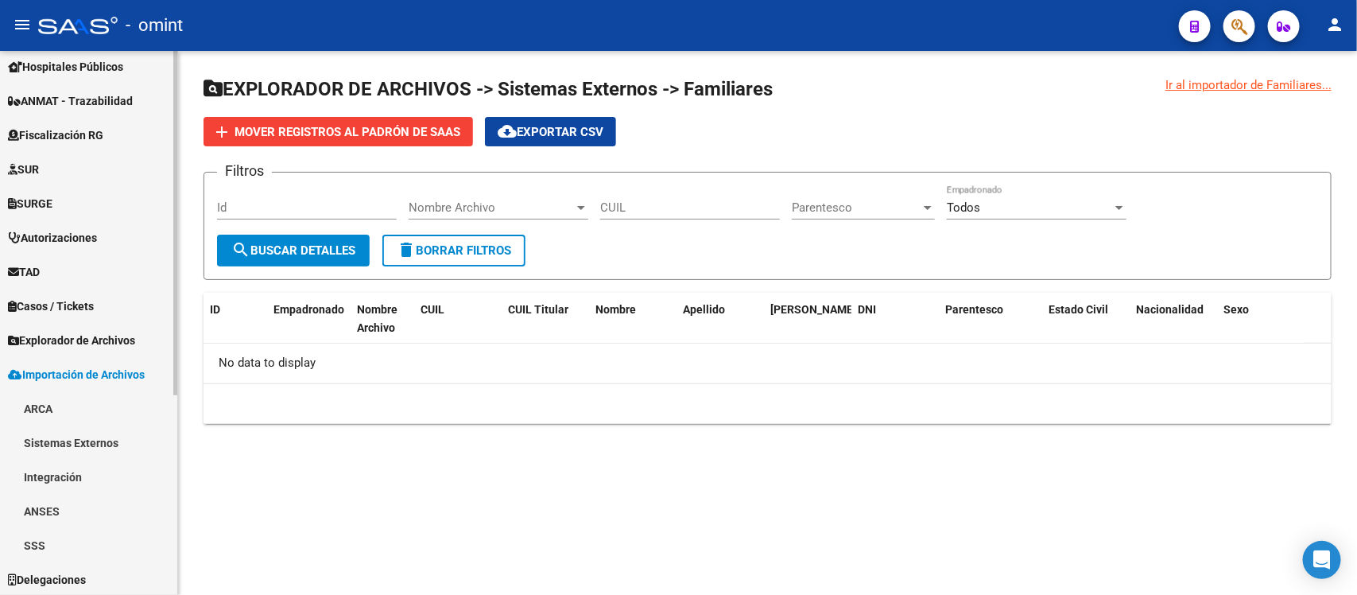
click at [173, 594] on html "menu - omint person Firma Express Inicio Calendario SSS Instructivos Contacto O…" at bounding box center [678, 297] width 1357 height 595
click at [335, 459] on div "Ir al importador de Familiares... EXPLORADOR DE ARCHIVOS -> Sistemas Externos -…" at bounding box center [767, 263] width 1179 height 424
click at [81, 366] on span "Importación de Archivos" at bounding box center [76, 374] width 137 height 17
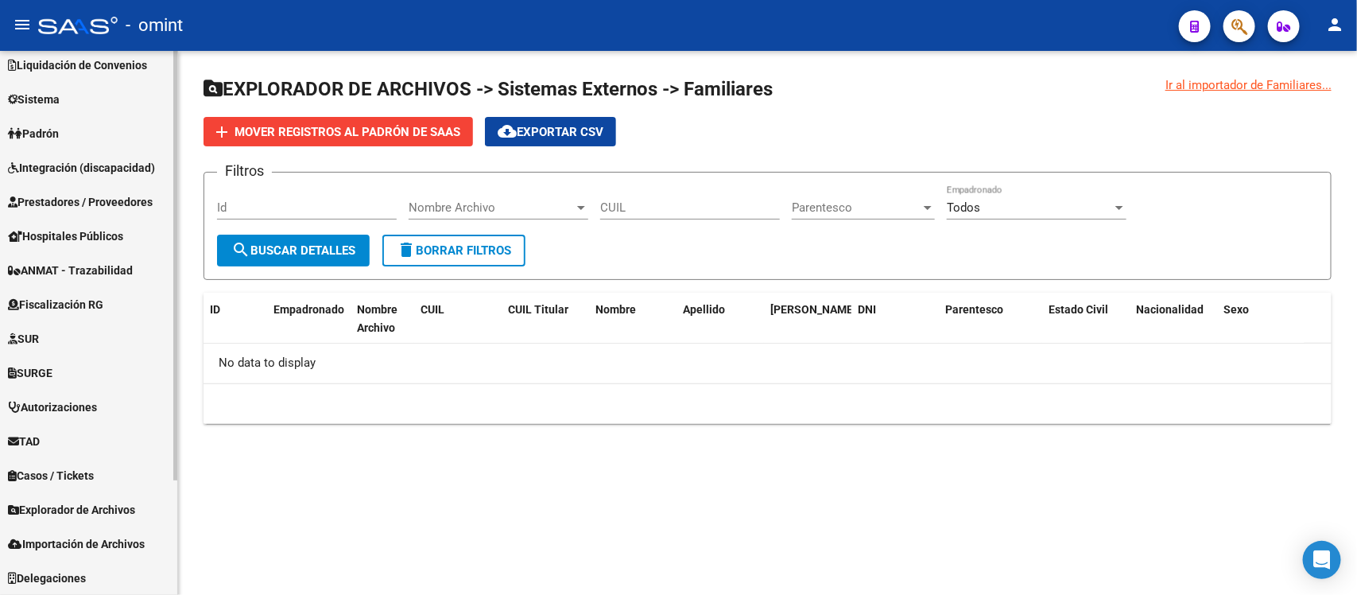
scroll to position [145, 0]
click at [79, 574] on span "Delegaciones" at bounding box center [47, 579] width 78 height 17
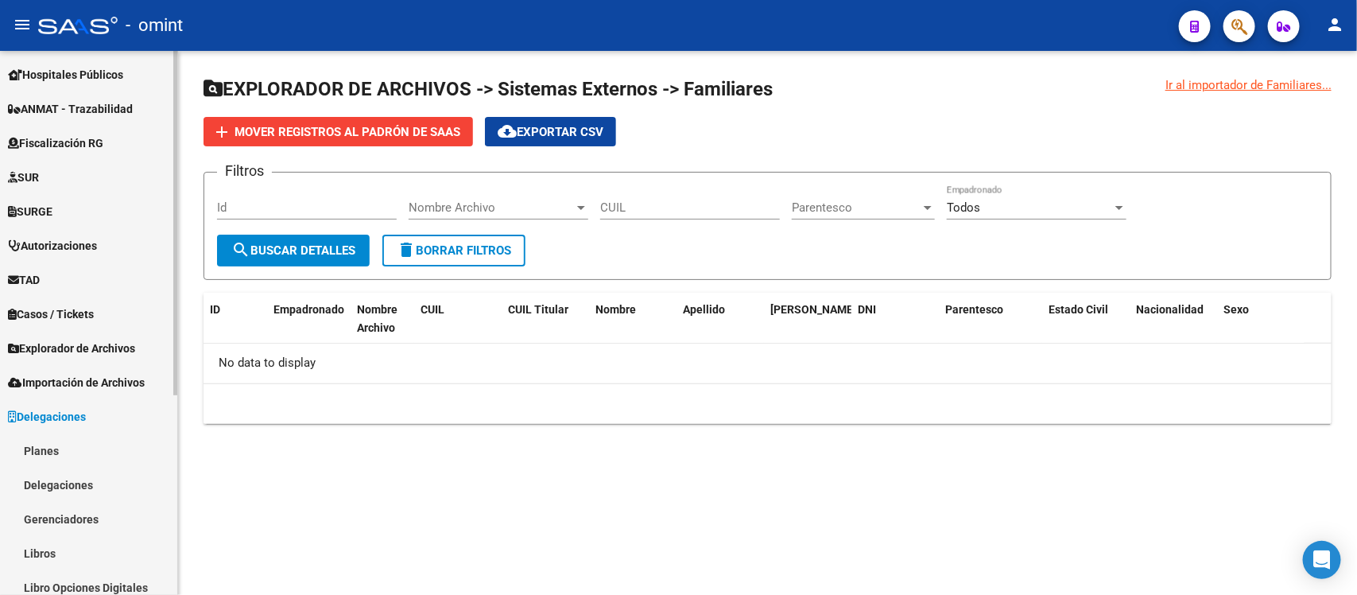
scroll to position [316, 0]
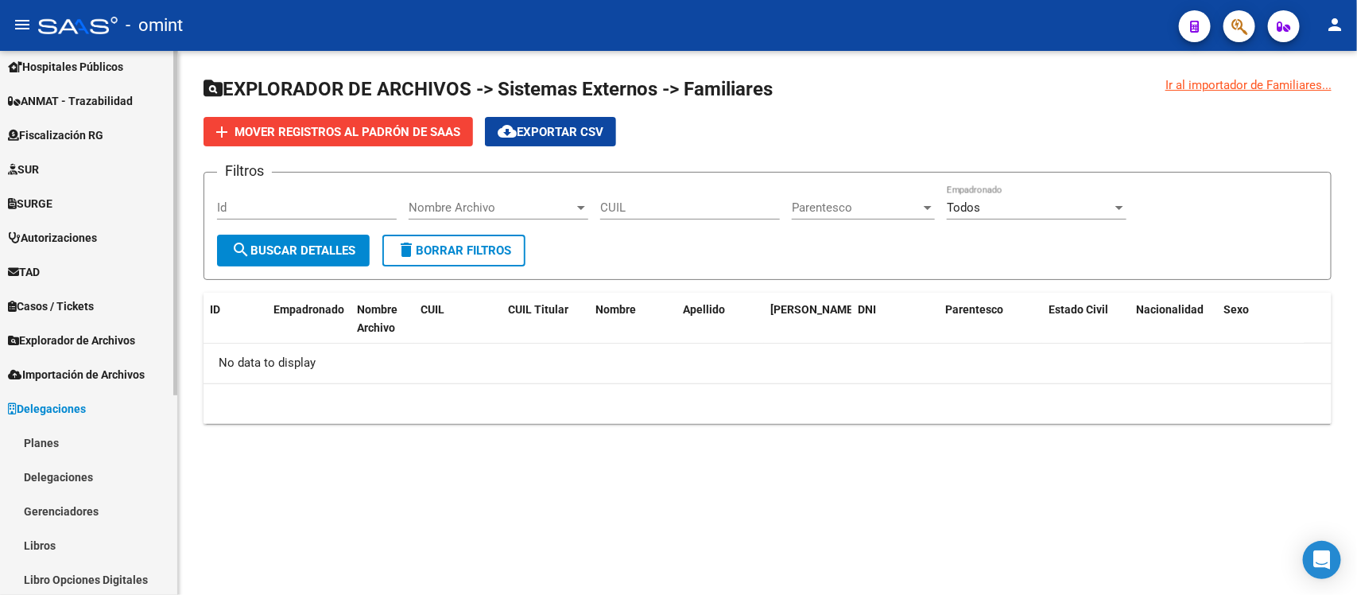
click at [62, 406] on span "Delegaciones" at bounding box center [47, 408] width 78 height 17
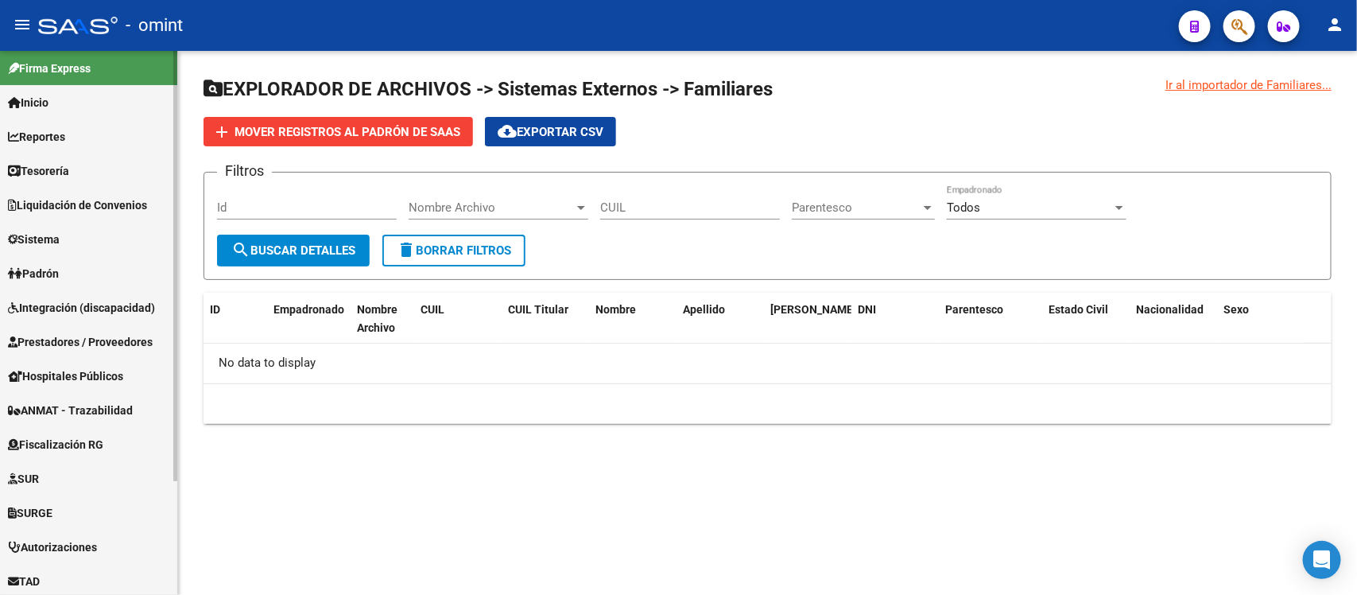
scroll to position [0, 0]
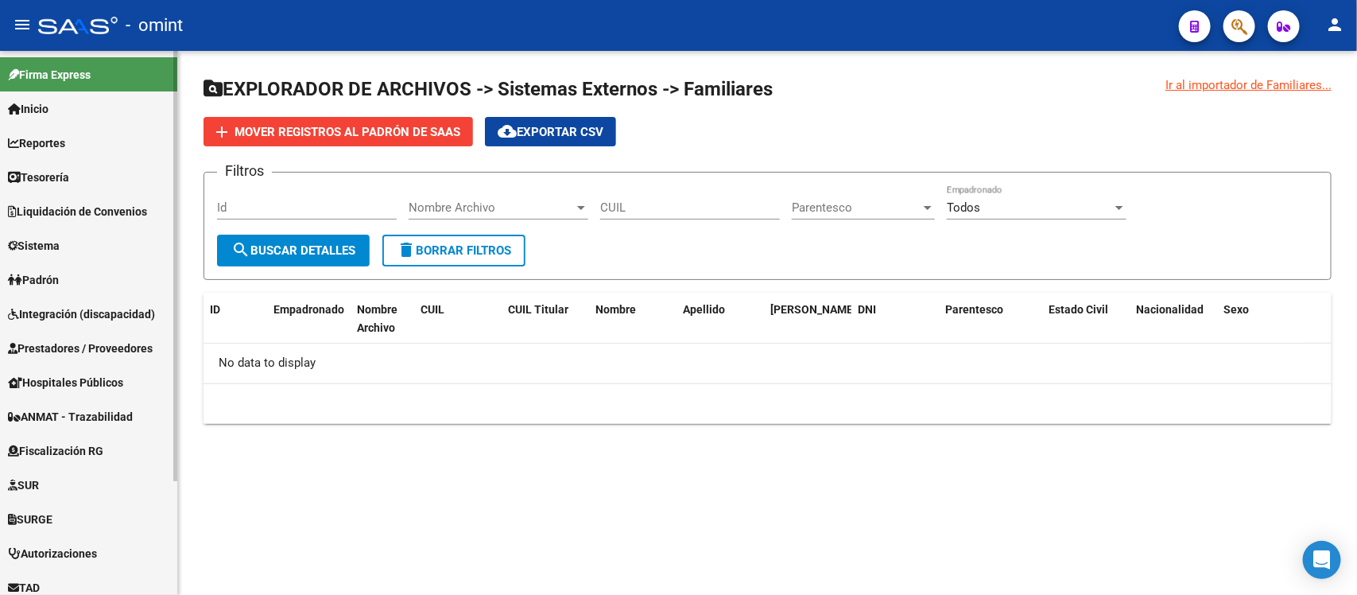
click at [204, 56] on mat-sidenav-container "Firma Express Inicio Calendario SSS Instructivos Contacto OS Reportes Tablero d…" at bounding box center [678, 323] width 1357 height 544
click at [48, 102] on span "Inicio" at bounding box center [28, 108] width 41 height 17
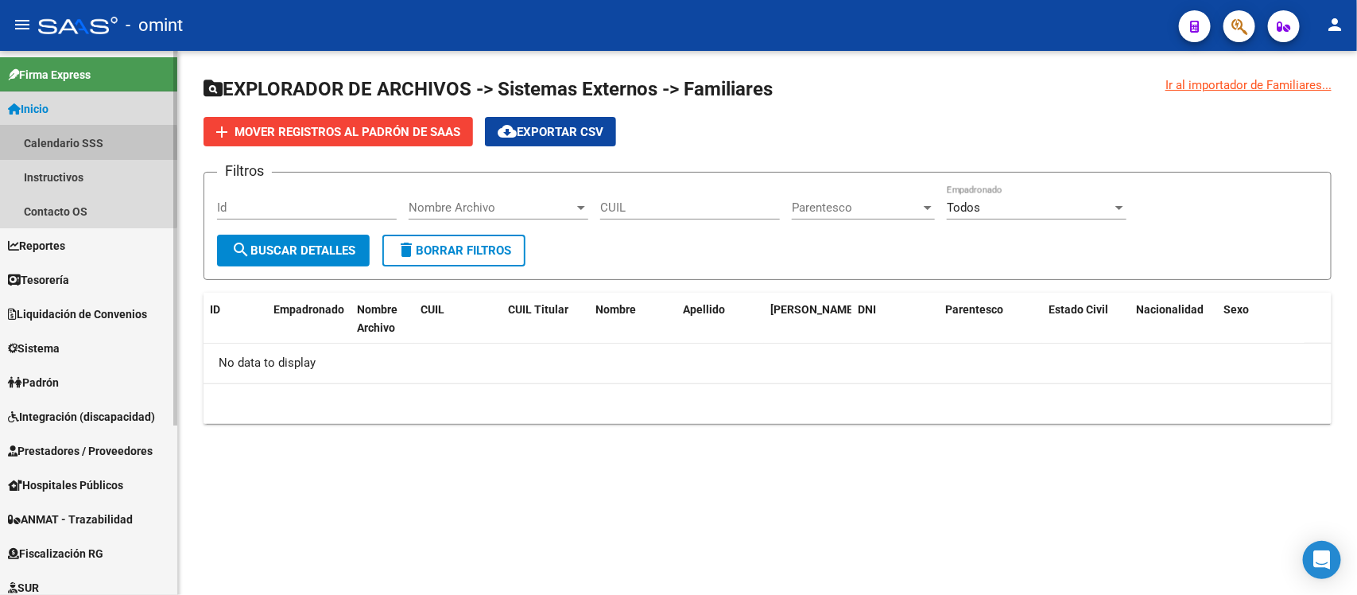
click at [70, 145] on link "Calendario SSS" at bounding box center [88, 143] width 177 height 34
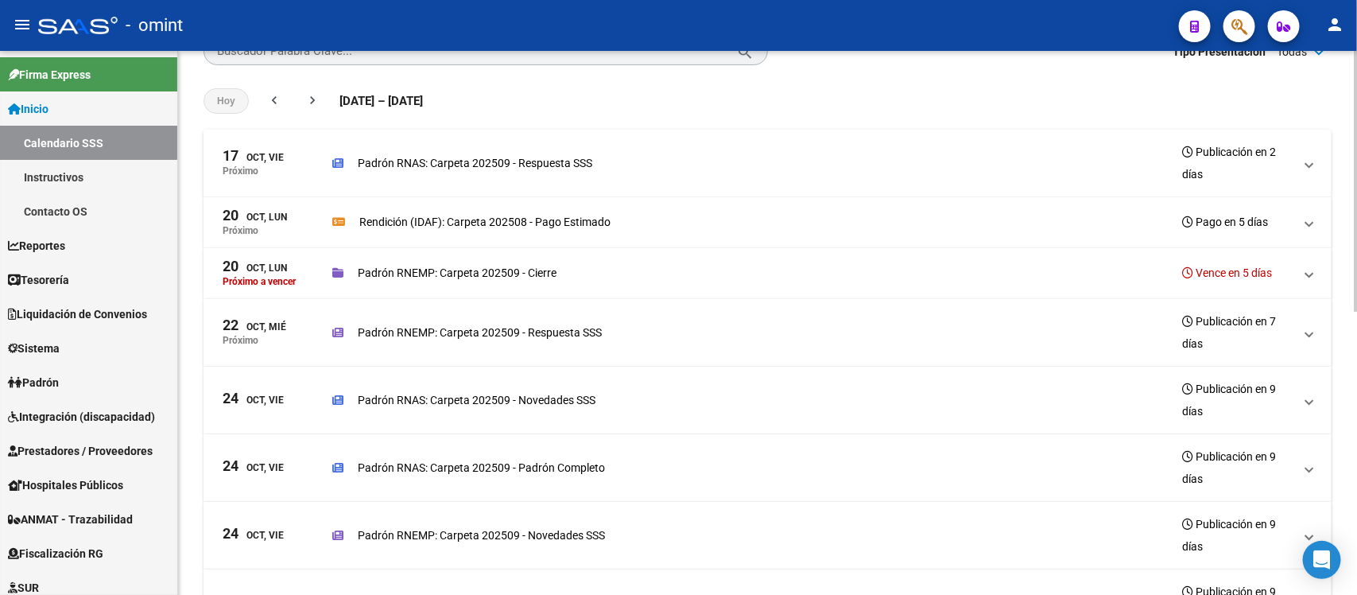
scroll to position [114, 0]
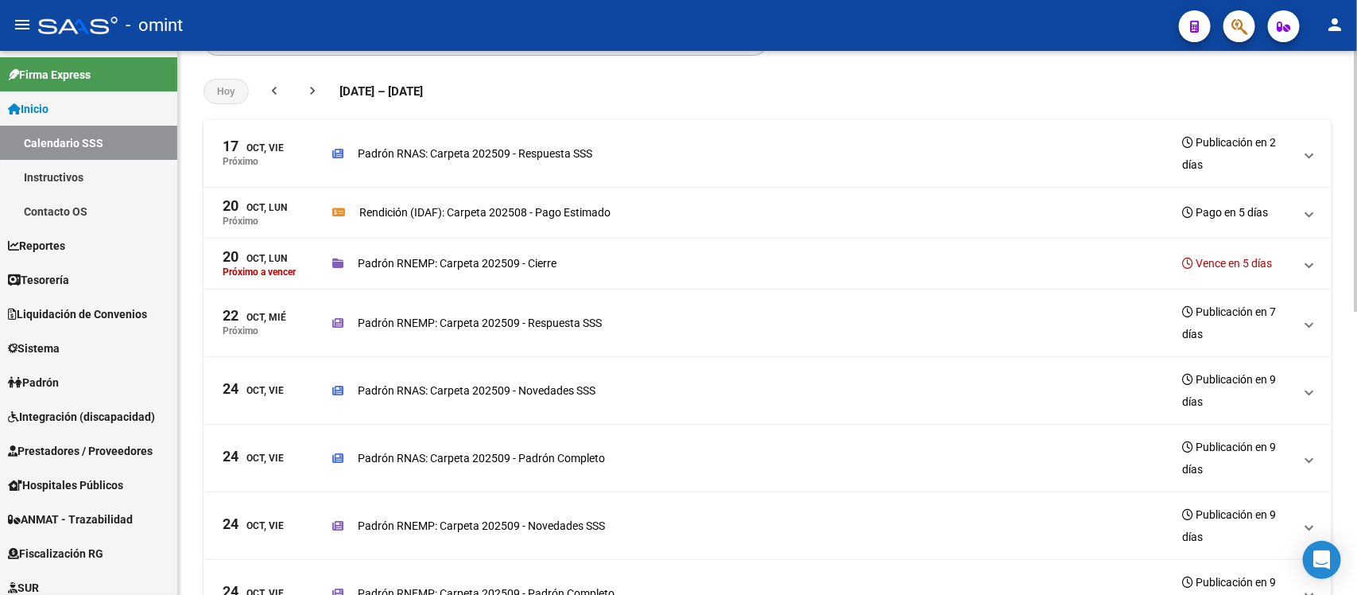
click at [1343, 156] on div "Cronograma INICIO - Calendario de Presentaciones SSS Buscador Palabra Clave... …" at bounding box center [769, 504] width 1183 height 1135
click at [77, 105] on link "Inicio" at bounding box center [88, 108] width 177 height 34
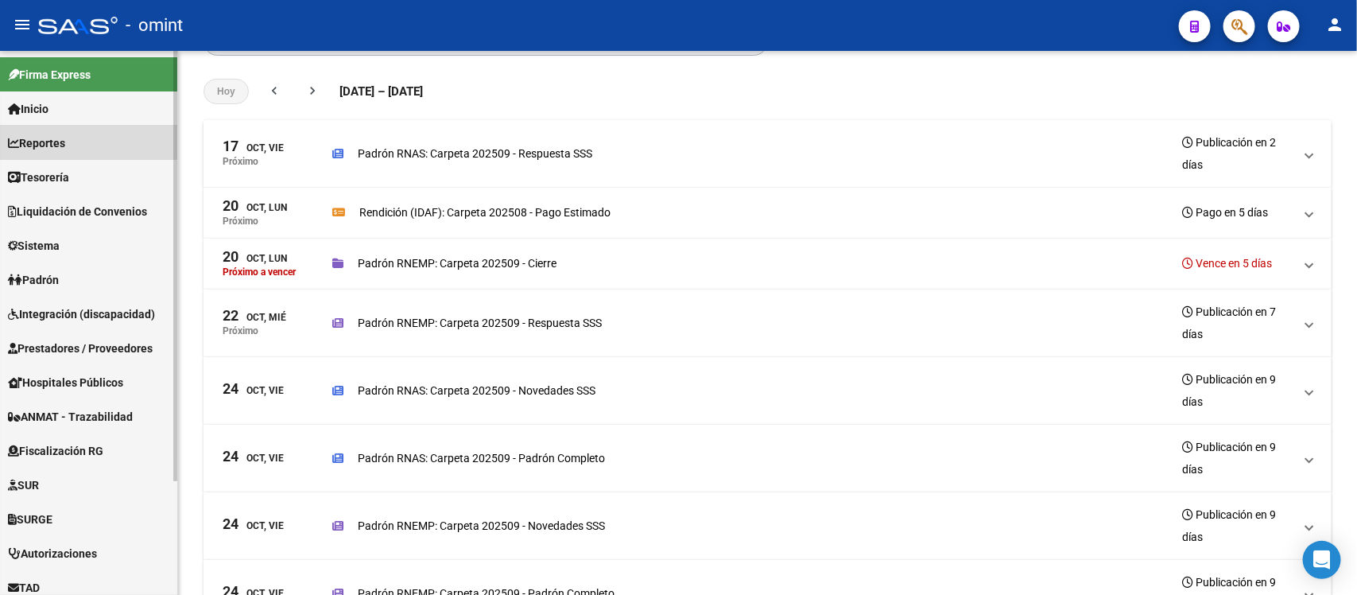
click at [76, 140] on link "Reportes" at bounding box center [88, 143] width 177 height 34
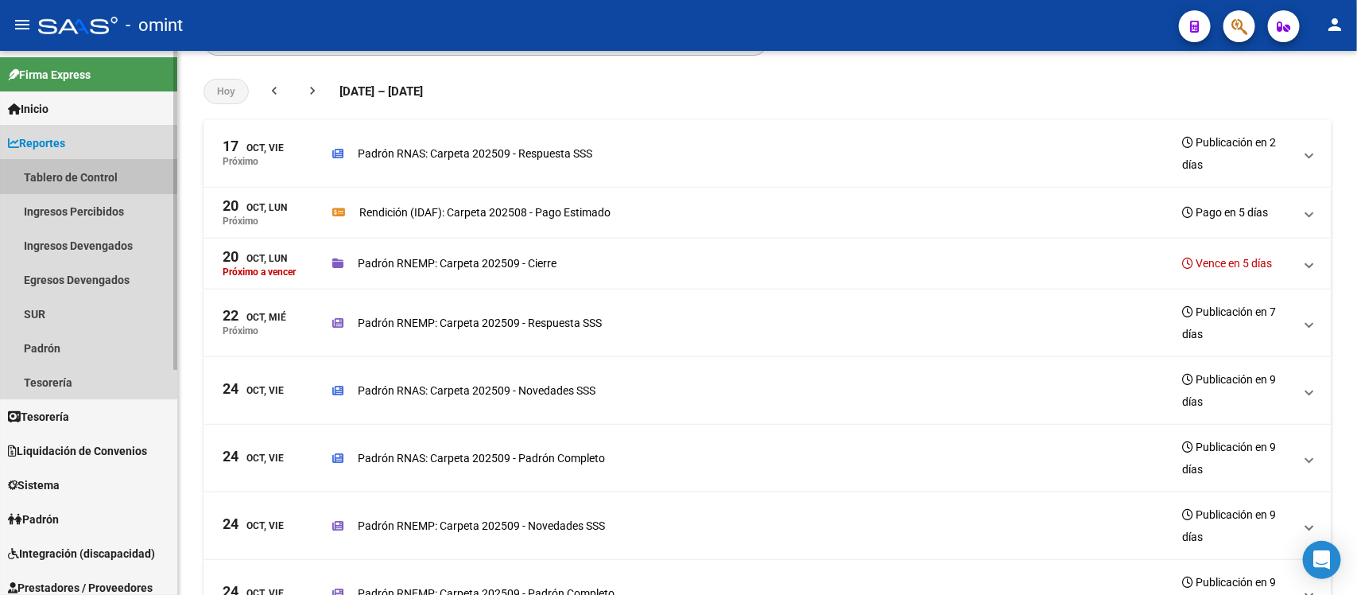
click at [76, 173] on link "Tablero de Control" at bounding box center [88, 177] width 177 height 34
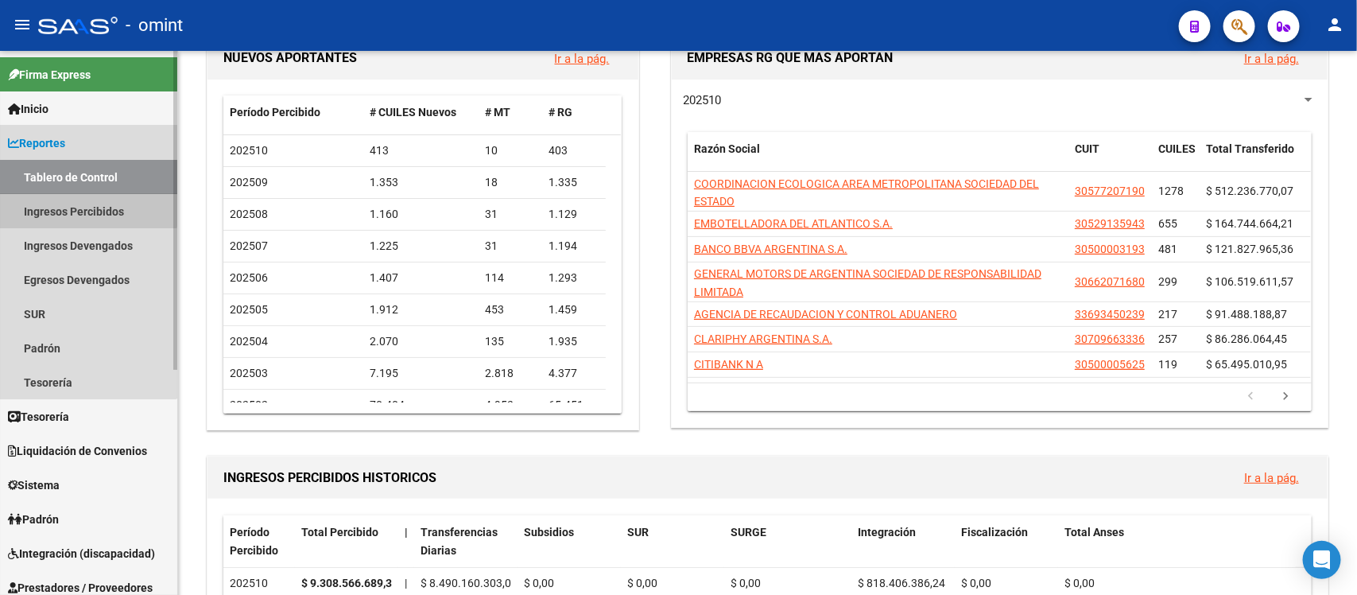
click at [77, 205] on link "Ingresos Percibidos" at bounding box center [88, 211] width 177 height 34
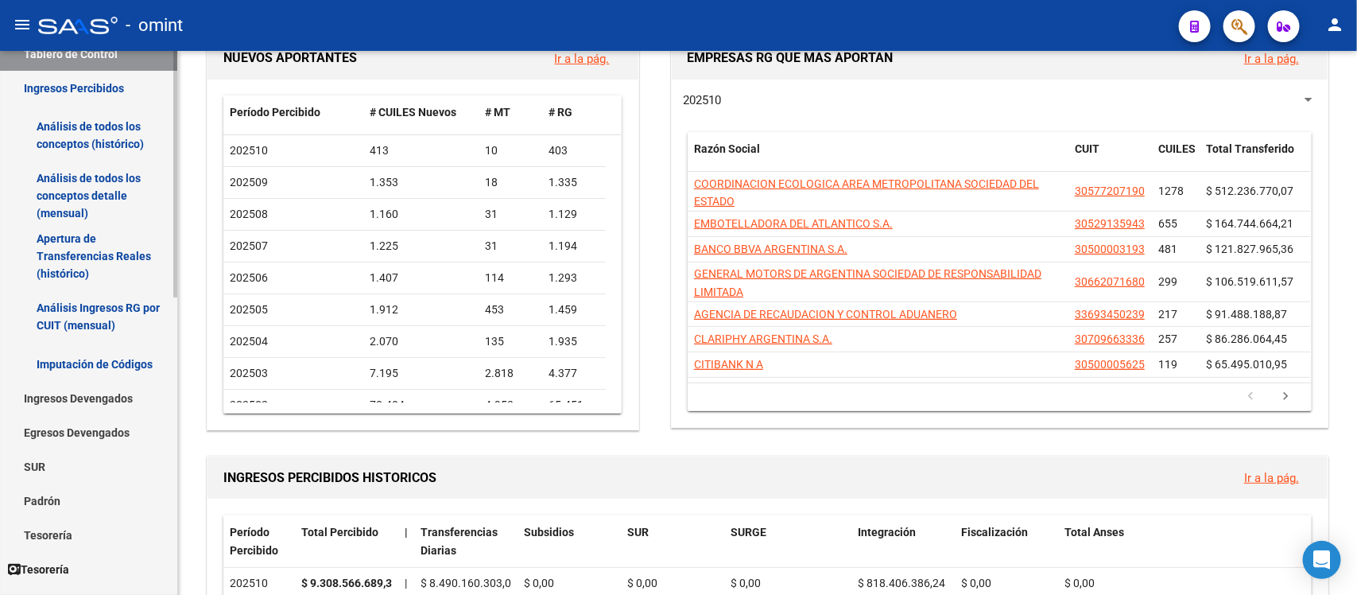
scroll to position [127, 0]
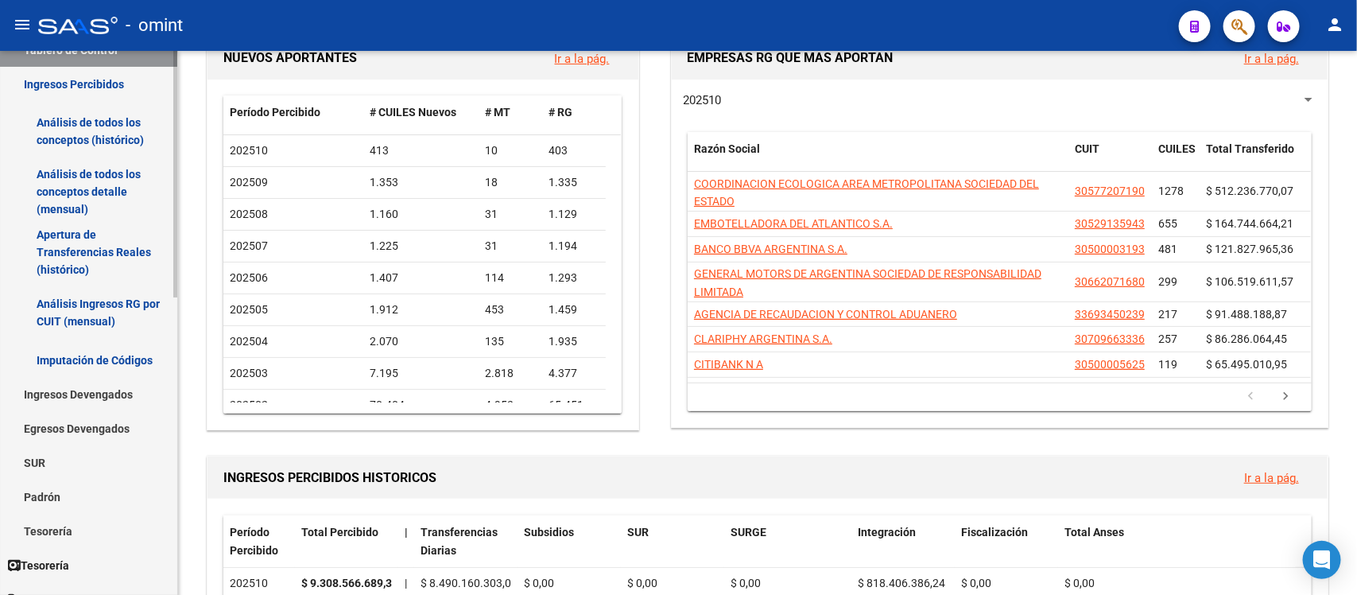
click at [169, 249] on div "Firma Express Inicio Calendario SSS Instructivos Contacto OS Reportes Tablero d…" at bounding box center [90, 526] width 181 height 1205
click at [68, 130] on link "Análisis de todos los conceptos (histórico)" at bounding box center [88, 131] width 177 height 60
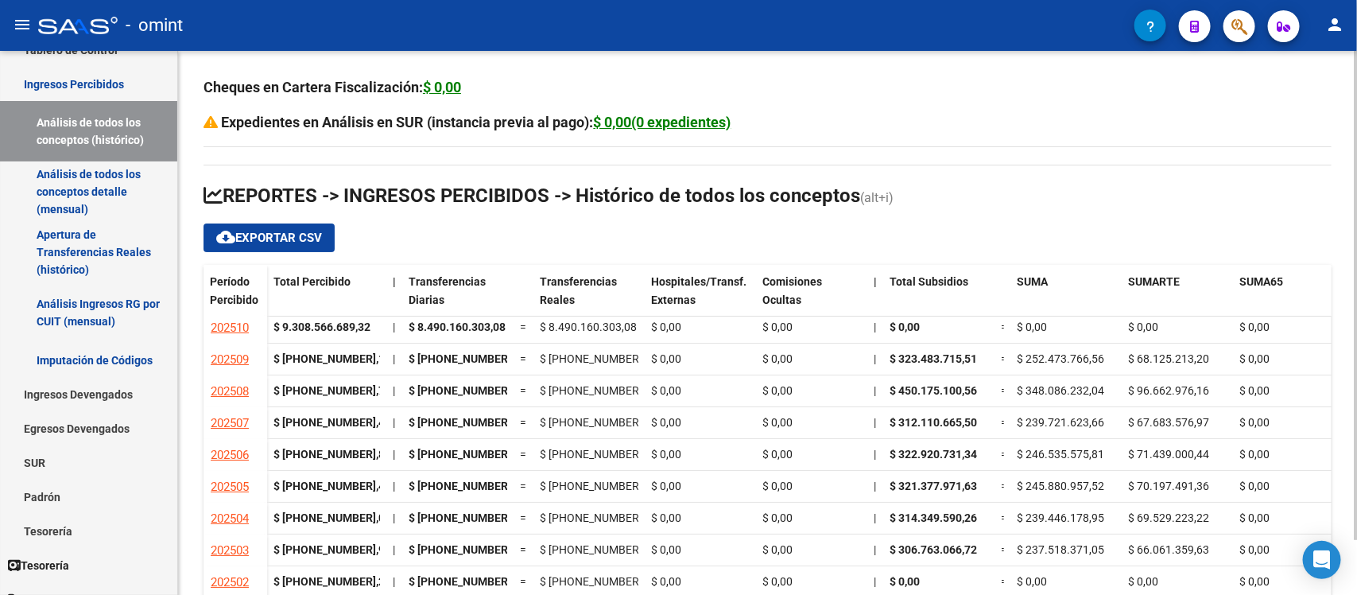
scroll to position [21, 0]
click at [881, 128] on h3 "Expedientes en Análisis en SUR (instancia previa al pago): $ 0,00(0 expedientes)" at bounding box center [768, 122] width 1128 height 22
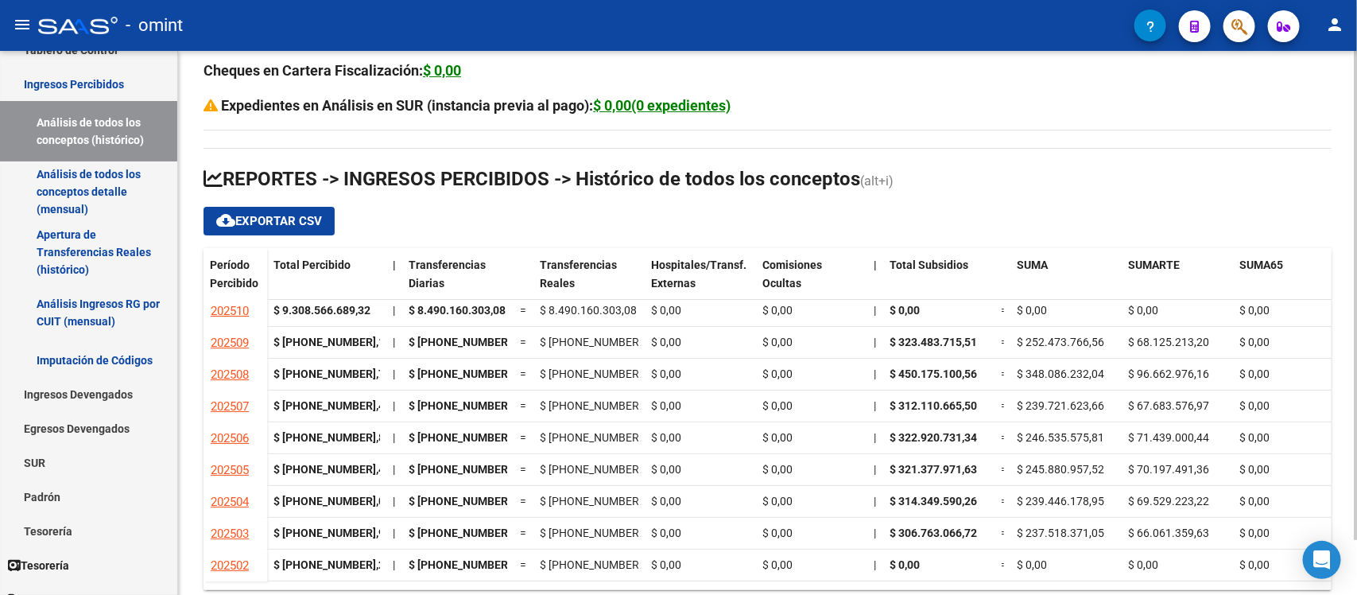
scroll to position [0, 0]
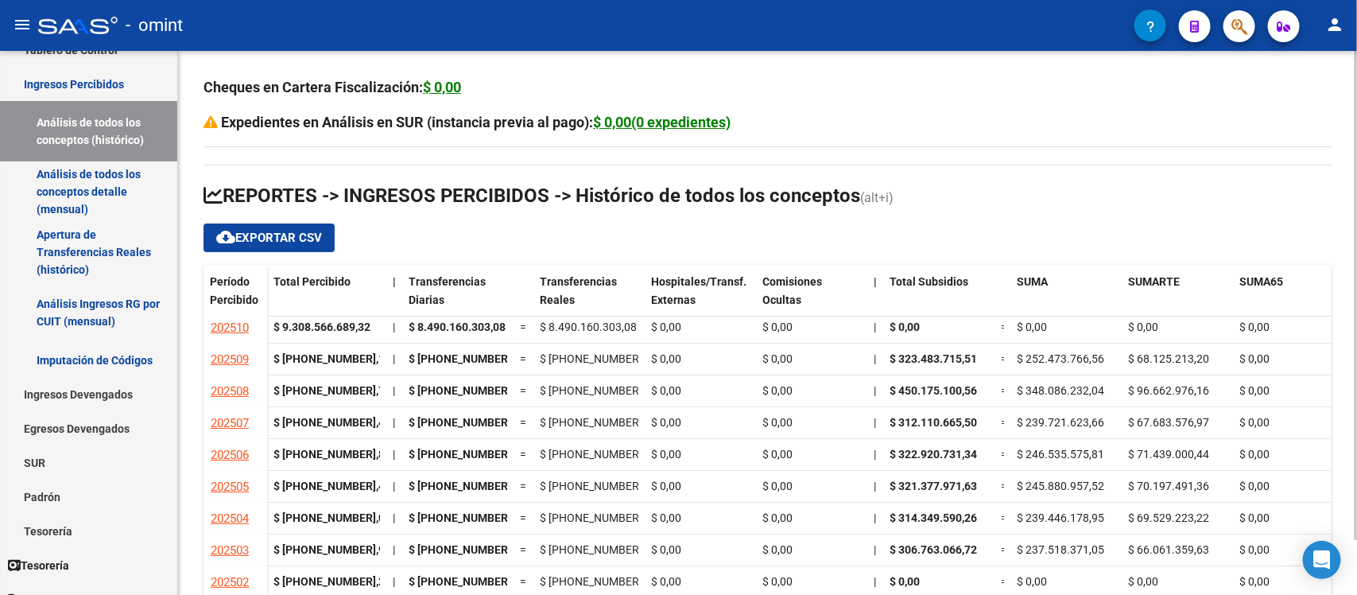
drag, startPoint x: 1286, startPoint y: 161, endPoint x: 1293, endPoint y: 180, distance: 20.4
click at [1289, 164] on div "Cheques en Cartera Fiscalización: $ 0,00 Expedientes en Análisis en SUR (instan…" at bounding box center [768, 341] width 1128 height 530
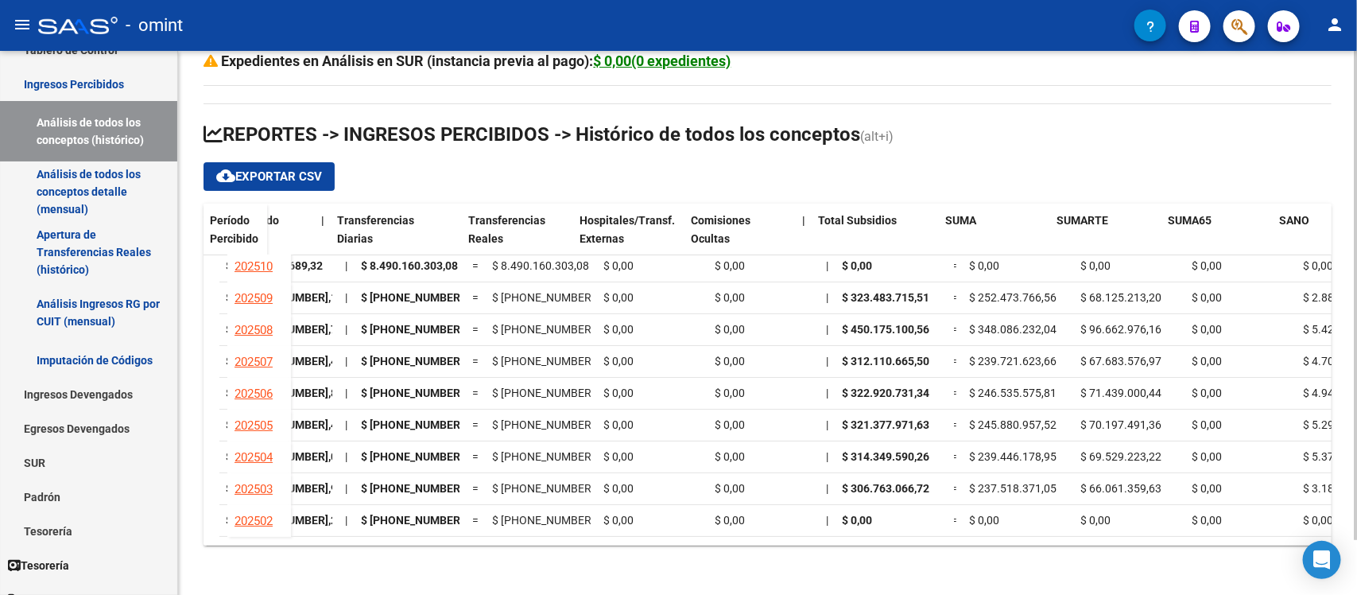
scroll to position [21, 0]
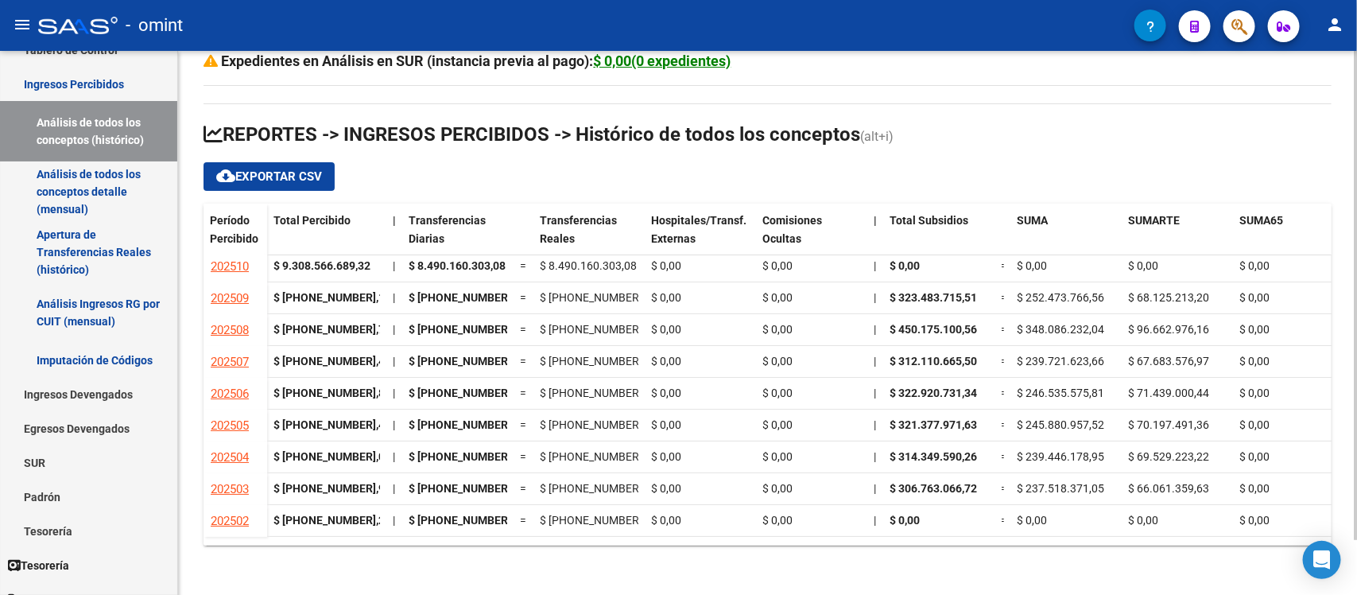
click at [968, 134] on h1 "REPORTES -> INGRESOS PERCIBIDOS -> Histórico de todos los conceptos (alt+i)" at bounding box center [768, 136] width 1128 height 28
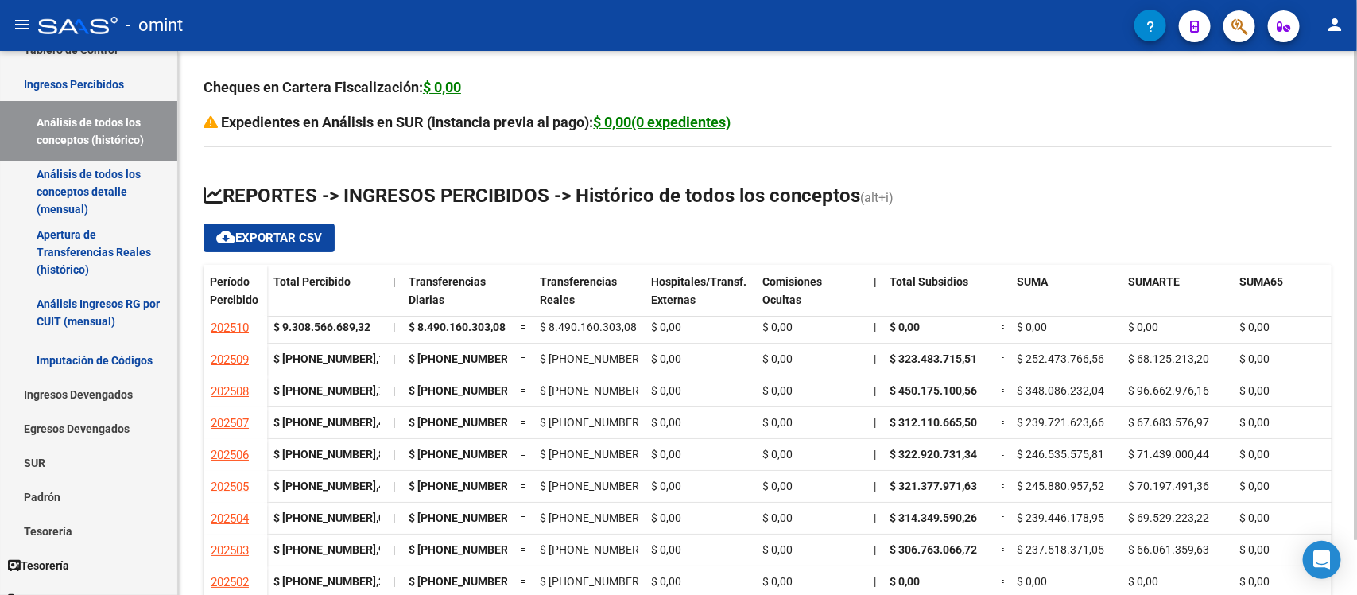
scroll to position [61, 0]
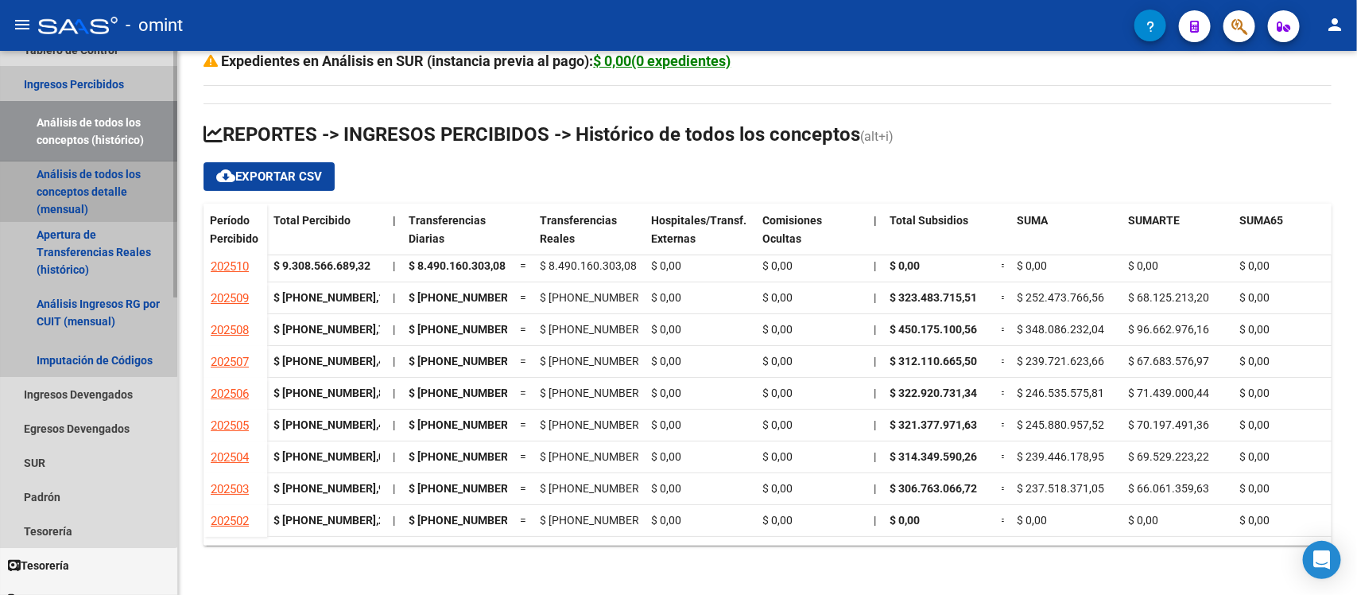
click at [68, 188] on link "Análisis de todos los conceptos detalle (mensual)" at bounding box center [88, 191] width 177 height 60
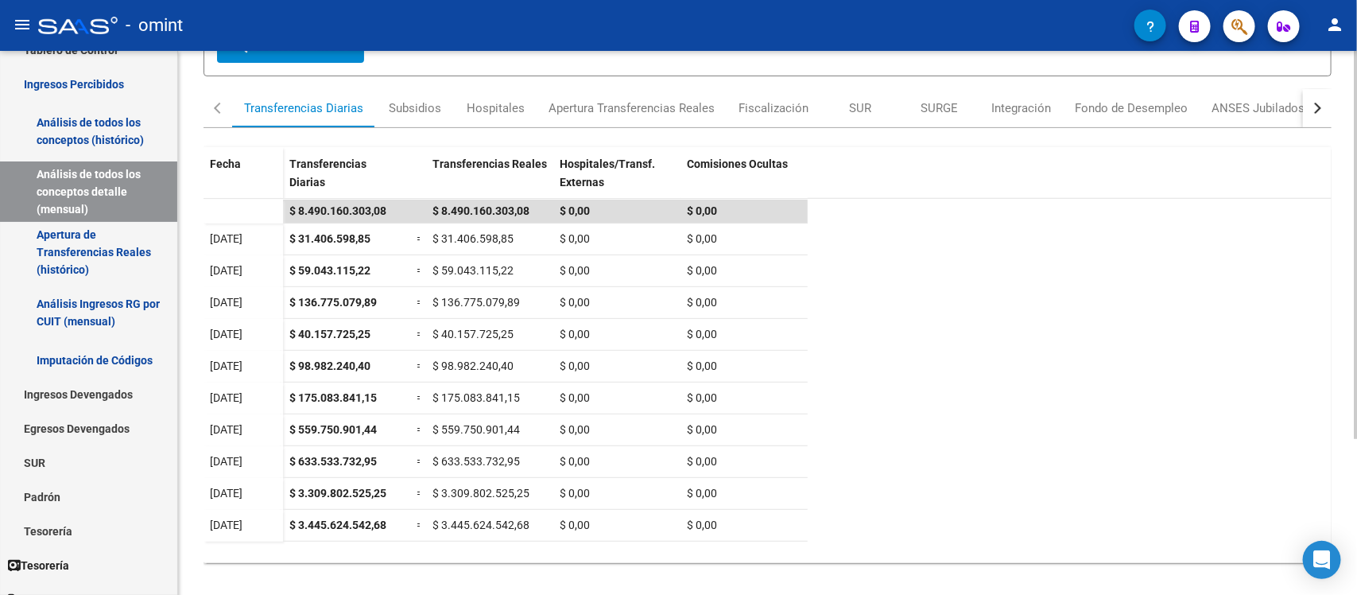
scroll to position [204, 0]
click at [1354, 308] on div at bounding box center [1356, 390] width 4 height 388
click at [424, 99] on div "Subsidios" at bounding box center [415, 106] width 52 height 17
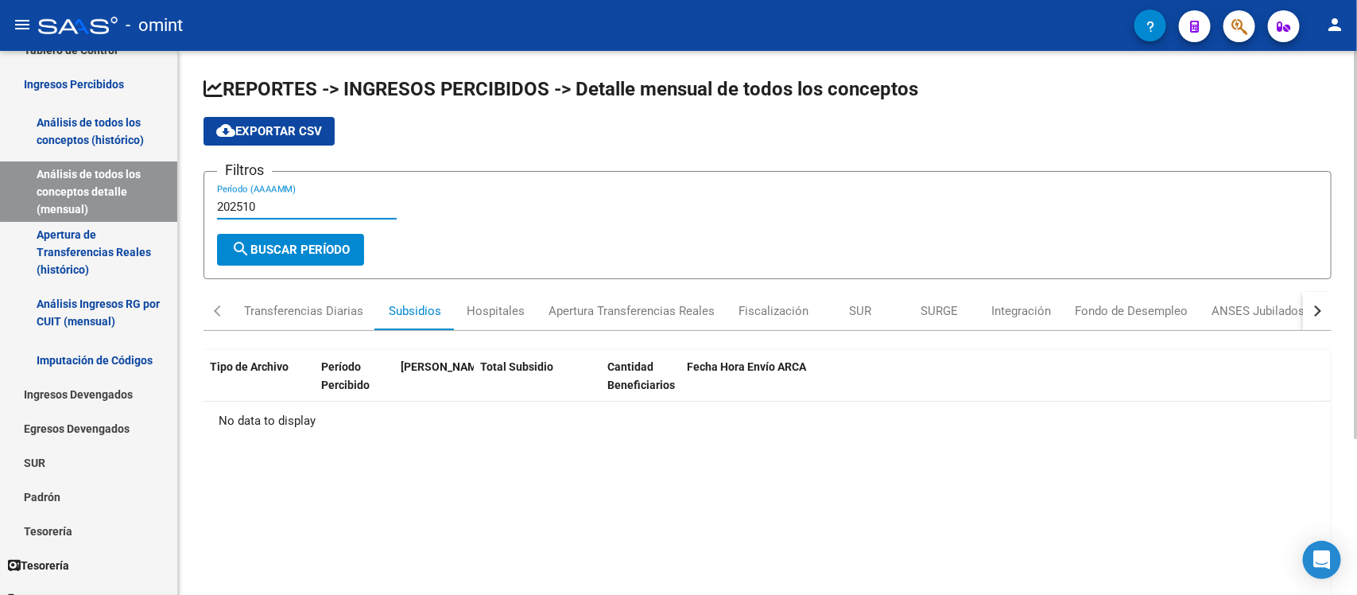
click at [294, 204] on input "202510" at bounding box center [307, 207] width 180 height 14
type input "202509"
click at [293, 242] on span "search Buscar Período" at bounding box center [290, 249] width 118 height 14
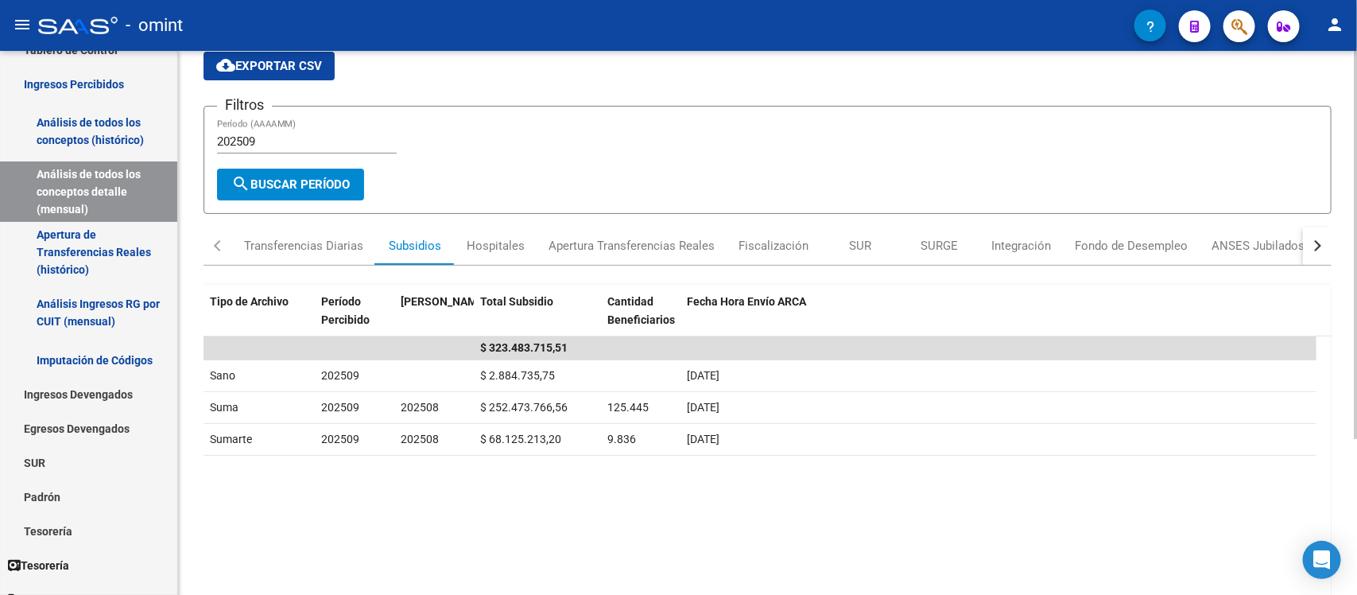
scroll to position [99, 0]
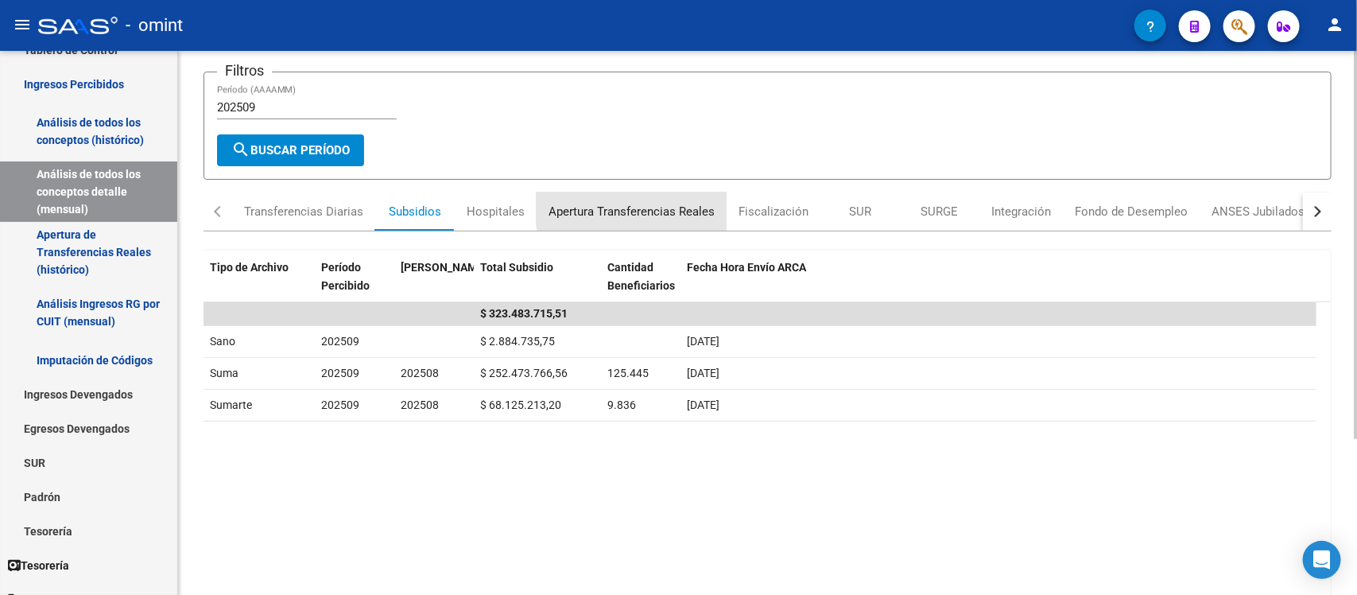
click at [657, 203] on div "Apertura Transferencias Reales" at bounding box center [632, 211] width 166 height 17
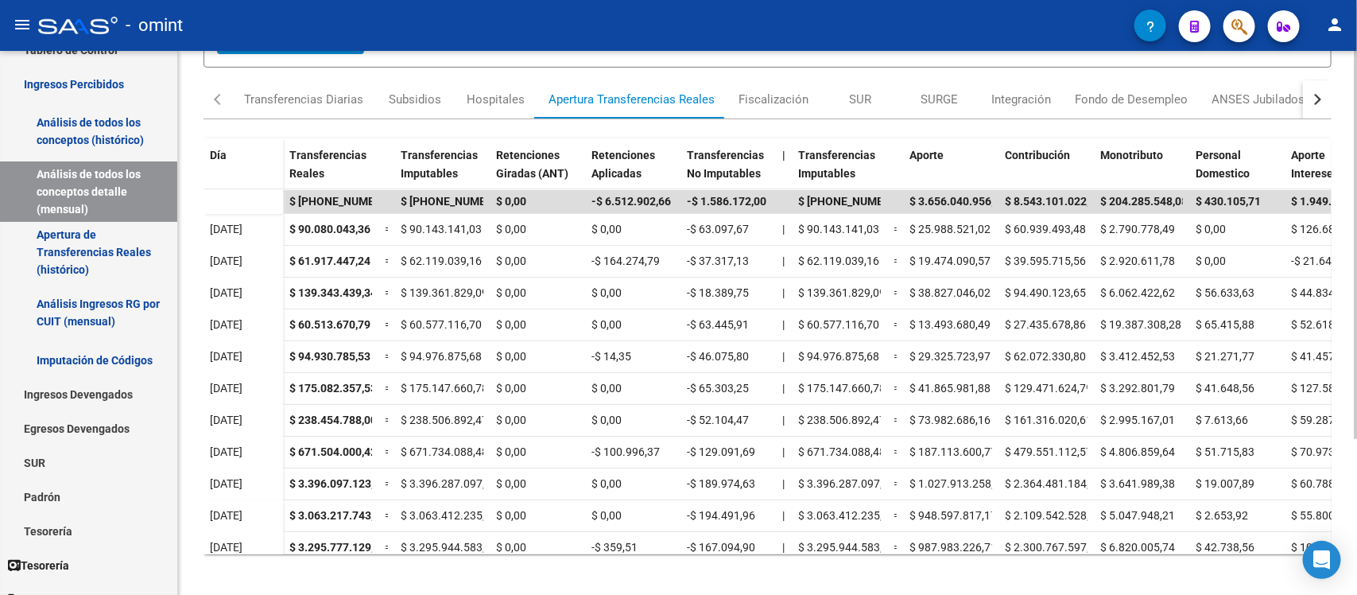
scroll to position [220, 0]
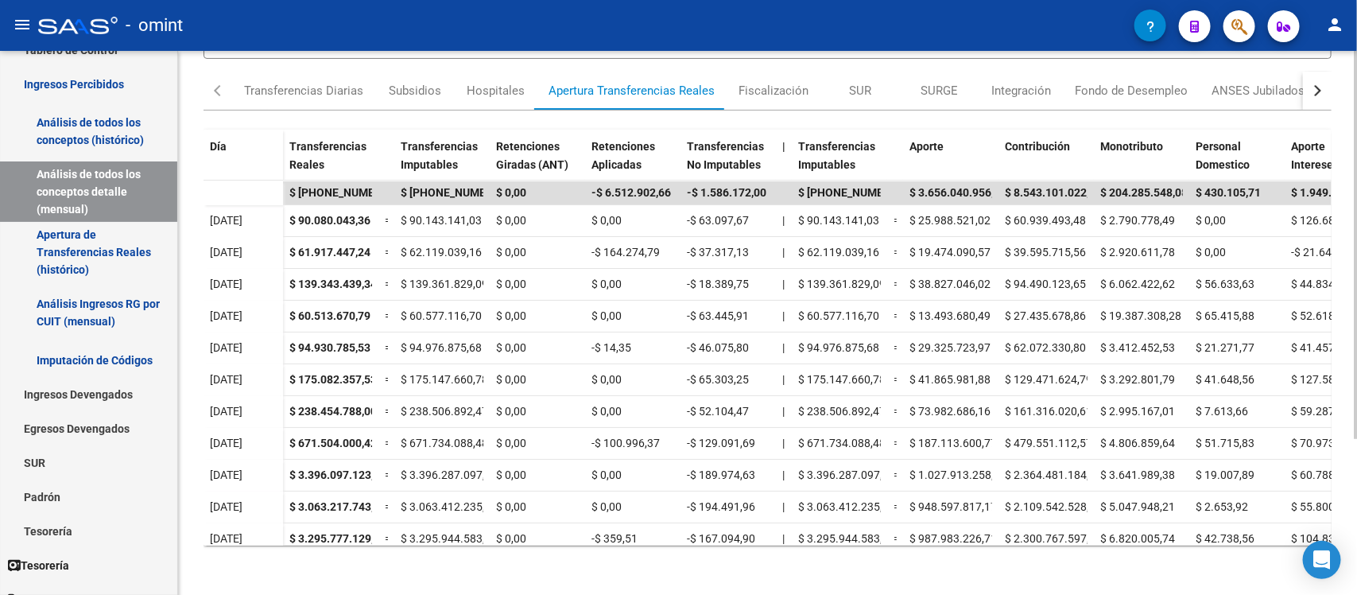
click at [1344, 463] on div "REPORTES -> INGRESOS PERCIBIDOS -> Detalle mensual de todos los conceptos cloud…" at bounding box center [769, 214] width 1183 height 766
click at [1342, 275] on div "REPORTES -> INGRESOS PERCIBIDOS -> Detalle mensual de todos los conceptos cloud…" at bounding box center [769, 214] width 1183 height 766
drag, startPoint x: 1342, startPoint y: 275, endPoint x: 1343, endPoint y: 80, distance: 194.8
click at [1343, 80] on div "REPORTES -> INGRESOS PERCIBIDOS -> Detalle mensual de todos los conceptos cloud…" at bounding box center [767, 214] width 1179 height 766
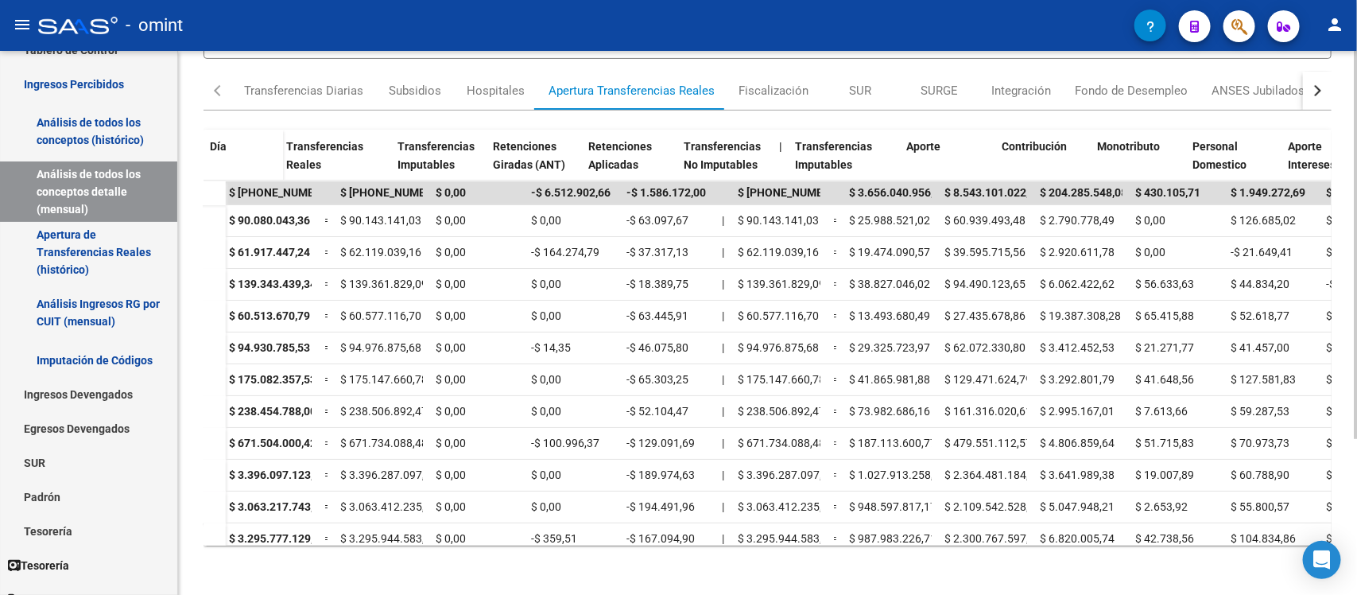
scroll to position [0, 0]
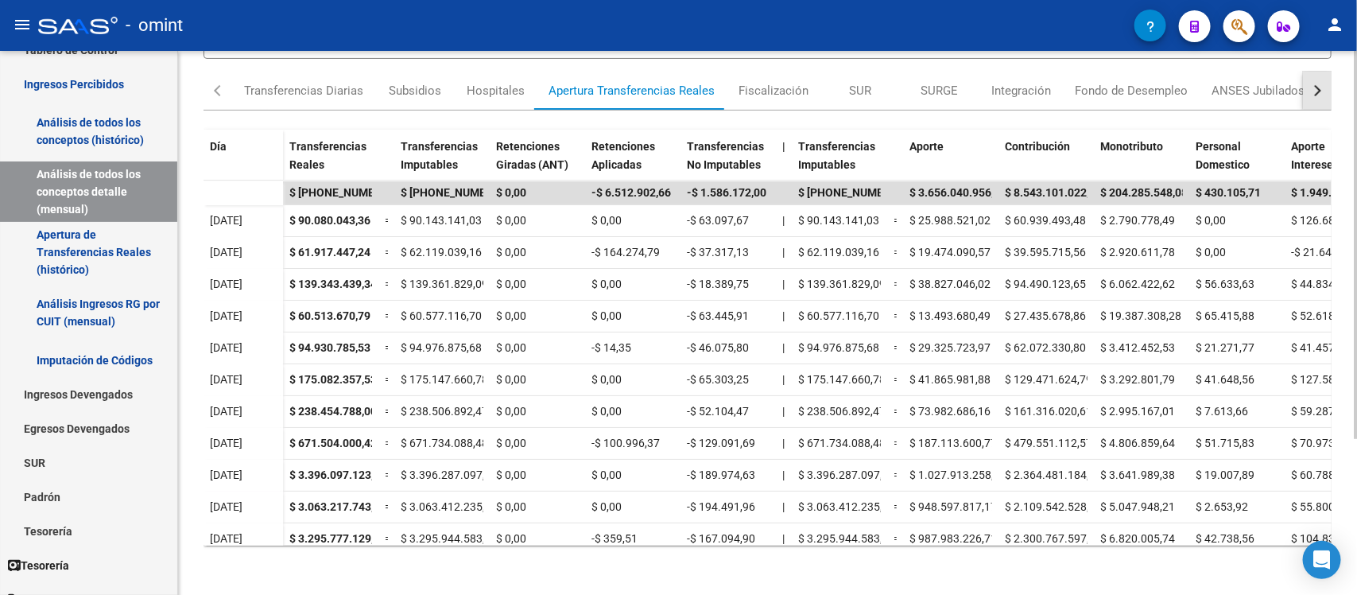
click at [1320, 82] on button "button" at bounding box center [1317, 91] width 29 height 38
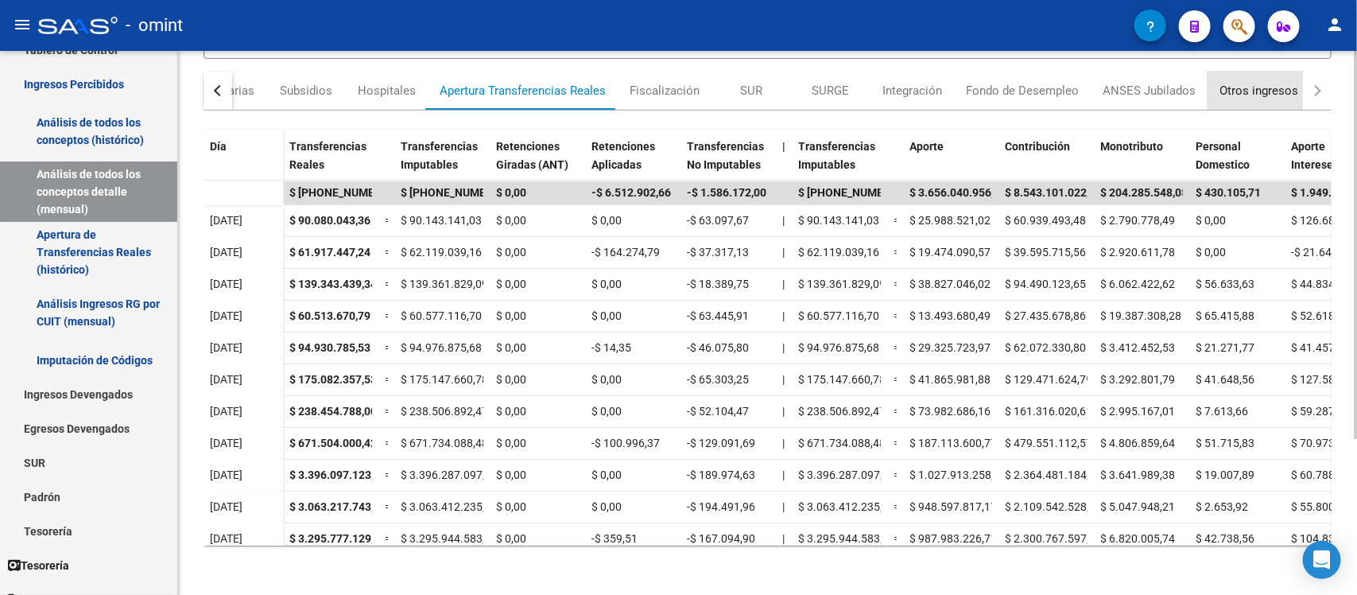
click at [1258, 85] on div "Otros ingresos" at bounding box center [1258, 90] width 79 height 17
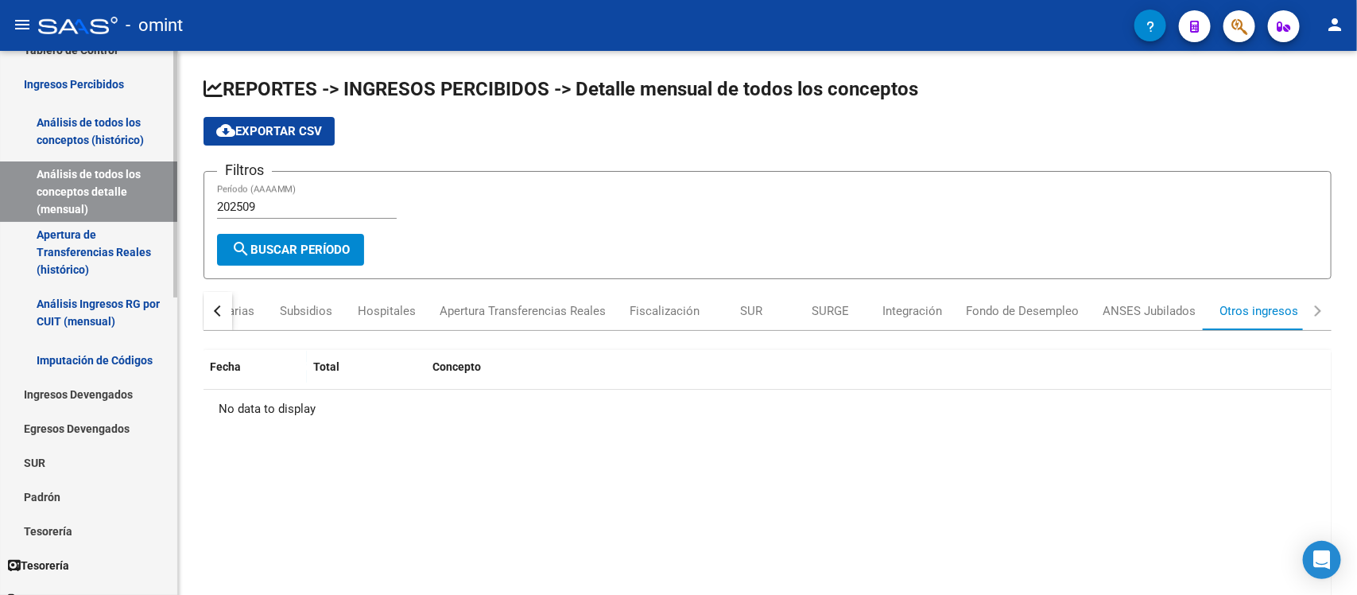
click at [58, 125] on link "Análisis de todos los conceptos (histórico)" at bounding box center [88, 131] width 177 height 60
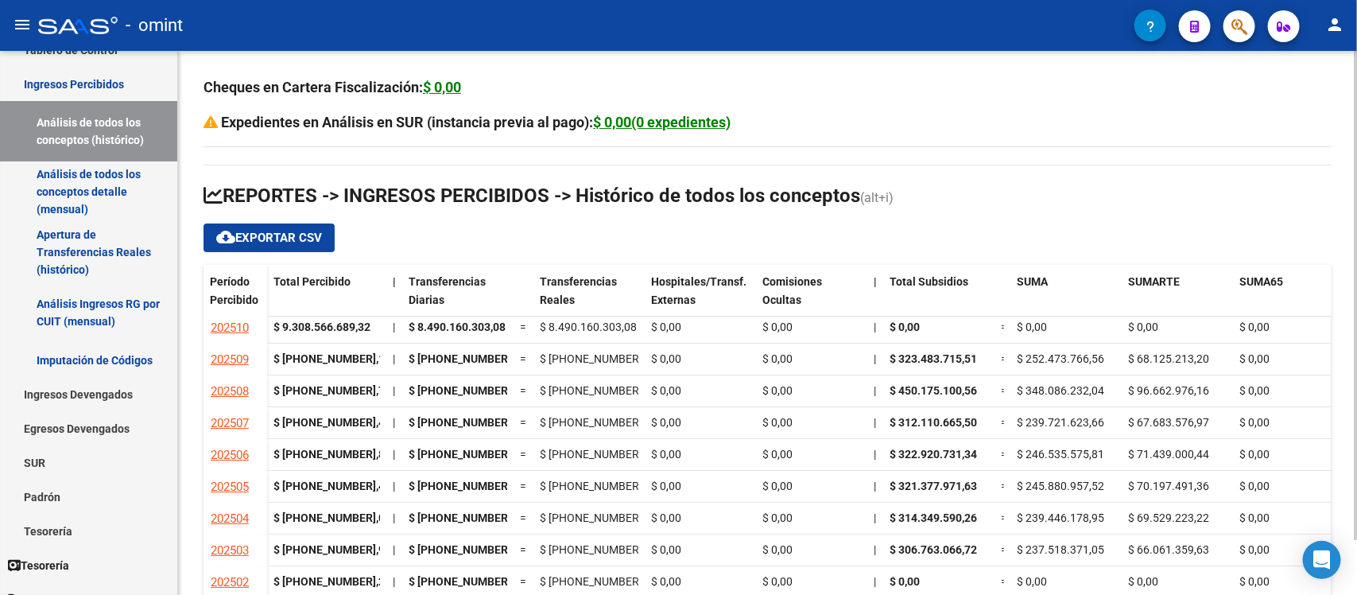
scroll to position [21, 0]
drag, startPoint x: 1351, startPoint y: 355, endPoint x: 1356, endPoint y: 391, distance: 36.1
click at [1356, 391] on div "Cheques en Cartera Fiscalización: $ 0,00 Expedientes en Análisis en SUR (instan…" at bounding box center [769, 354] width 1183 height 607
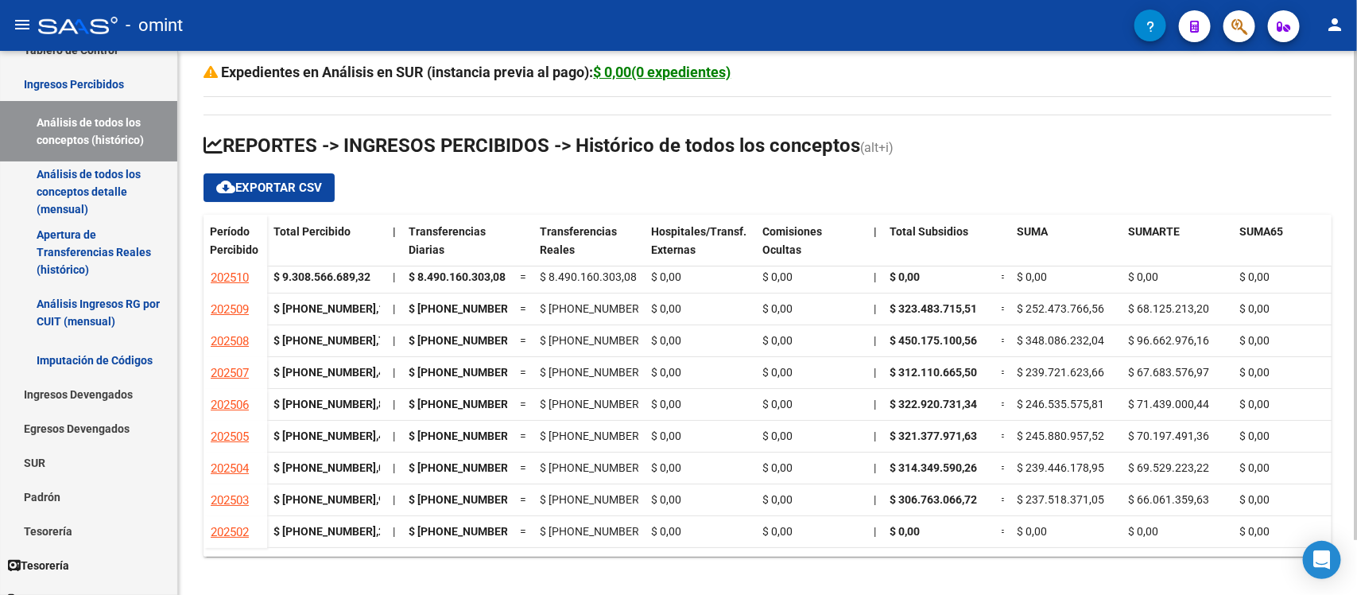
scroll to position [61, 0]
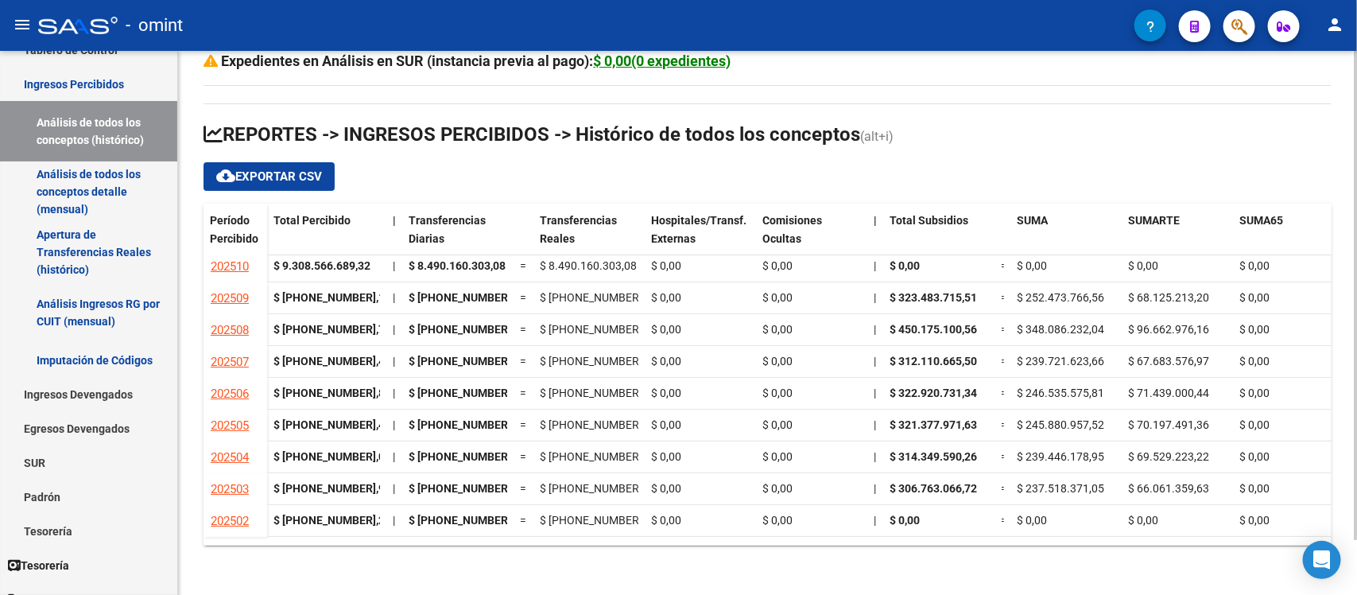
click at [1352, 467] on div "Cheques en Cartera Fiscalización: $ 0,00 Expedientes en Análisis en SUR (instan…" at bounding box center [769, 293] width 1183 height 607
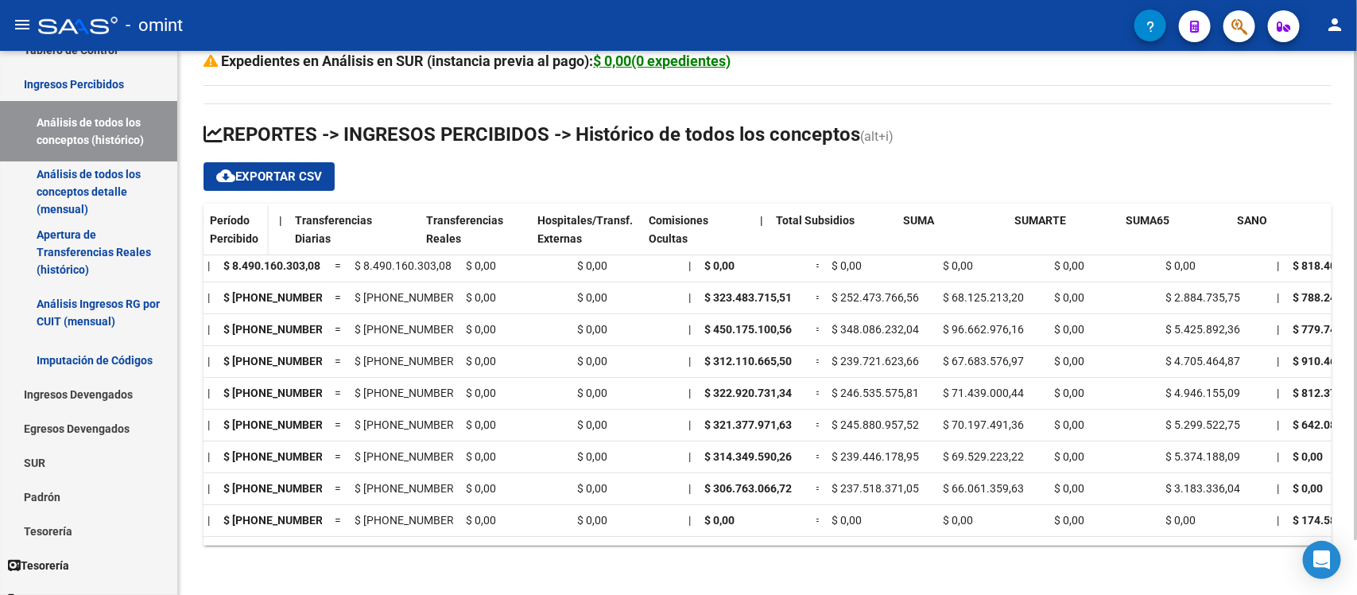
scroll to position [21, 0]
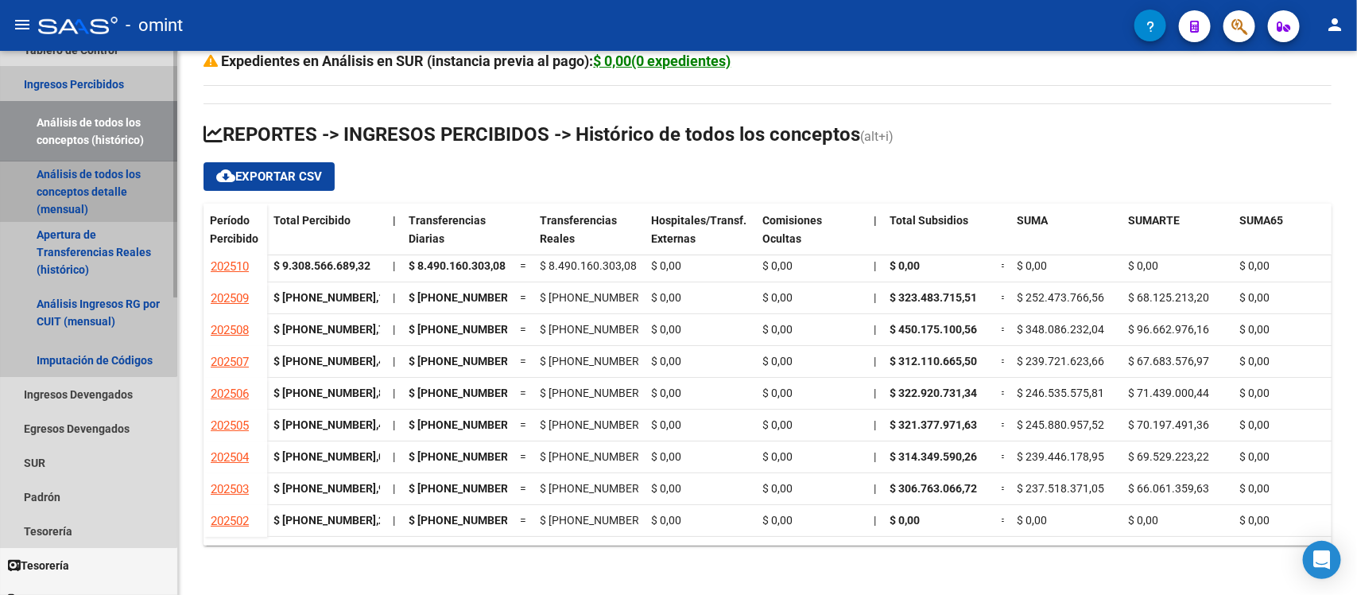
click at [72, 187] on link "Análisis de todos los conceptos detalle (mensual)" at bounding box center [88, 191] width 177 height 60
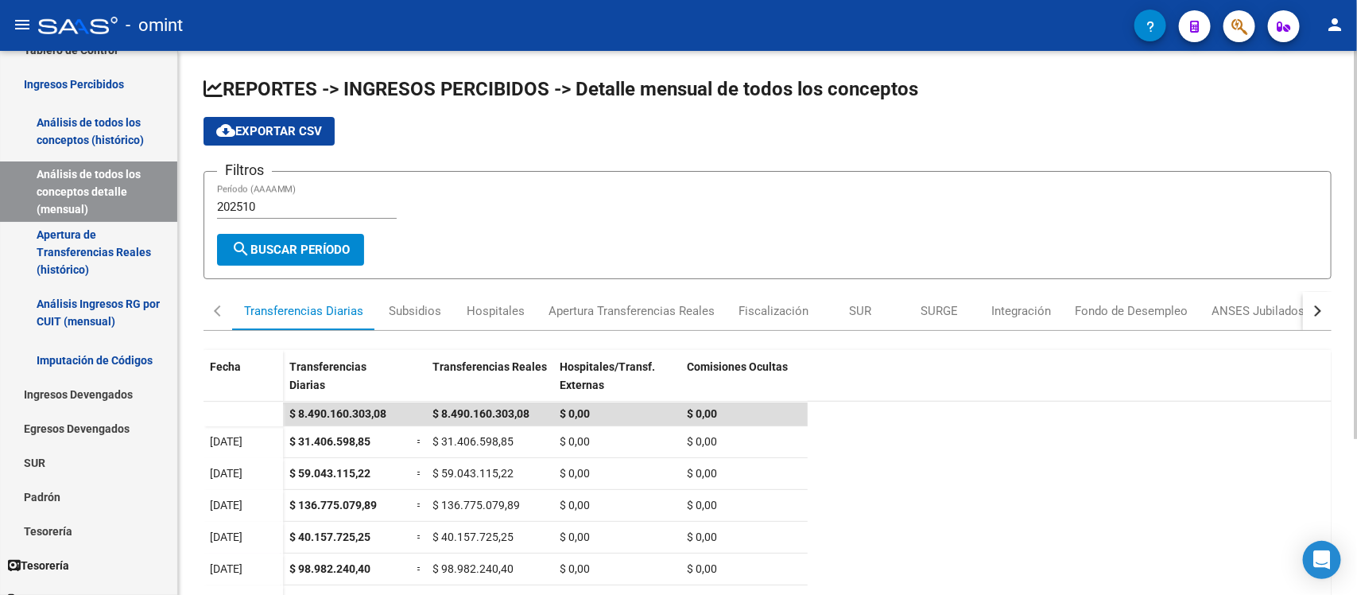
click at [682, 148] on app-list-header "REPORTES -> INGRESOS PERCIBIDOS -> Detalle mensual de todos los conceptos cloud…" at bounding box center [768, 177] width 1128 height 203
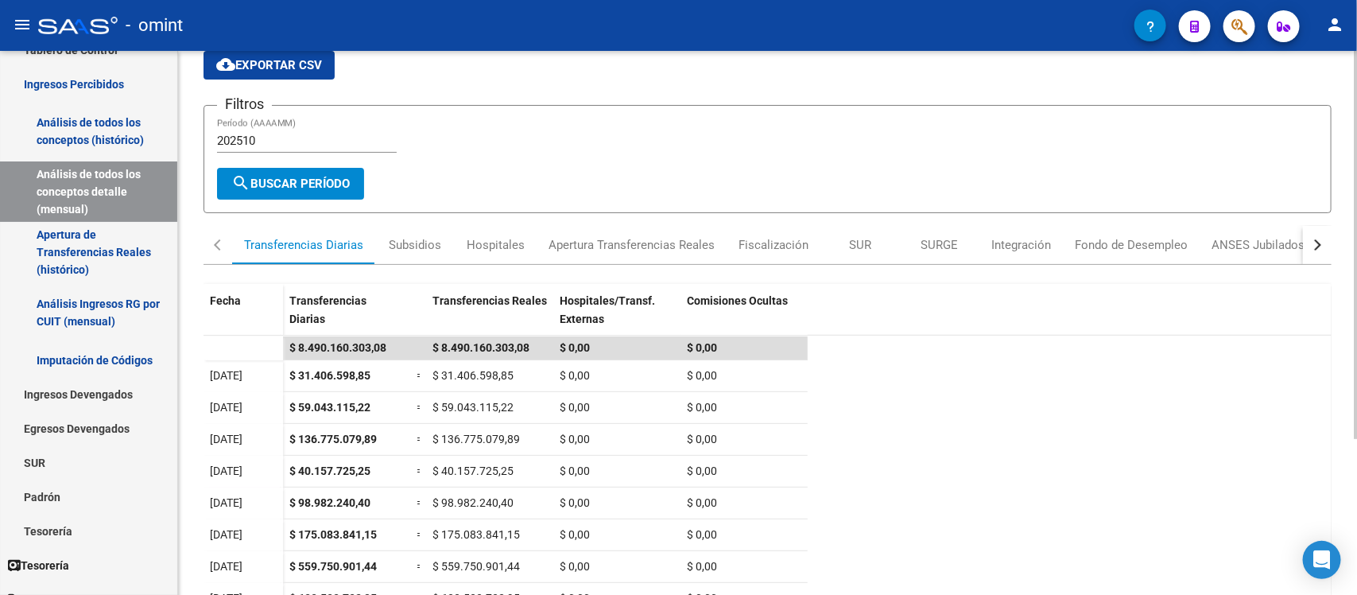
scroll to position [99, 0]
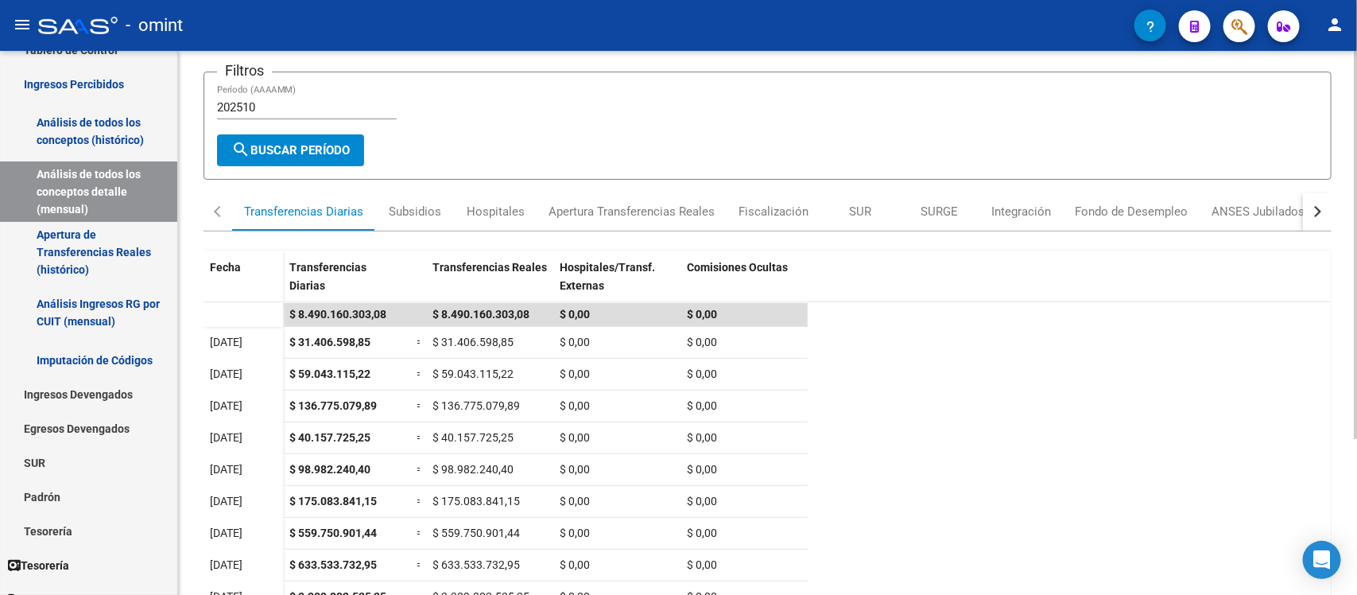
click at [280, 107] on input "202510" at bounding box center [307, 107] width 180 height 14
type input "202509"
click at [280, 144] on span "search Buscar Período" at bounding box center [290, 150] width 118 height 14
click at [220, 261] on span "Fecha" at bounding box center [225, 267] width 31 height 13
click at [235, 261] on span "Fecha" at bounding box center [225, 267] width 31 height 13
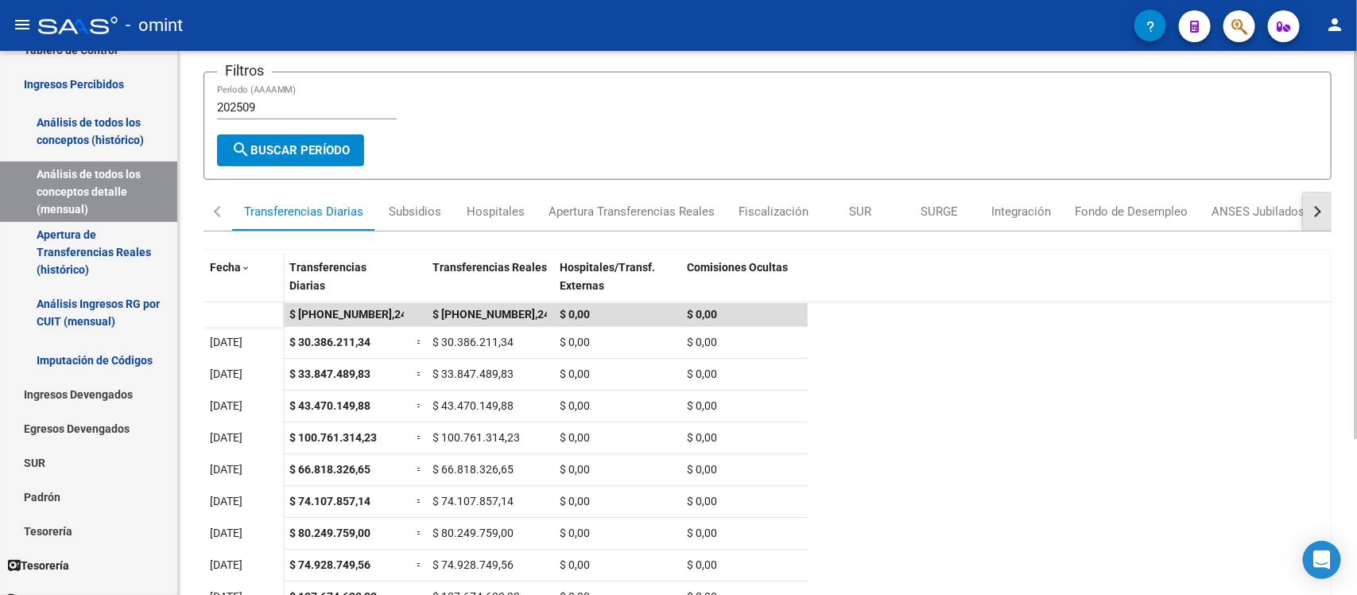
click at [1316, 206] on div "button" at bounding box center [1315, 211] width 11 height 11
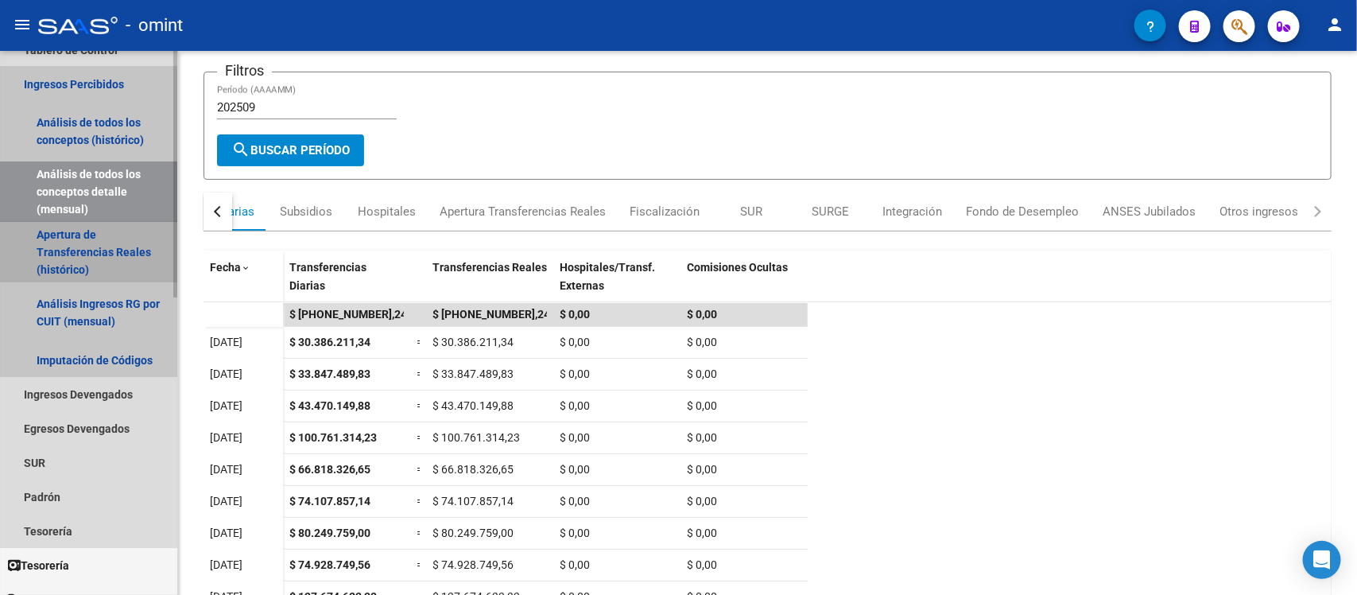
click at [60, 240] on link "Apertura de Transferencias Reales (histórico)" at bounding box center [88, 252] width 177 height 60
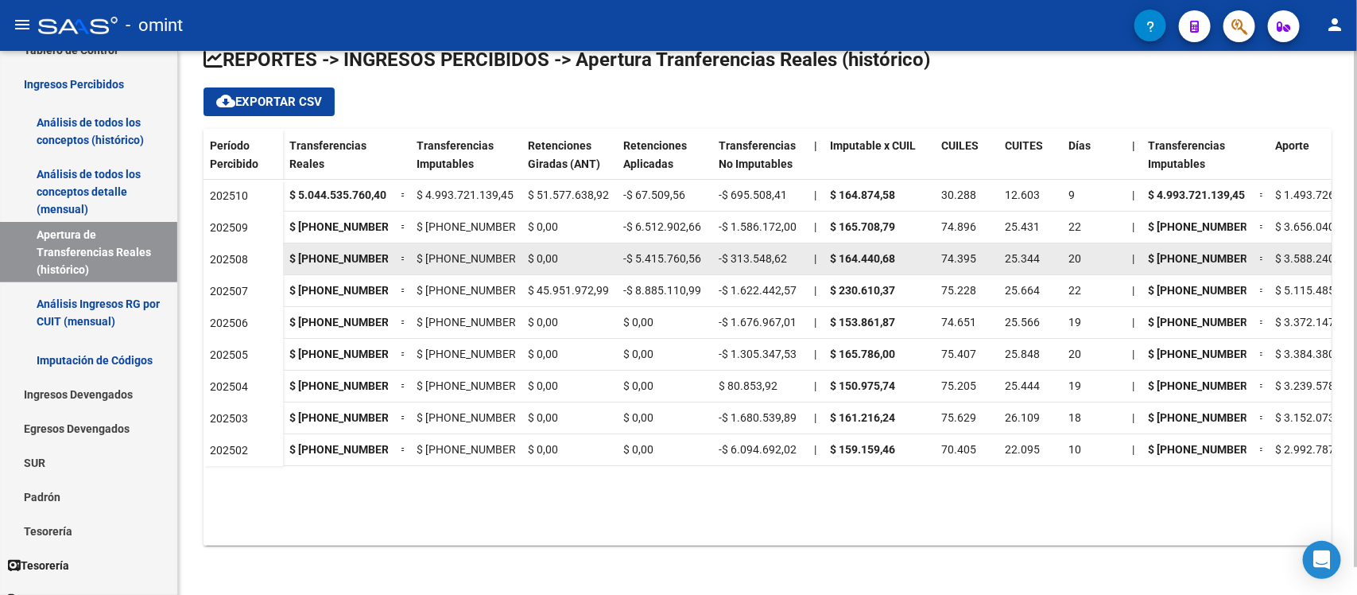
drag, startPoint x: 632, startPoint y: 261, endPoint x: 700, endPoint y: 251, distance: 69.0
click at [700, 251] on div "-$ 5.415.760,56" at bounding box center [664, 259] width 83 height 18
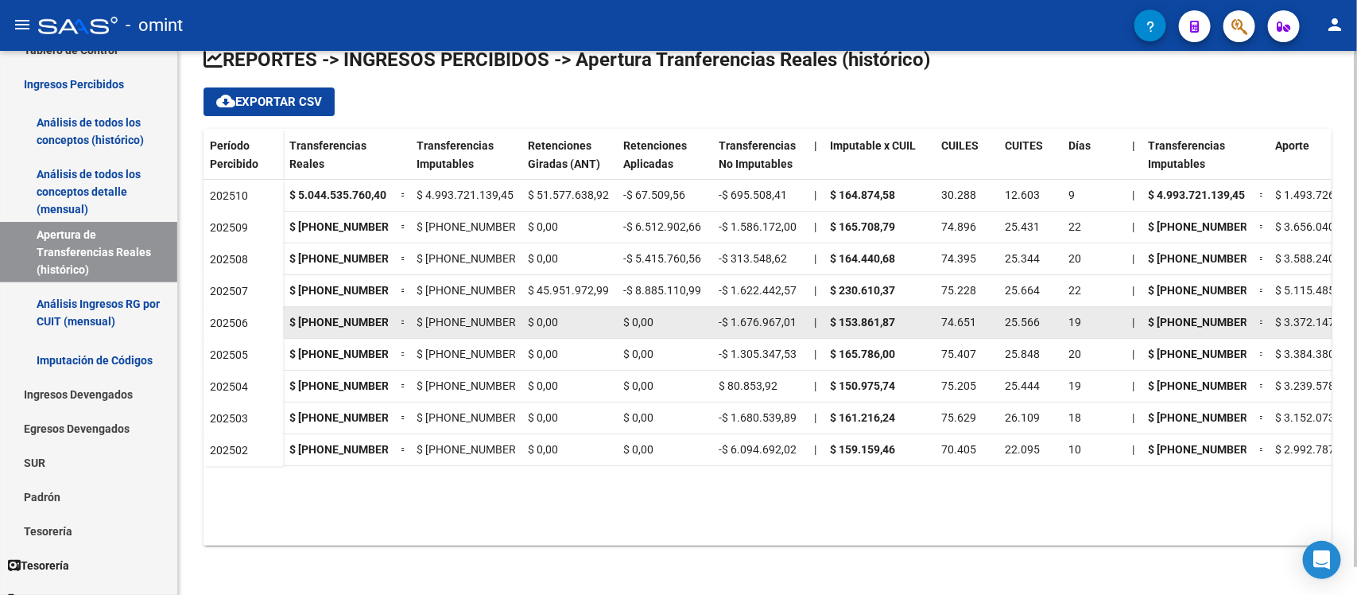
click at [681, 313] on div "$ 0,00" at bounding box center [664, 322] width 83 height 18
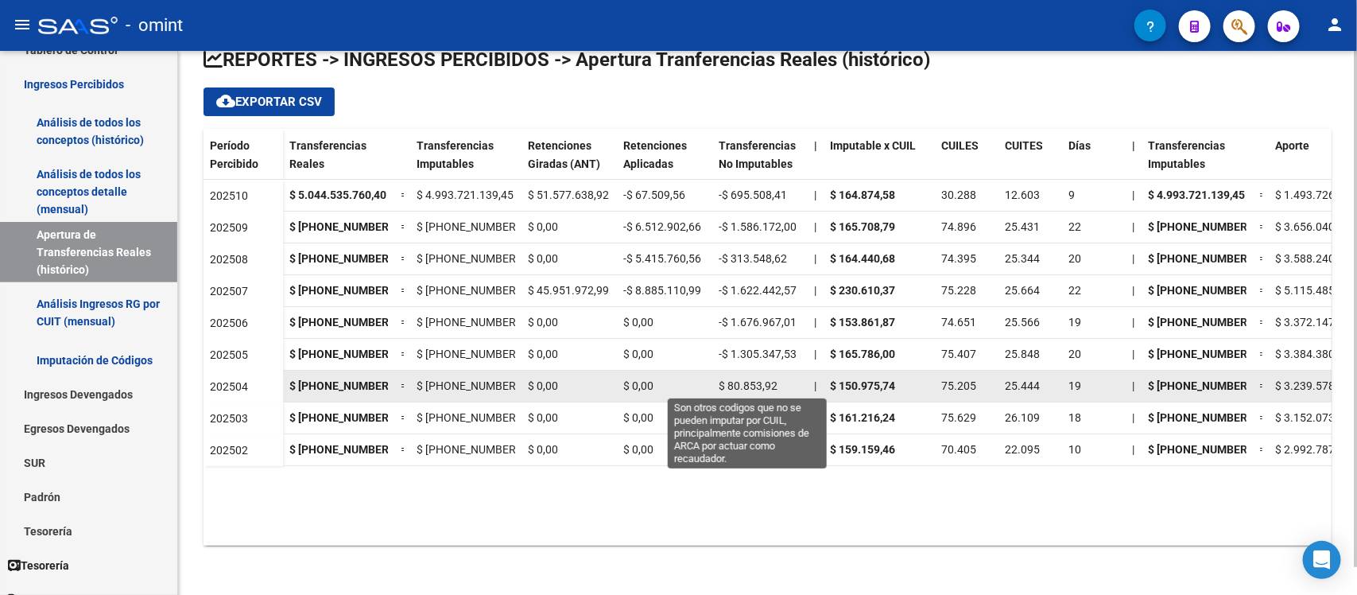
drag, startPoint x: 777, startPoint y: 384, endPoint x: 726, endPoint y: 382, distance: 51.7
click at [726, 382] on div "$ 80.853,92" at bounding box center [760, 386] width 83 height 18
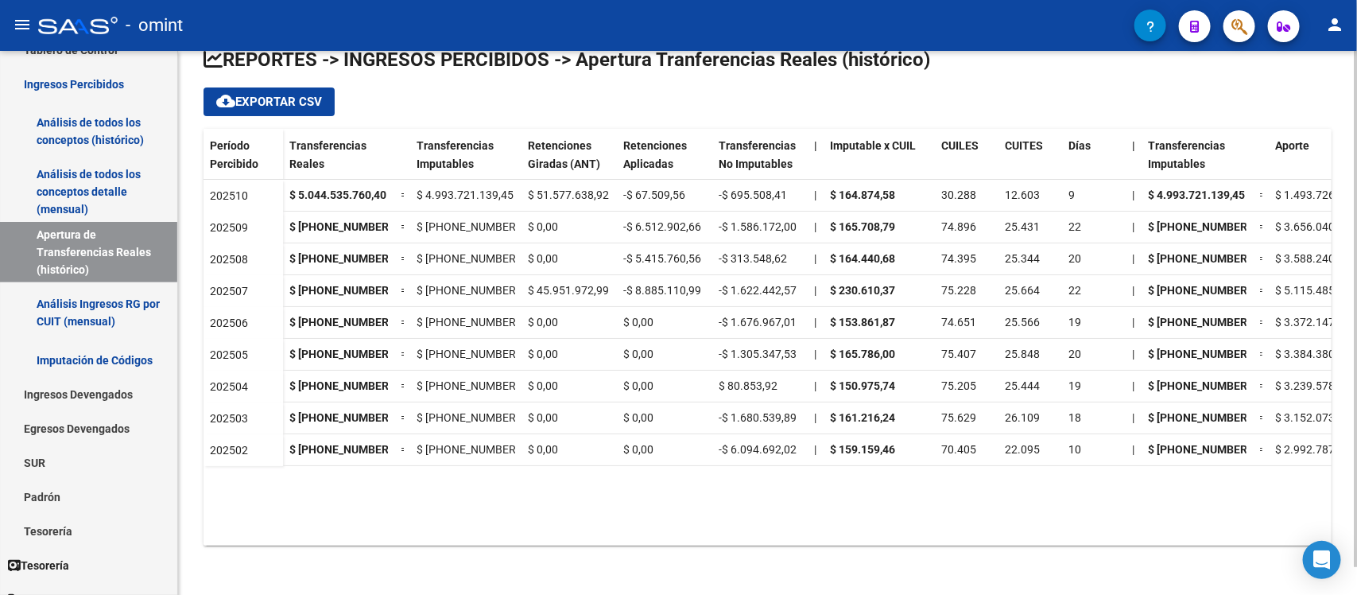
scroll to position [0, 0]
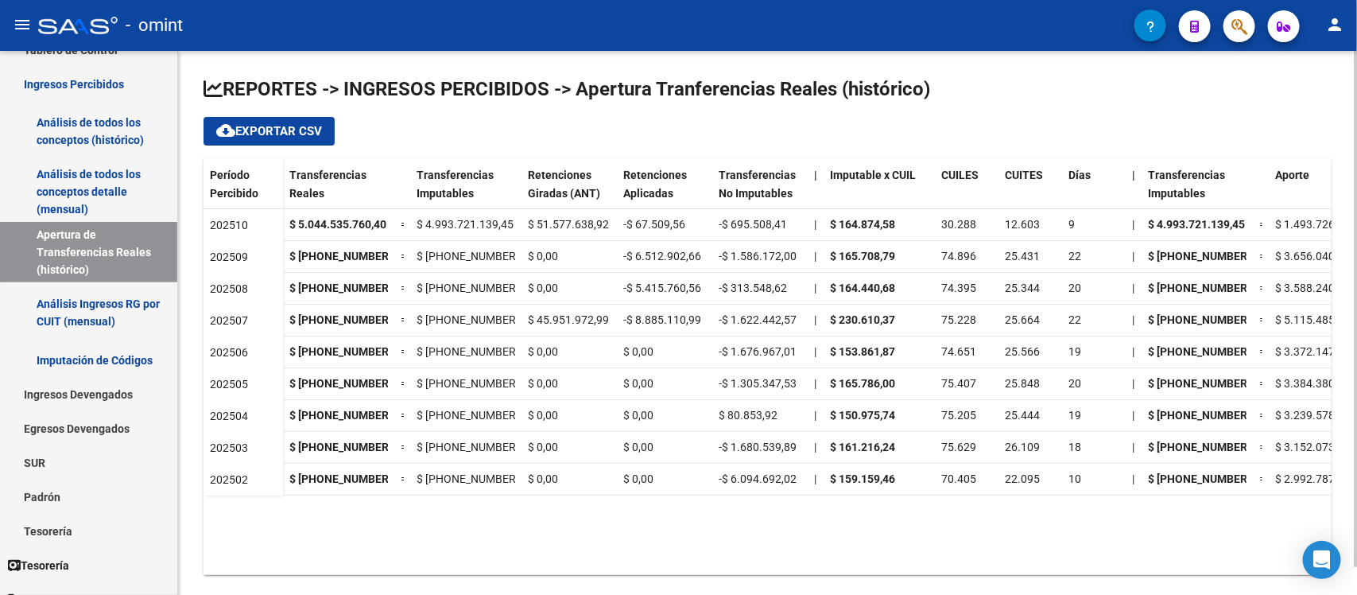
click at [320, 503] on datatable-body "202510 $ 5.044.535.760,40 = $ 4.993.721.139,45 $ 51.577.638,92 -$ 67.509,56 -$ …" at bounding box center [768, 392] width 1128 height 366
click at [93, 306] on link "Análisis Ingresos RG por CUIT (mensual)" at bounding box center [88, 312] width 177 height 60
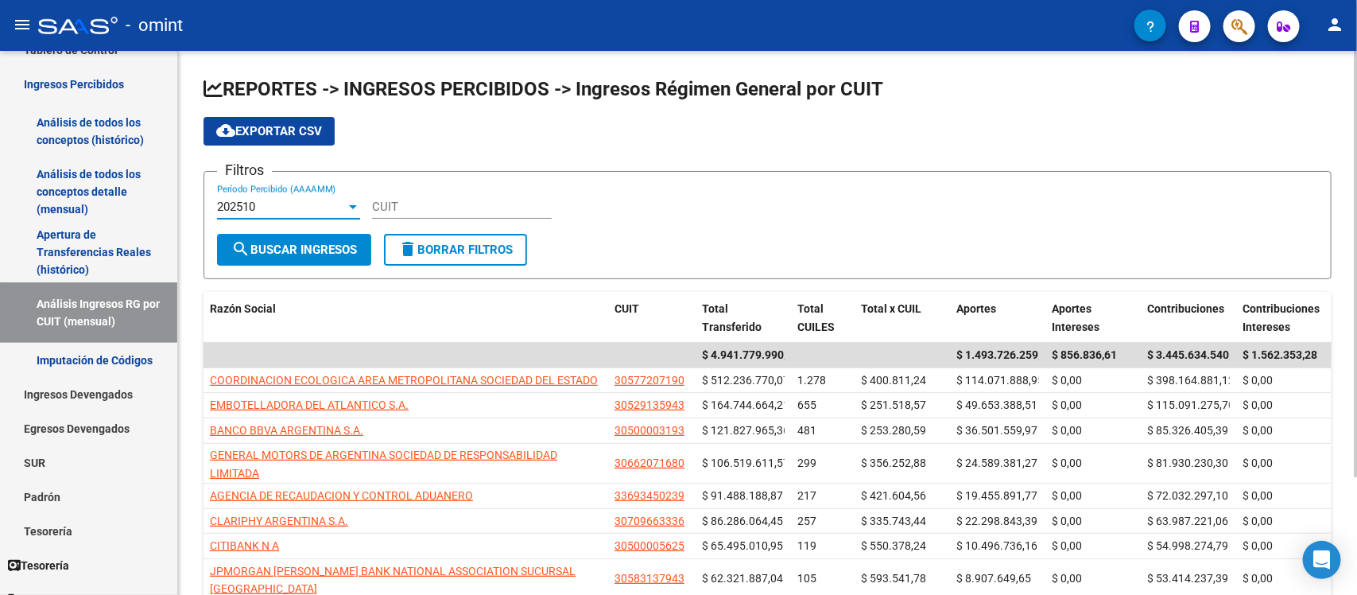
click at [356, 205] on div at bounding box center [353, 207] width 8 height 4
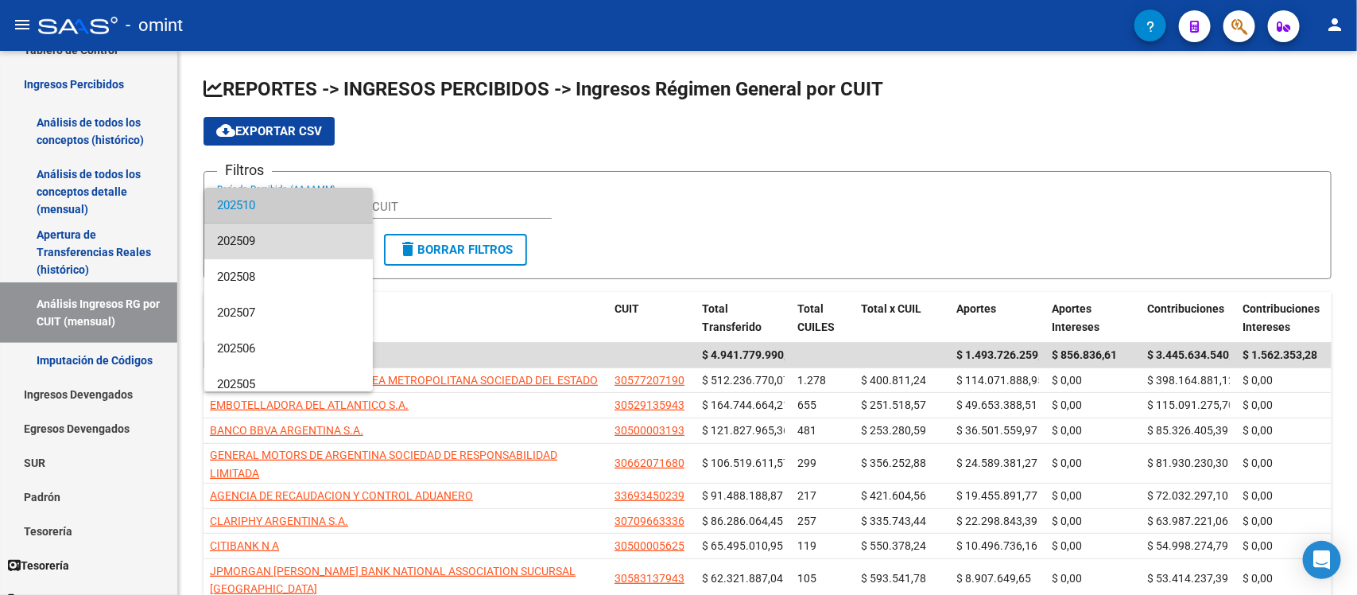
click at [310, 236] on span "202509" at bounding box center [288, 241] width 143 height 36
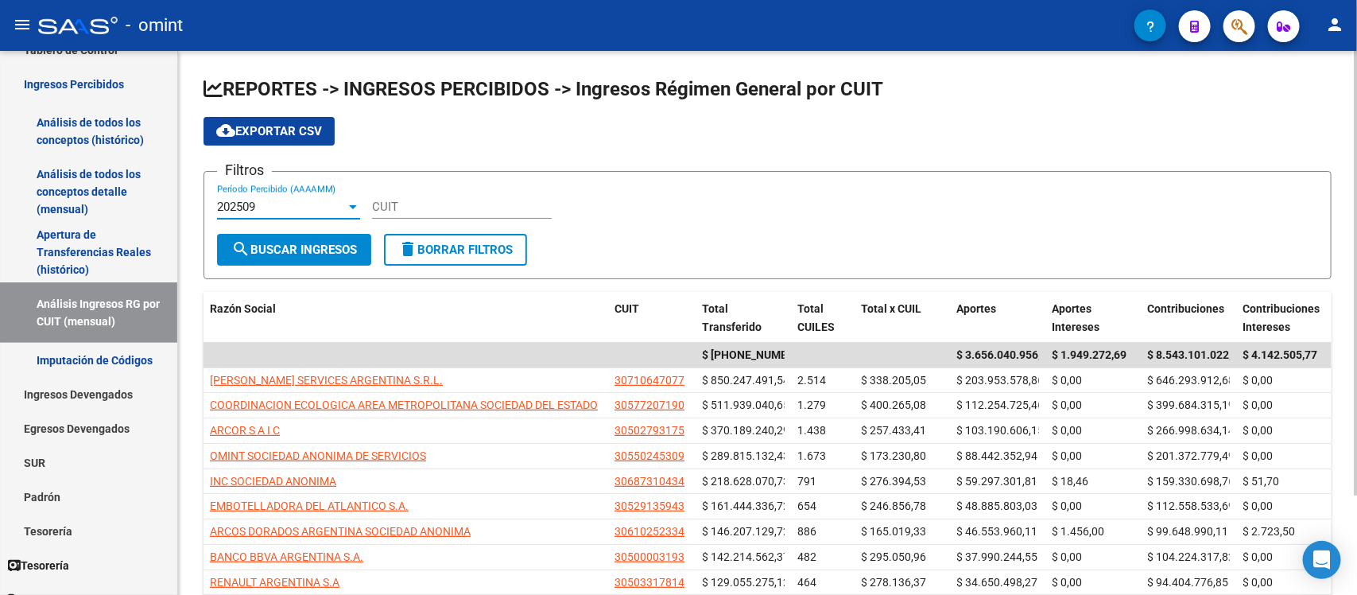
scroll to position [99, 0]
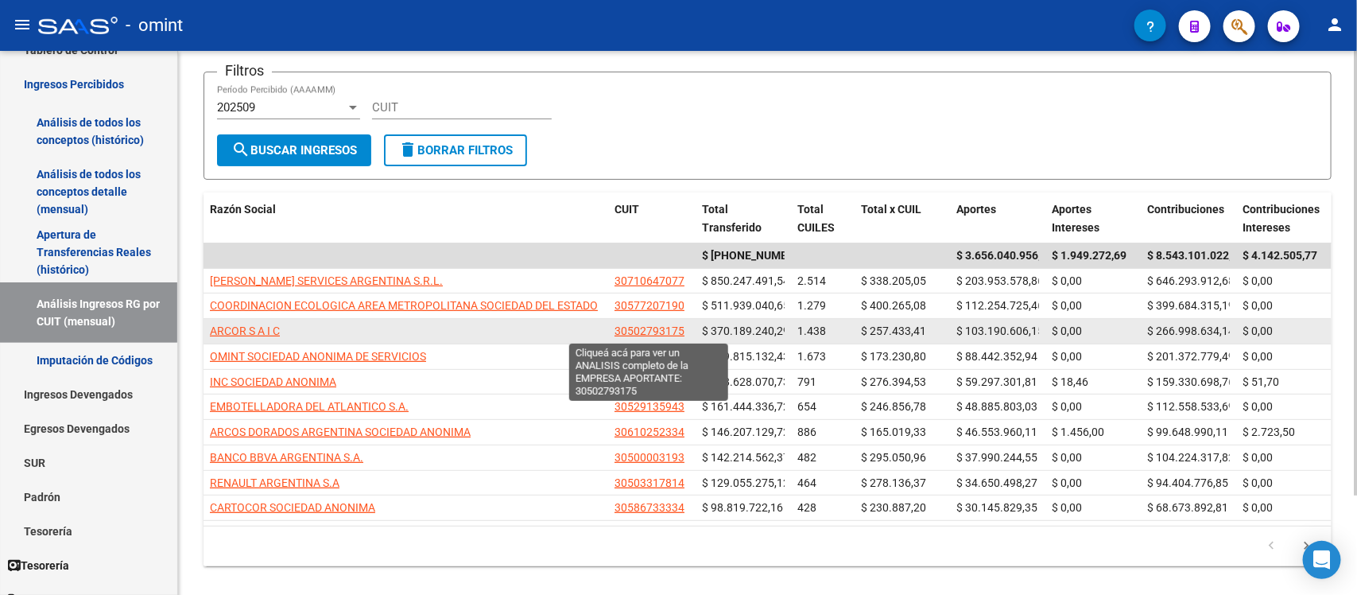
drag, startPoint x: 613, startPoint y: 328, endPoint x: 680, endPoint y: 330, distance: 67.6
click at [680, 330] on datatable-body-cell "30502793175" at bounding box center [651, 331] width 87 height 25
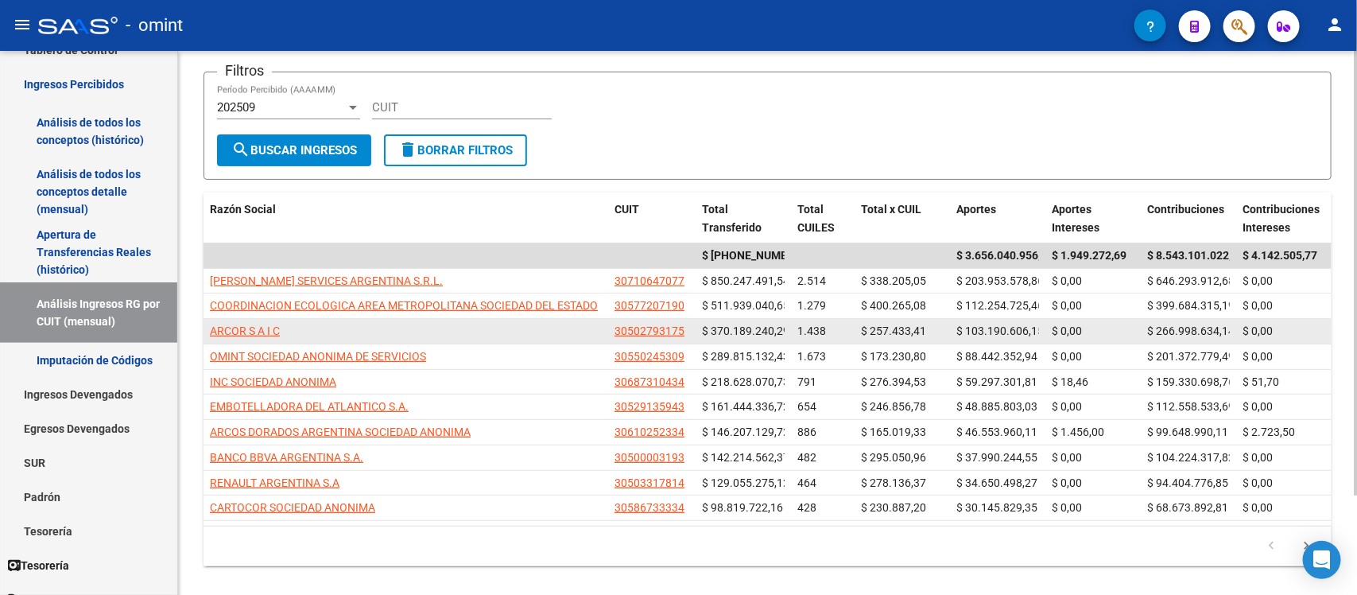
copy span "30502793175"
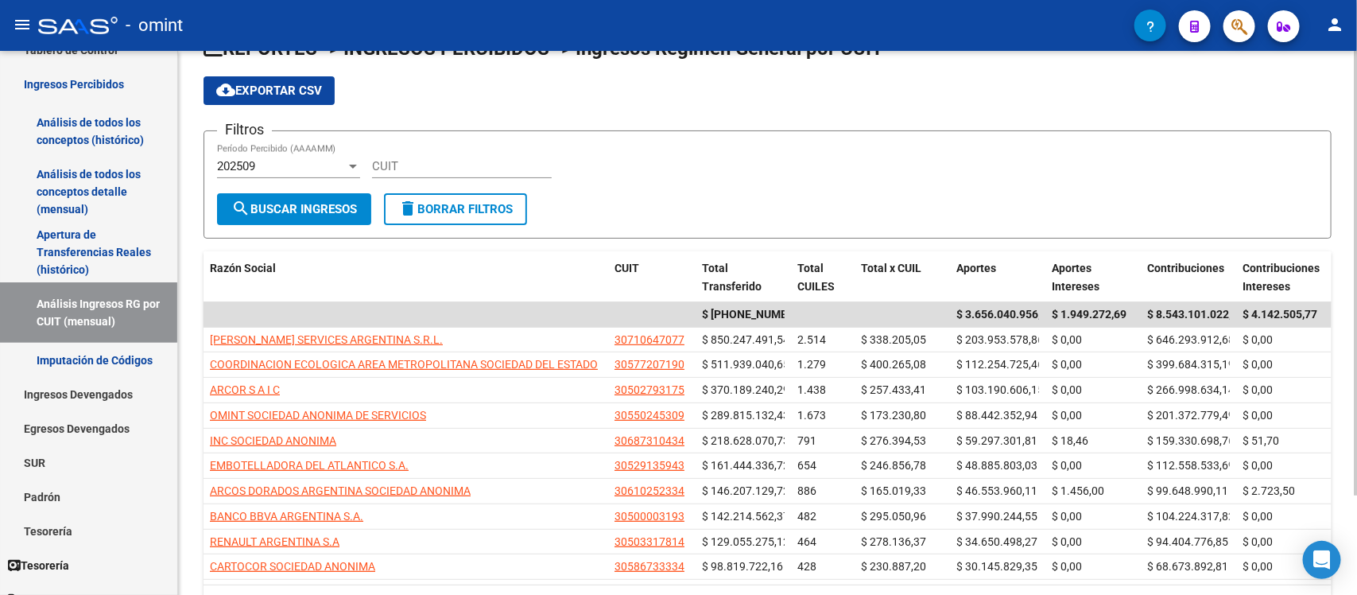
scroll to position [0, 0]
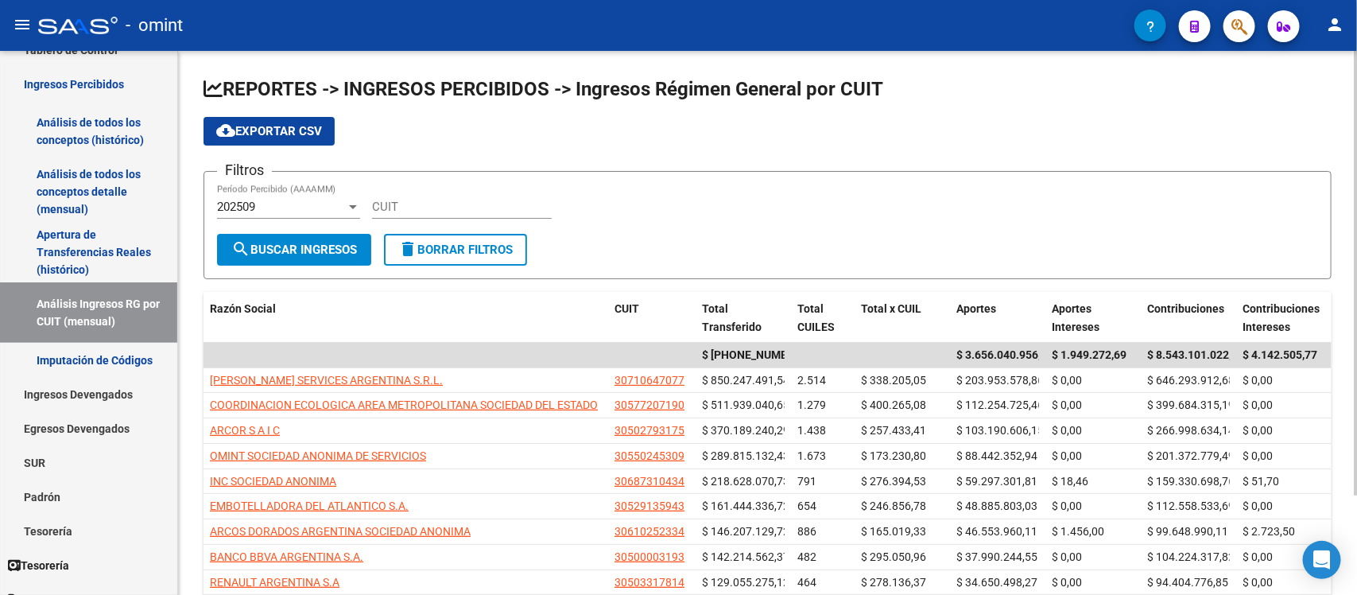
click at [458, 195] on div "CUIT" at bounding box center [462, 201] width 180 height 34
paste input "30-50279317-5"
type input "30-50279317-5"
click at [312, 249] on span "search Buscar Ingresos" at bounding box center [294, 249] width 126 height 14
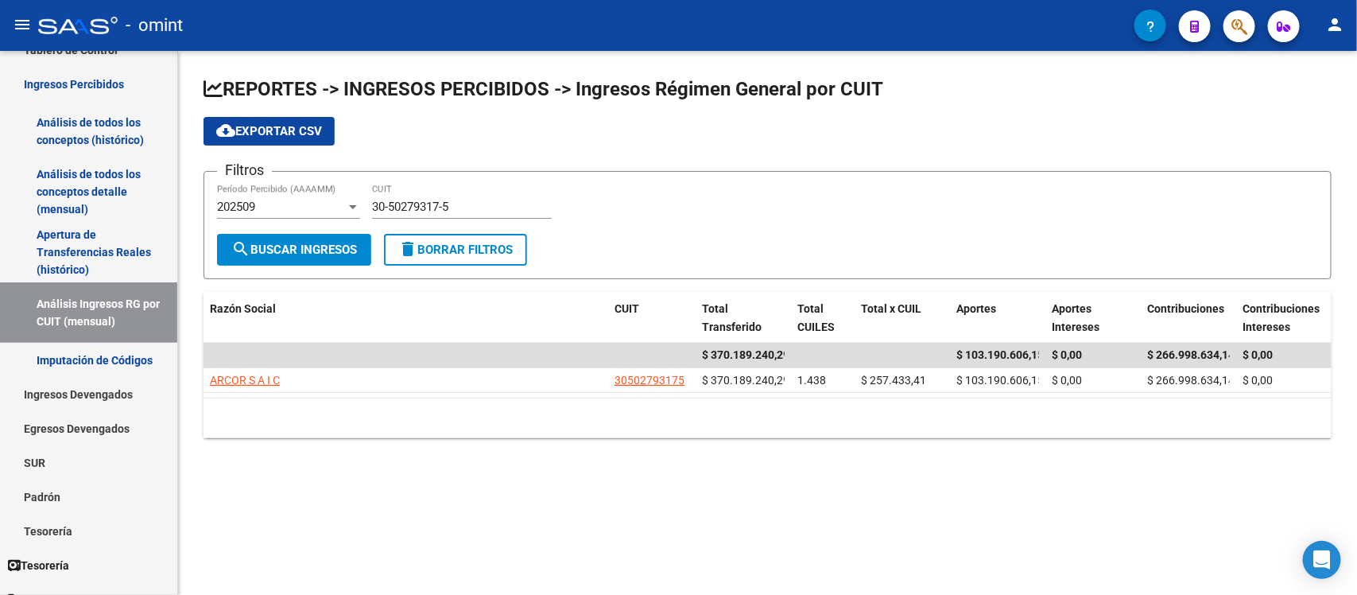
drag, startPoint x: 1356, startPoint y: 298, endPoint x: 1356, endPoint y: 343, distance: 44.5
click at [1356, 343] on div "REPORTES -> INGRESOS PERCIBIDOS -> Ingresos Régimen General por CUIT cloud_down…" at bounding box center [767, 270] width 1179 height 438
click at [901, 467] on div "REPORTES -> INGRESOS PERCIBIDOS -> Ingresos Régimen General por CUIT cloud_down…" at bounding box center [767, 270] width 1179 height 438
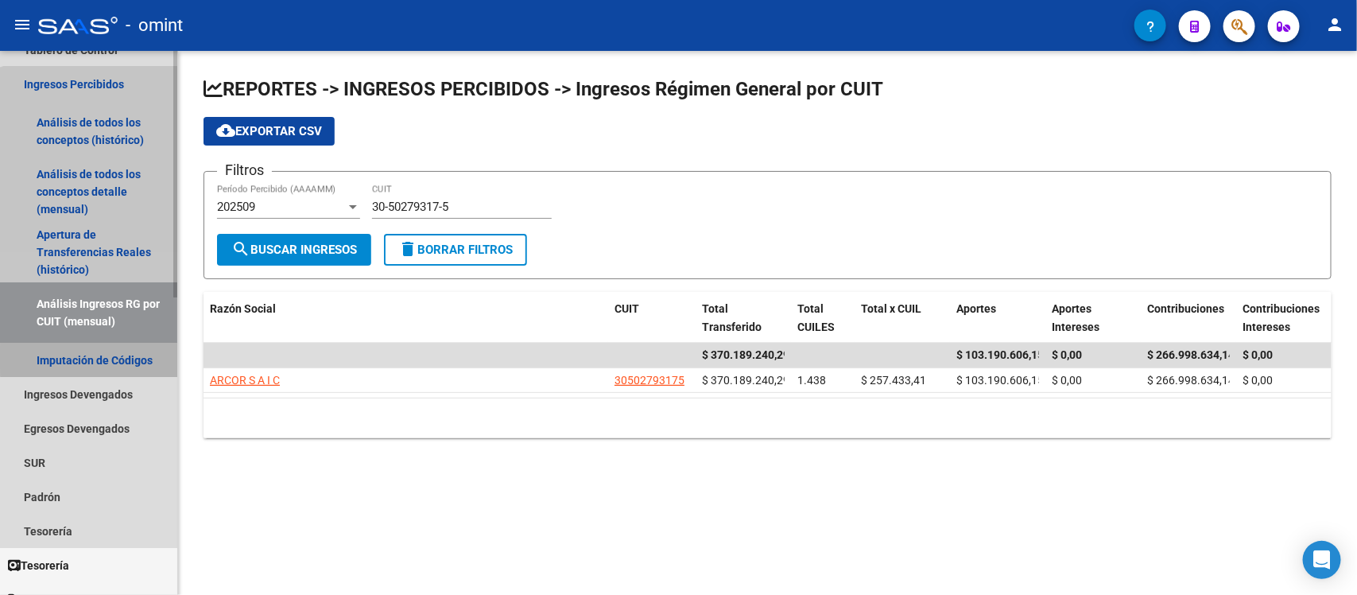
click at [103, 358] on link "Imputación de Códigos" at bounding box center [88, 360] width 177 height 34
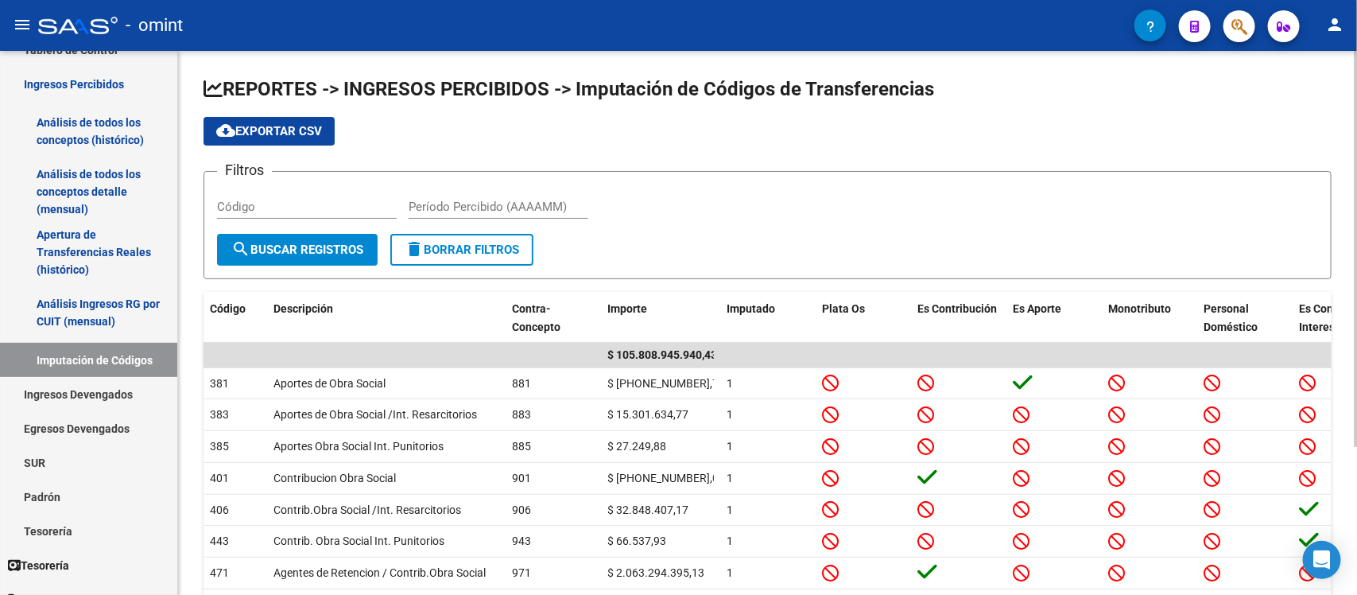
click at [732, 161] on app-list-header "REPORTES -> INGRESOS PERCIBIDOS -> Imputación de Códigos de Transferencias clou…" at bounding box center [768, 177] width 1128 height 203
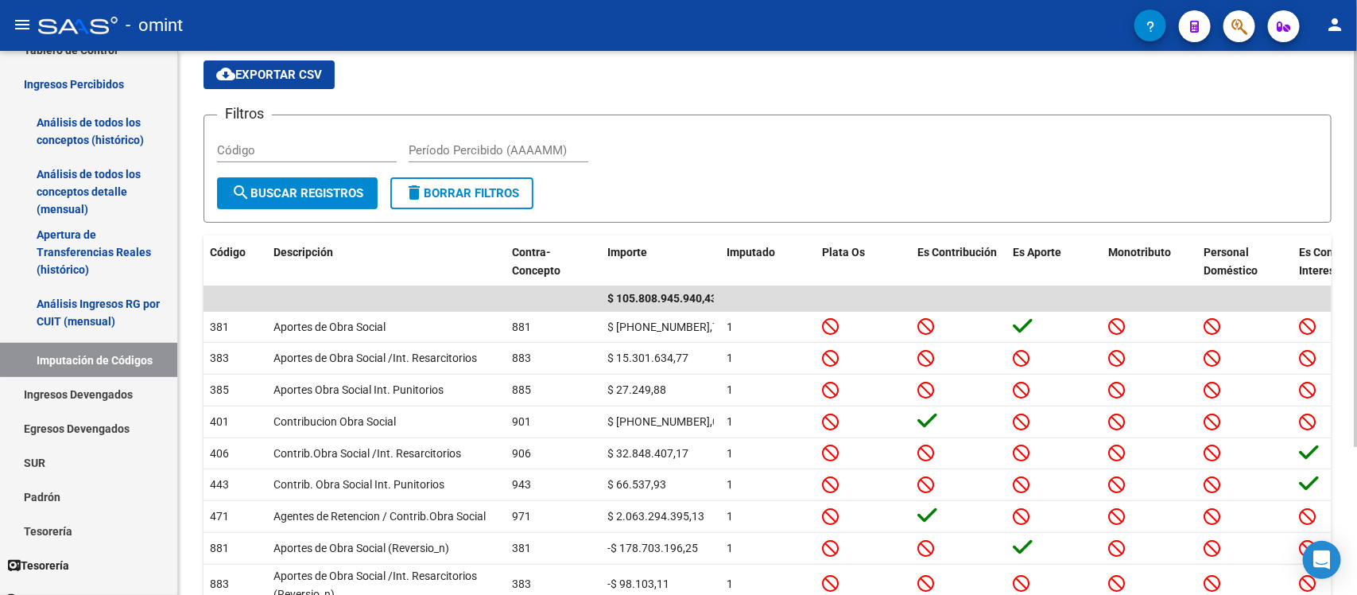
scroll to position [99, 0]
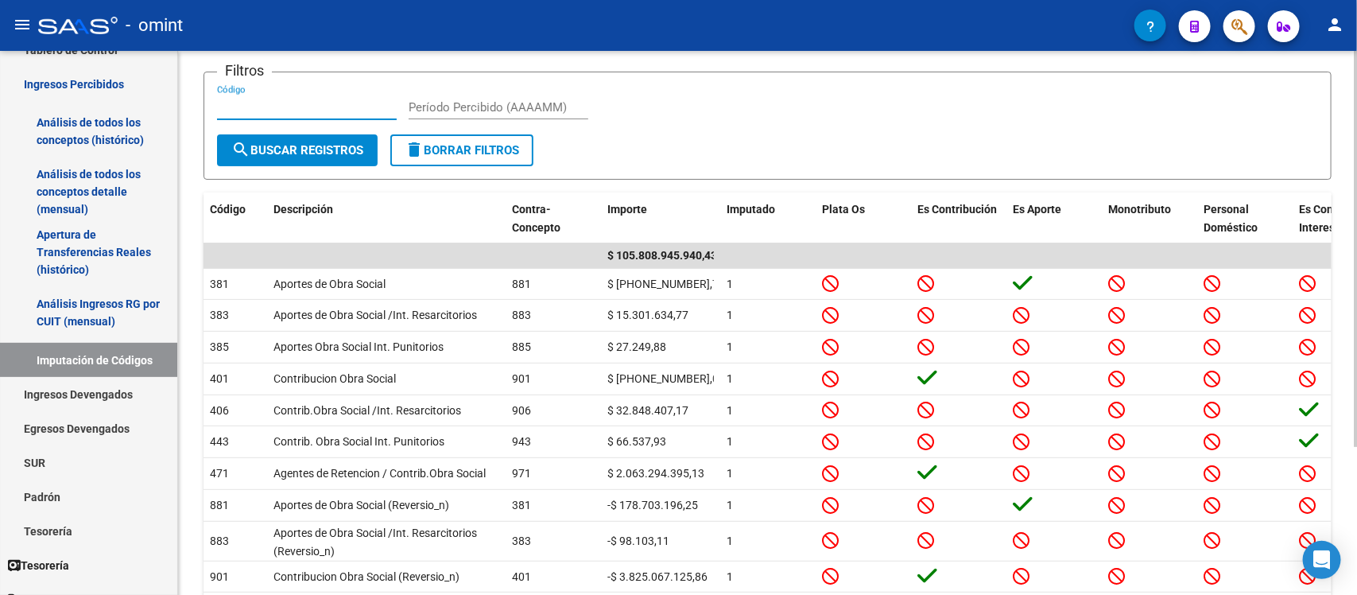
click at [293, 106] on input "Código" at bounding box center [307, 107] width 180 height 14
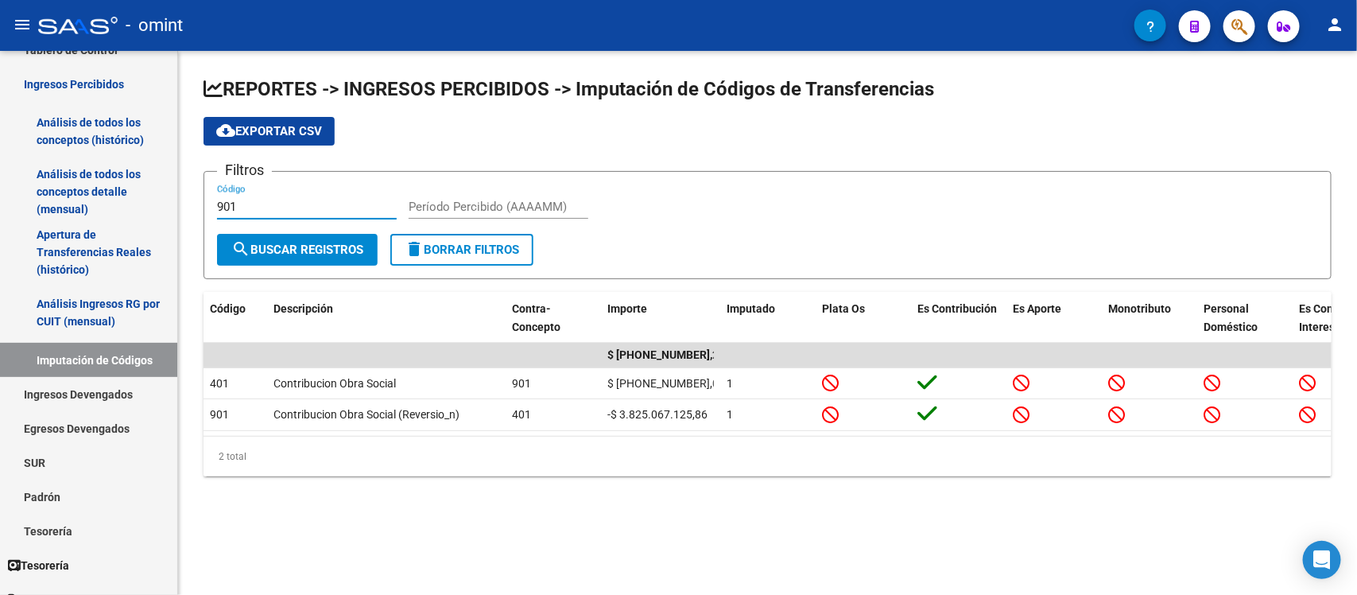
scroll to position [0, 0]
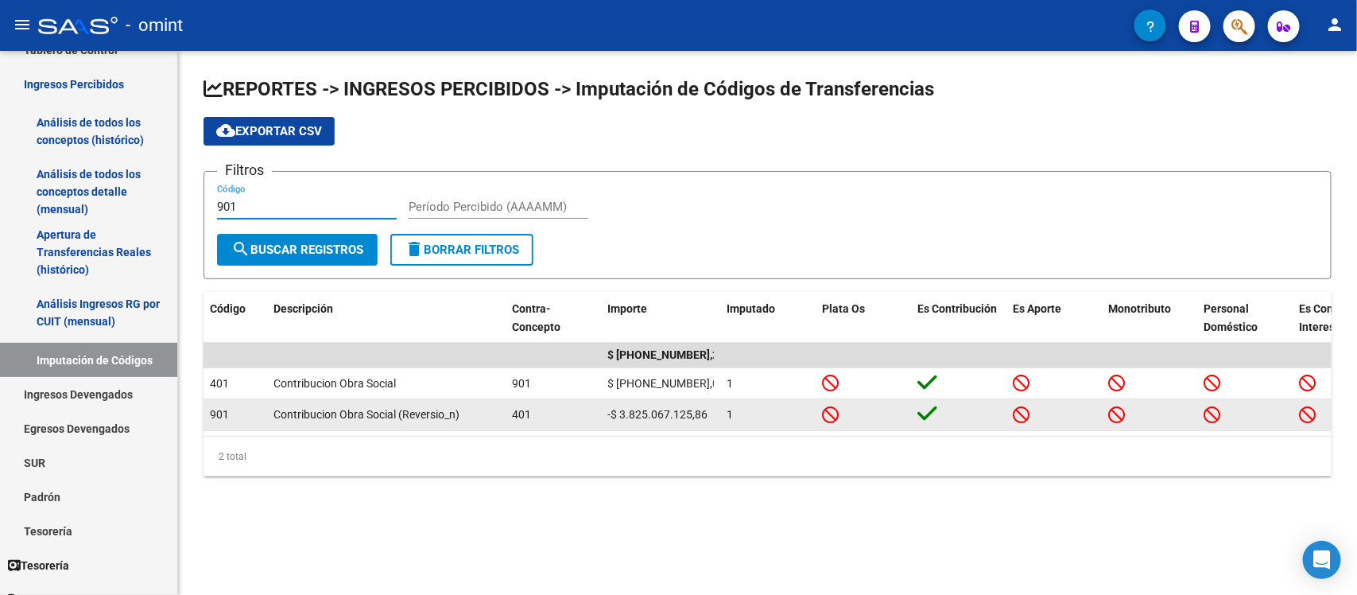
type input "901"
click at [401, 414] on span "Contribucion Obra Social (Reversio_n)" at bounding box center [366, 414] width 186 height 13
click at [828, 415] on icon at bounding box center [830, 413] width 17 height 17
click at [927, 410] on icon at bounding box center [927, 413] width 20 height 22
drag, startPoint x: 459, startPoint y: 411, endPoint x: 396, endPoint y: 410, distance: 63.6
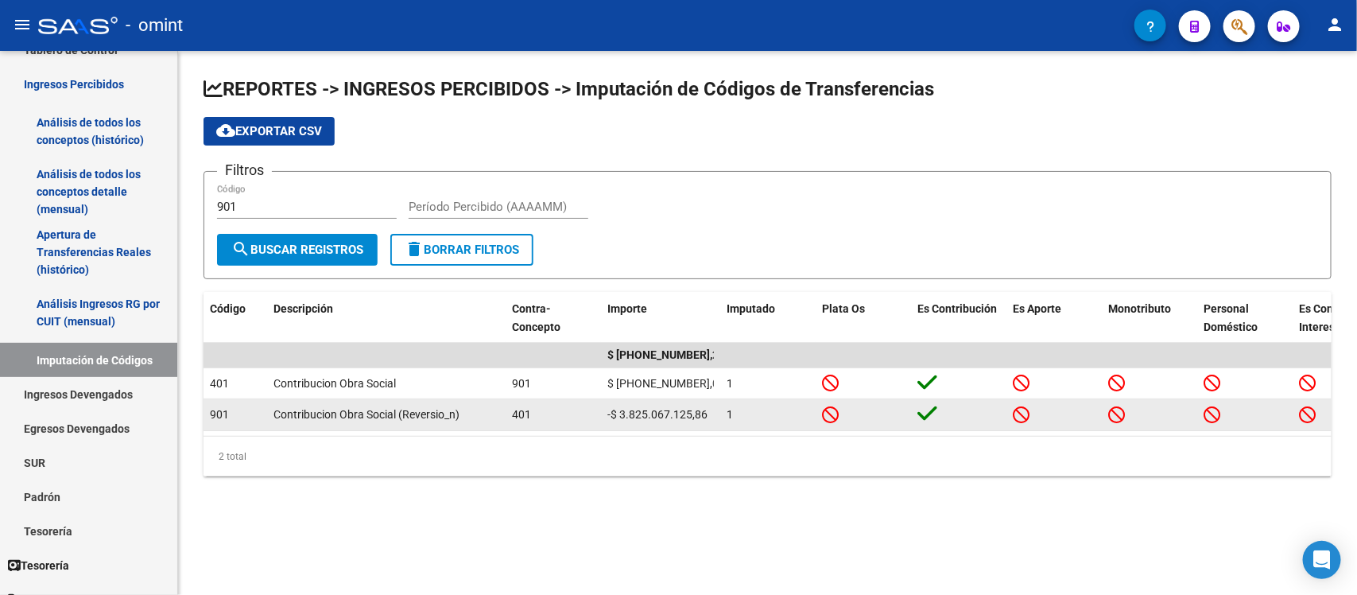
click at [396, 410] on div "Contribucion Obra Social (Reversio_n)" at bounding box center [386, 414] width 226 height 18
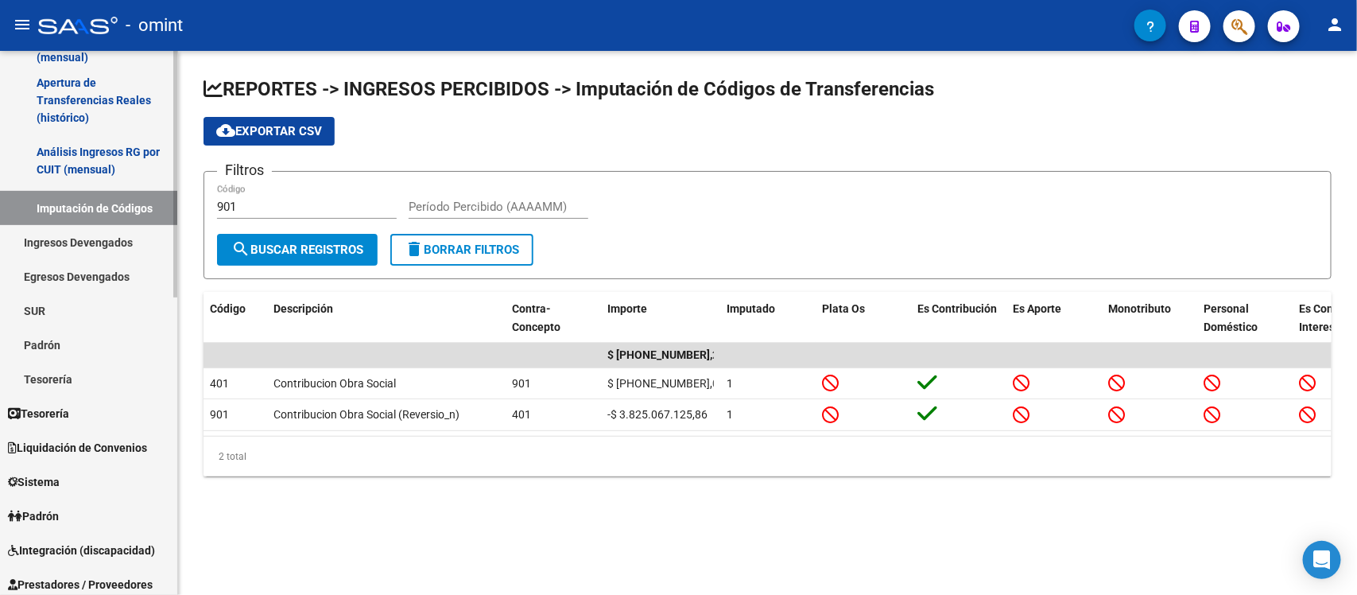
scroll to position [288, 0]
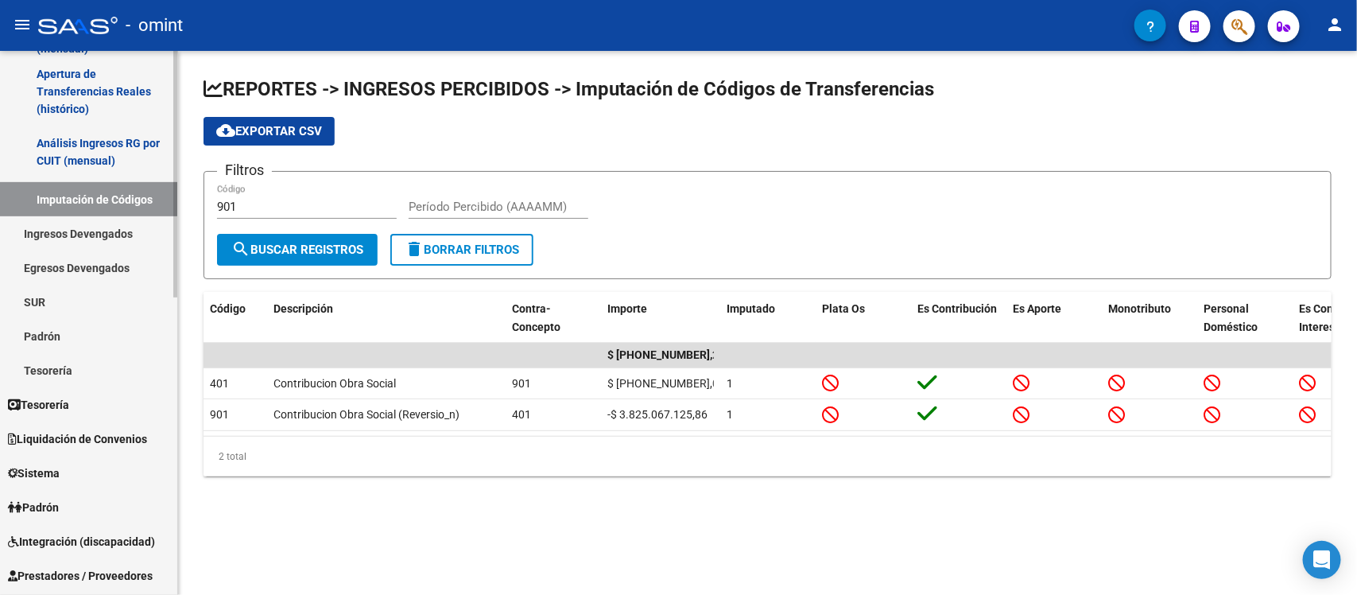
click at [176, 342] on div at bounding box center [175, 303] width 4 height 246
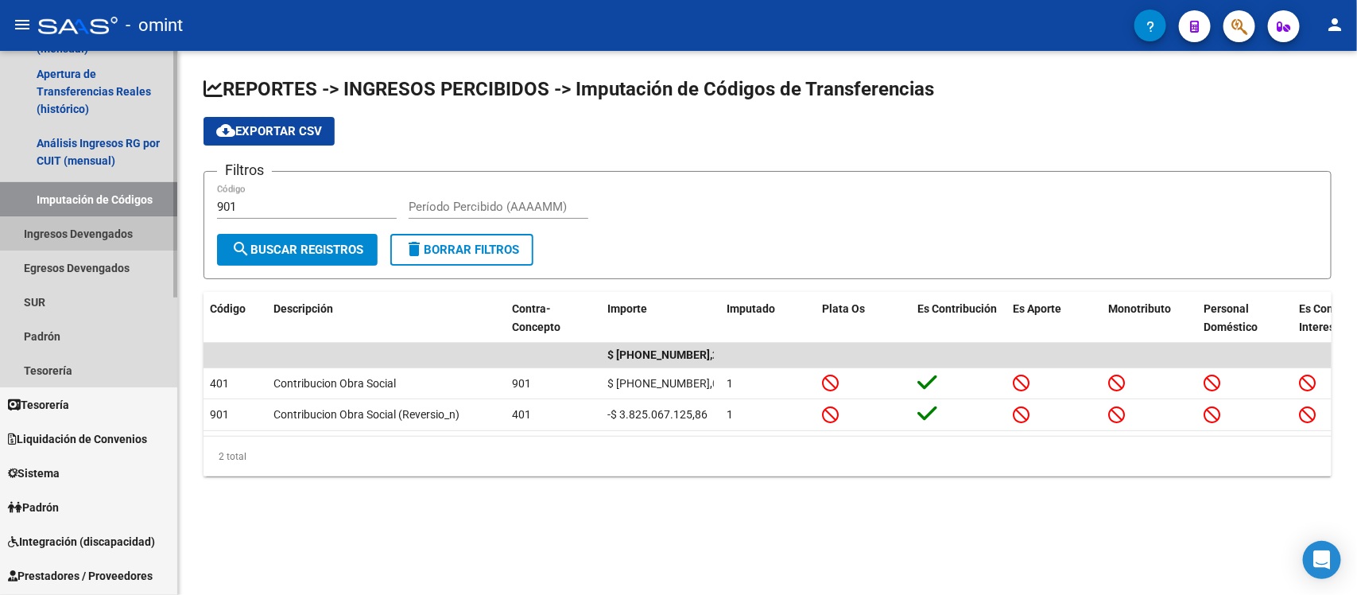
click at [81, 228] on link "Ingresos Devengados" at bounding box center [88, 233] width 177 height 34
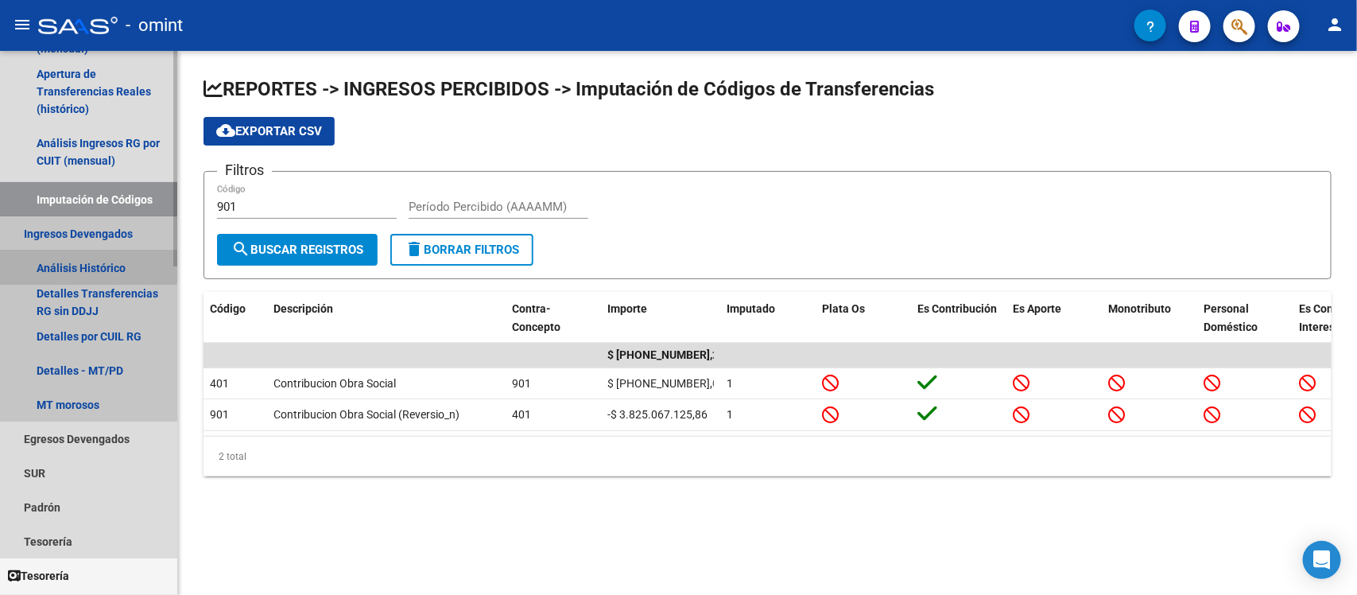
click at [81, 261] on link "Análisis Histórico" at bounding box center [88, 267] width 177 height 34
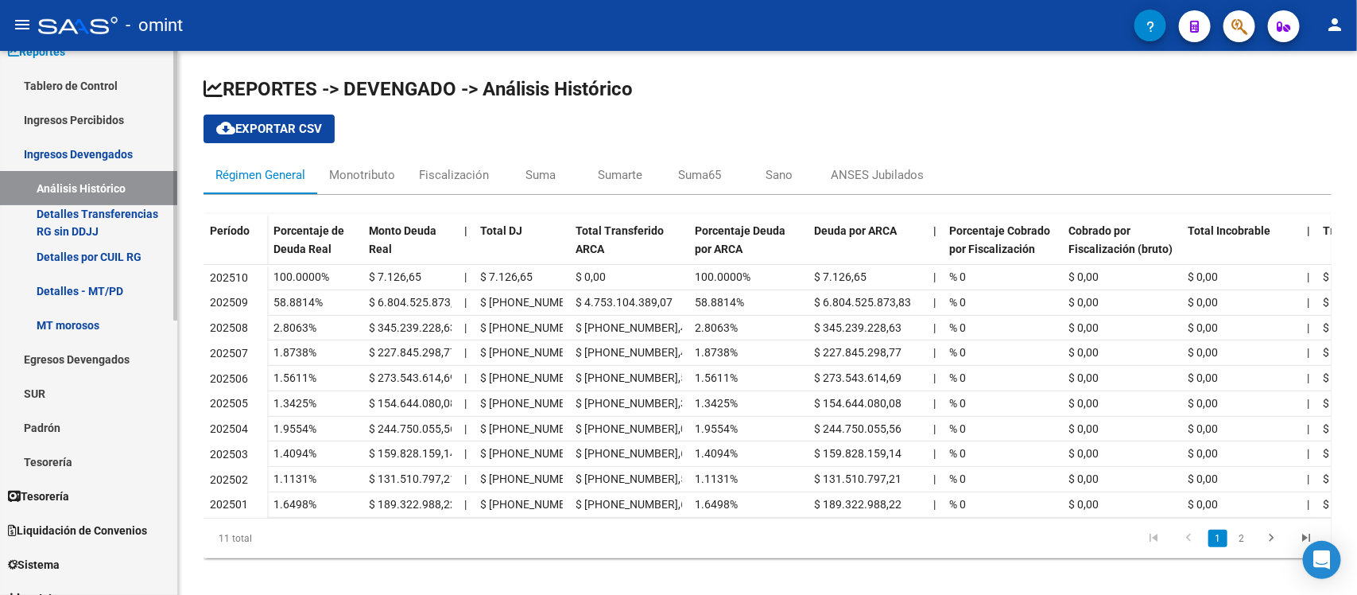
scroll to position [89, 0]
click at [177, 163] on mat-sidenav "Firma Express Inicio Calendario SSS Instructivos Contacto OS Reportes Tablero d…" at bounding box center [89, 323] width 178 height 544
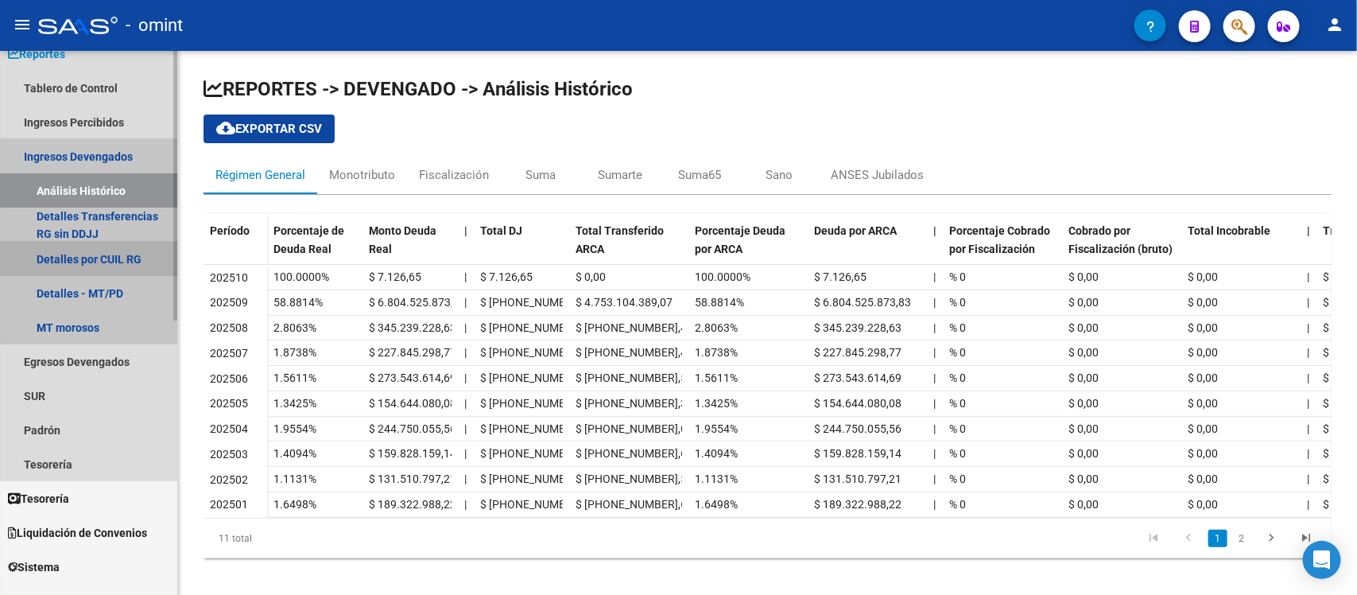
click at [82, 254] on link "Detalles por CUIL RG" at bounding box center [88, 259] width 177 height 34
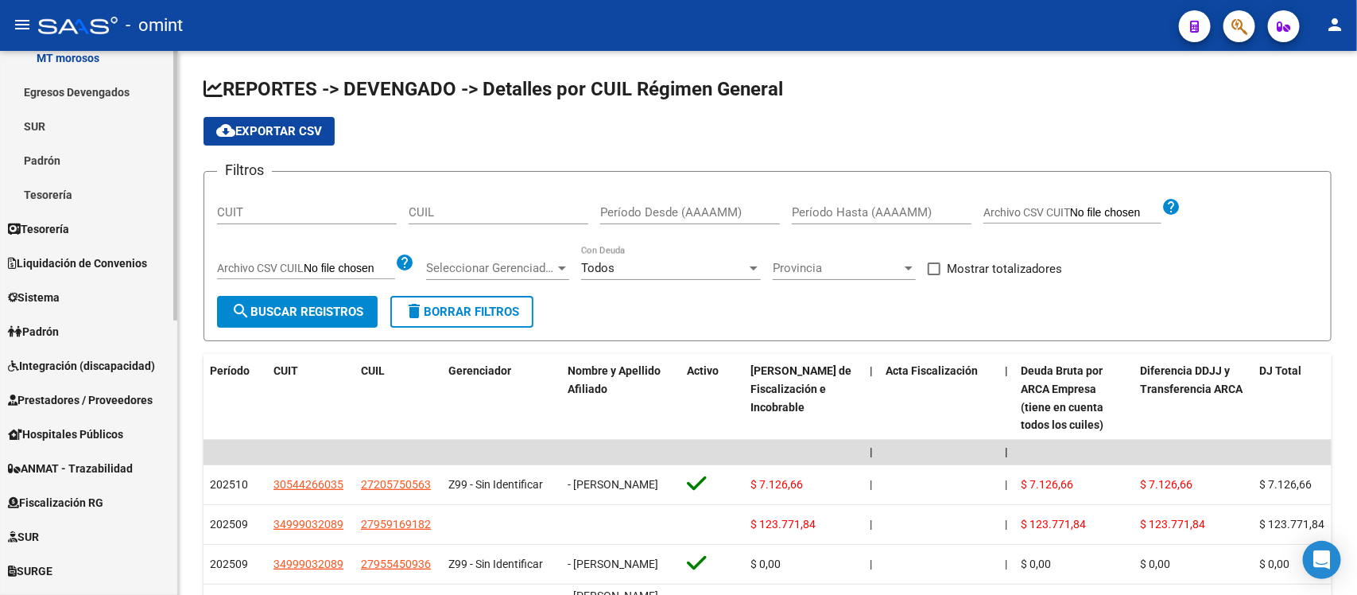
scroll to position [360, 0]
click at [177, 445] on mat-sidenav "Firma Express Inicio Calendario SSS Instructivos Contacto OS Reportes Tablero d…" at bounding box center [89, 323] width 178 height 544
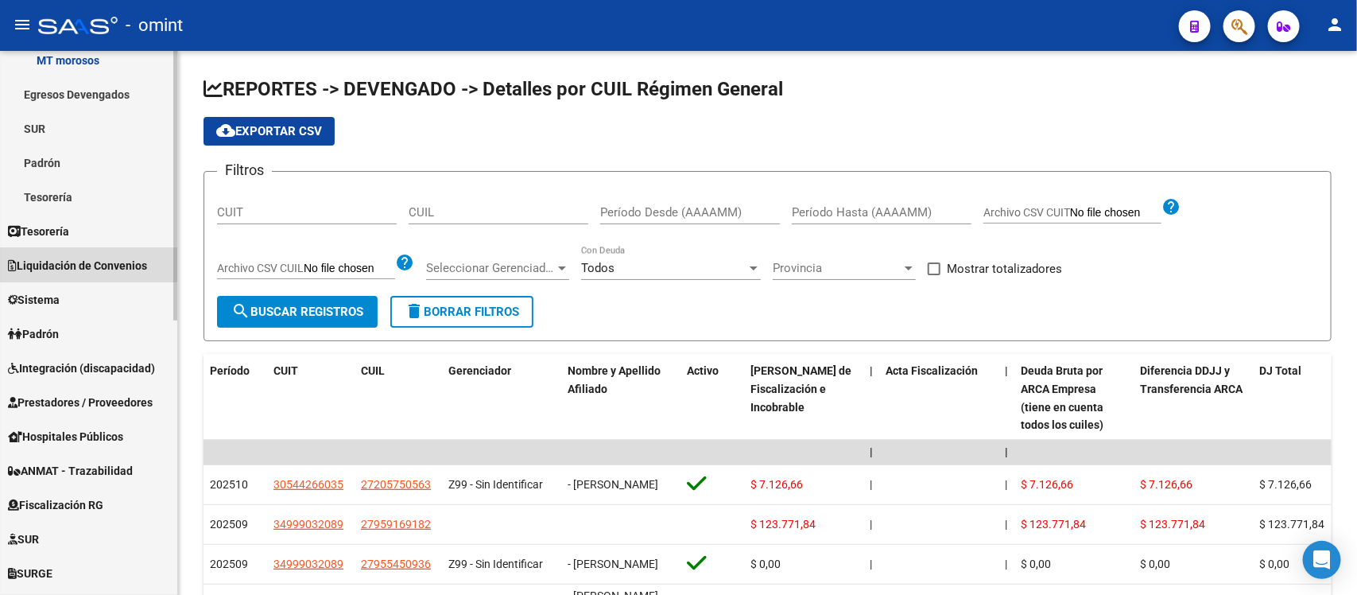
click at [88, 257] on span "Liquidación de Convenios" at bounding box center [77, 265] width 139 height 17
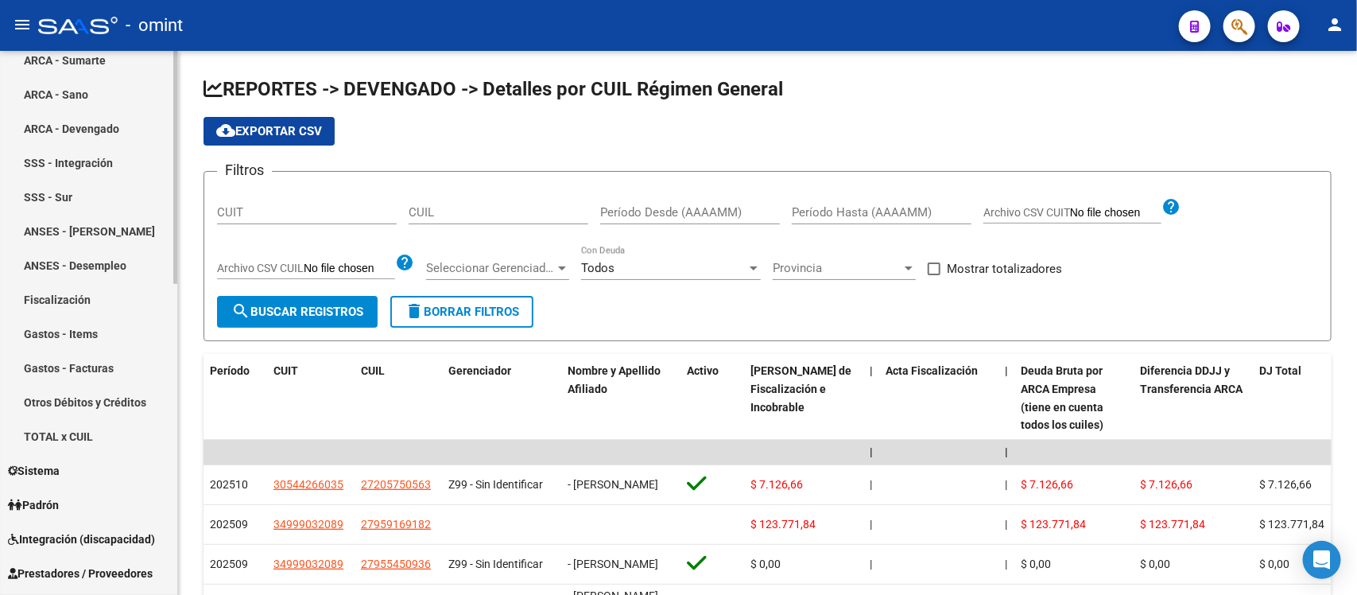
click at [77, 398] on link "Otros Débitos y Créditos" at bounding box center [88, 402] width 177 height 34
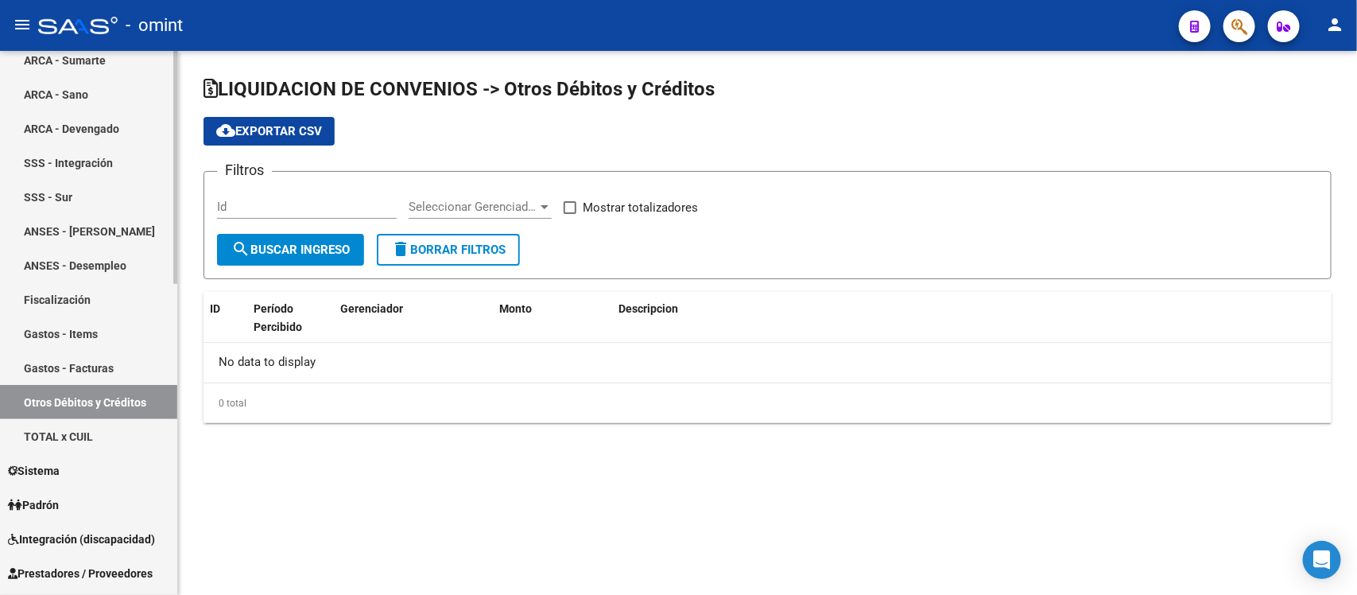
checkbox input "true"
drag, startPoint x: 179, startPoint y: 362, endPoint x: 172, endPoint y: 387, distance: 25.7
click at [172, 387] on mat-sidenav-container "Firma Express Inicio Calendario SSS Instructivos Contacto OS Reportes Tablero d…" at bounding box center [678, 323] width 1357 height 544
click at [319, 506] on mat-sidenav-content "LIQUIDACION DE CONVENIOS -> Otros Débitos y Créditos cloud_download Exportar CS…" at bounding box center [767, 323] width 1179 height 544
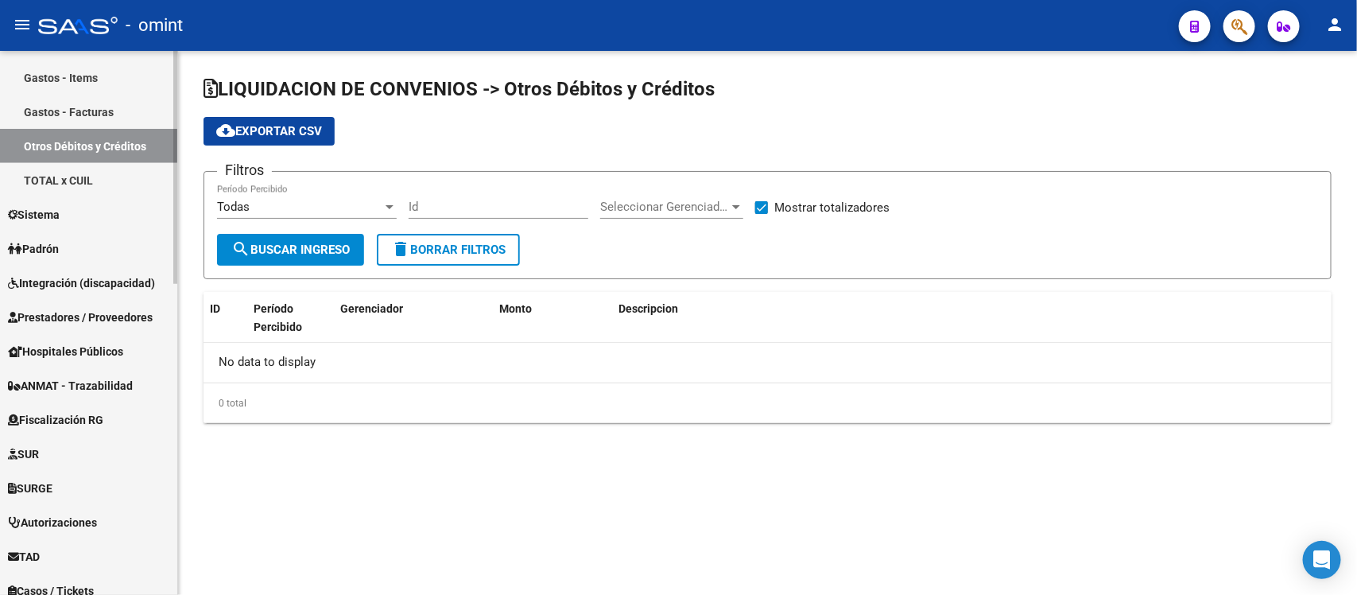
scroll to position [726, 0]
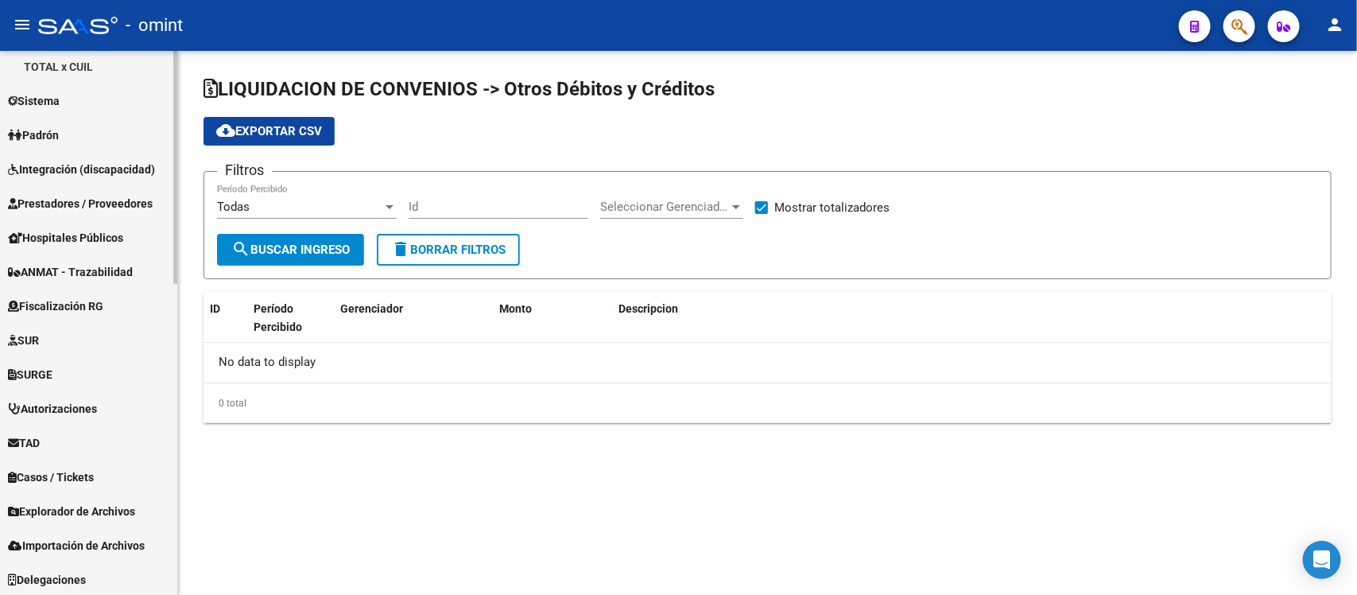
click at [196, 509] on mat-sidenav-container "Firma Express Inicio Calendario SSS Instructivos Contacto OS Reportes Tablero d…" at bounding box center [678, 323] width 1357 height 544
click at [101, 506] on span "Explorador de Archivos" at bounding box center [71, 510] width 127 height 17
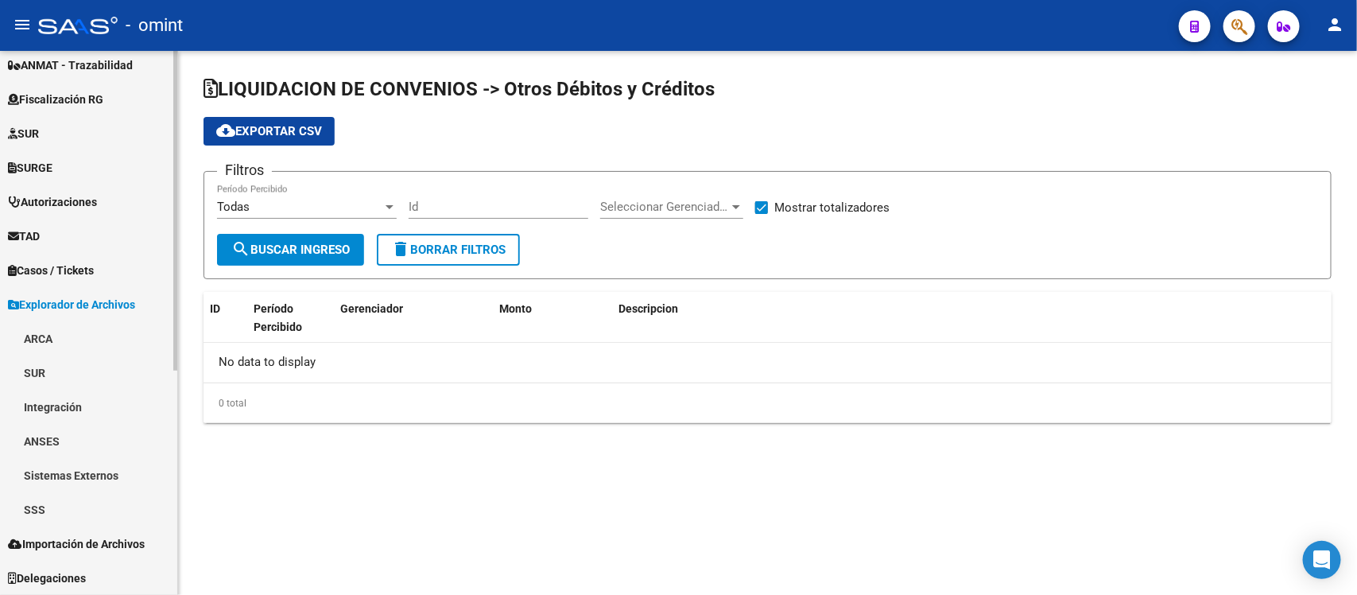
scroll to position [351, 0]
click at [46, 328] on link "ARCA" at bounding box center [88, 339] width 177 height 34
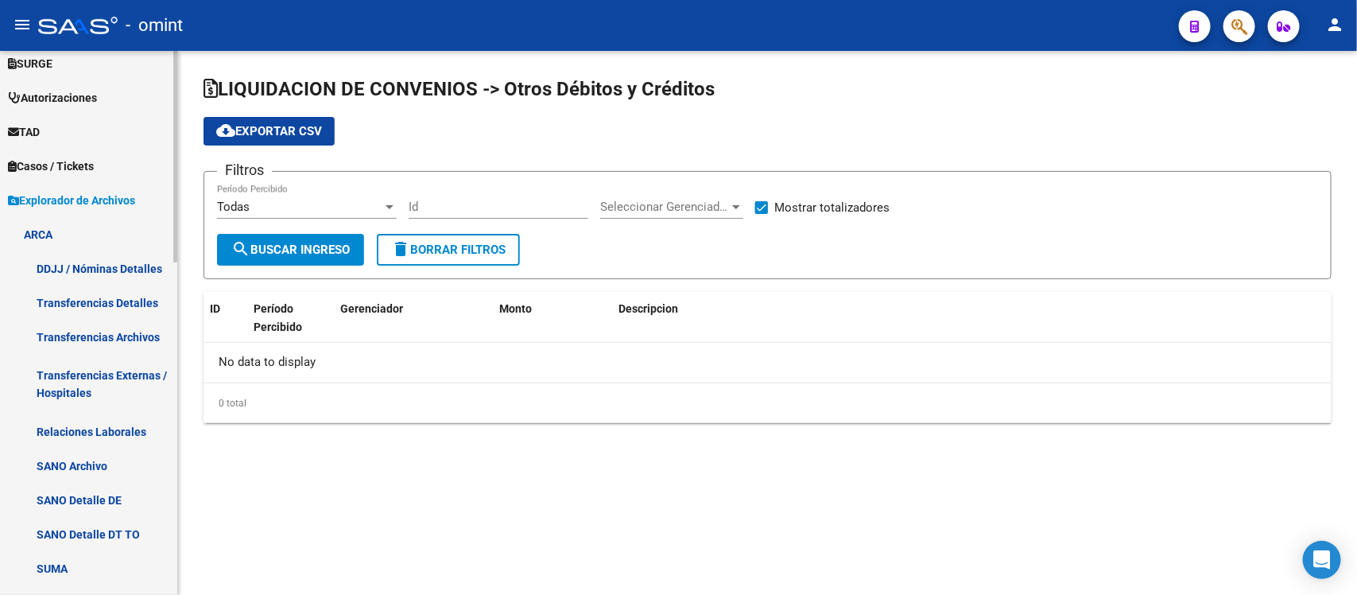
scroll to position [450, 0]
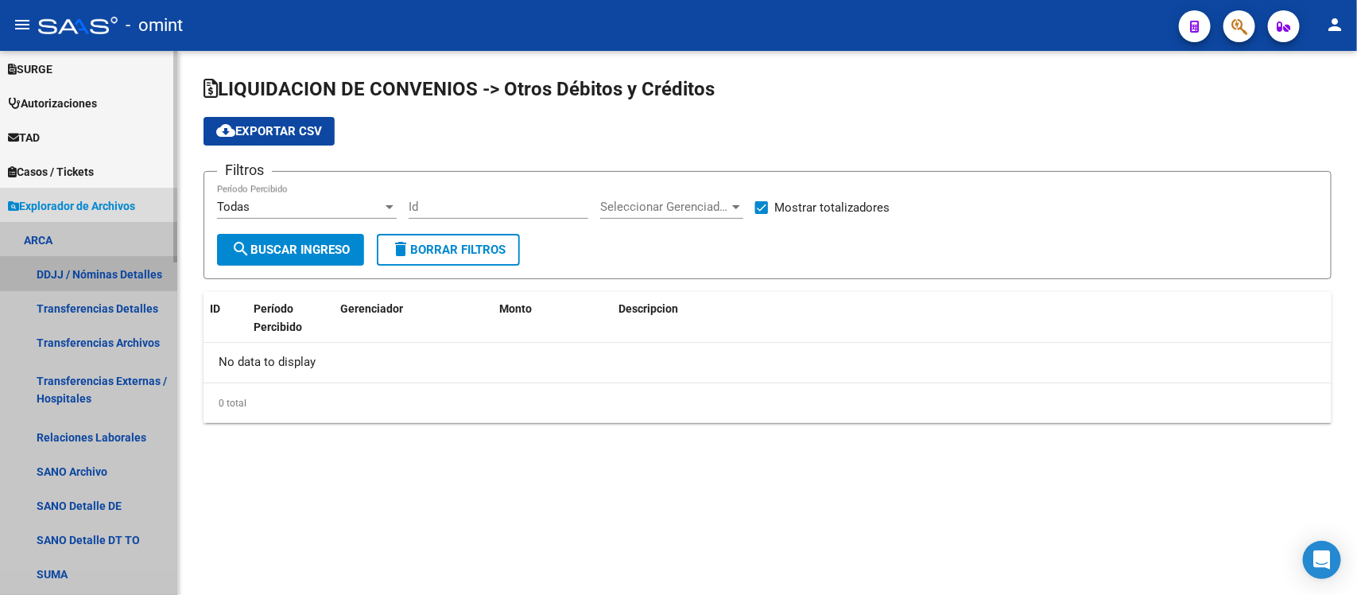
click at [84, 266] on link "DDJJ / Nóminas Detalles" at bounding box center [88, 274] width 177 height 34
